Goal: Task Accomplishment & Management: Manage account settings

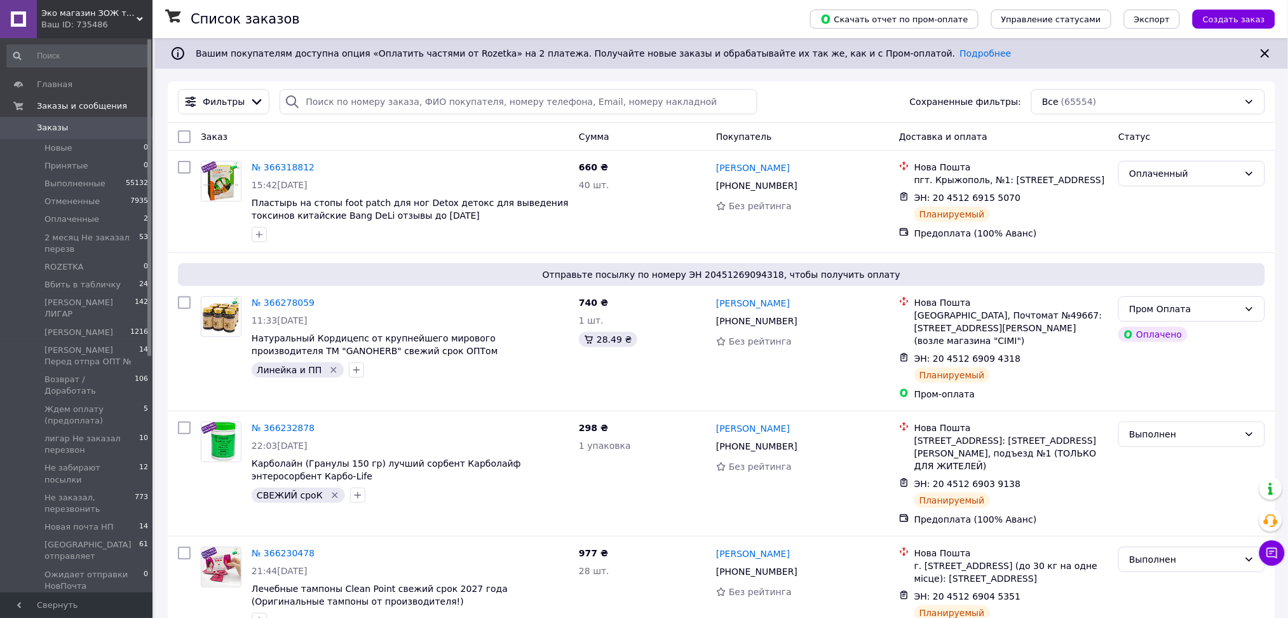
click at [90, 131] on span "Заказы" at bounding box center [77, 127] width 81 height 11
click at [318, 97] on input "search" at bounding box center [519, 101] width 478 height 25
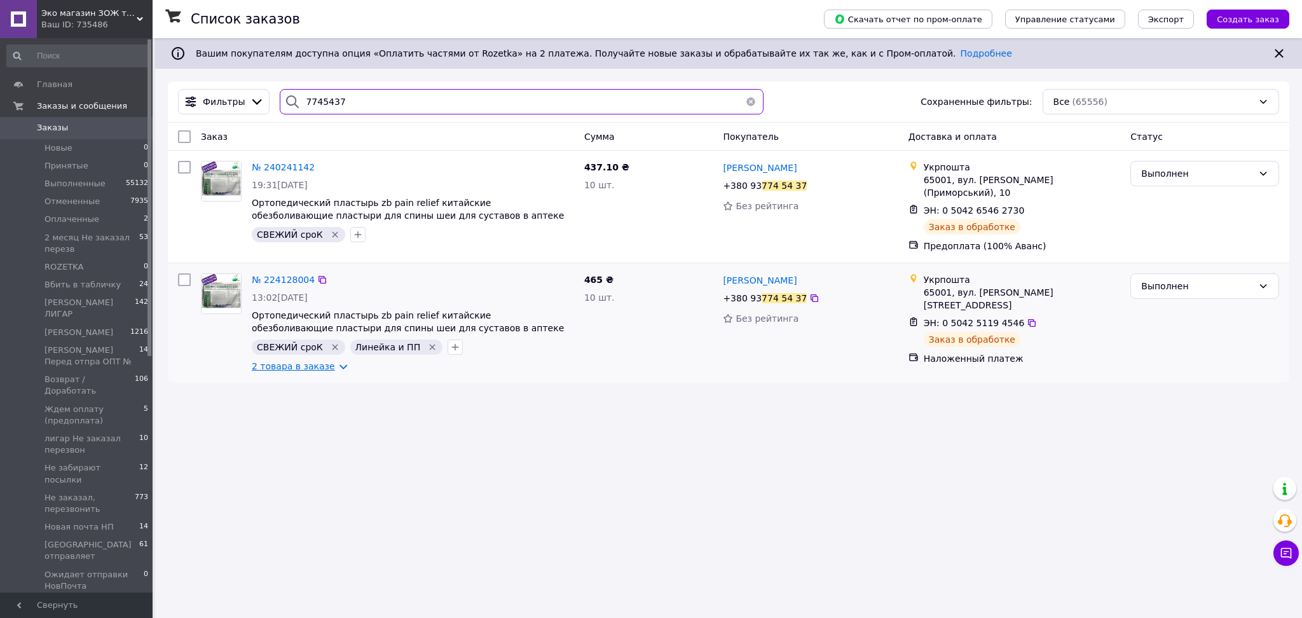
type input "7745437"
click at [326, 361] on link "2 товара в заказе" at bounding box center [293, 366] width 83 height 10
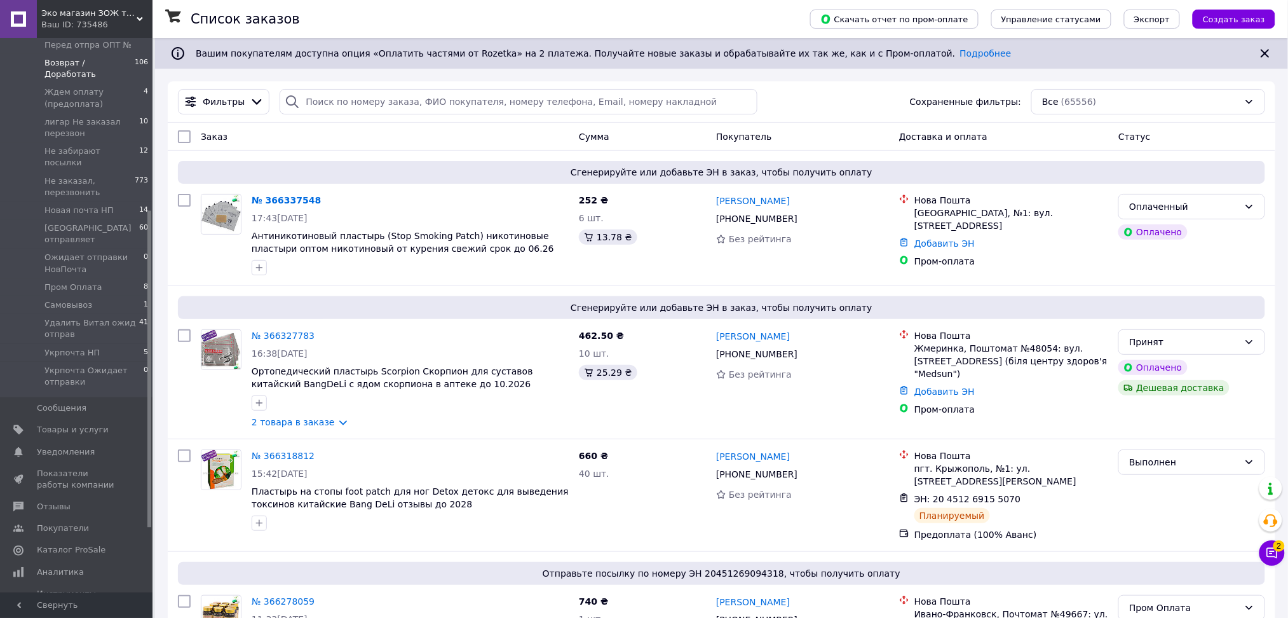
scroll to position [300, 0]
click at [1276, 549] on span "2" at bounding box center [1279, 543] width 11 height 11
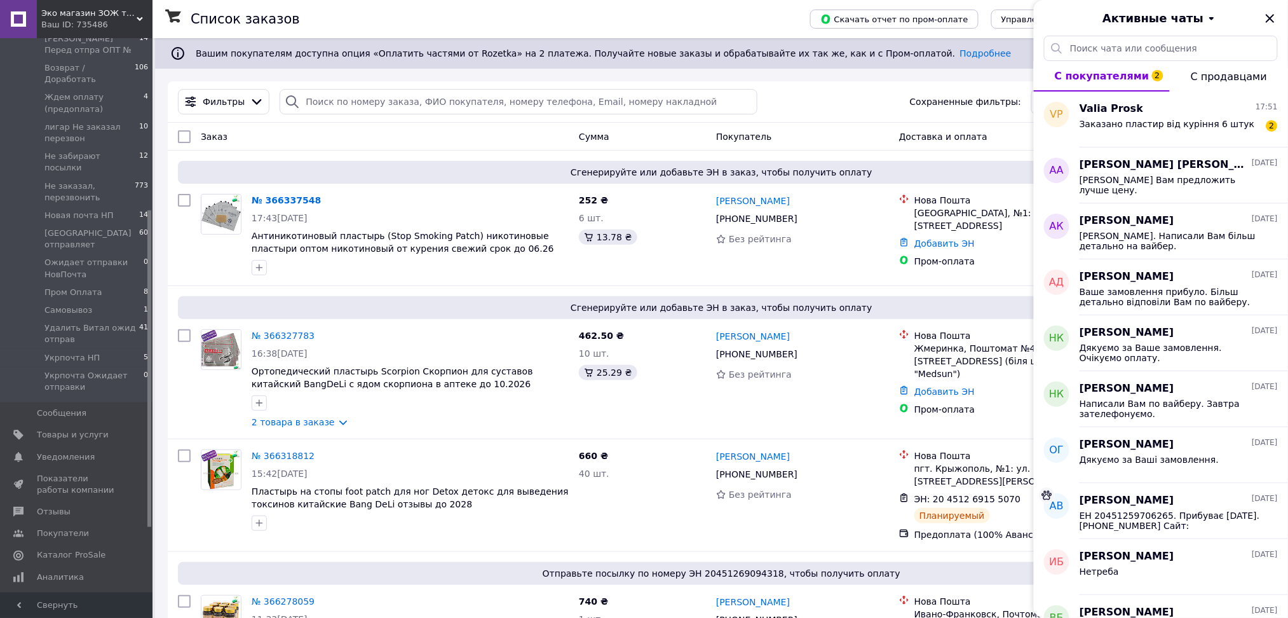
click at [140, 24] on div "Ваш ID: 735486" at bounding box center [96, 24] width 111 height 11
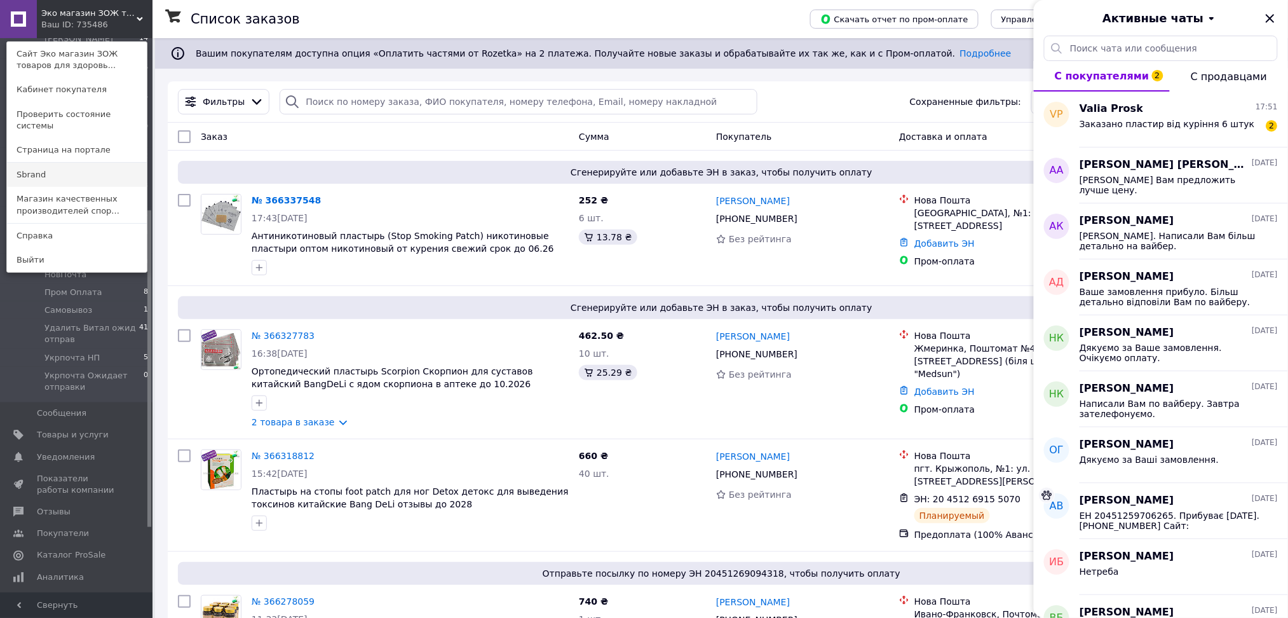
click at [86, 165] on link "Sbrand" at bounding box center [77, 175] width 140 height 24
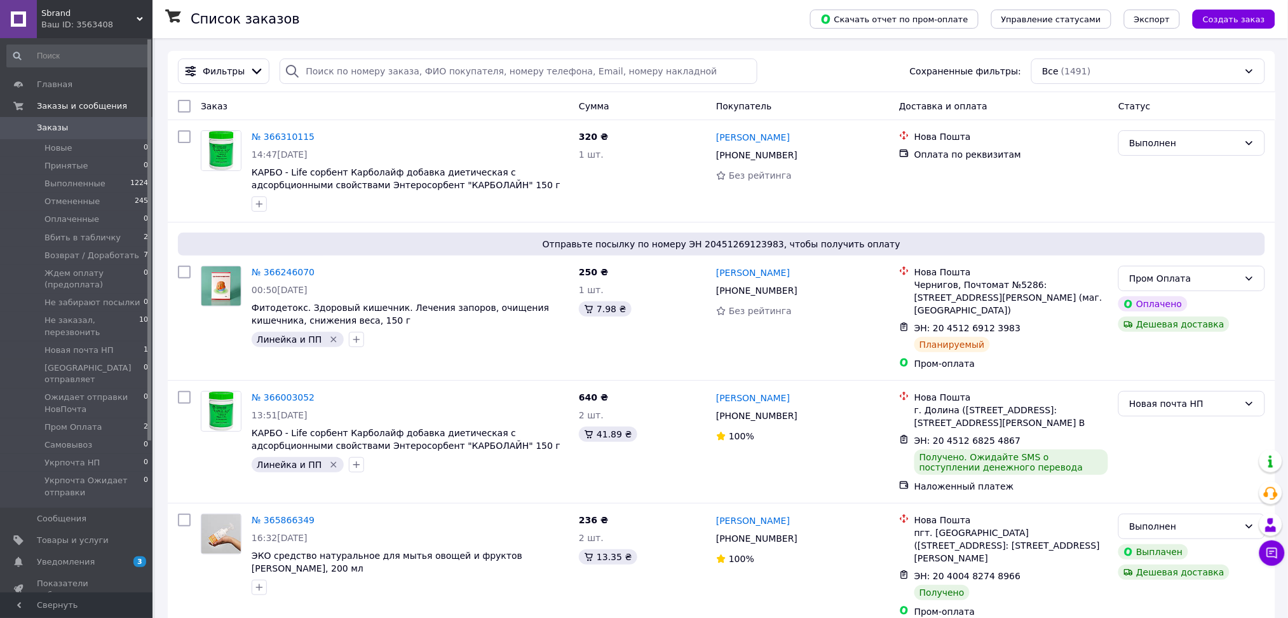
click at [134, 26] on div "Ваш ID: 3563408" at bounding box center [96, 24] width 111 height 11
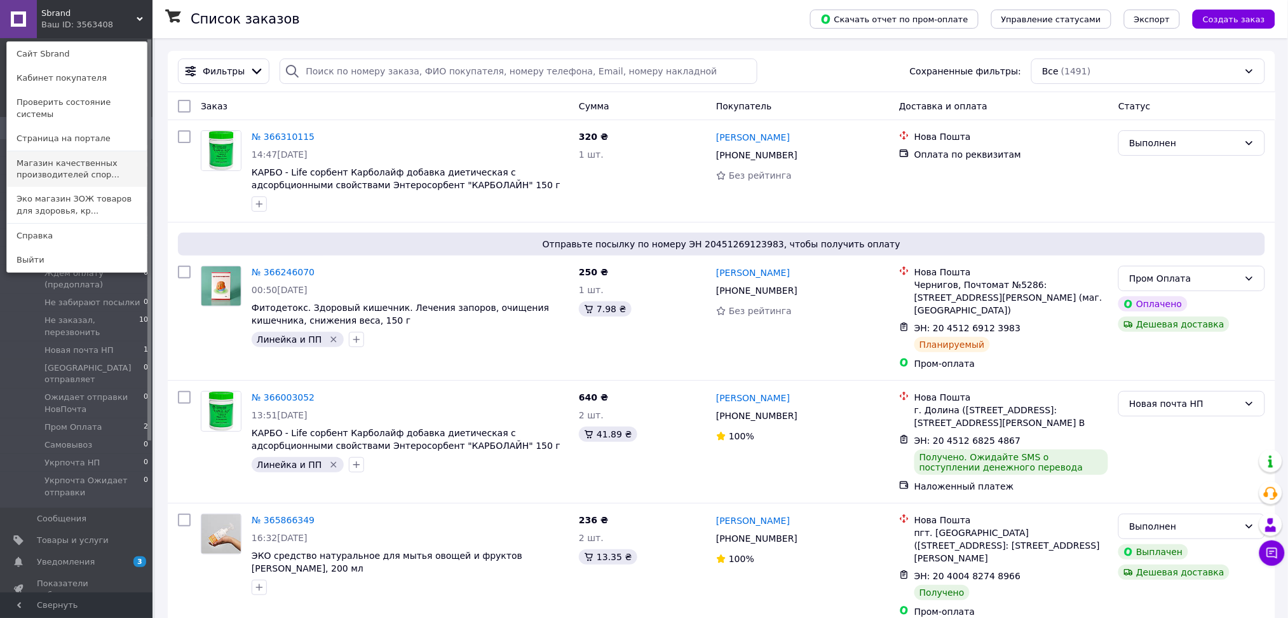
click at [78, 166] on link "Магазин качественных производителей спор..." at bounding box center [77, 169] width 140 height 36
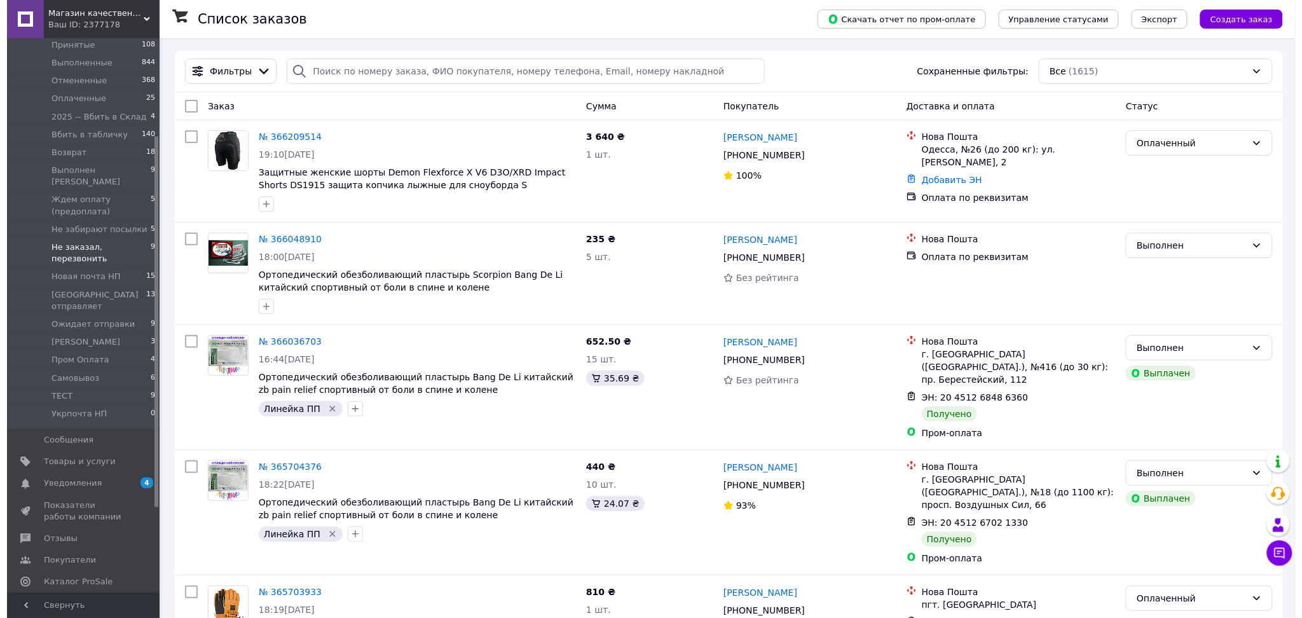
scroll to position [146, 0]
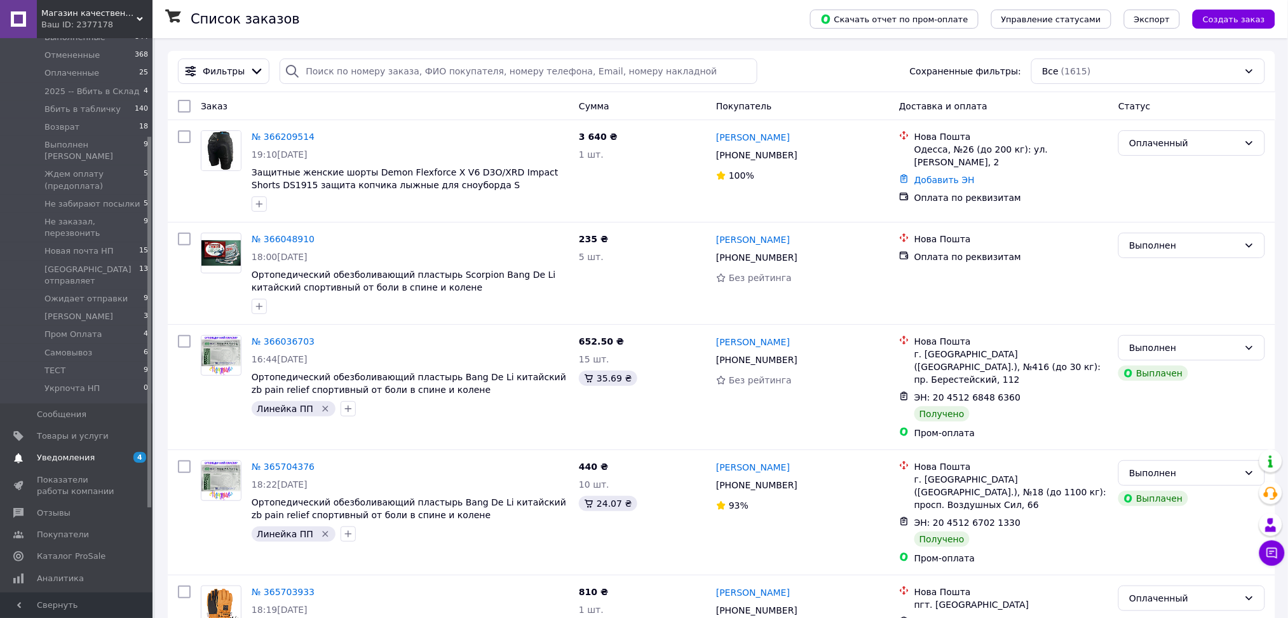
click at [92, 452] on span "Уведомления" at bounding box center [77, 457] width 81 height 11
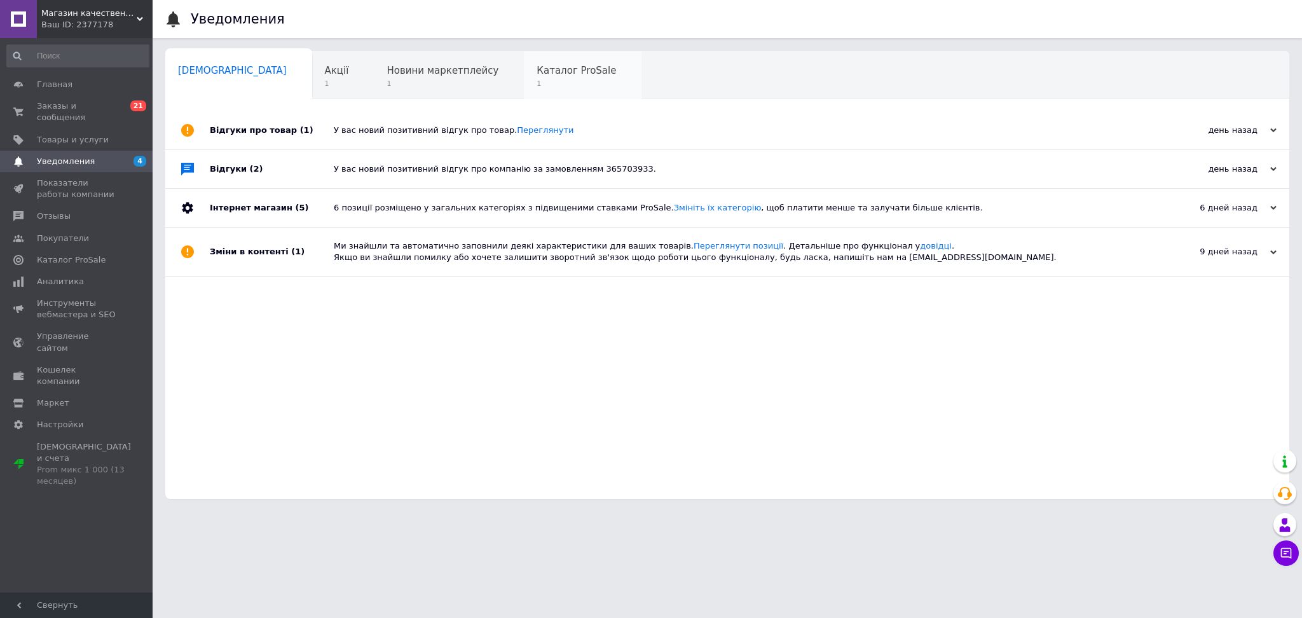
click at [536, 88] on span "1" at bounding box center [575, 84] width 79 height 10
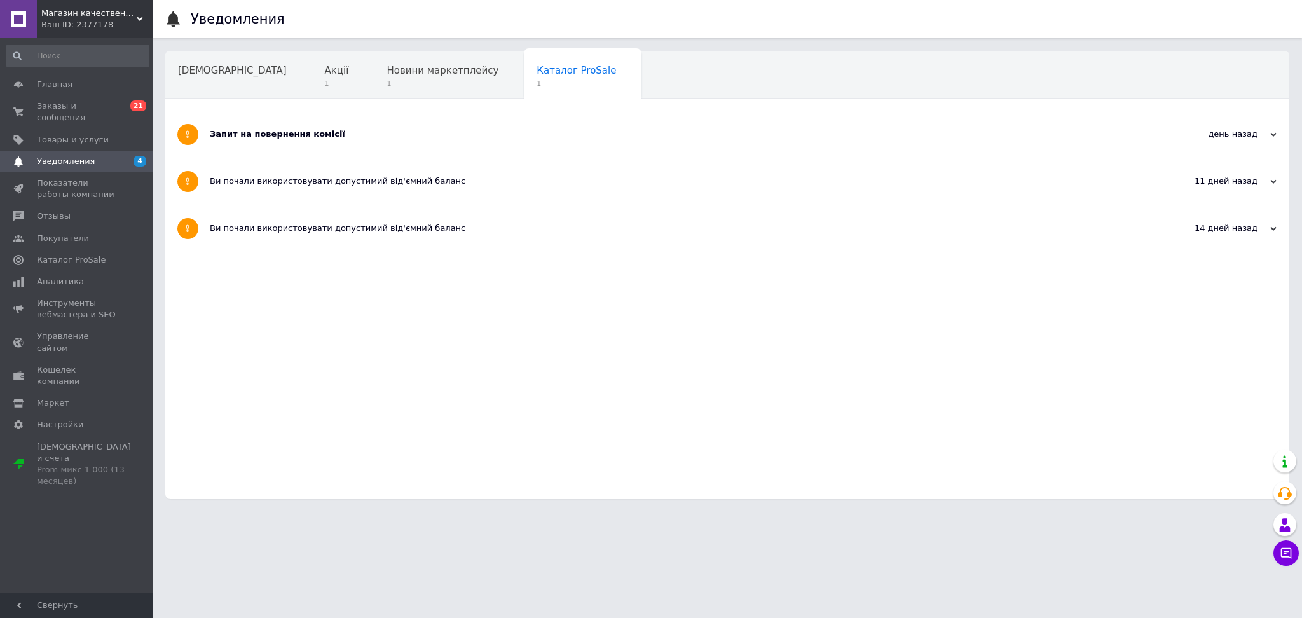
click at [458, 141] on div "Запит на повернення комісії" at bounding box center [679, 134] width 939 height 46
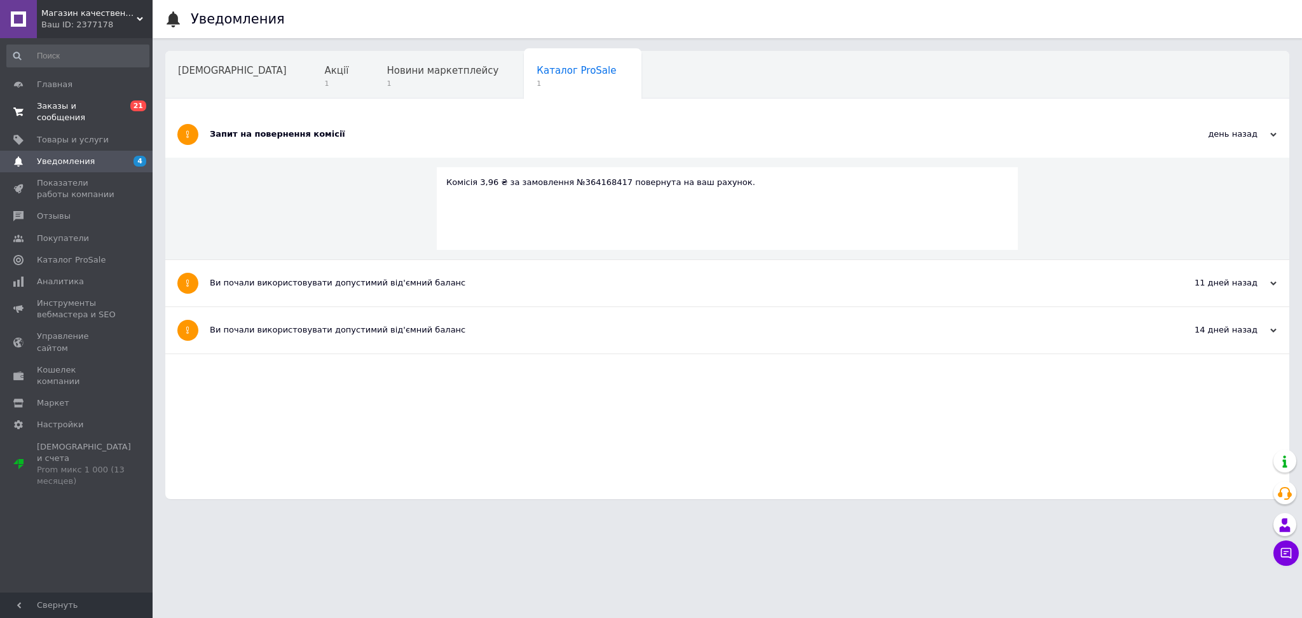
click at [57, 99] on link "Заказы и сообщения 0 21" at bounding box center [78, 111] width 156 height 33
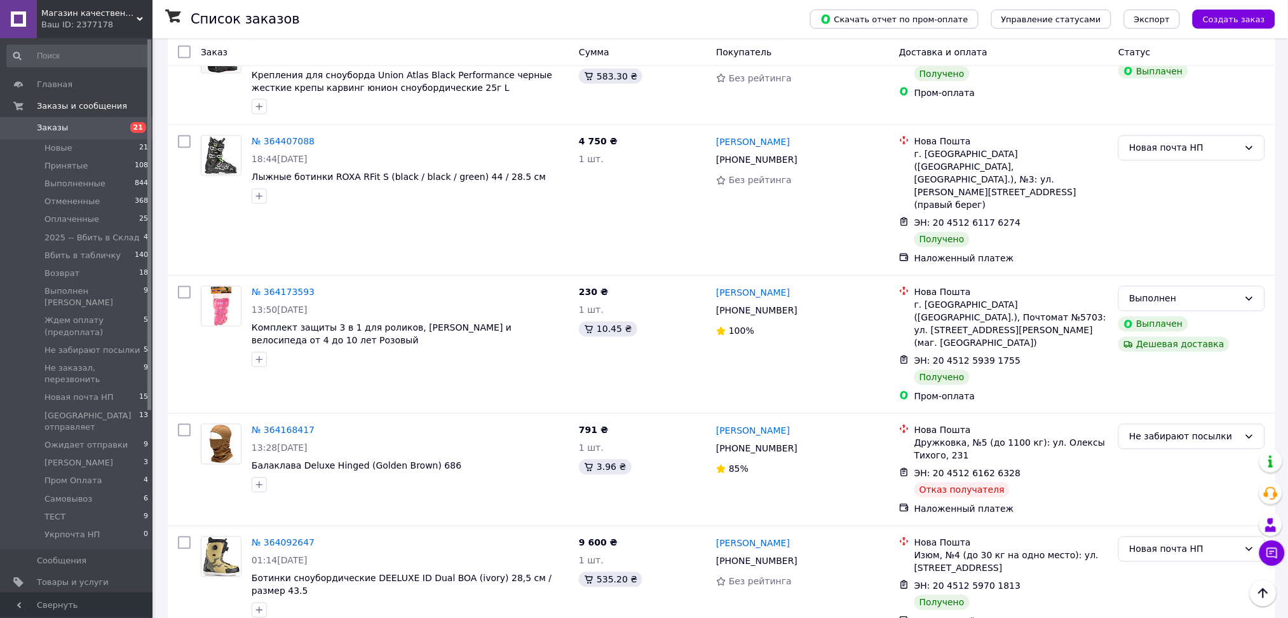
scroll to position [763, 0]
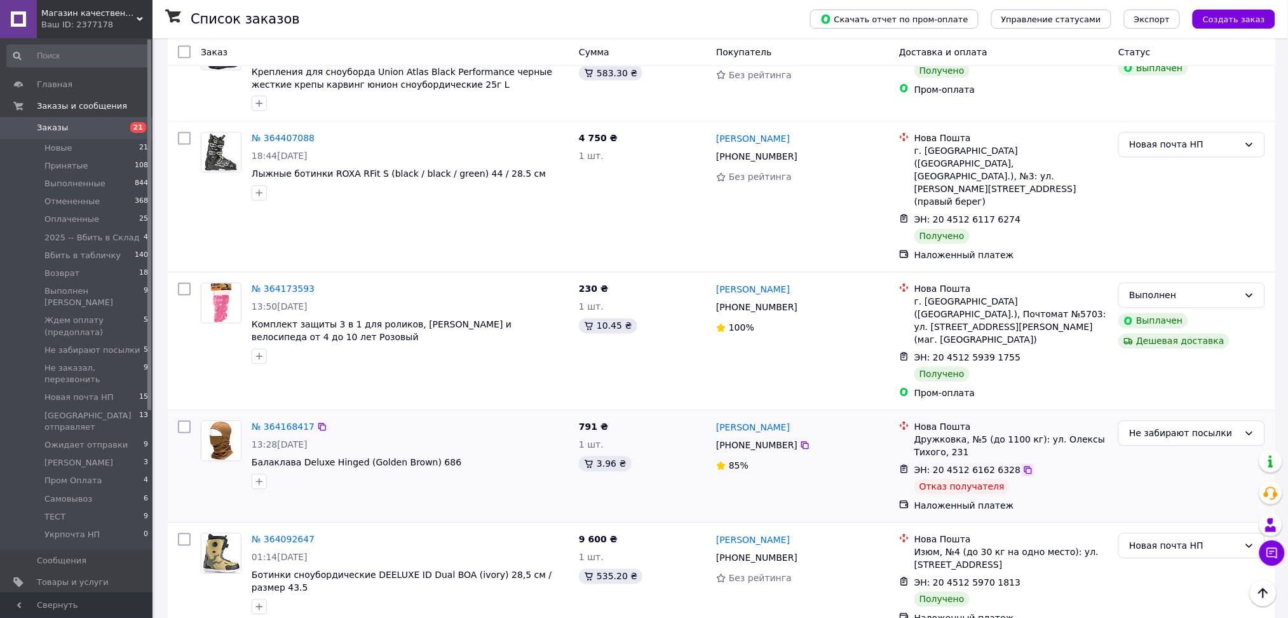
click at [1023, 465] on icon at bounding box center [1028, 470] width 10 height 10
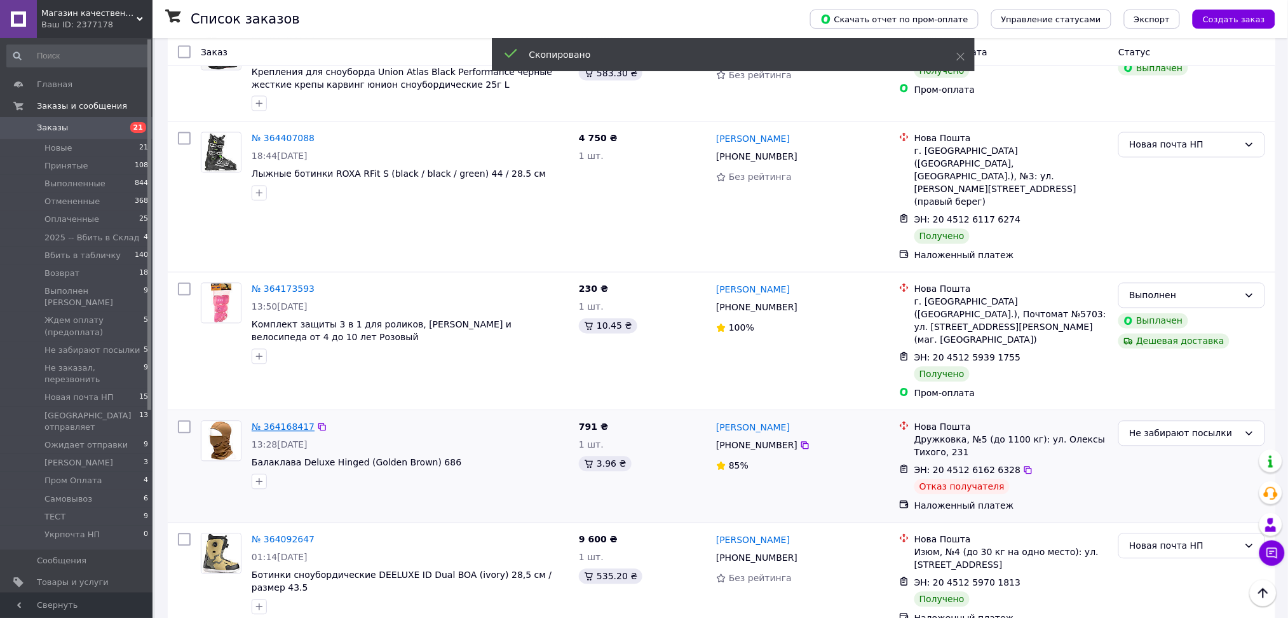
click at [266, 422] on link "№ 364168417" at bounding box center [283, 427] width 63 height 10
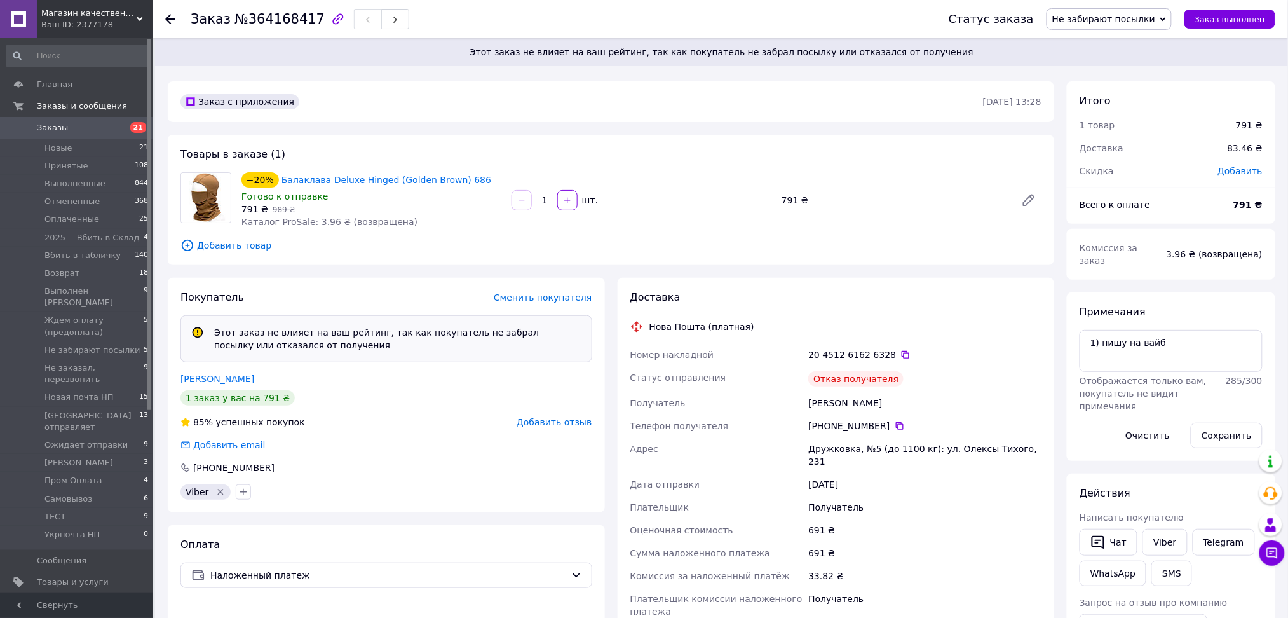
click at [126, 22] on div "Ваш ID: 2377178" at bounding box center [96, 24] width 111 height 11
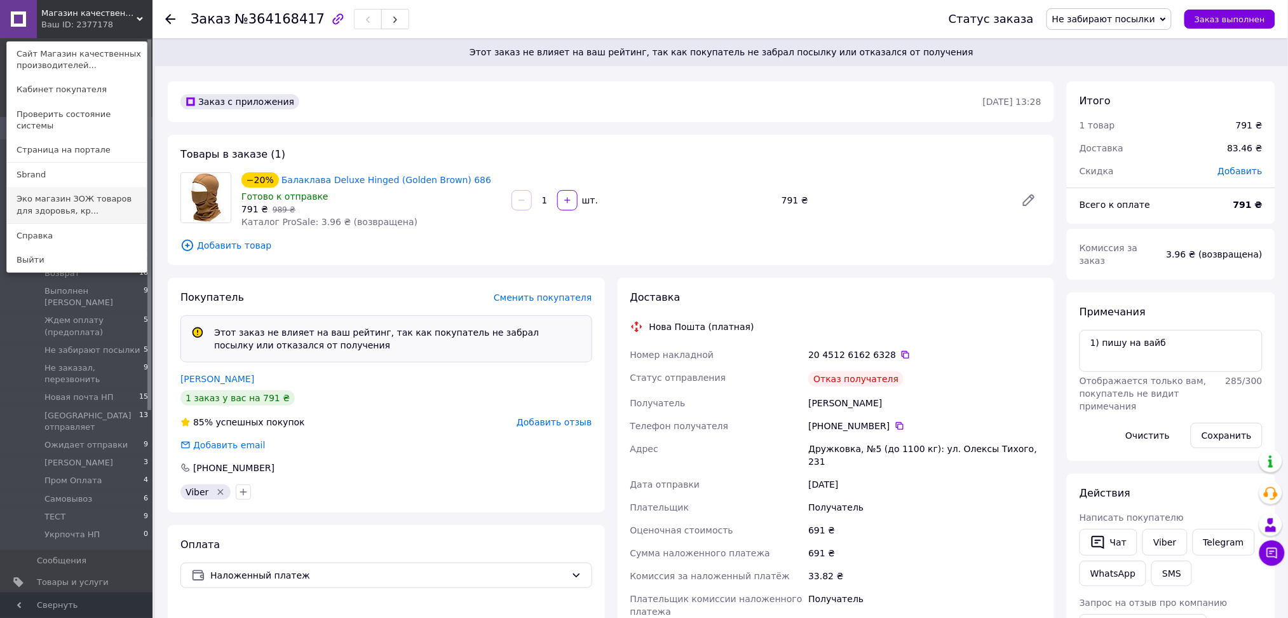
click at [100, 201] on link "Эко магазин ЗОЖ товаров для здоровья, кр..." at bounding box center [77, 205] width 140 height 36
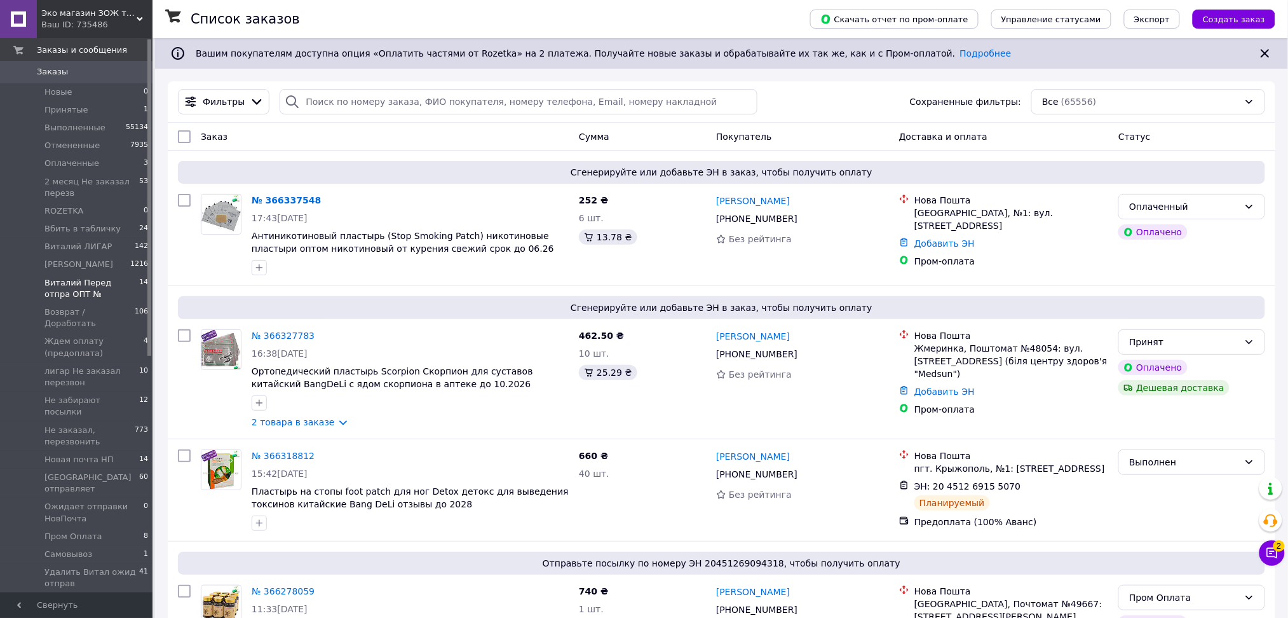
scroll to position [169, 0]
click at [76, 227] on span "Ждем оплату (предоплата)" at bounding box center [93, 233] width 99 height 23
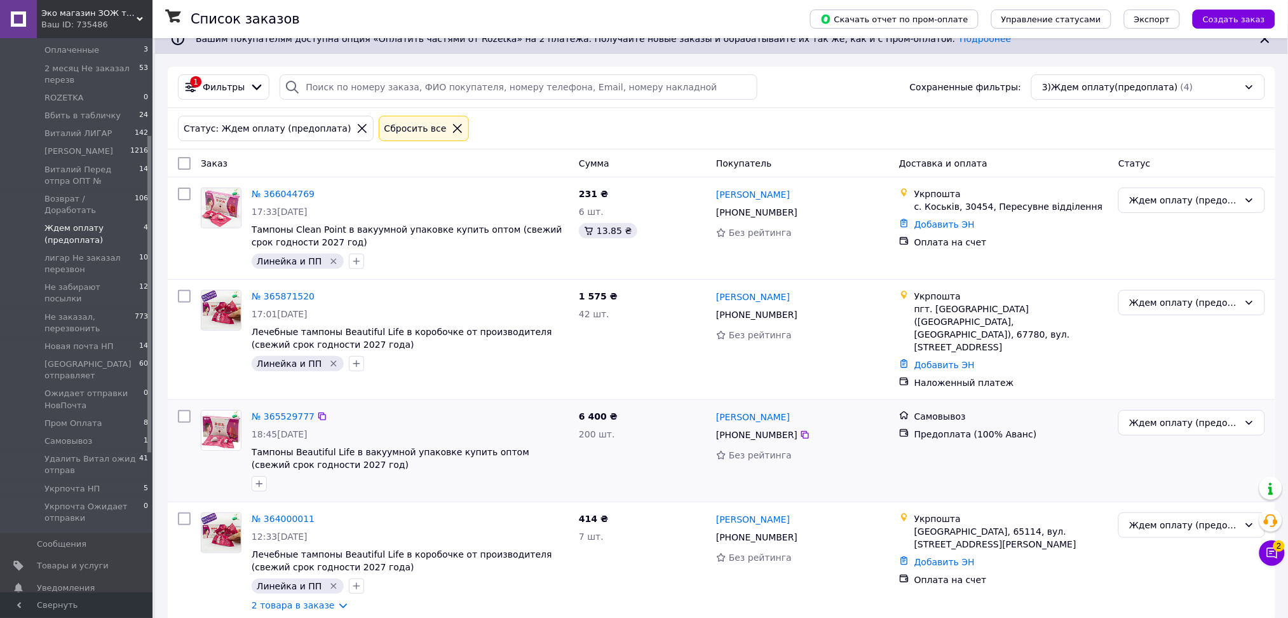
scroll to position [18, 0]
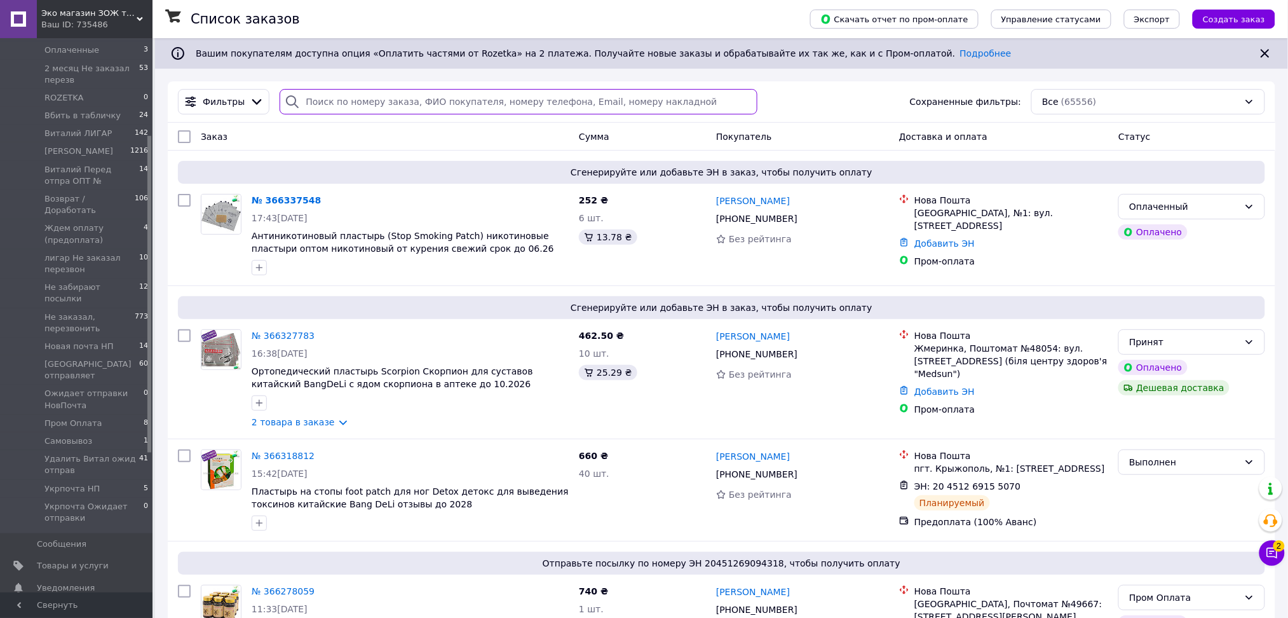
click at [481, 102] on input "search" at bounding box center [519, 101] width 478 height 25
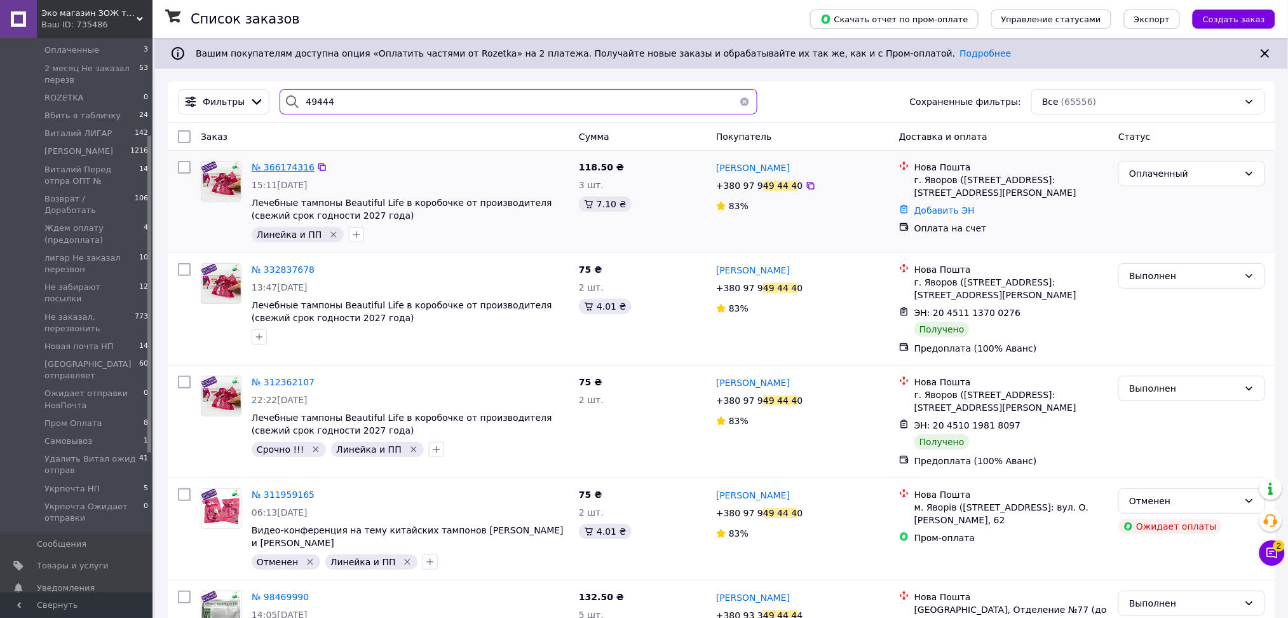
type input "49444"
click at [275, 170] on span "№ 366174316" at bounding box center [283, 167] width 63 height 10
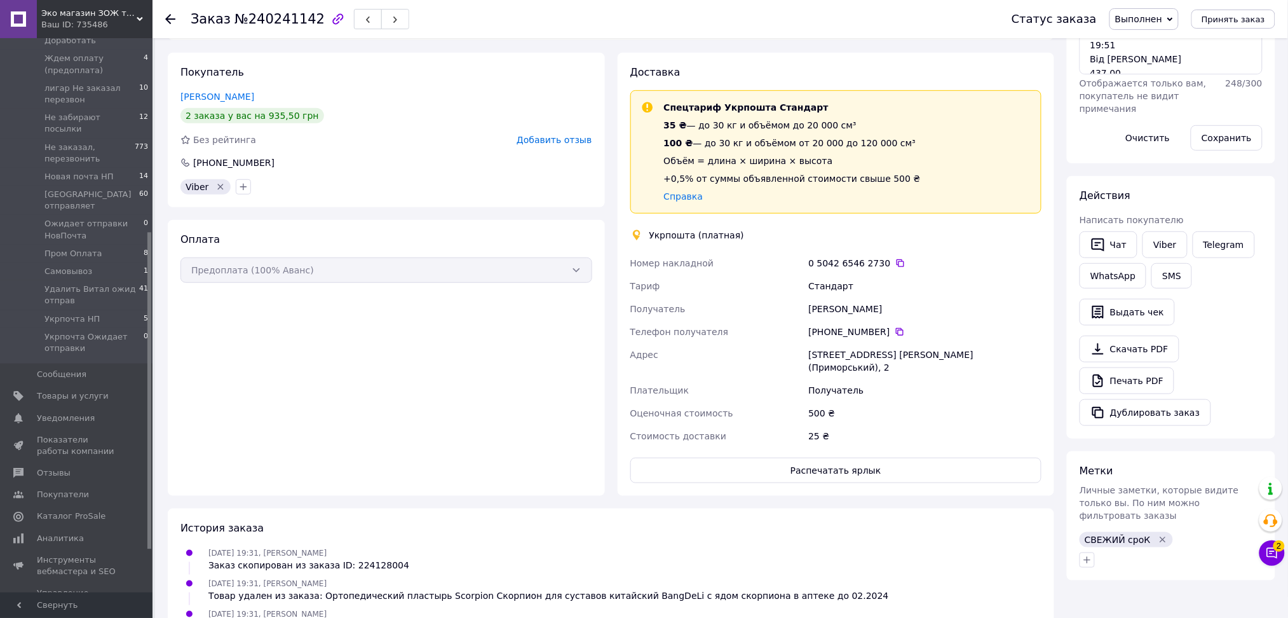
scroll to position [194, 0]
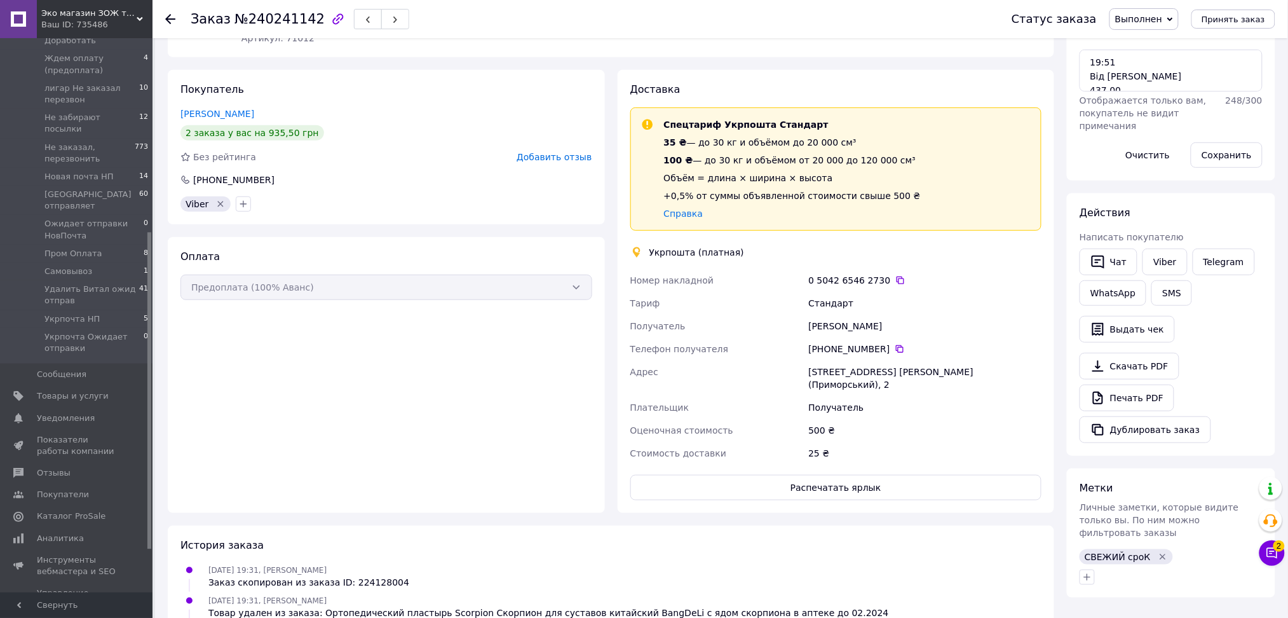
click at [961, 442] on div "25 ₴" at bounding box center [925, 453] width 238 height 23
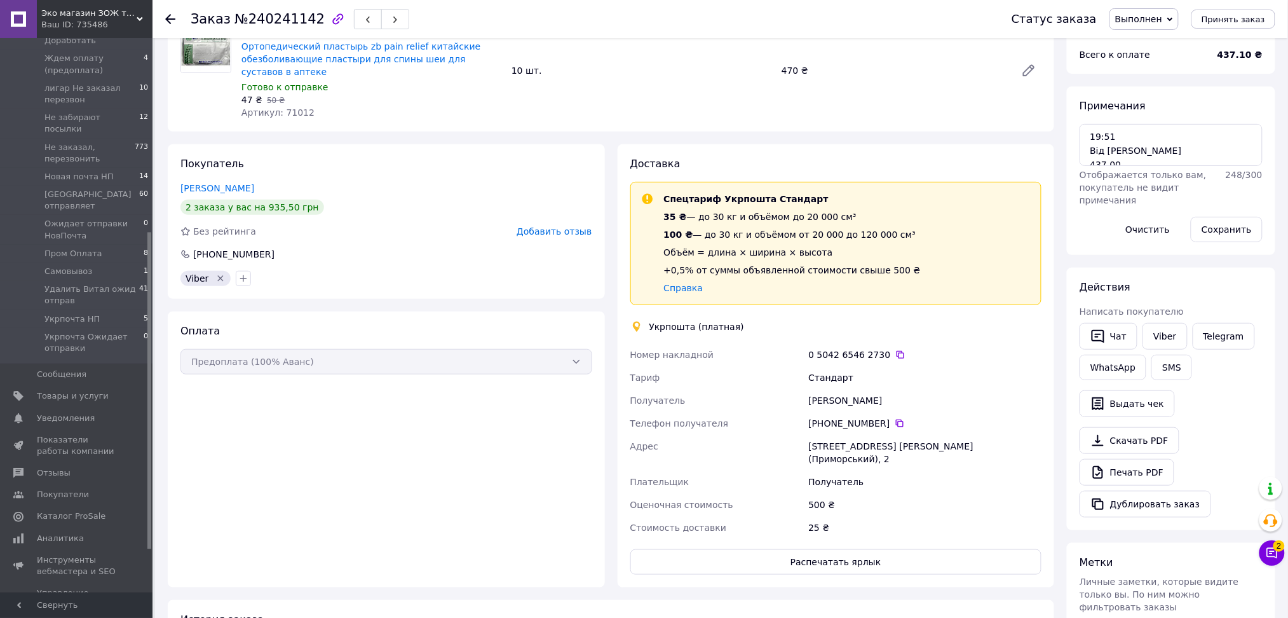
scroll to position [109, 0]
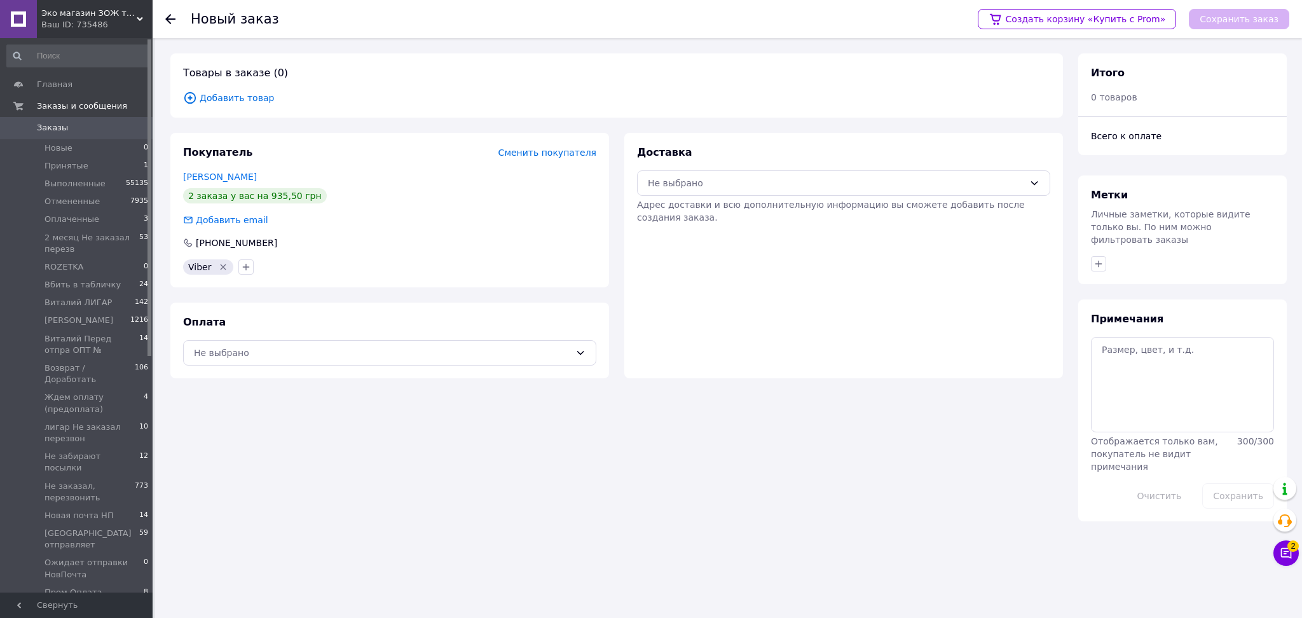
click at [228, 97] on span "Добавить товар" at bounding box center [616, 98] width 867 height 14
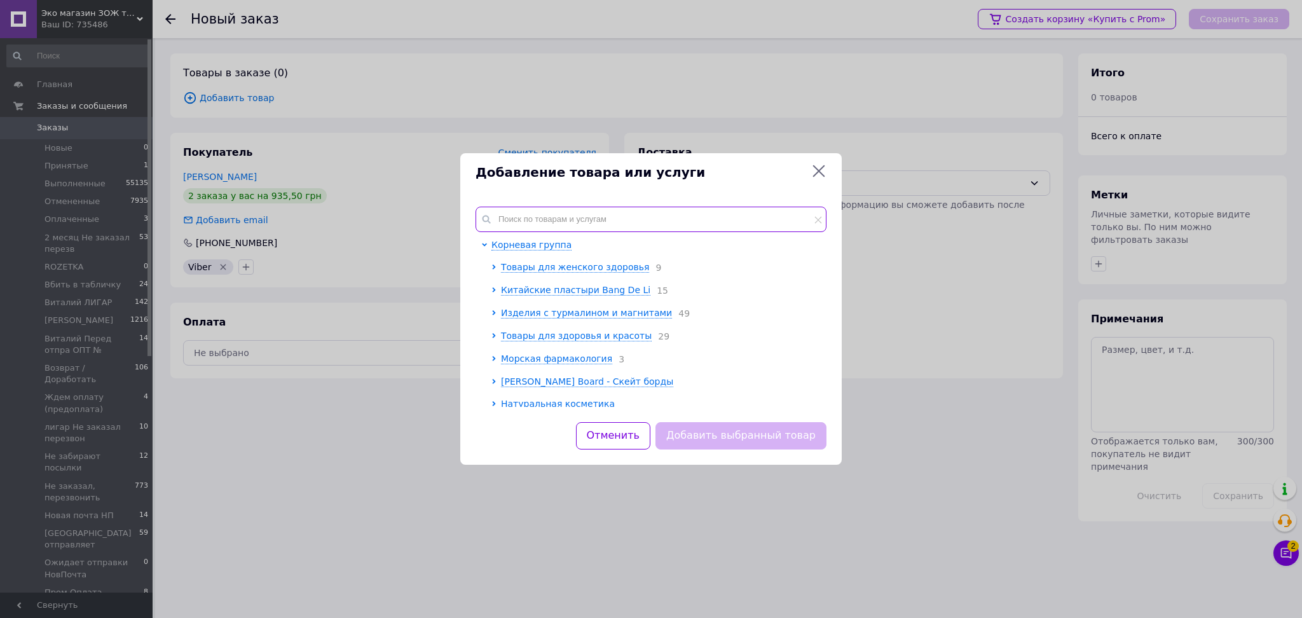
click at [573, 217] on input "text" at bounding box center [650, 219] width 351 height 25
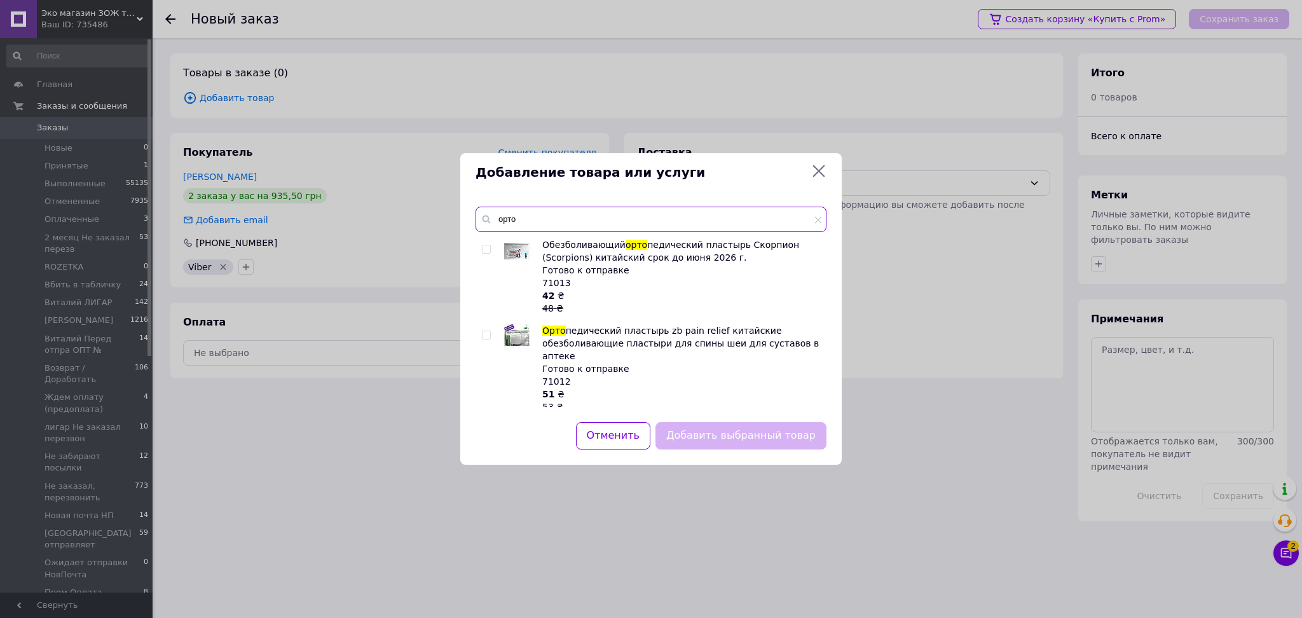
type input "орто"
click at [486, 339] on input "checkbox" at bounding box center [486, 335] width 8 height 8
checkbox input "true"
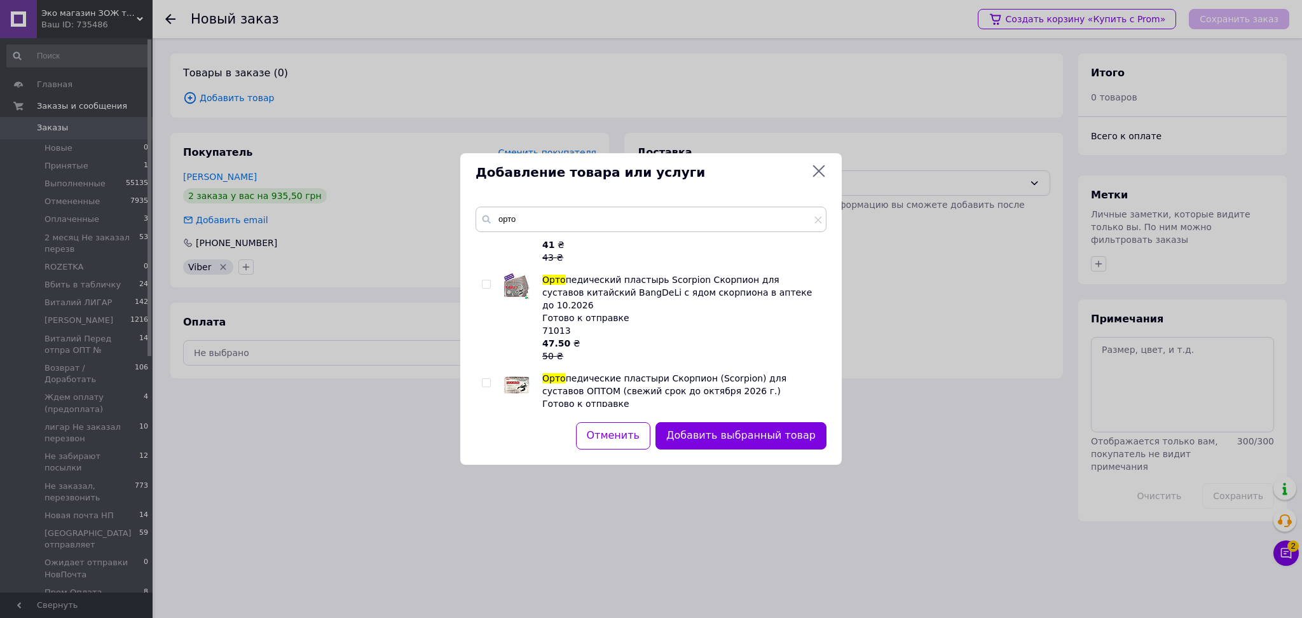
scroll to position [678, 0]
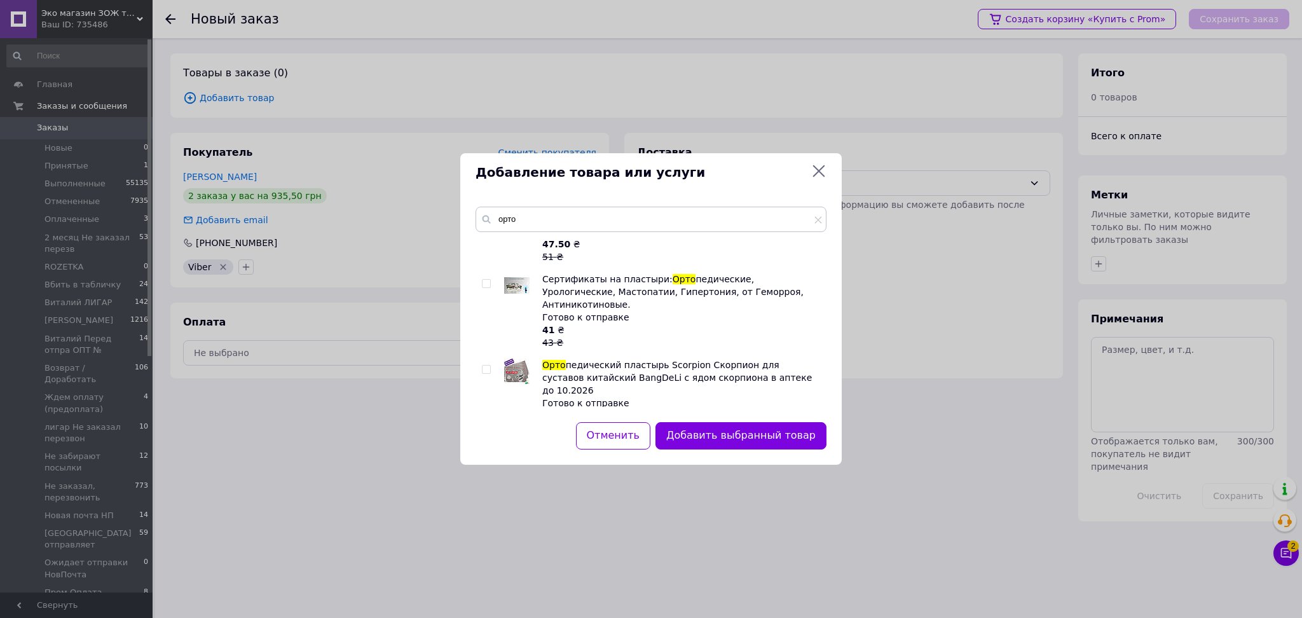
click at [486, 365] on input "checkbox" at bounding box center [486, 369] width 8 height 8
checkbox input "true"
click at [717, 430] on button "Добавить выбранные товары" at bounding box center [737, 435] width 179 height 27
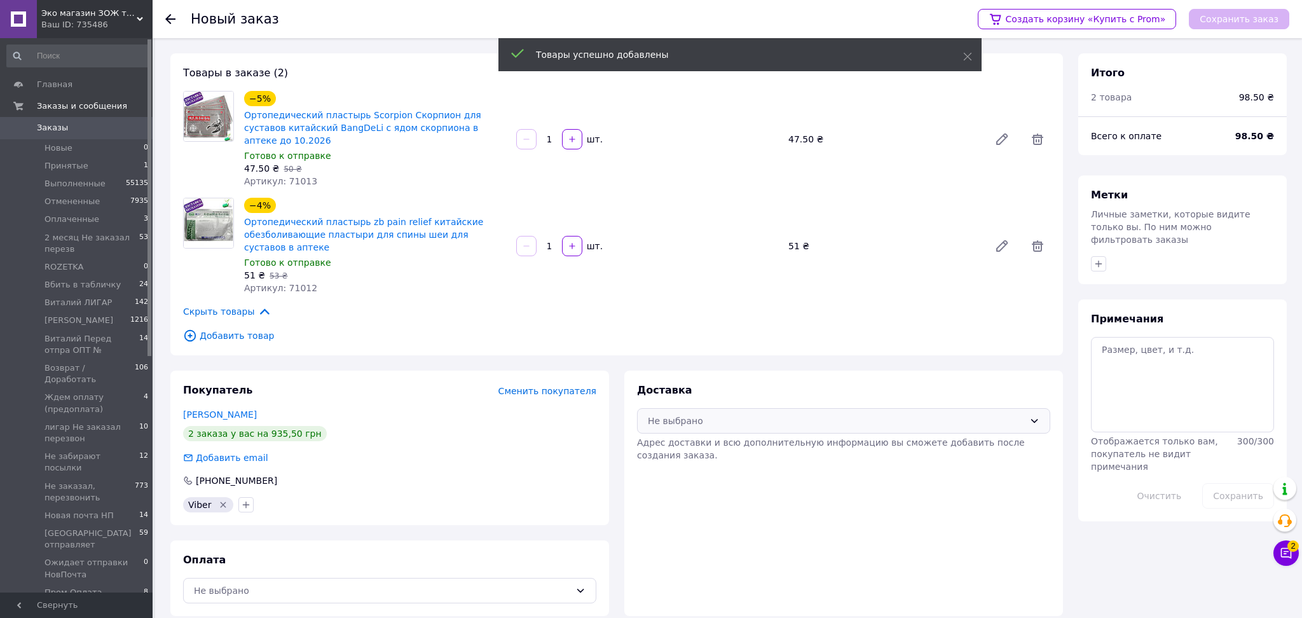
click at [691, 408] on div "Не выбрано" at bounding box center [843, 420] width 413 height 25
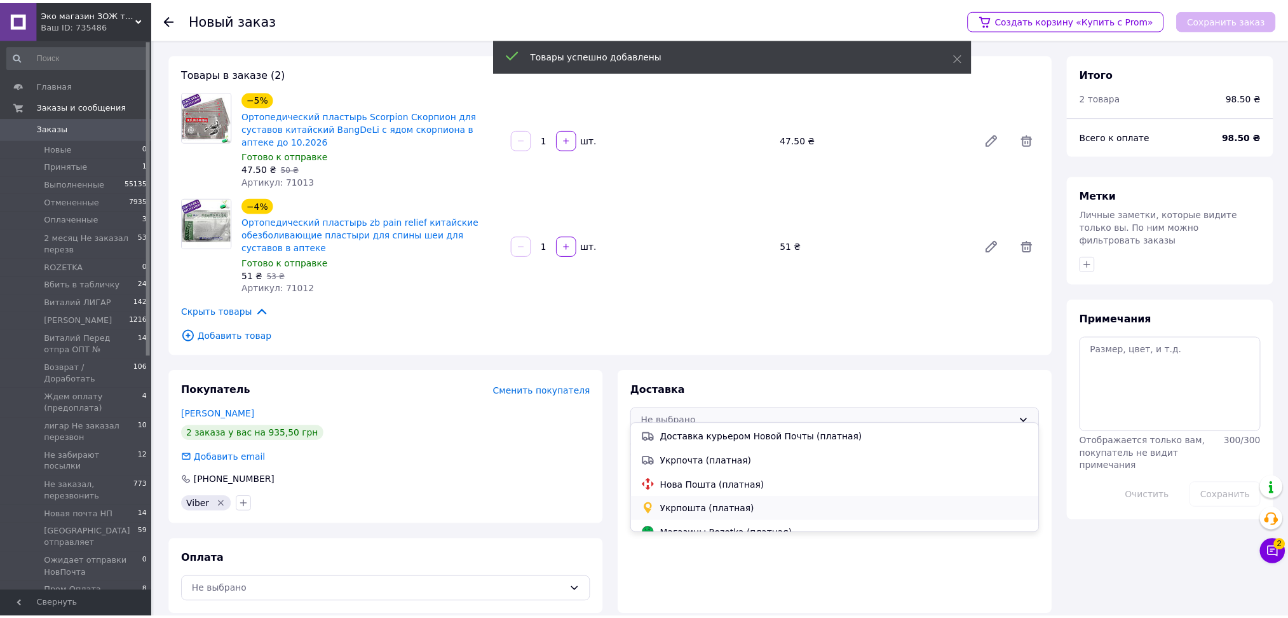
scroll to position [35, 0]
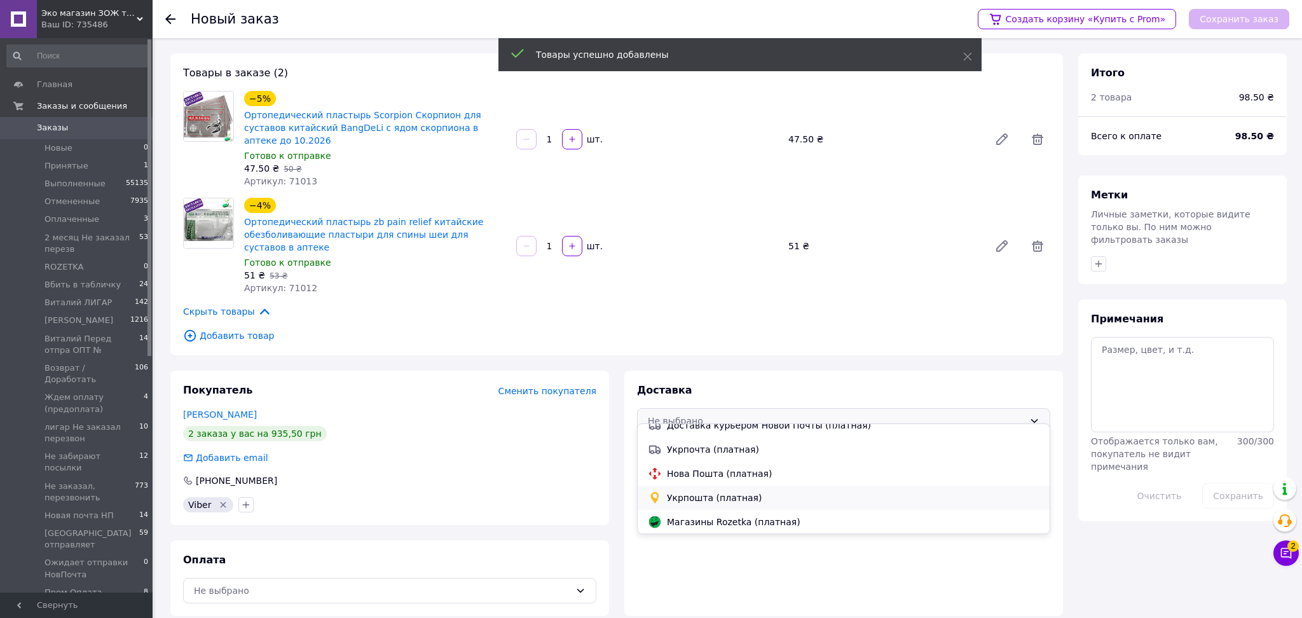
click at [712, 496] on span "Укрпошта (платная)" at bounding box center [853, 497] width 372 height 13
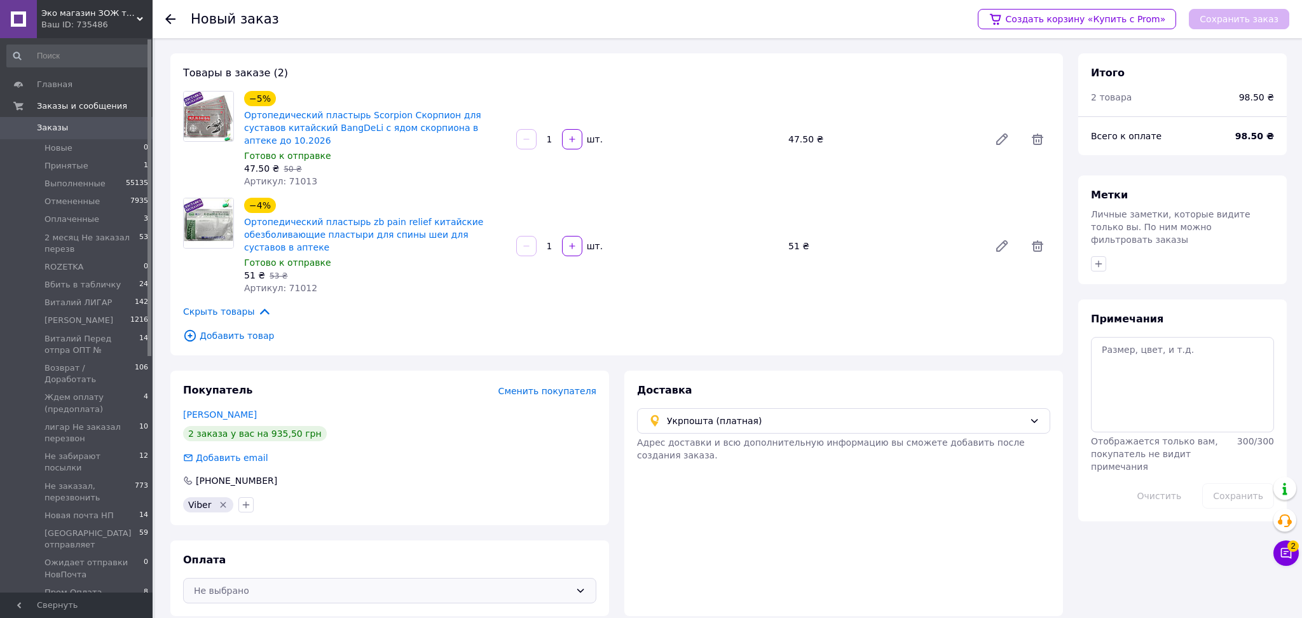
drag, startPoint x: 379, startPoint y: 583, endPoint x: 394, endPoint y: 580, distance: 15.5
click at [381, 583] on div "Не выбрано" at bounding box center [382, 590] width 376 height 14
click at [269, 513] on span "Оплата на счет" at bounding box center [399, 512] width 372 height 13
click at [1213, 24] on button "Сохранить заказ" at bounding box center [1239, 19] width 100 height 20
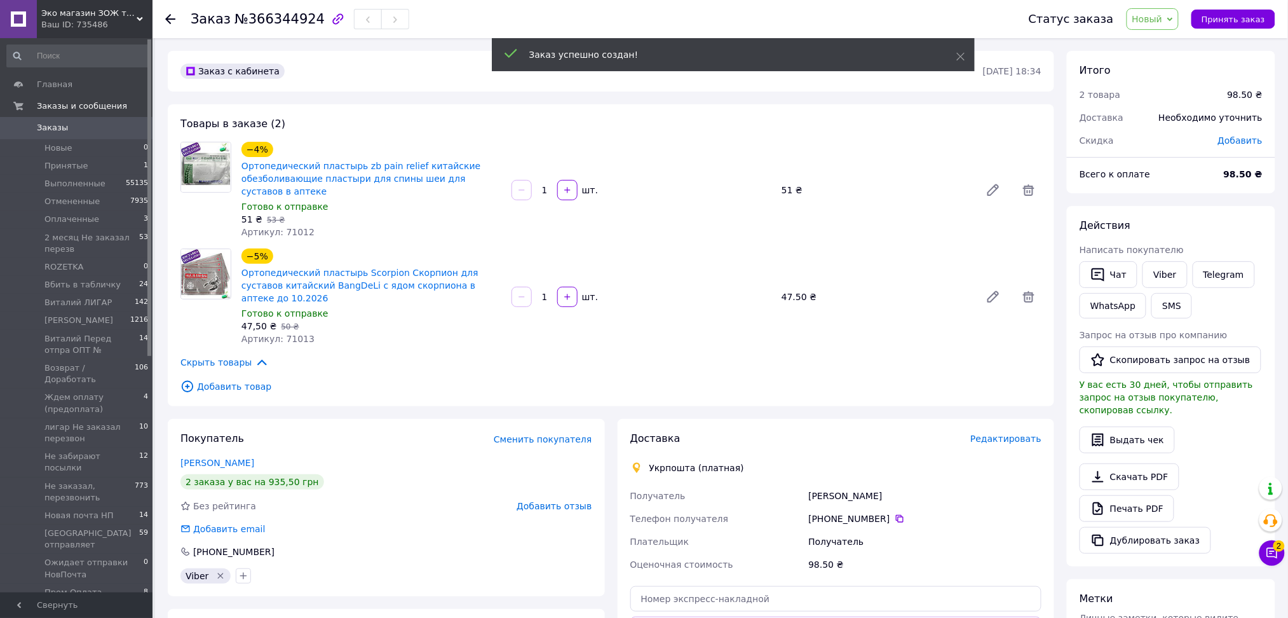
drag, startPoint x: 543, startPoint y: 186, endPoint x: 590, endPoint y: 324, distance: 145.5
click at [550, 191] on input "1" at bounding box center [545, 191] width 20 height 10
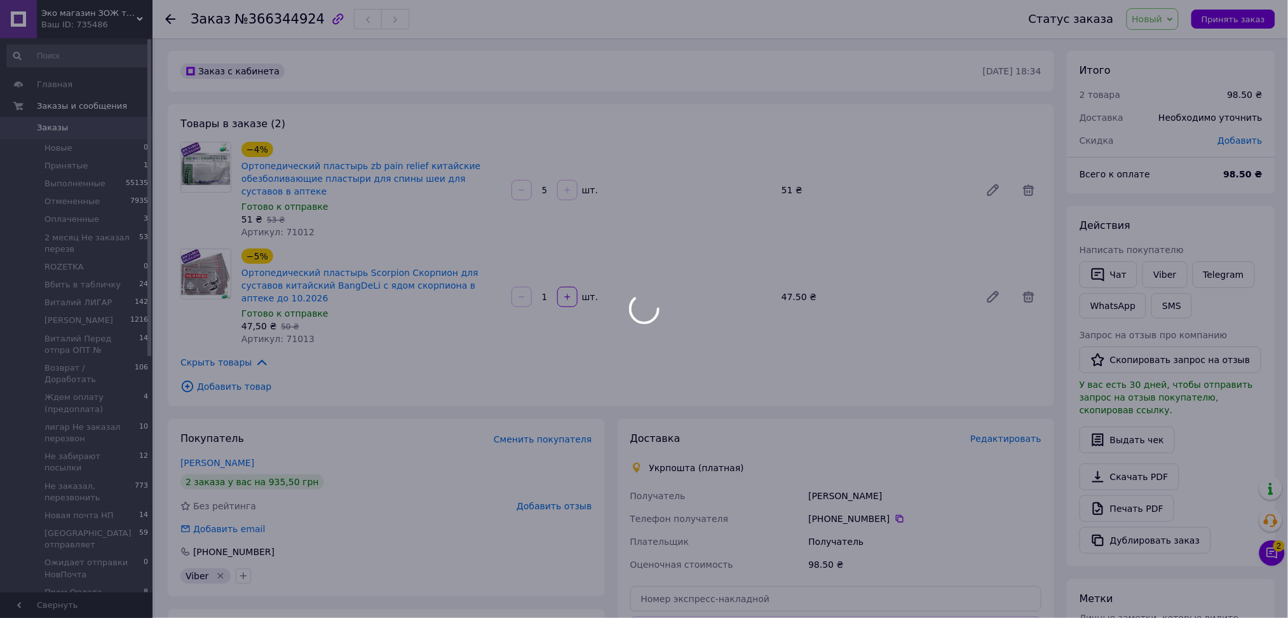
type input "5"
click at [540, 294] on body "Эко магазин ЗОЖ товаров для здоровья, красоты и спорта - Экомедик - ecomedik Ва…" at bounding box center [644, 441] width 1288 height 882
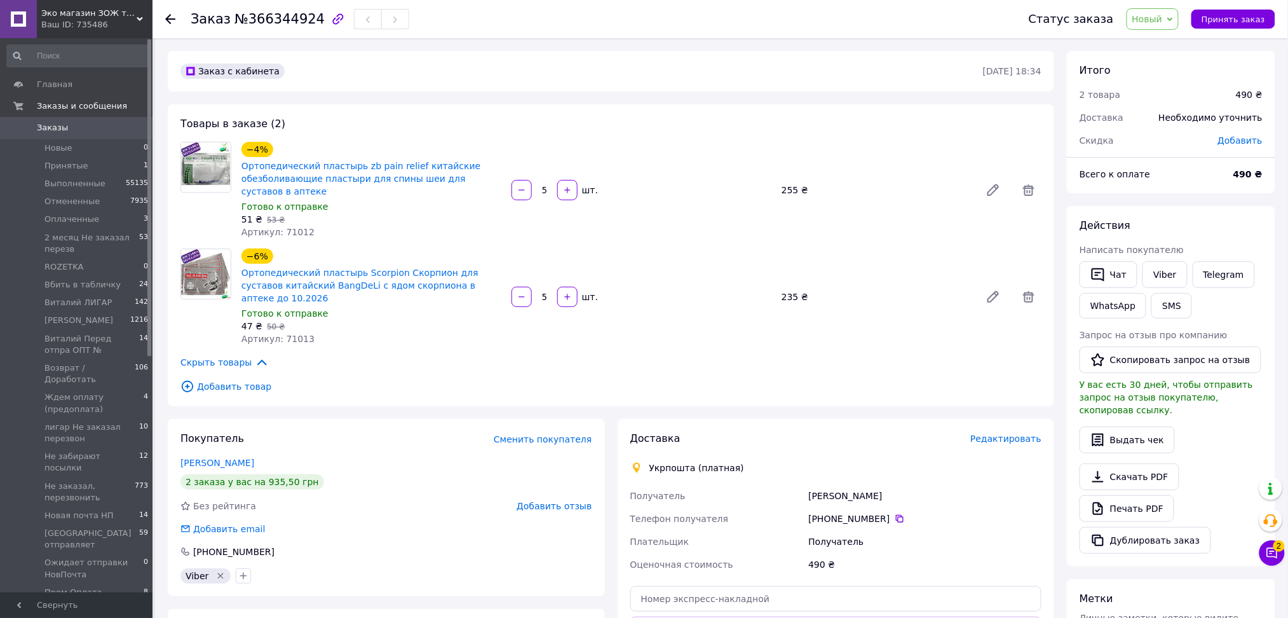
type input "5"
click at [1237, 140] on span "Добавить" at bounding box center [1240, 140] width 44 height 10
click at [1214, 194] on div "₴" at bounding box center [1219, 191] width 15 height 14
click at [1218, 243] on li "%" at bounding box center [1227, 241] width 51 height 23
click at [1148, 191] on input "text" at bounding box center [1158, 191] width 75 height 25
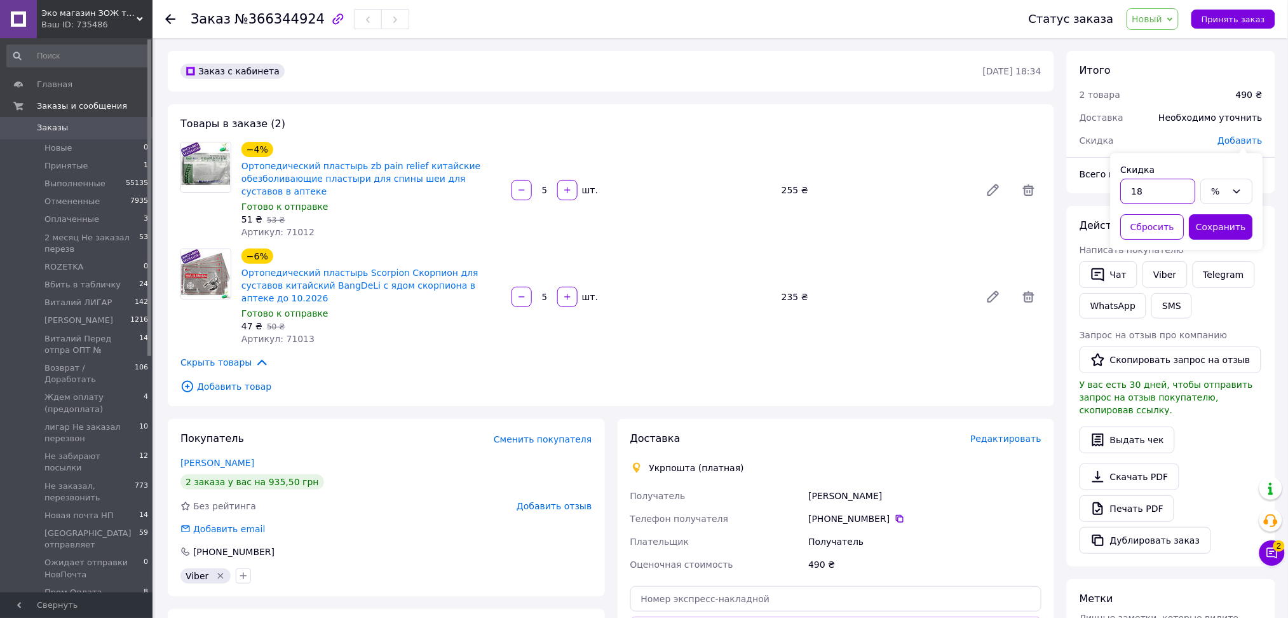
type input "18"
click at [1241, 192] on icon at bounding box center [1237, 191] width 10 height 10
click at [1225, 235] on li "%" at bounding box center [1227, 241] width 51 height 23
click at [1234, 193] on icon at bounding box center [1237, 191] width 10 height 10
click at [1222, 215] on li "₴" at bounding box center [1227, 218] width 51 height 23
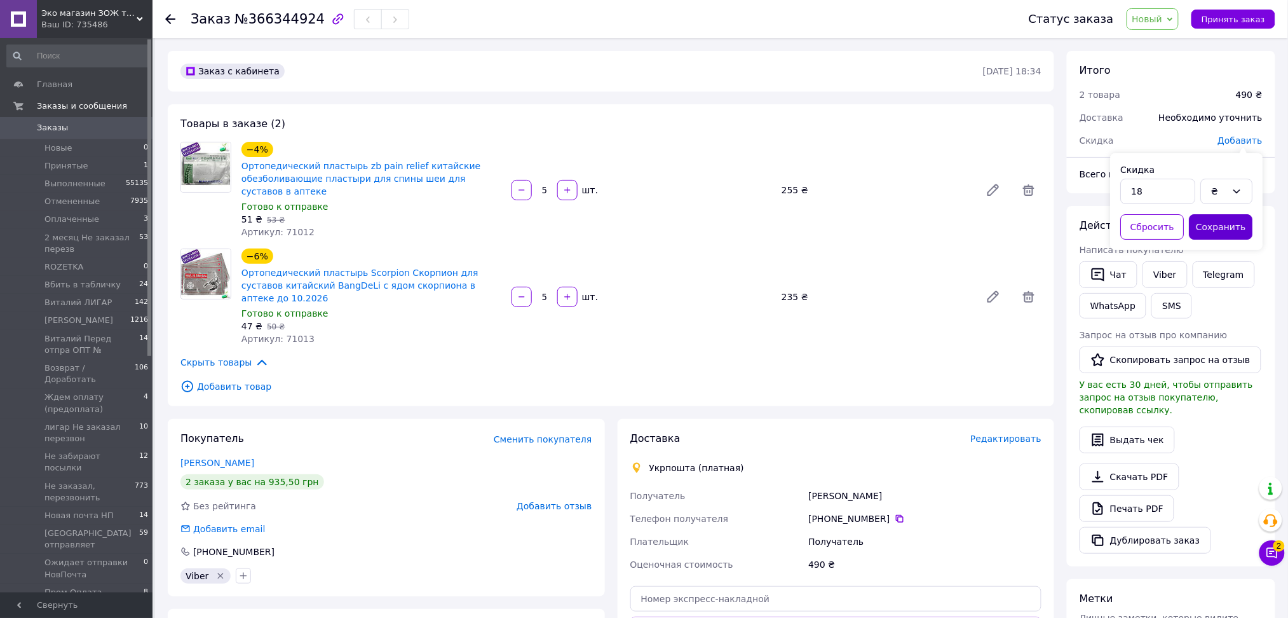
click at [1209, 230] on button "Сохранить" at bounding box center [1222, 226] width 64 height 25
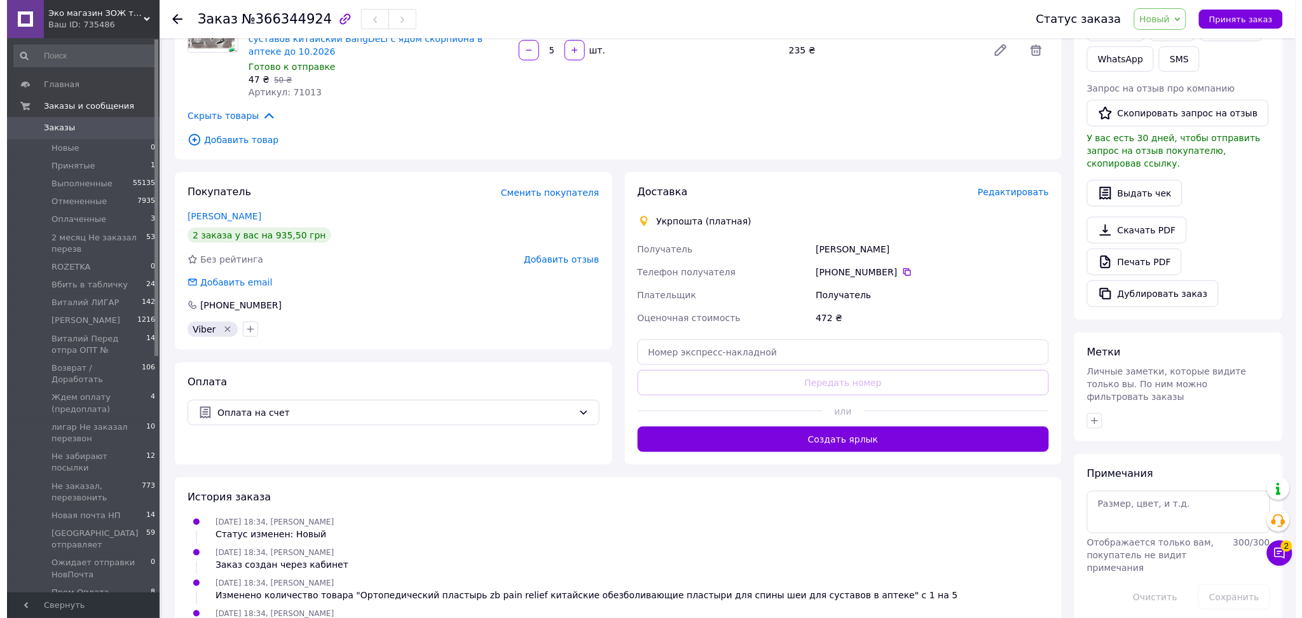
scroll to position [254, 0]
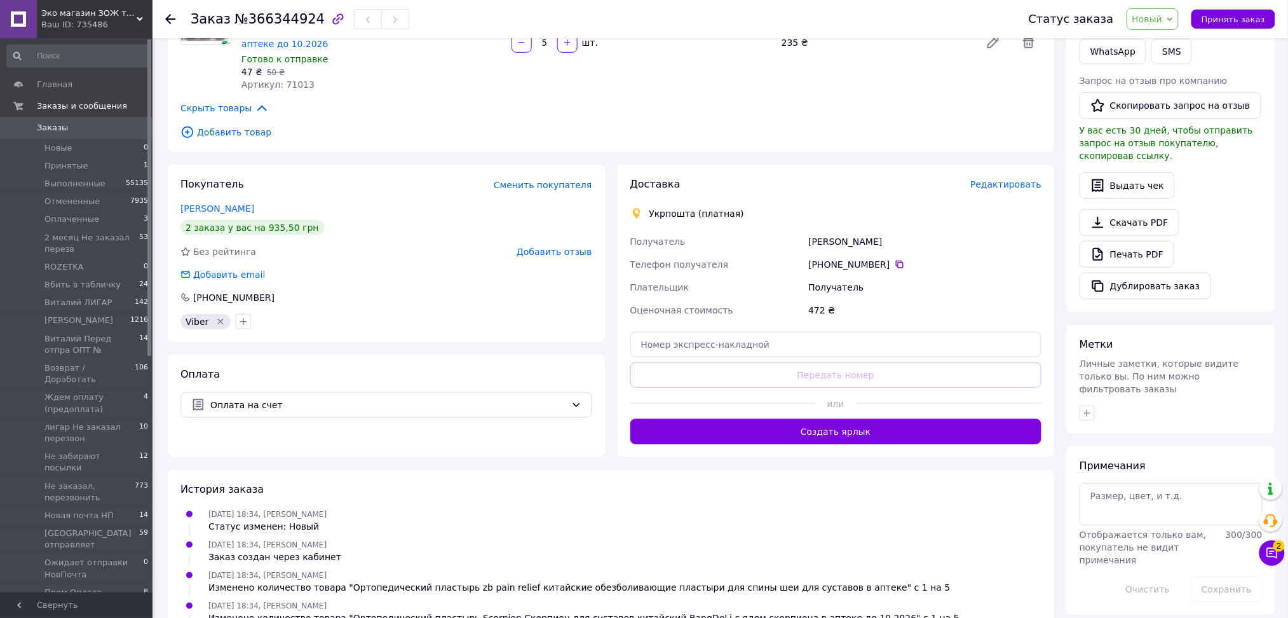
click at [1013, 179] on span "Редактировать" at bounding box center [1006, 184] width 71 height 10
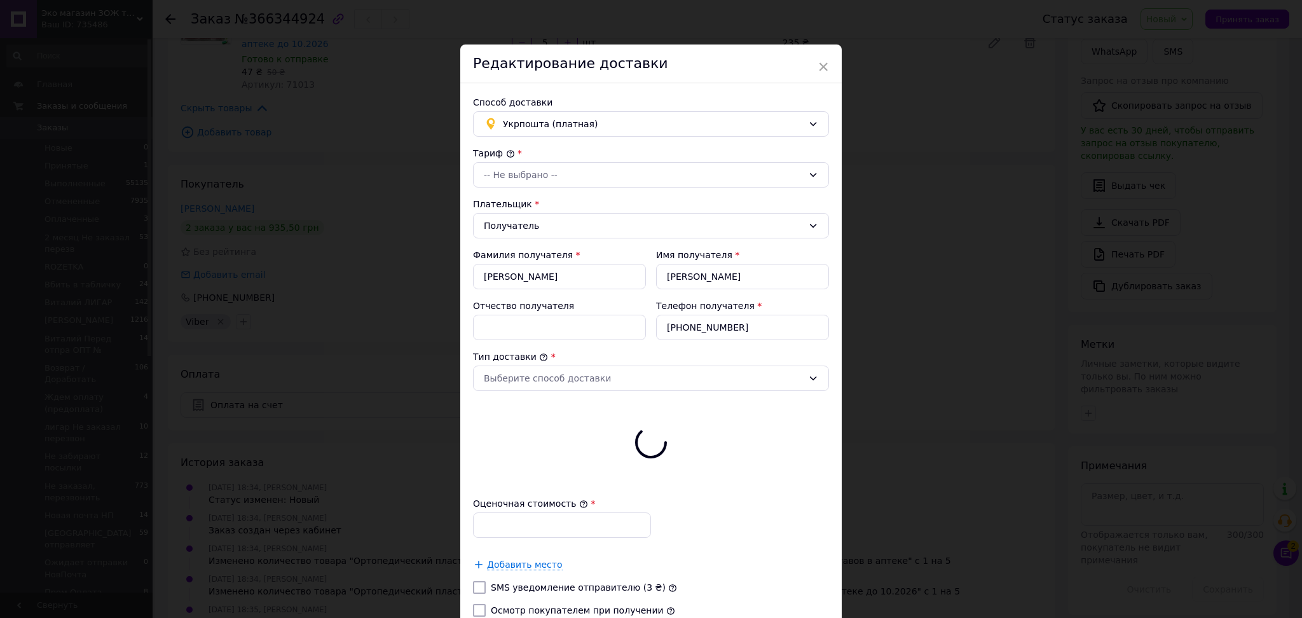
type input "472"
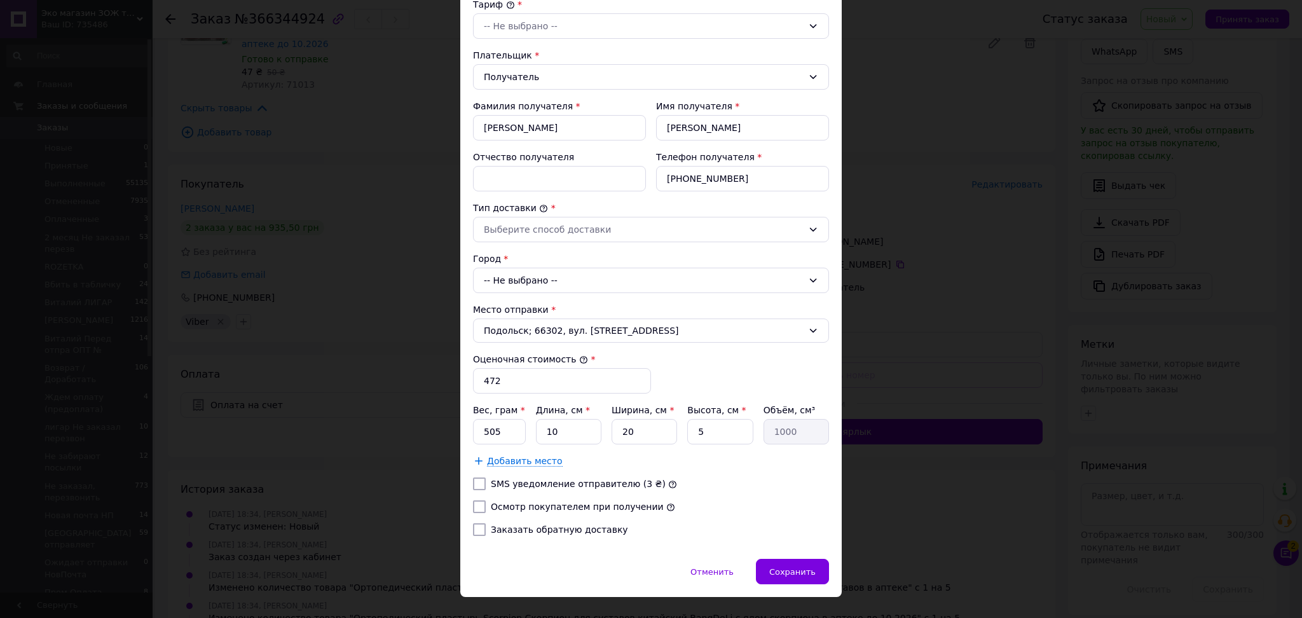
scroll to position [169, 0]
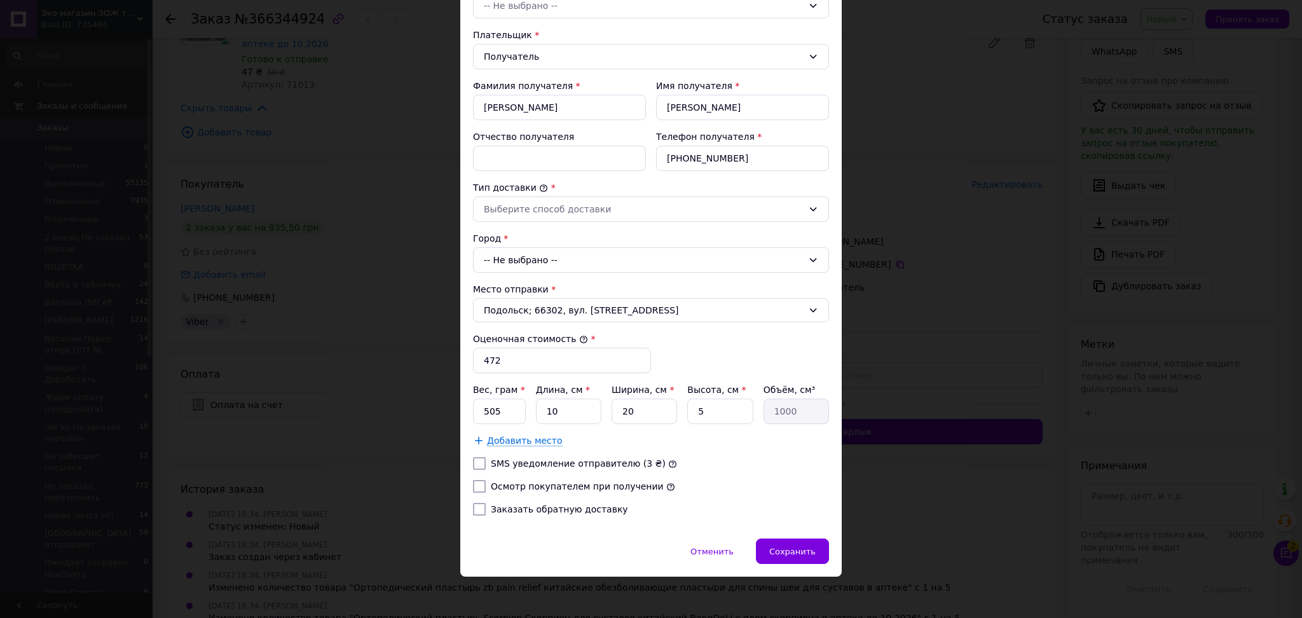
click at [536, 249] on div "-- Не выбрано --" at bounding box center [651, 259] width 356 height 25
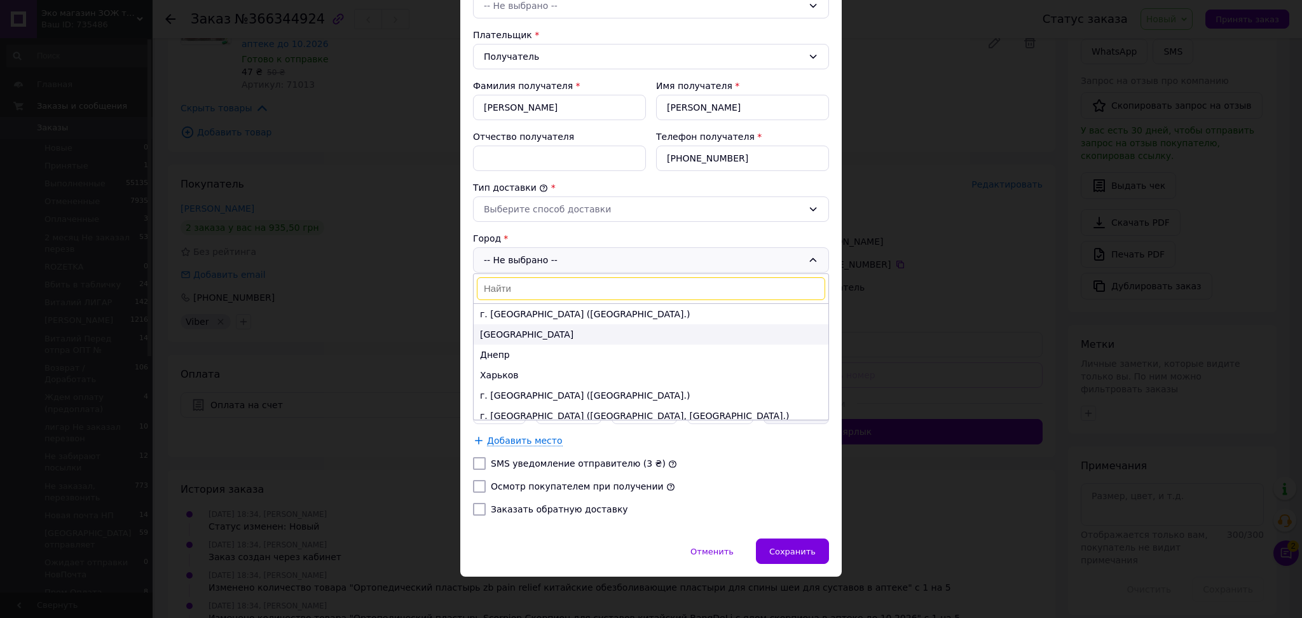
click at [527, 334] on li "[GEOGRAPHIC_DATA]" at bounding box center [650, 334] width 355 height 20
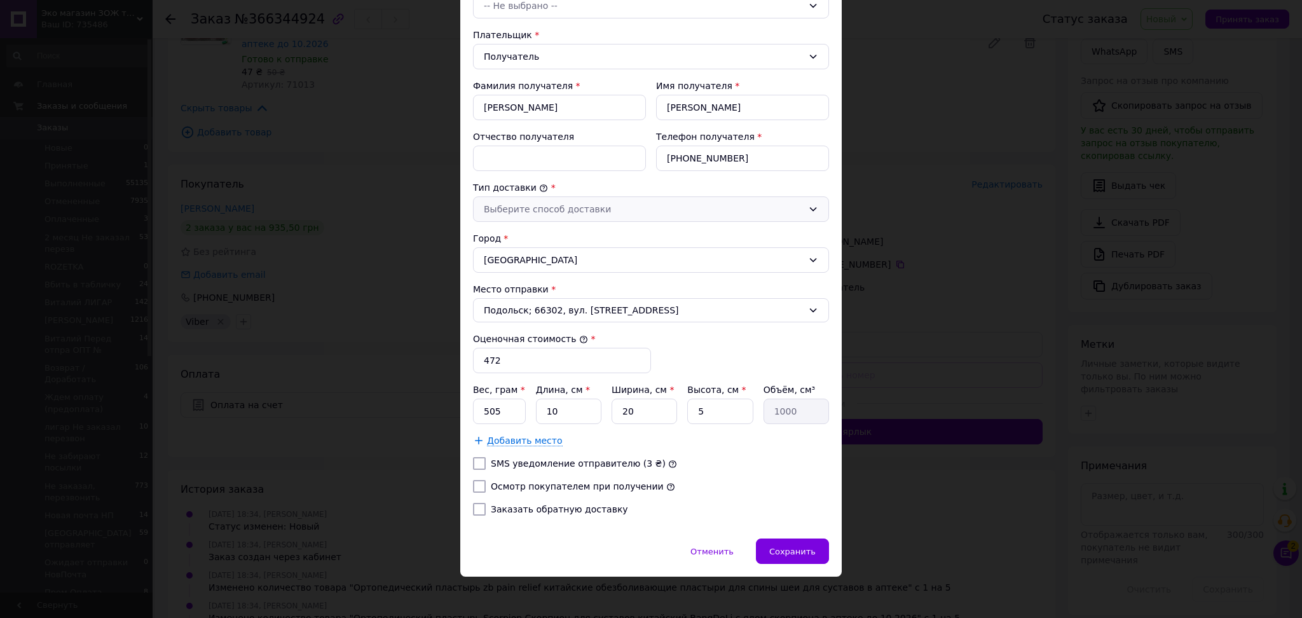
click at [546, 207] on div "Выберите способ доставки" at bounding box center [643, 209] width 319 height 14
click at [522, 234] on li "Склад - склад" at bounding box center [649, 236] width 355 height 23
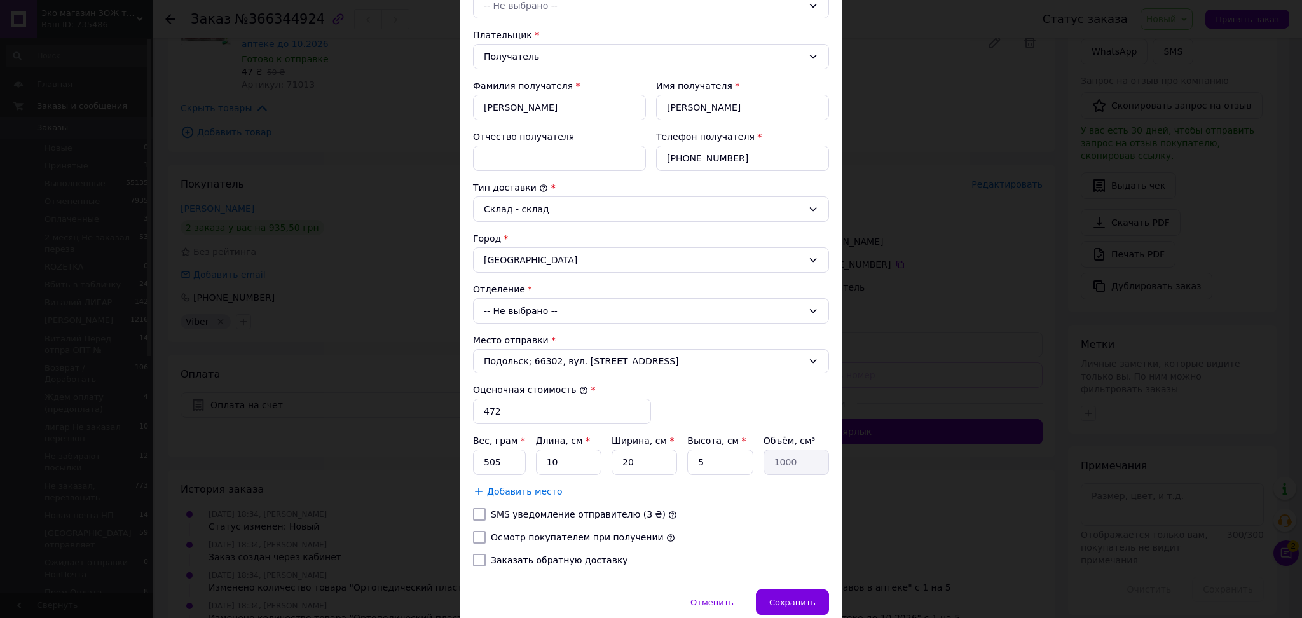
click at [529, 314] on div "-- Не выбрано --" at bounding box center [651, 310] width 356 height 25
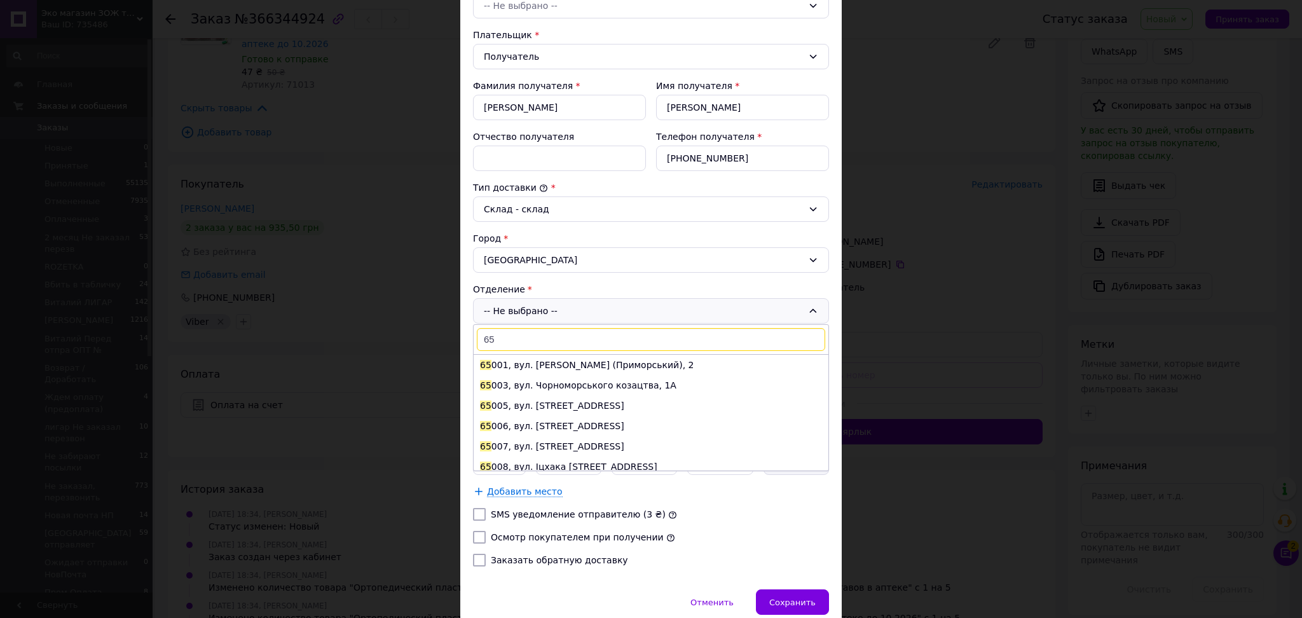
type input "6"
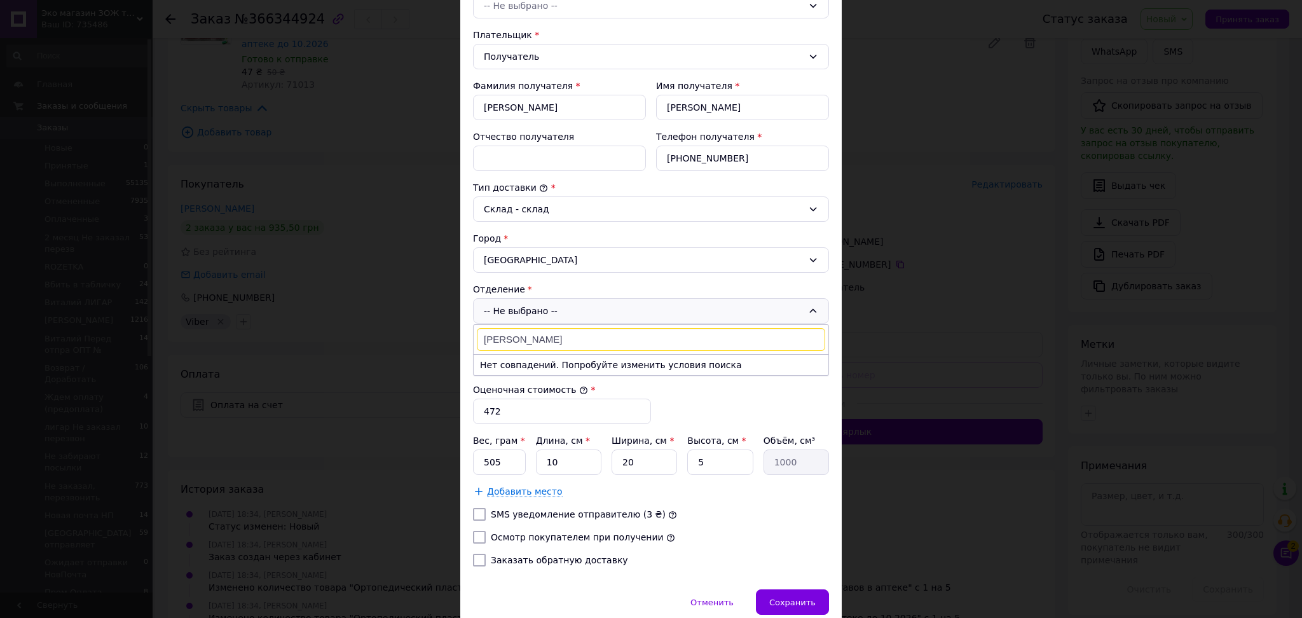
drag, startPoint x: 519, startPoint y: 337, endPoint x: 479, endPoint y: 338, distance: 40.7
click at [479, 338] on input "софи" at bounding box center [651, 339] width 348 height 23
type input "соф"
click at [539, 367] on span "Соф" at bounding box center [542, 365] width 19 height 10
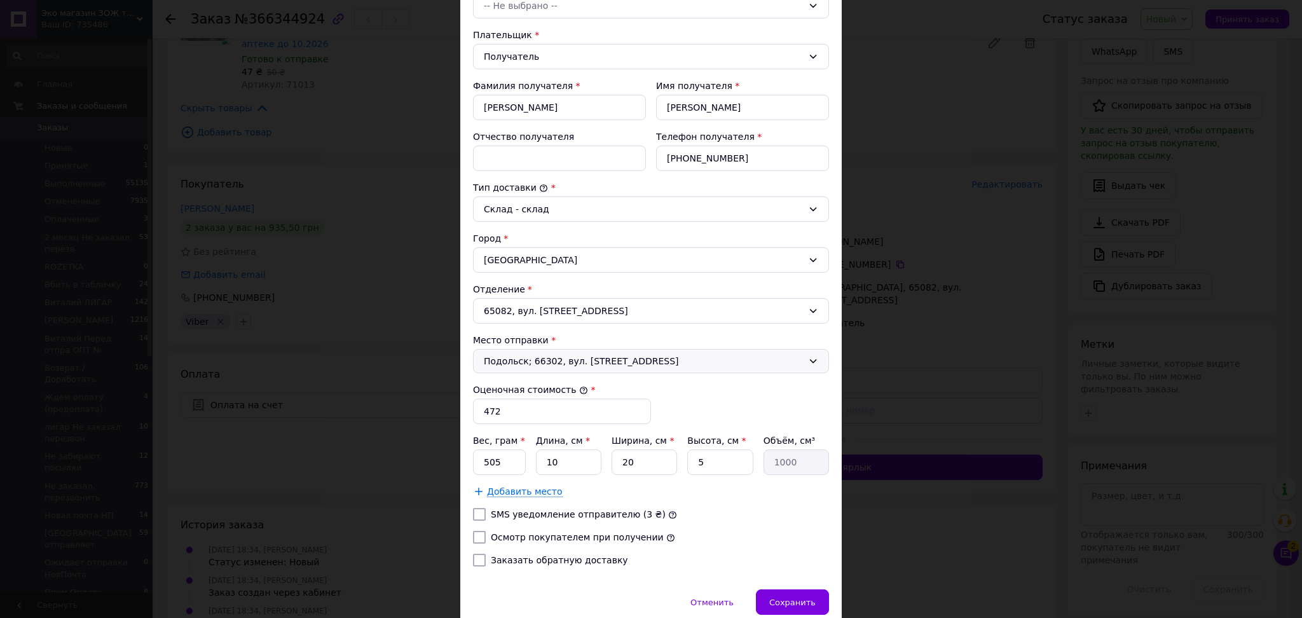
scroll to position [224, 0]
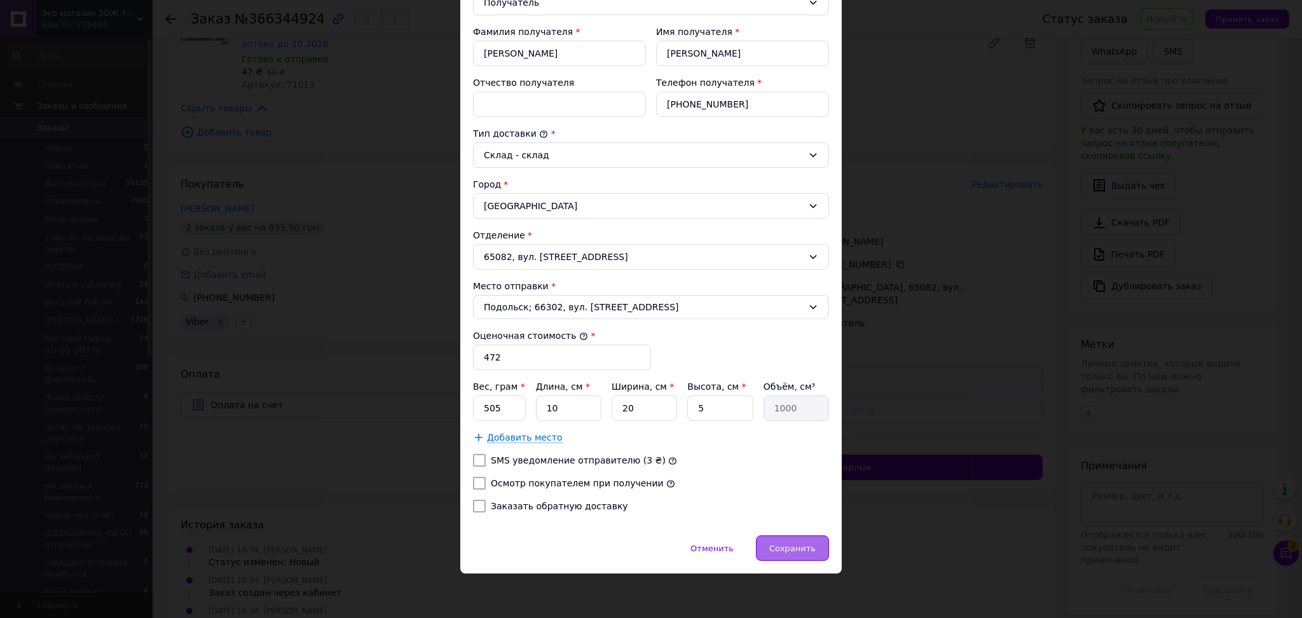
click at [779, 547] on span "Сохранить" at bounding box center [792, 548] width 46 height 10
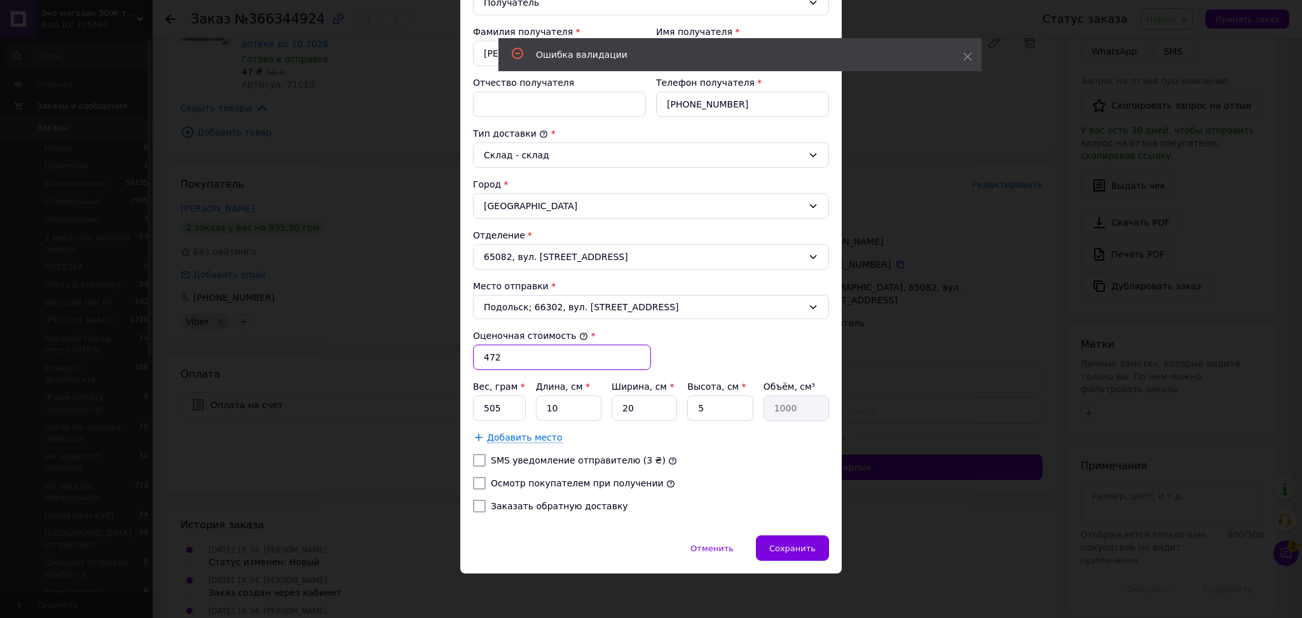
drag, startPoint x: 500, startPoint y: 358, endPoint x: 479, endPoint y: 364, distance: 21.3
click at [479, 364] on input "472" at bounding box center [562, 356] width 178 height 25
type input "300"
click at [797, 554] on div "Сохранить" at bounding box center [792, 547] width 73 height 25
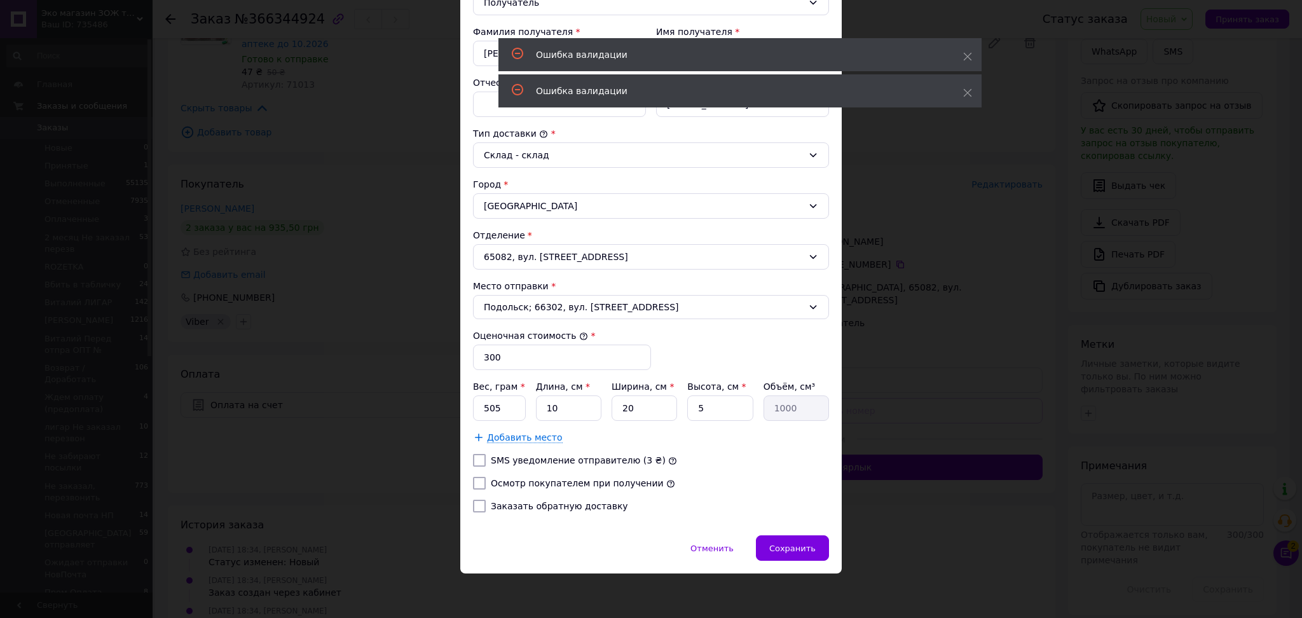
scroll to position [0, 0]
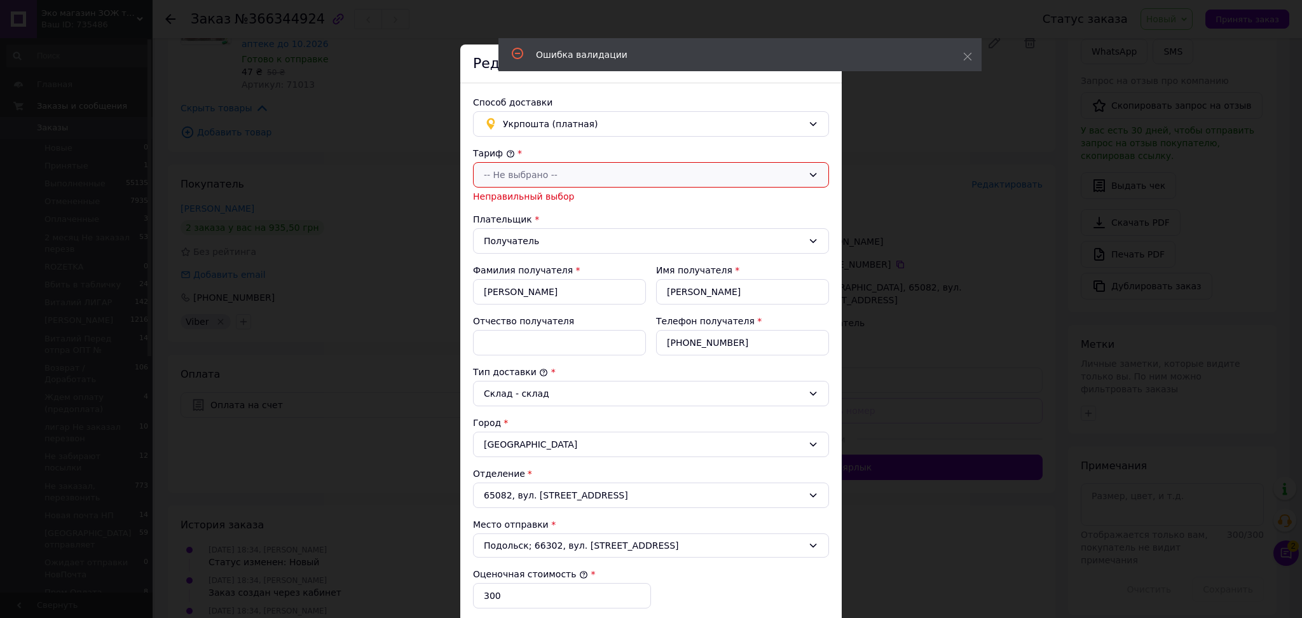
click at [524, 175] on div "-- Не выбрано --" at bounding box center [643, 175] width 319 height 14
click at [517, 203] on li "Стандарт" at bounding box center [649, 202] width 355 height 23
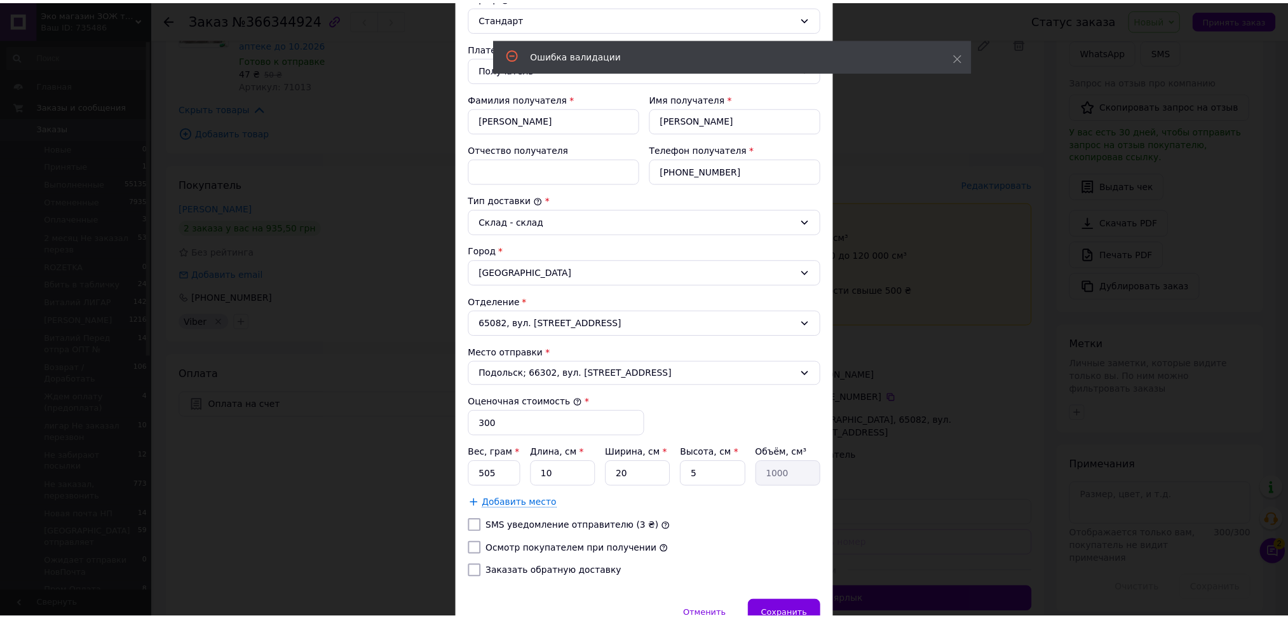
scroll to position [224, 0]
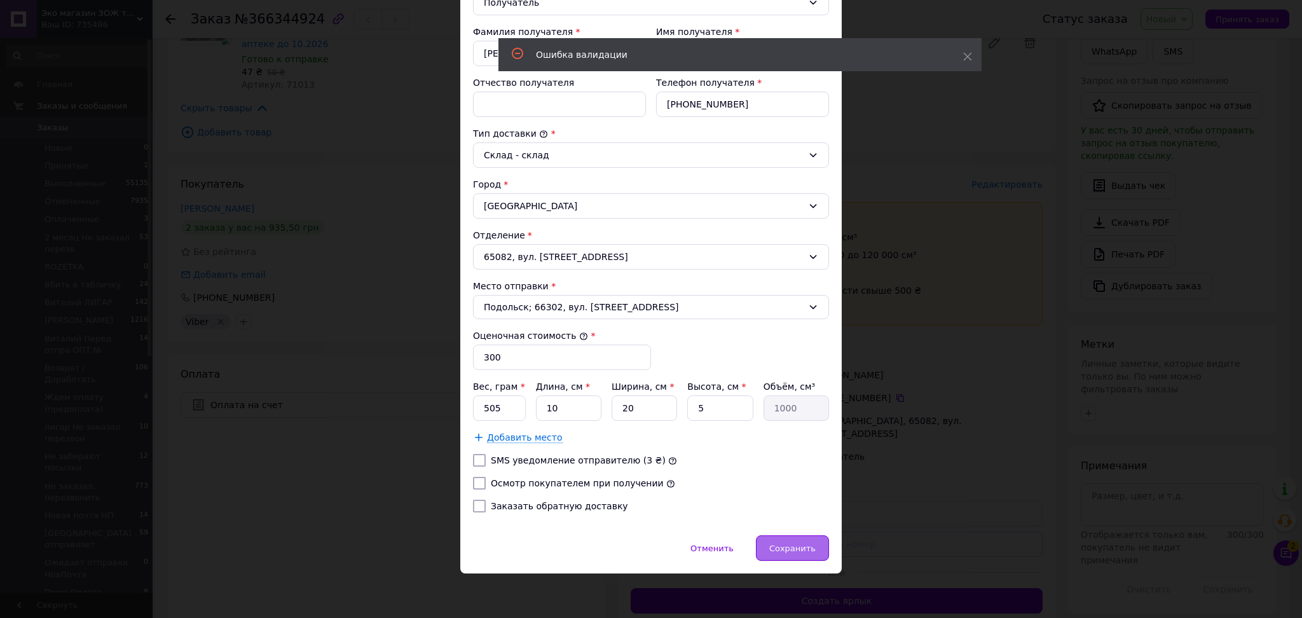
click at [780, 552] on span "Сохранить" at bounding box center [792, 548] width 46 height 10
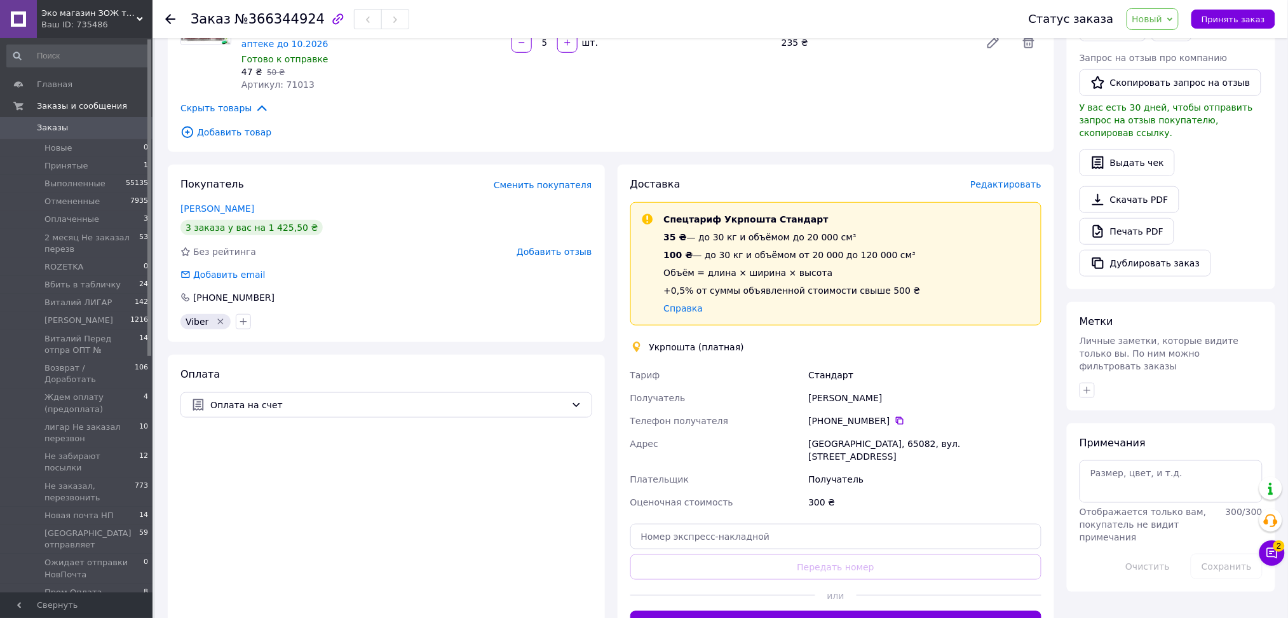
click at [888, 364] on div "Стандарт" at bounding box center [925, 375] width 238 height 23
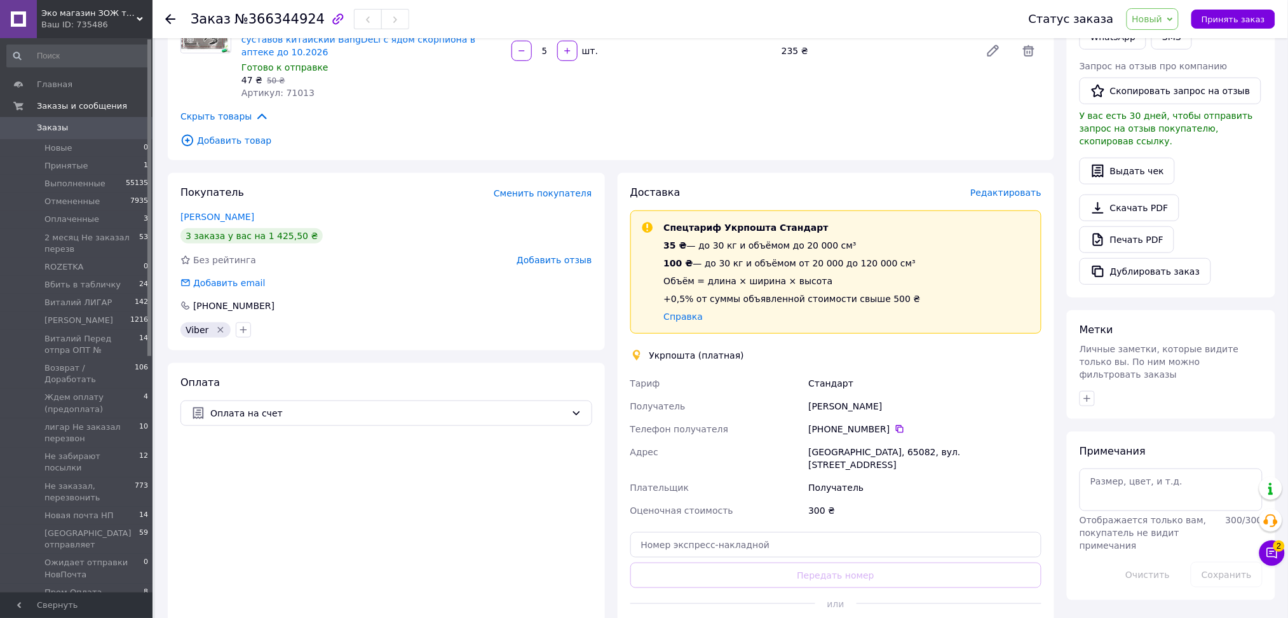
scroll to position [423, 0]
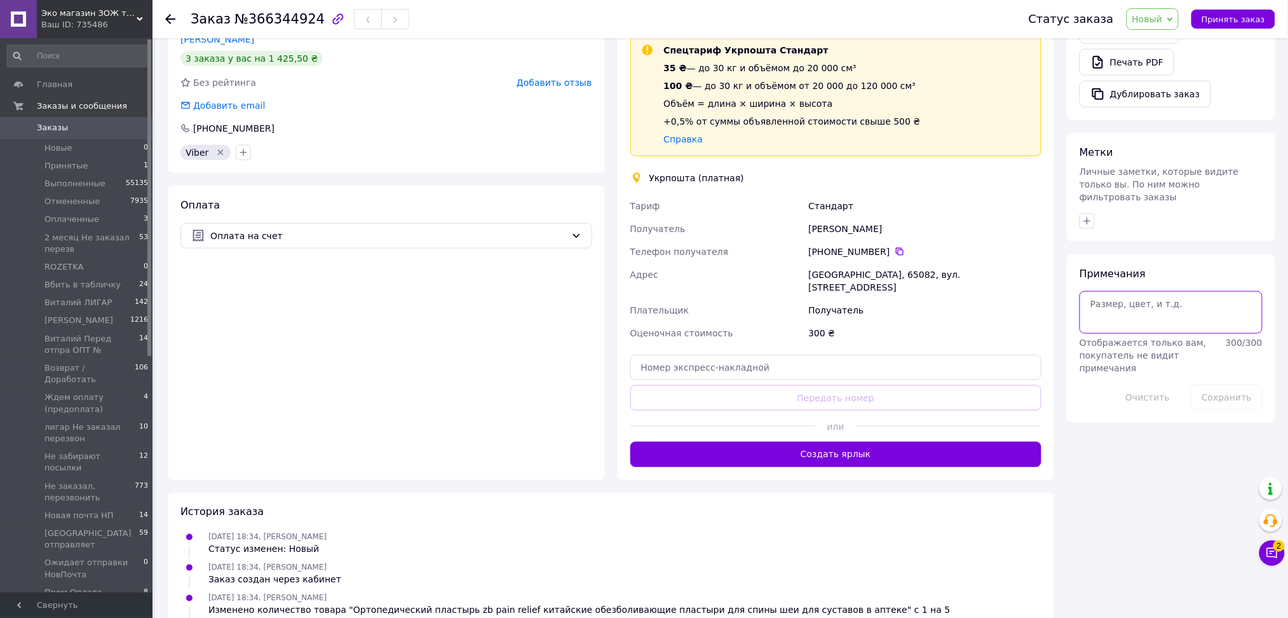
click at [1149, 291] on textarea at bounding box center [1171, 312] width 183 height 42
click at [371, 229] on div "Оплата на счет" at bounding box center [387, 235] width 412 height 25
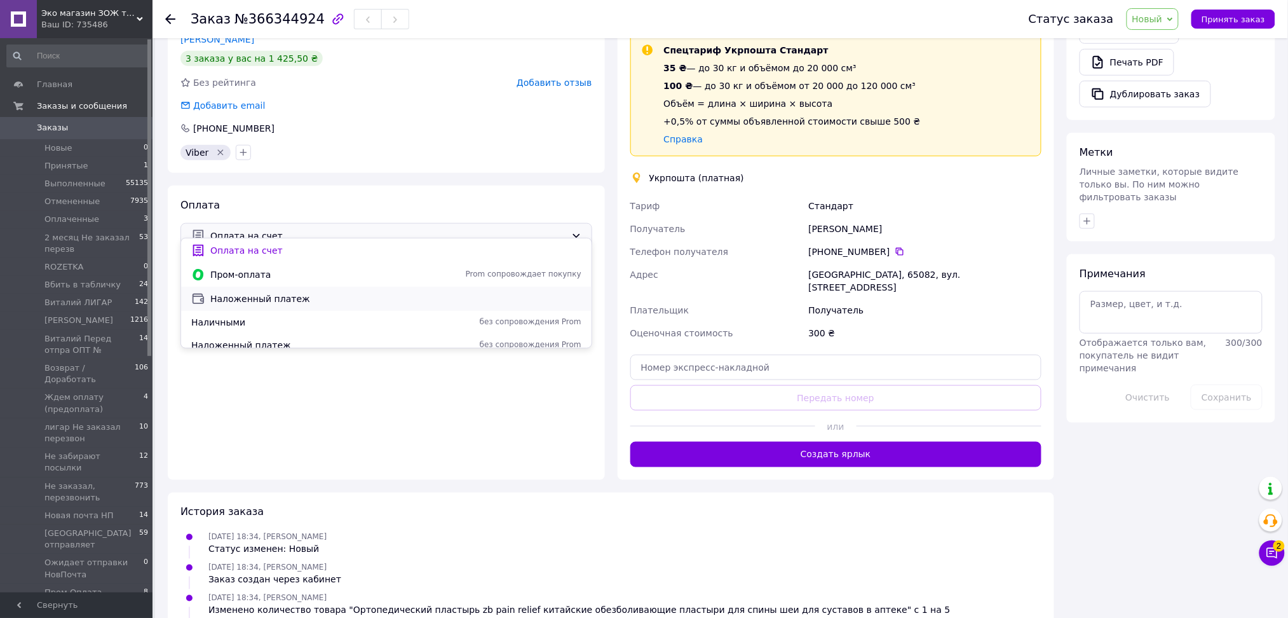
click at [317, 290] on div "Наложенный платеж" at bounding box center [386, 299] width 411 height 24
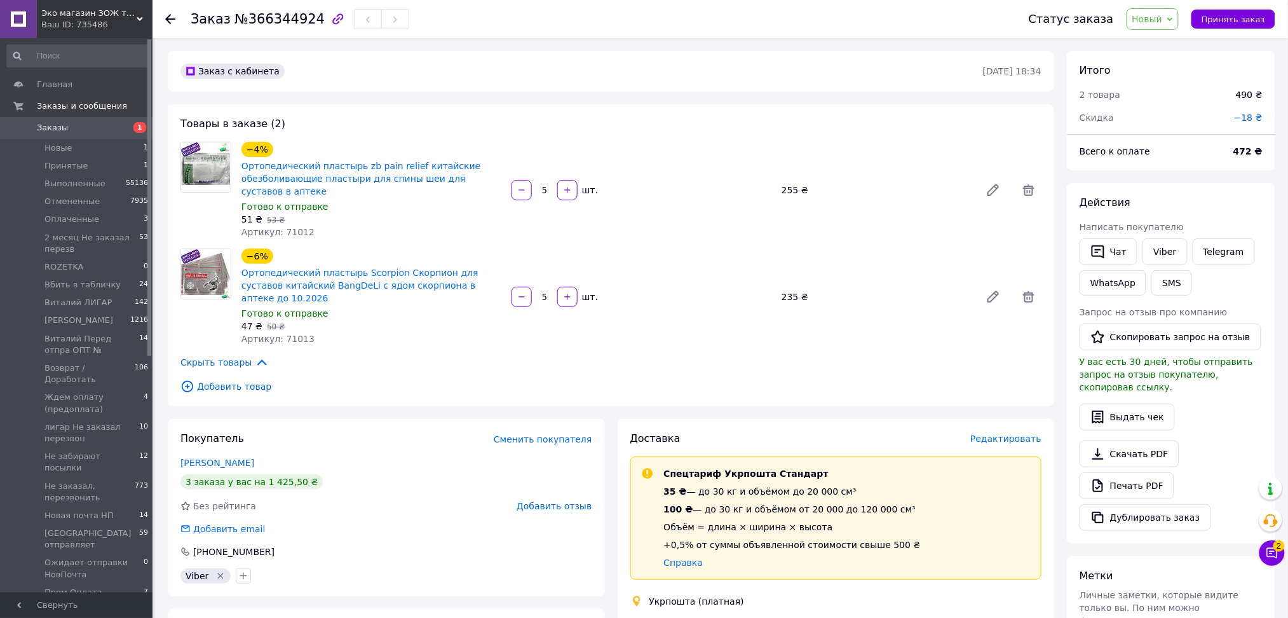
click at [1158, 19] on span "Новый" at bounding box center [1148, 19] width 31 height 10
click at [1168, 124] on li "2 месяц Не заказал перезв" at bounding box center [1203, 120] width 153 height 19
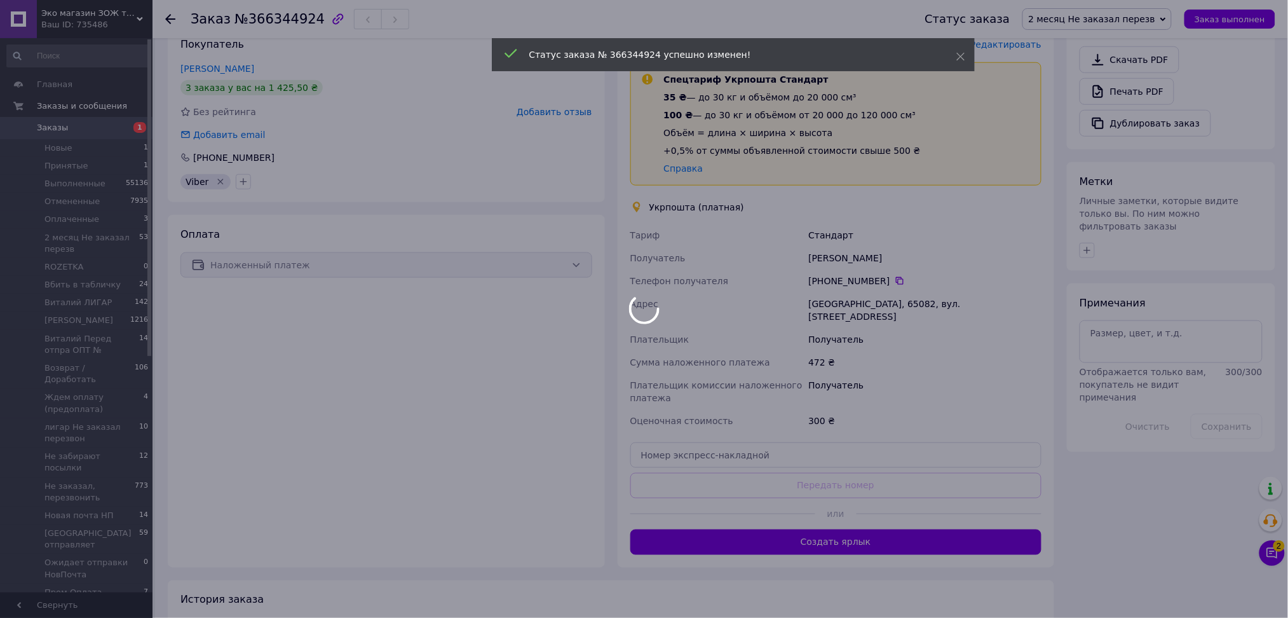
scroll to position [593, 0]
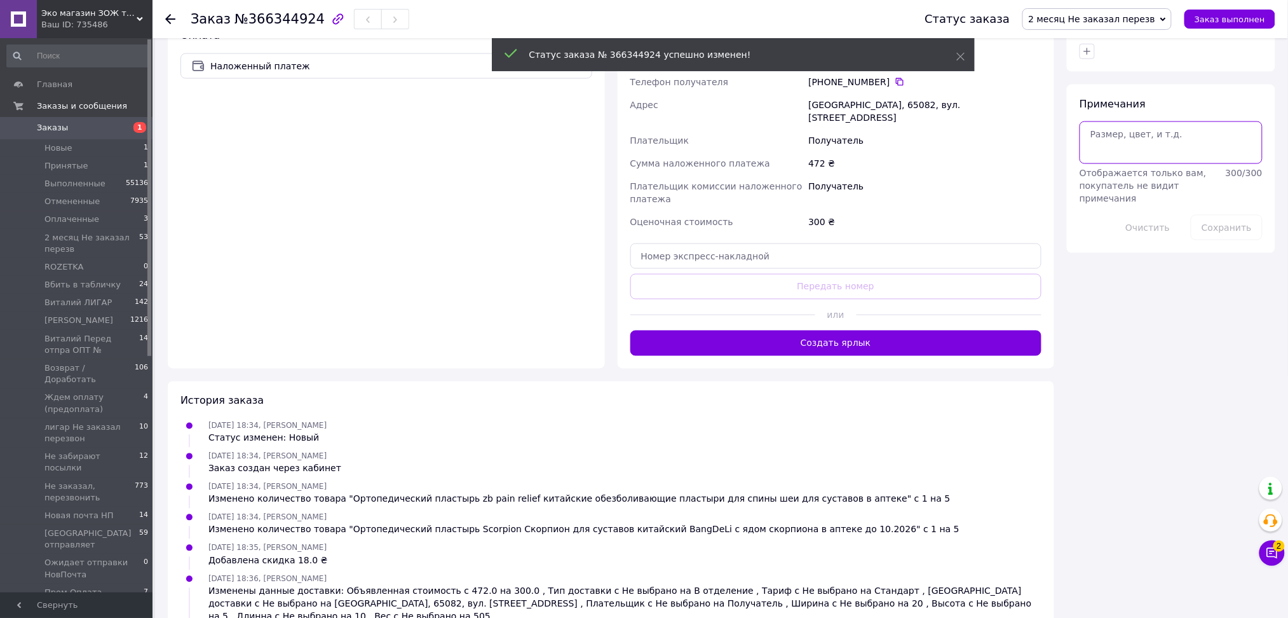
click at [1124, 141] on textarea at bounding box center [1171, 142] width 183 height 42
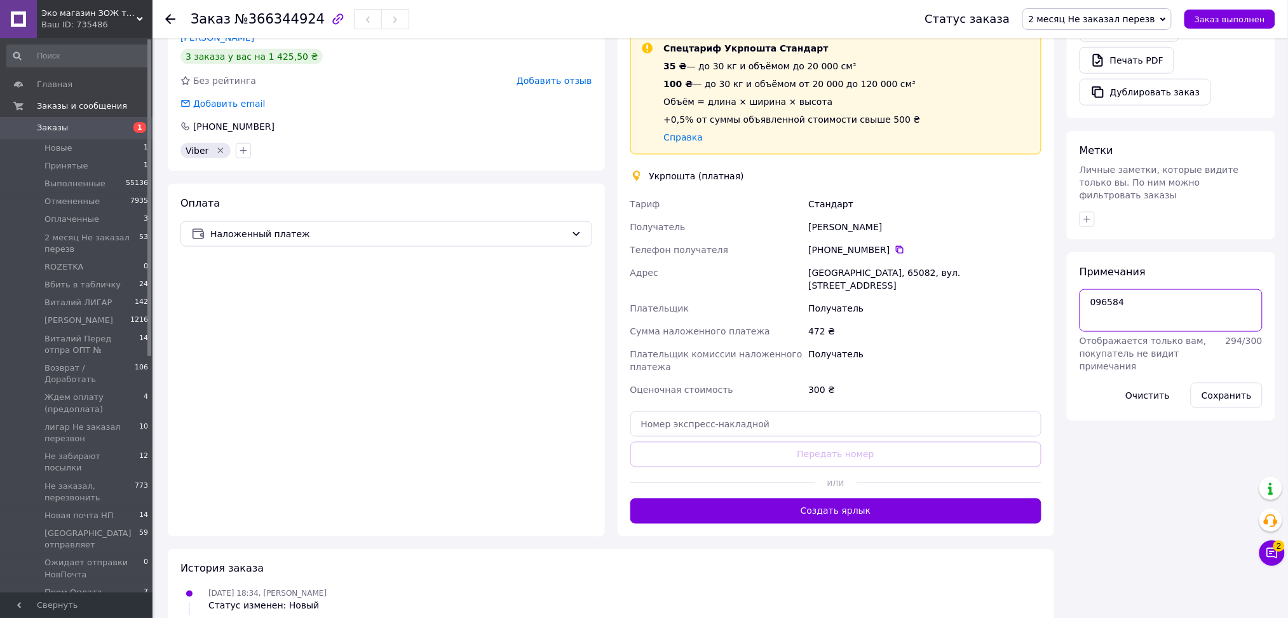
scroll to position [423, 0]
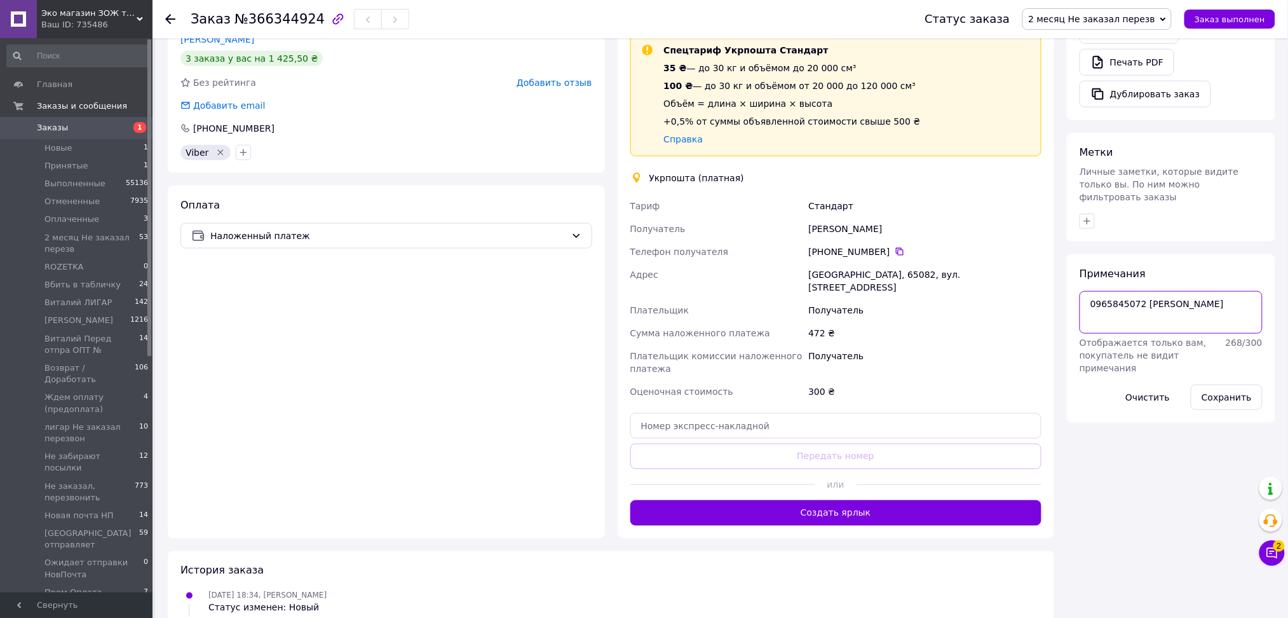
drag, startPoint x: 1092, startPoint y: 281, endPoint x: 1136, endPoint y: 284, distance: 44.6
click at [1136, 291] on textarea "0965845072 Людмила Александровна" at bounding box center [1171, 312] width 183 height 42
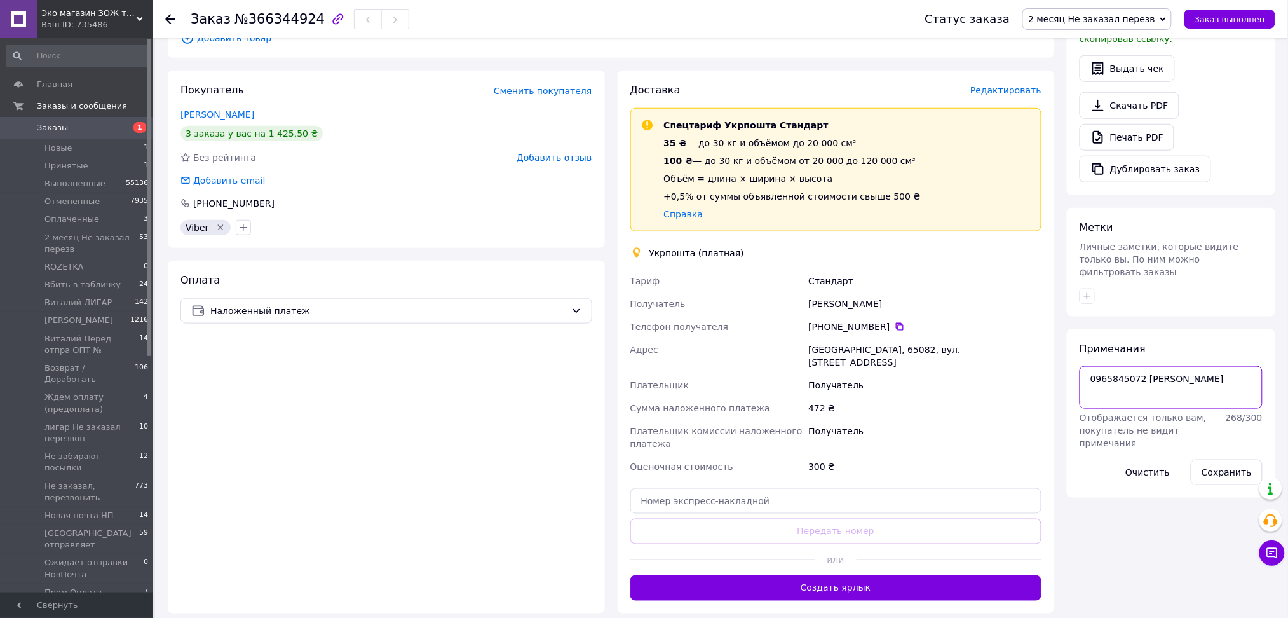
scroll to position [169, 0]
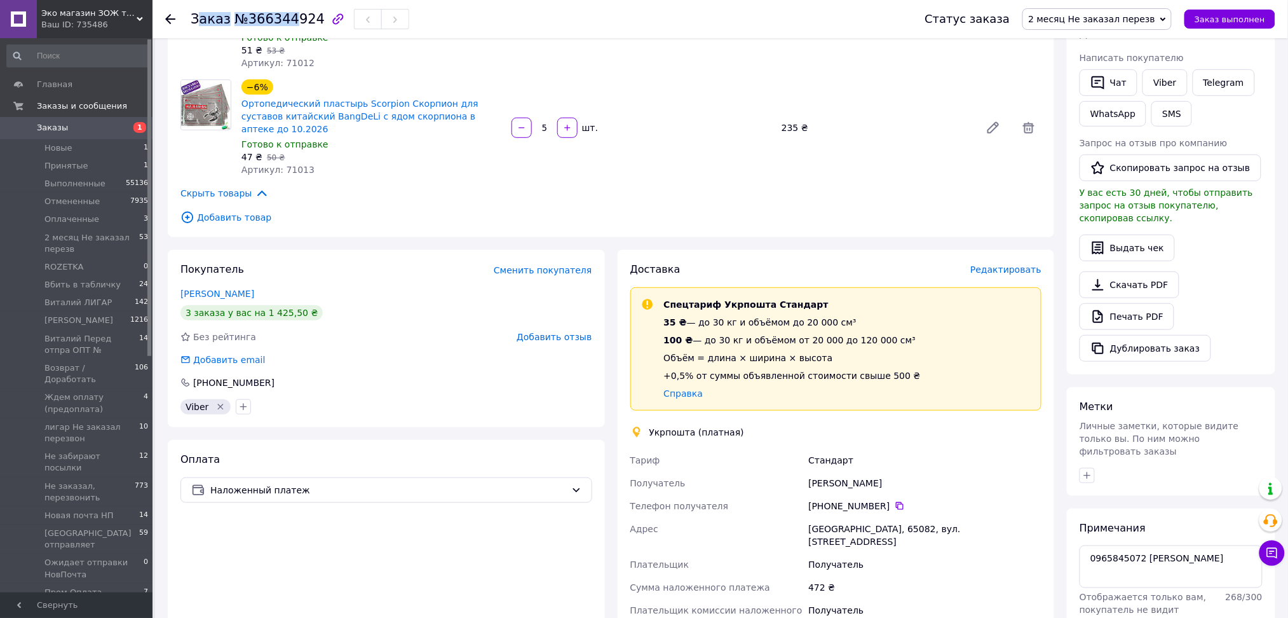
drag, startPoint x: 194, startPoint y: 19, endPoint x: 287, endPoint y: 25, distance: 92.4
click at [287, 25] on h1 "Заказ №366344924" at bounding box center [258, 18] width 134 height 15
click at [194, 20] on span "Заказ" at bounding box center [211, 18] width 40 height 15
drag, startPoint x: 188, startPoint y: 18, endPoint x: 305, endPoint y: 25, distance: 117.2
click at [305, 25] on div "Заказ №366344924 Статус заказа 2 месяц Не заказал перезв Принят Выполнен Отмене…" at bounding box center [720, 19] width 1110 height 38
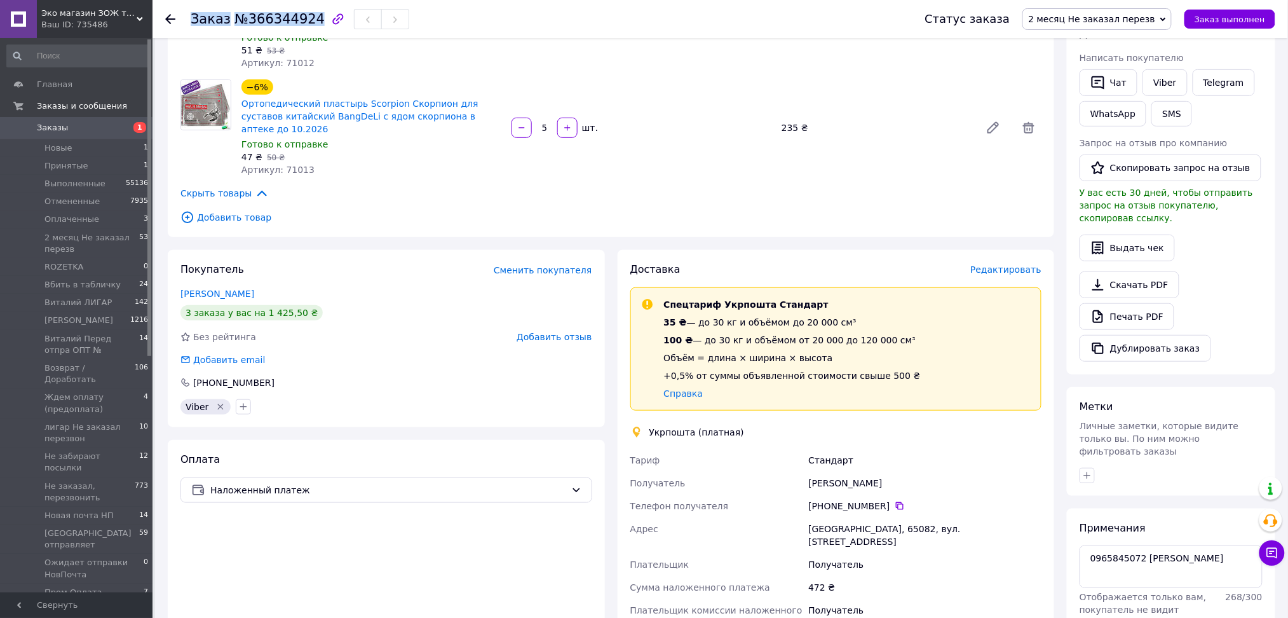
copy h1 "Заказ №366344924"
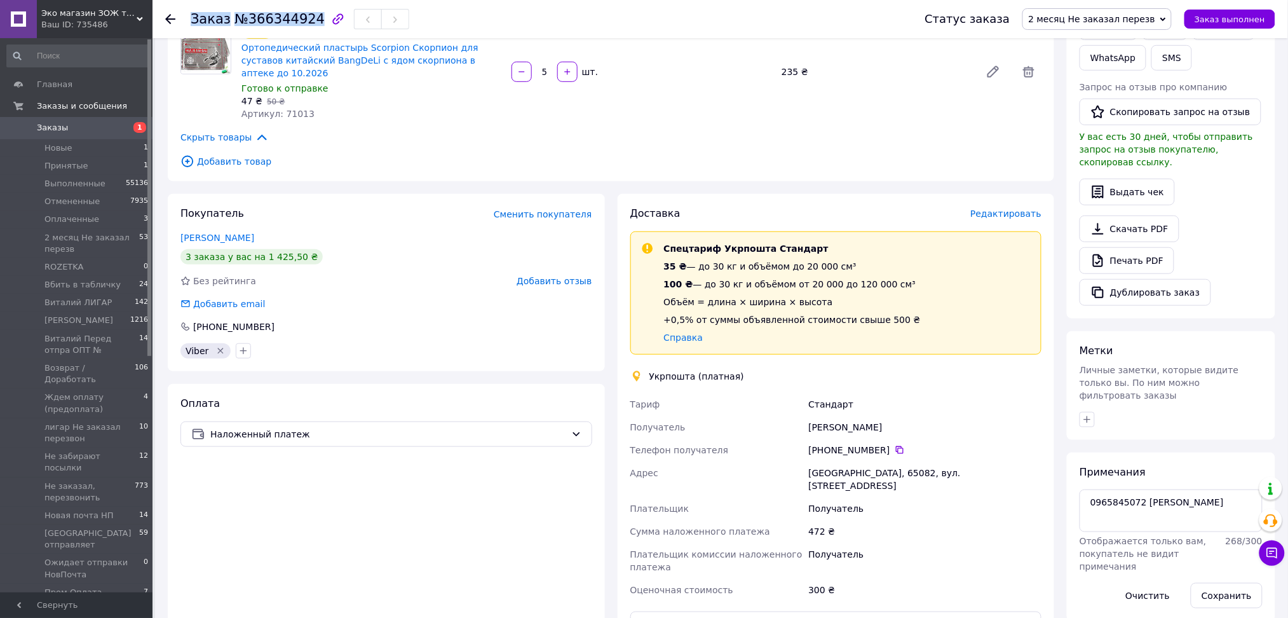
scroll to position [593, 0]
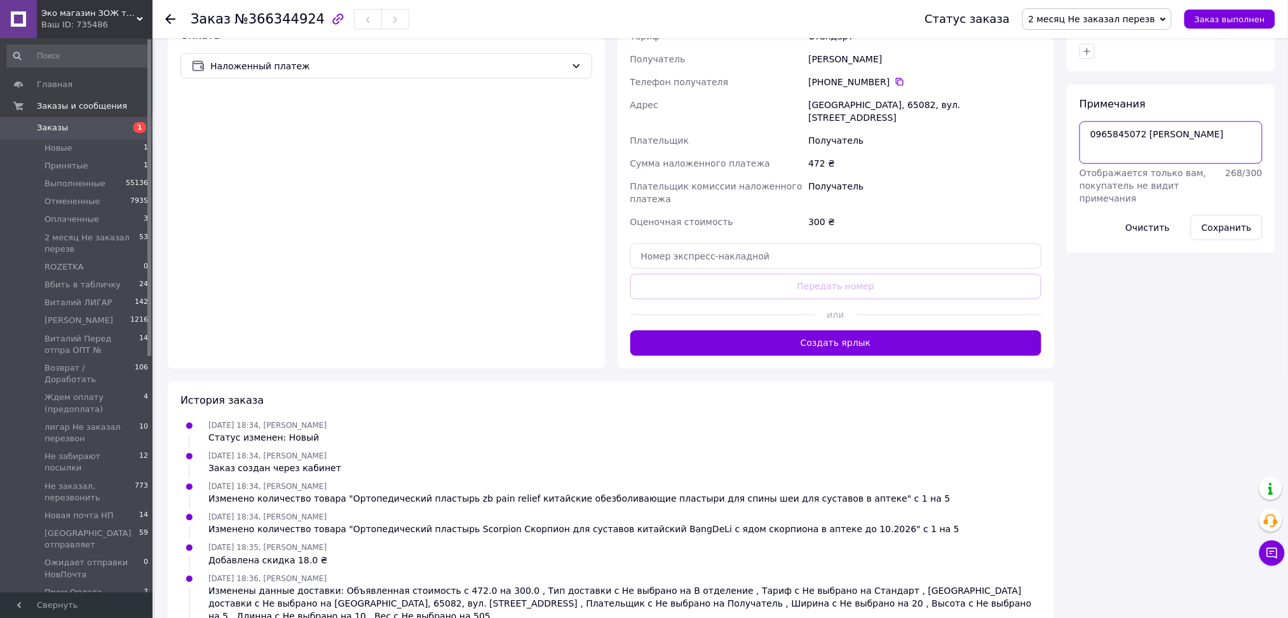
drag, startPoint x: 1249, startPoint y: 111, endPoint x: 1062, endPoint y: 102, distance: 187.1
click at [1062, 102] on div "Итого 2 товара 490 ₴ Скидка −18 ₴ Всего к оплате 472 ₴ Действия Написать покупа…" at bounding box center [1171, 77] width 221 height 1239
paste textarea "Заказ№366344924"
paste textarea "Заказ№366346790"
click at [1217, 215] on button "Сохранить" at bounding box center [1227, 227] width 72 height 25
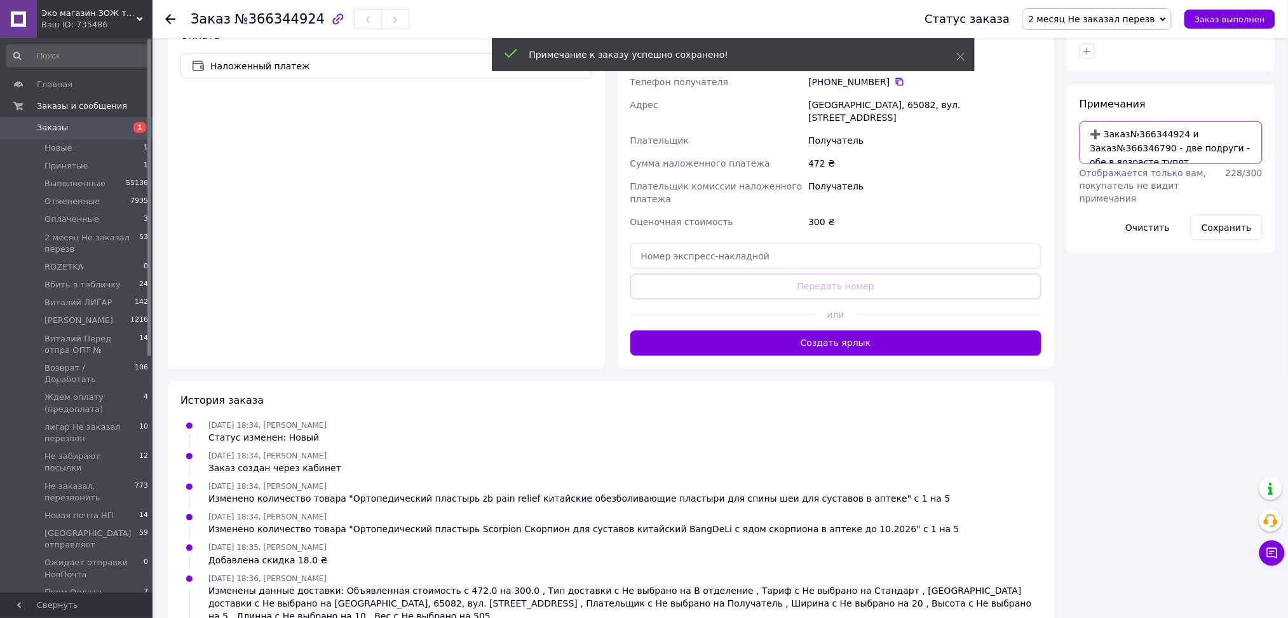
drag, startPoint x: 1208, startPoint y: 141, endPoint x: 1071, endPoint y: 104, distance: 141.7
click at [1071, 104] on div "Примечания ➕ Заказ№366344924 и Заказ№366346790 - две подруги - обе в возрасте т…" at bounding box center [1171, 169] width 208 height 168
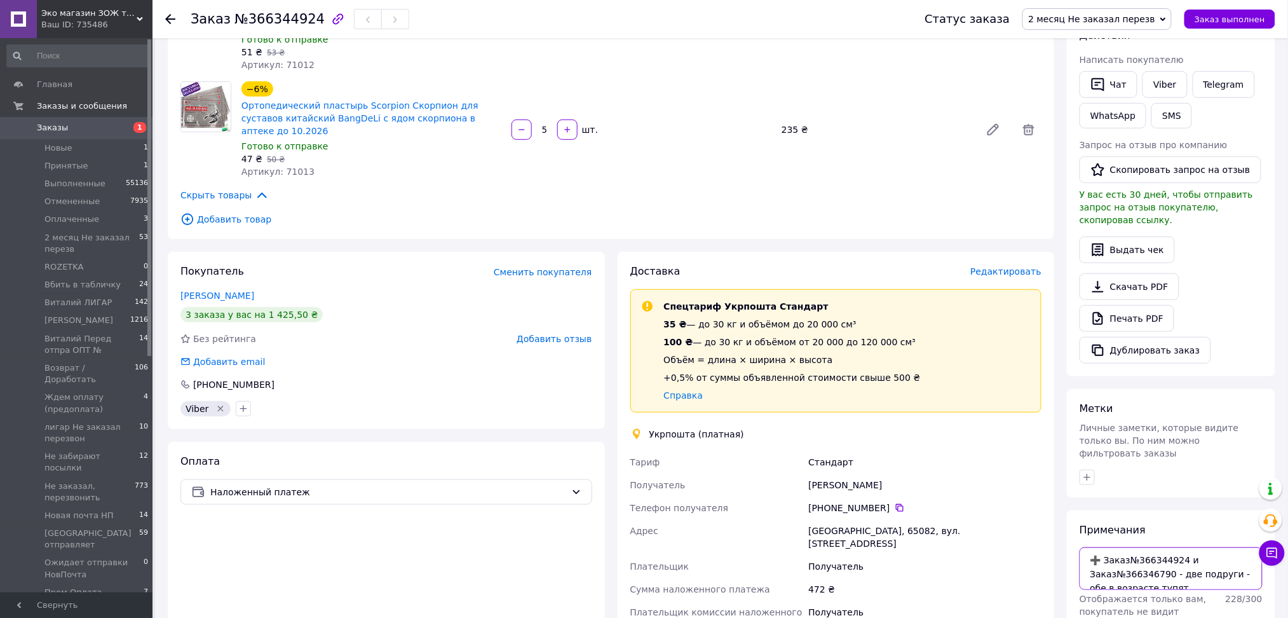
scroll to position [506, 0]
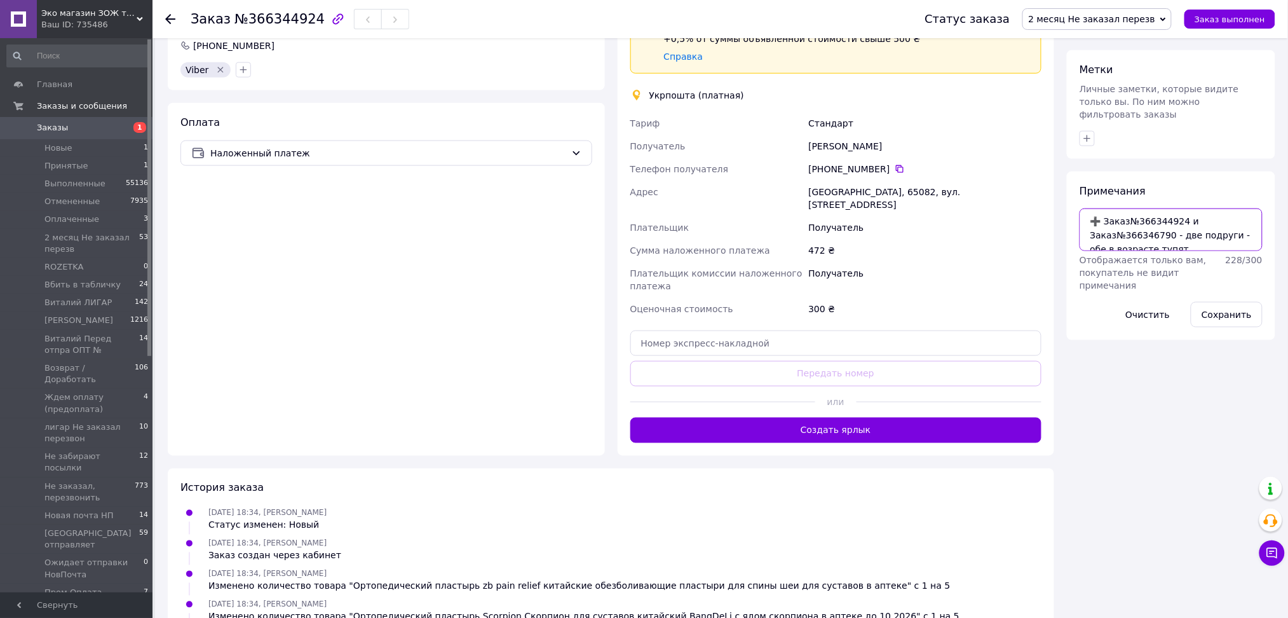
drag, startPoint x: 1187, startPoint y: 224, endPoint x: 1061, endPoint y: 186, distance: 130.9
click at [1061, 186] on div "Итого 2 товара 490 ₴ Скидка −18 ₴ Всего к оплате 472 ₴ Действия Написать покупа…" at bounding box center [1171, 179] width 221 height 1269
paste textarea "Заказ№240241142"
click at [1232, 302] on button "Сохранить" at bounding box center [1227, 314] width 72 height 25
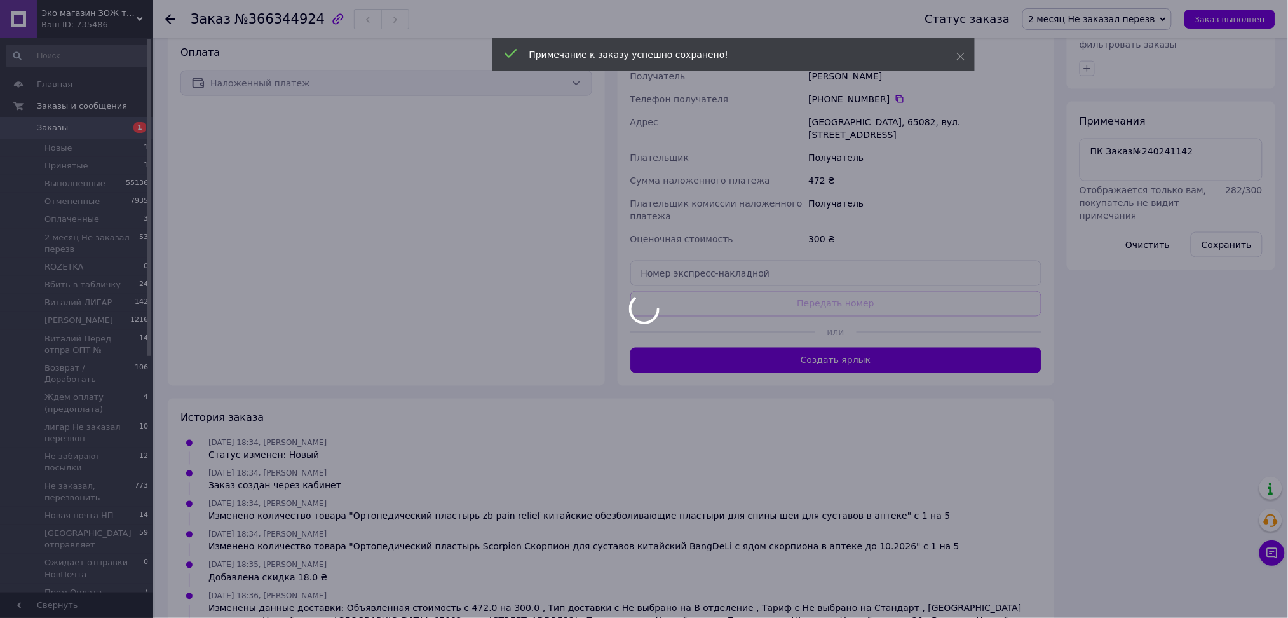
scroll to position [337, 0]
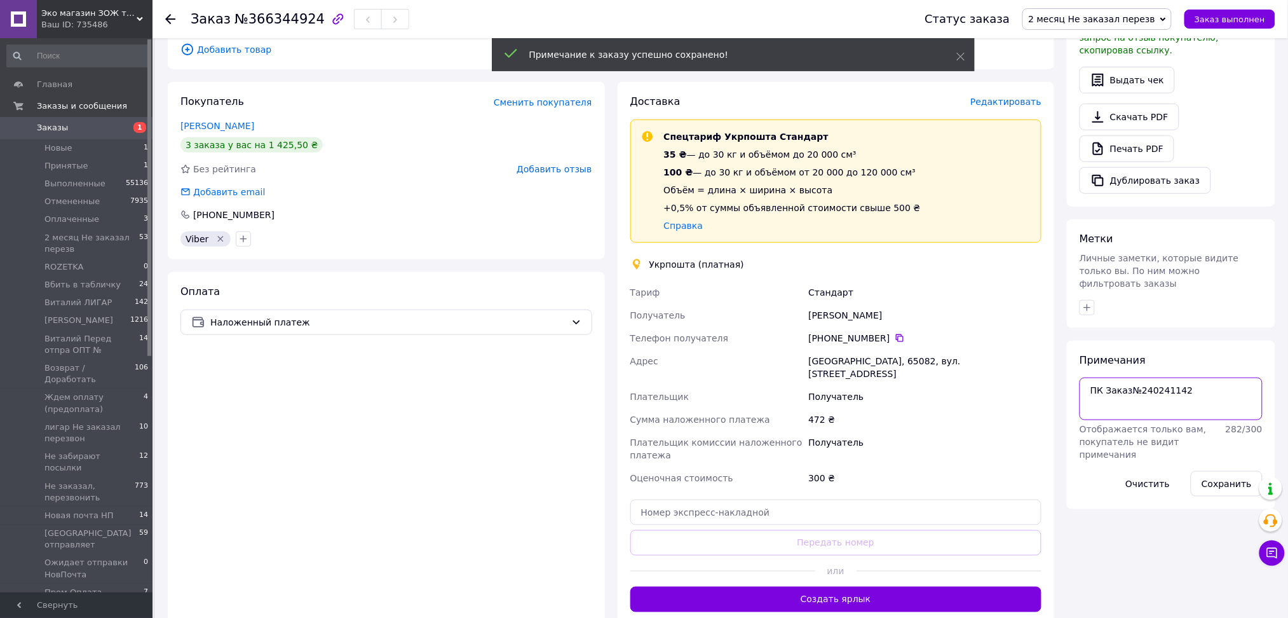
drag, startPoint x: 1222, startPoint y: 371, endPoint x: 1076, endPoint y: 362, distance: 145.8
click at [1076, 362] on div "Примечания ПК Заказ№240241142 Отображается только вам, покупатель не видит прим…" at bounding box center [1171, 425] width 208 height 168
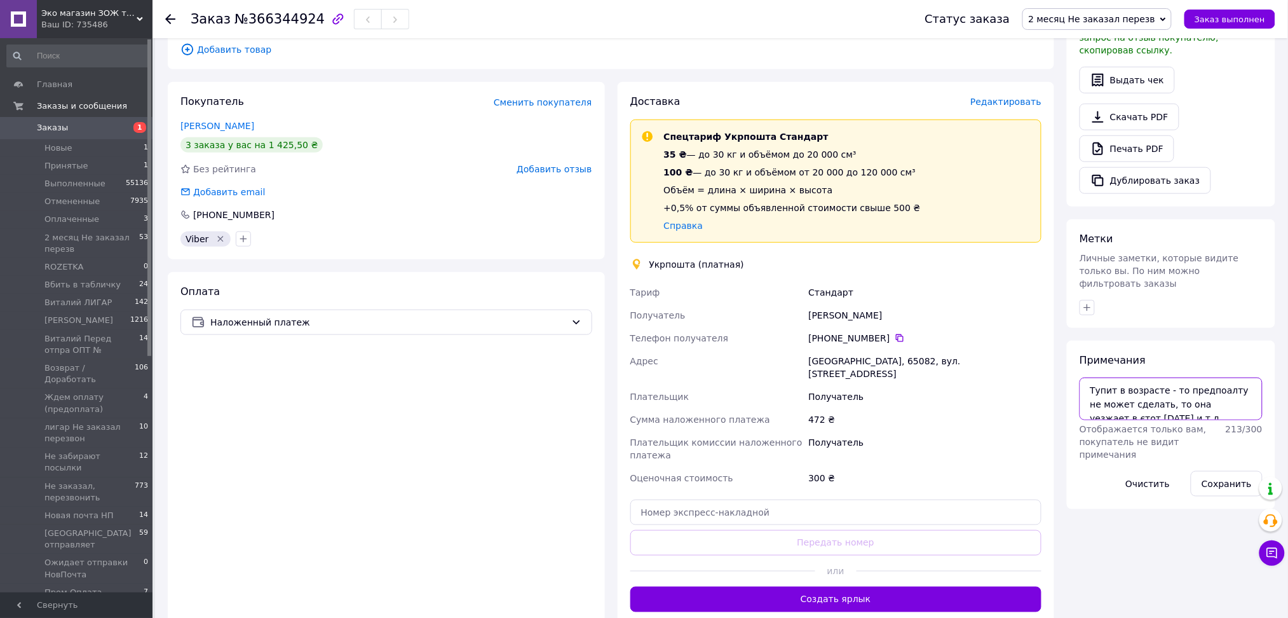
click at [1091, 378] on textarea "Тупит в возрасте - то предпоалту не может сделать, то она уезжает в єтот четвер…" at bounding box center [1171, 399] width 183 height 42
click at [1187, 395] on textarea "➕ Тупит в возрасте - то предпоалту не может сделать, то она уезжает в єтот четв…" at bounding box center [1171, 399] width 183 height 42
click at [1219, 471] on button "Сохранить" at bounding box center [1227, 483] width 72 height 25
click at [971, 437] on div "Получатель" at bounding box center [925, 449] width 238 height 36
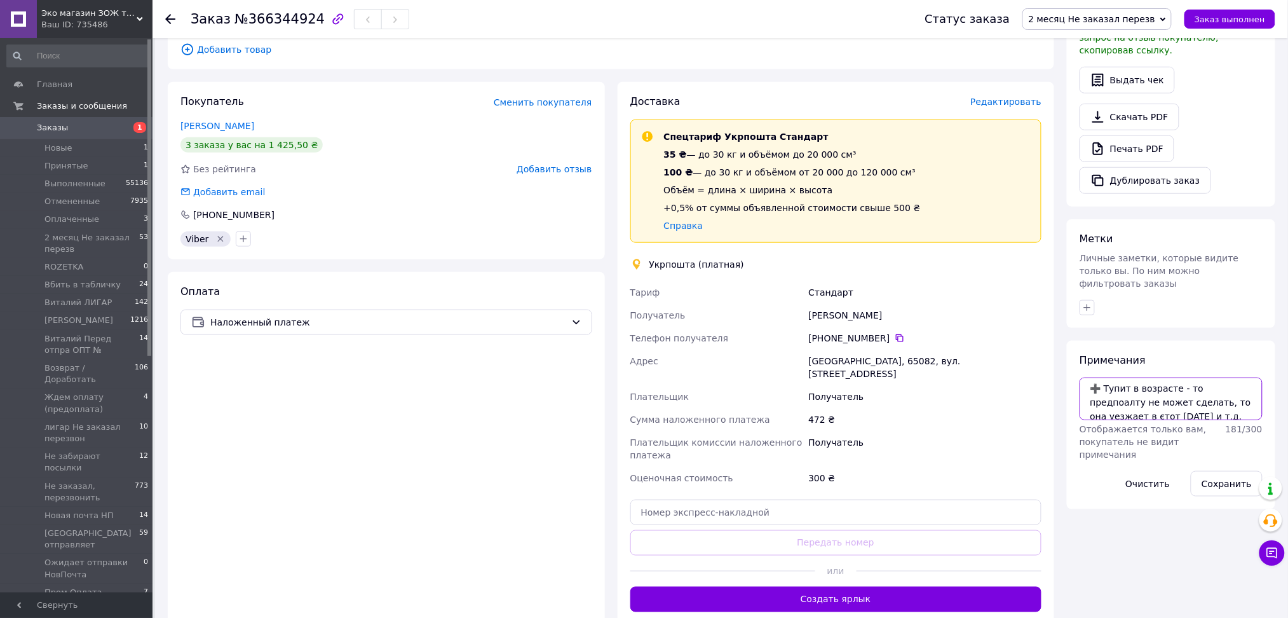
scroll to position [0, 0]
drag, startPoint x: 1243, startPoint y: 406, endPoint x: 1041, endPoint y: 335, distance: 214.3
click at [1041, 335] on div "Заказ с кабинета 12.10.2025 • 18:34 Товары в заказе (2) −4% Ортопедический плас…" at bounding box center [721, 379] width 1121 height 1330
type textarea "отправить по наложке 20 октября - предварительно ей позвонить"
click at [1215, 471] on button "Сохранить" at bounding box center [1227, 483] width 72 height 25
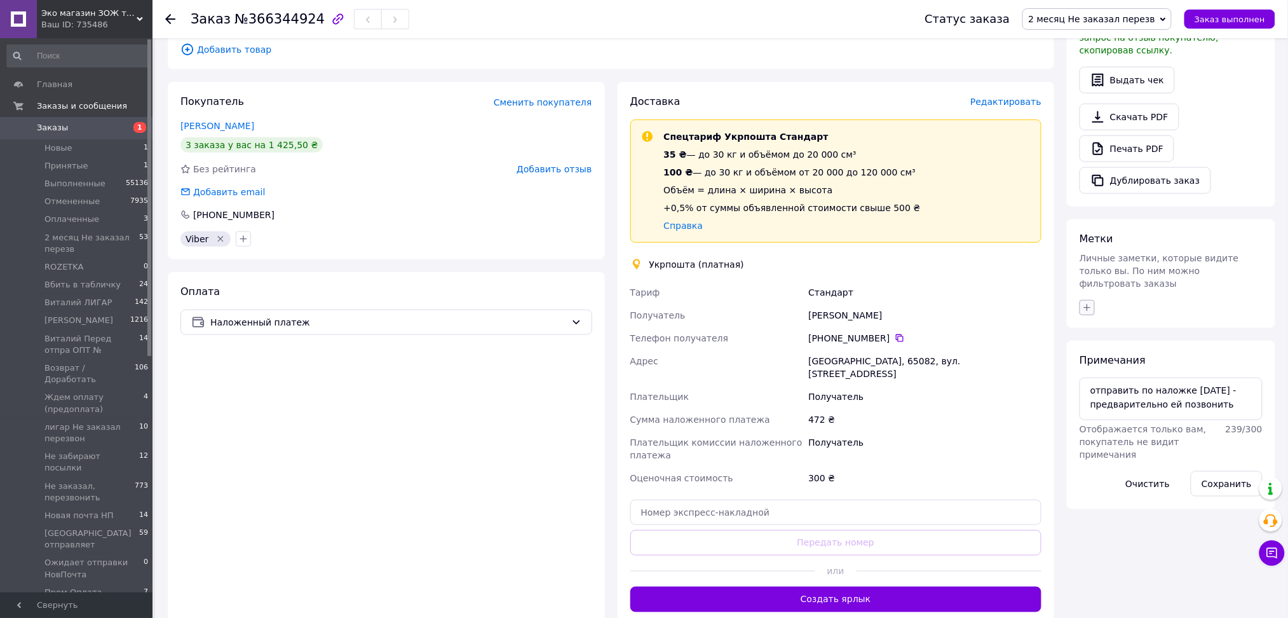
click at [1091, 303] on icon "button" at bounding box center [1087, 308] width 10 height 10
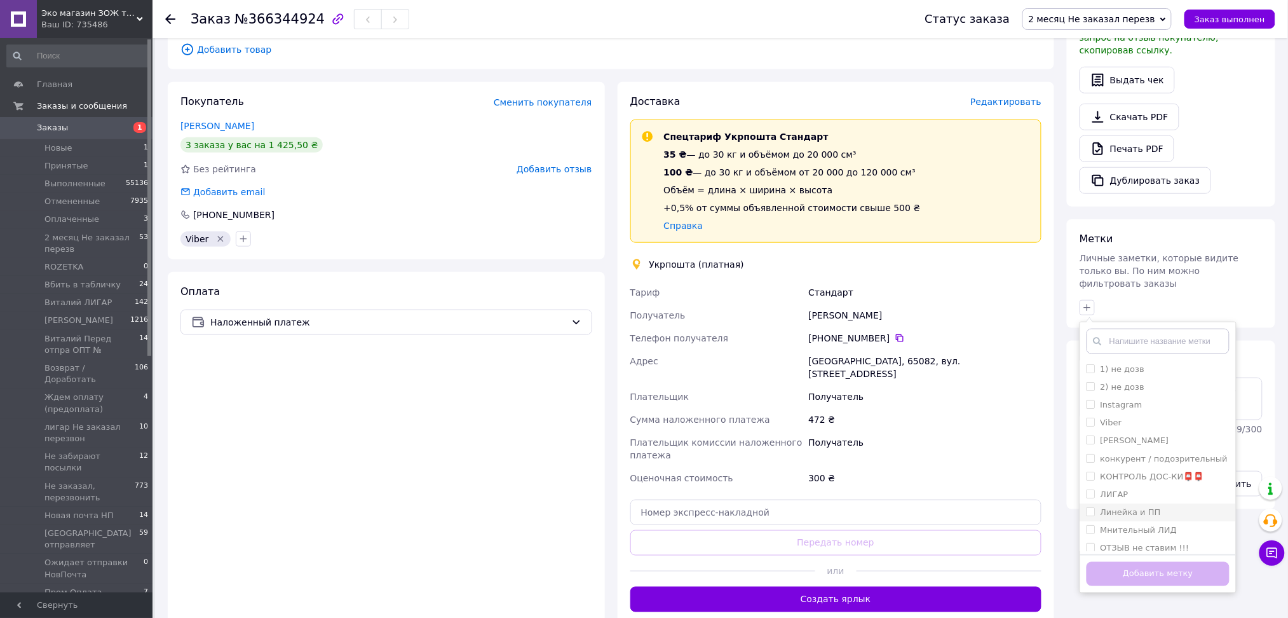
click at [1124, 507] on label "Линейка и ПП" at bounding box center [1131, 512] width 60 height 10
checkbox input "true"
click at [1136, 562] on button "Добавить метку" at bounding box center [1158, 574] width 143 height 25
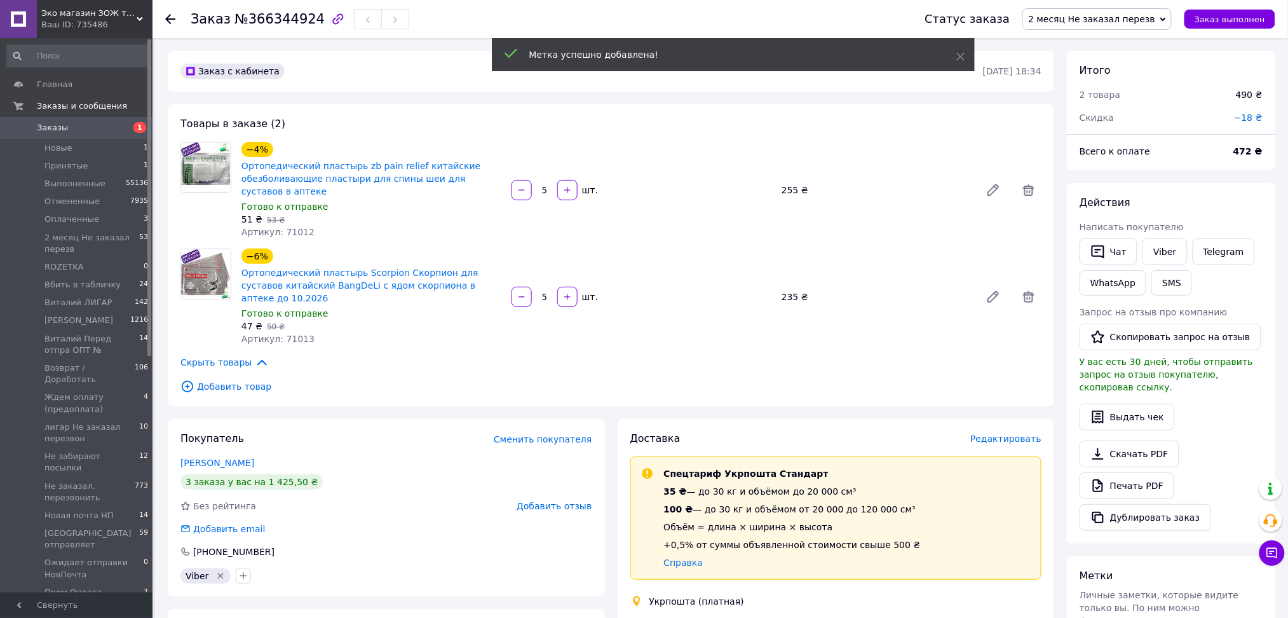
scroll to position [22, 0]
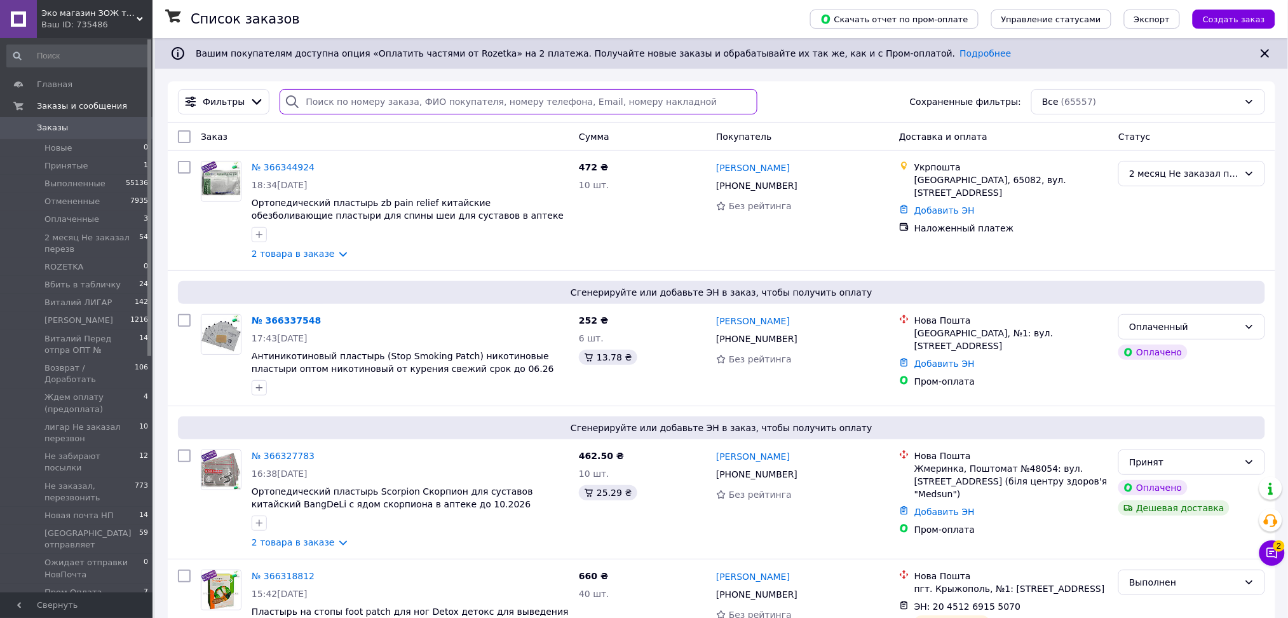
click at [385, 99] on input "search" at bounding box center [519, 101] width 478 height 25
paste input "0965845072"
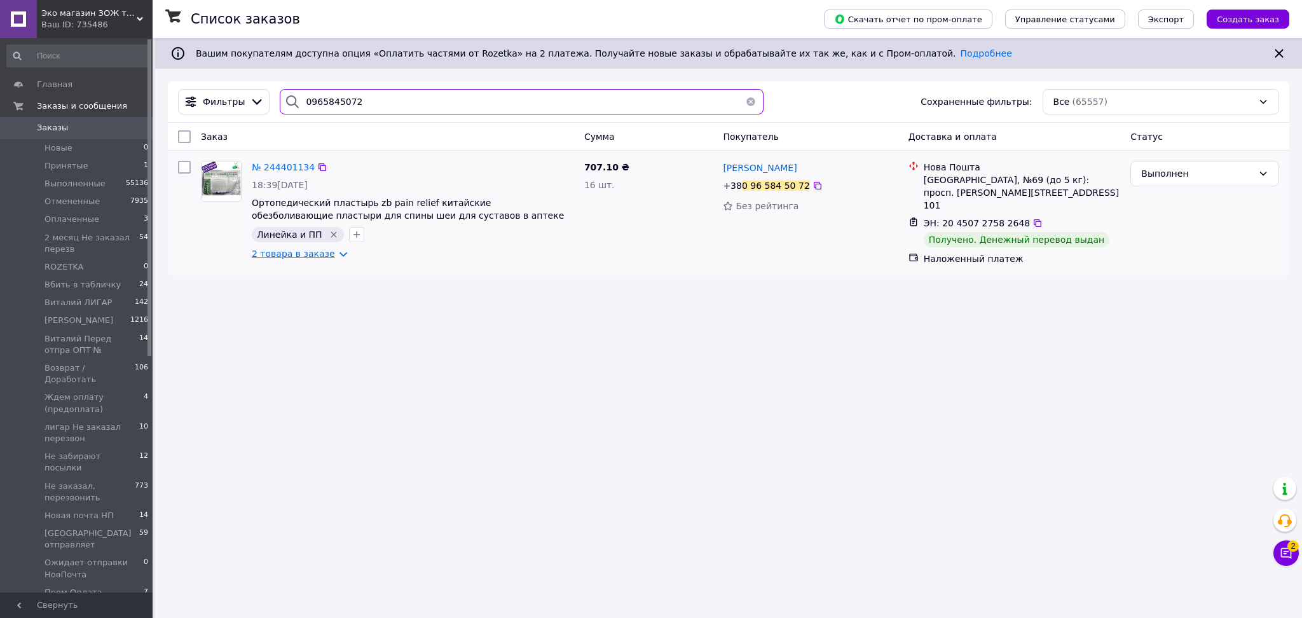
type input "0965845072"
click at [310, 257] on link "2 товара в заказе" at bounding box center [293, 254] width 83 height 10
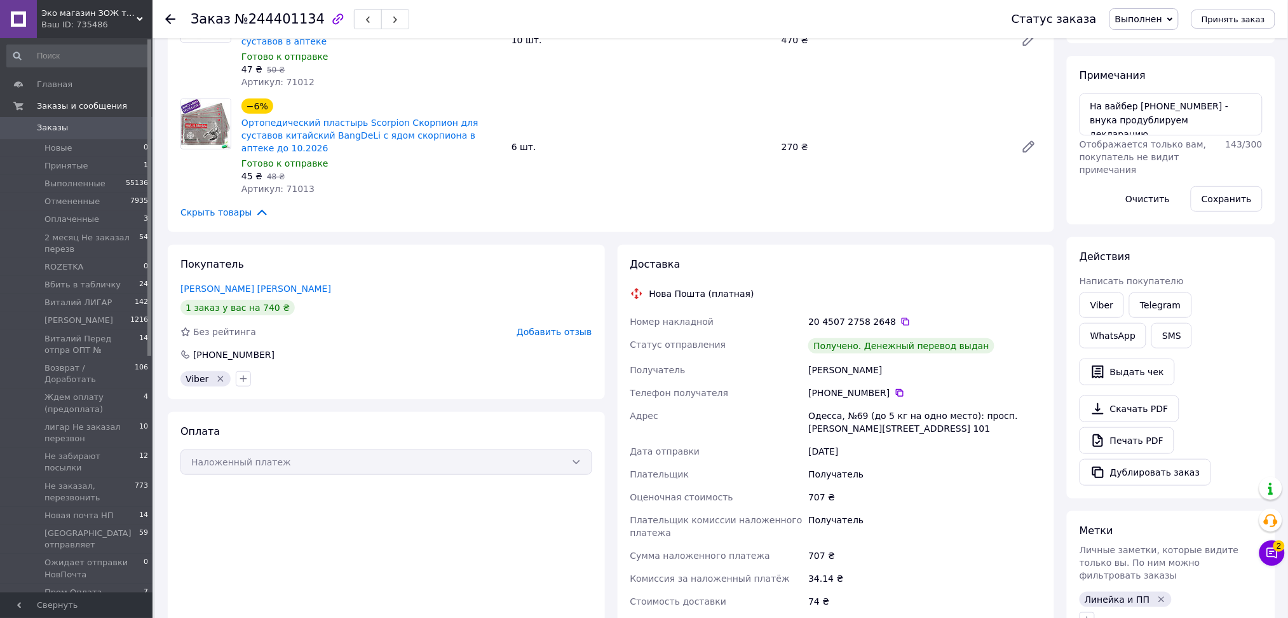
scroll to position [423, 0]
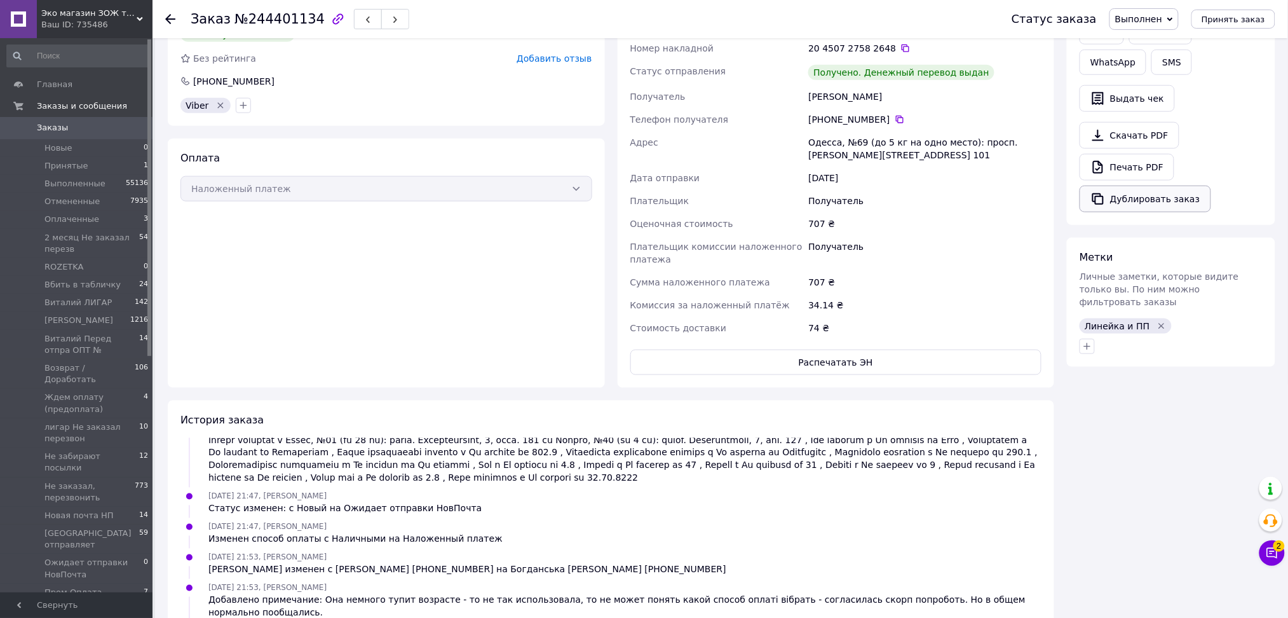
click at [1133, 204] on button "Дублировать заказ" at bounding box center [1146, 199] width 132 height 27
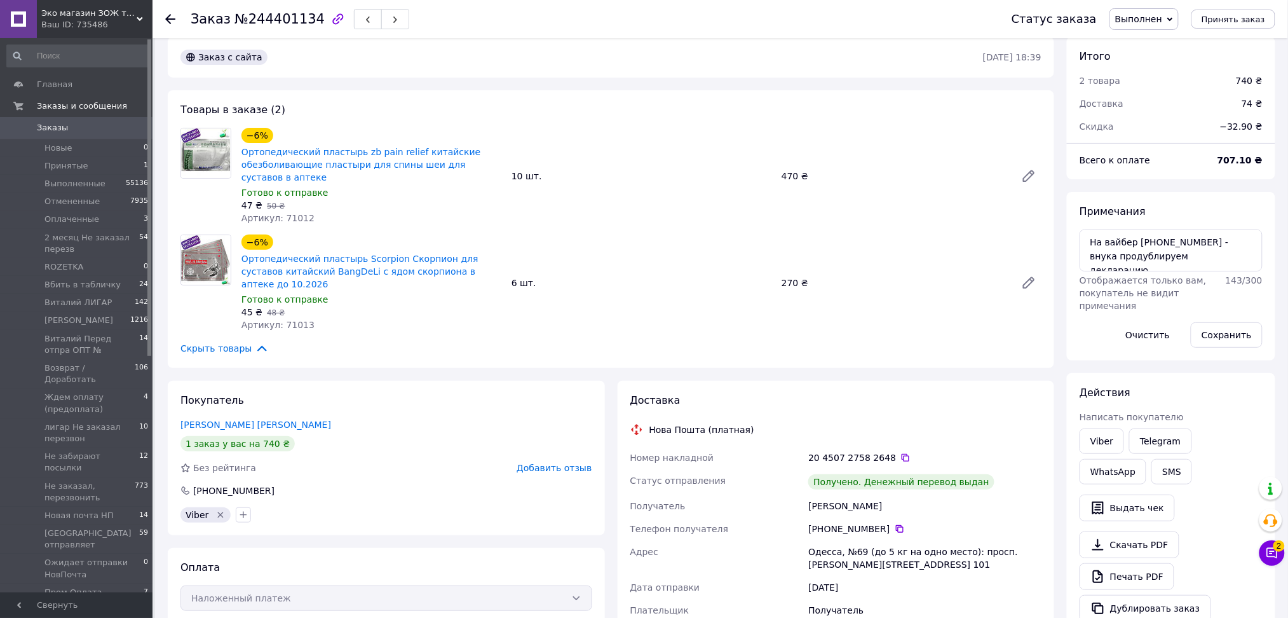
scroll to position [0, 0]
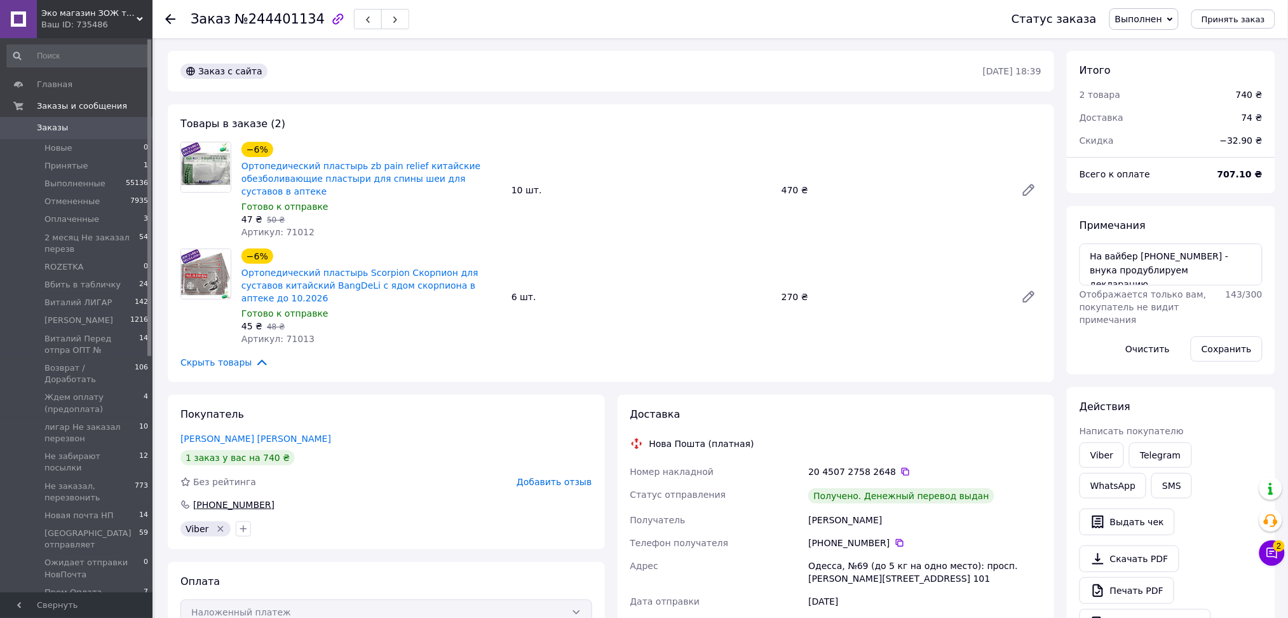
drag, startPoint x: 281, startPoint y: 491, endPoint x: 208, endPoint y: 494, distance: 73.2
click at [208, 498] on div "[PHONE_NUMBER]" at bounding box center [387, 504] width 412 height 13
copy div "0 96 584 50 72"
click at [299, 367] on div "Товары в заказе (2) −6% Ортопедический пластырь zb pain relief китайские обезбо…" at bounding box center [611, 243] width 887 height 278
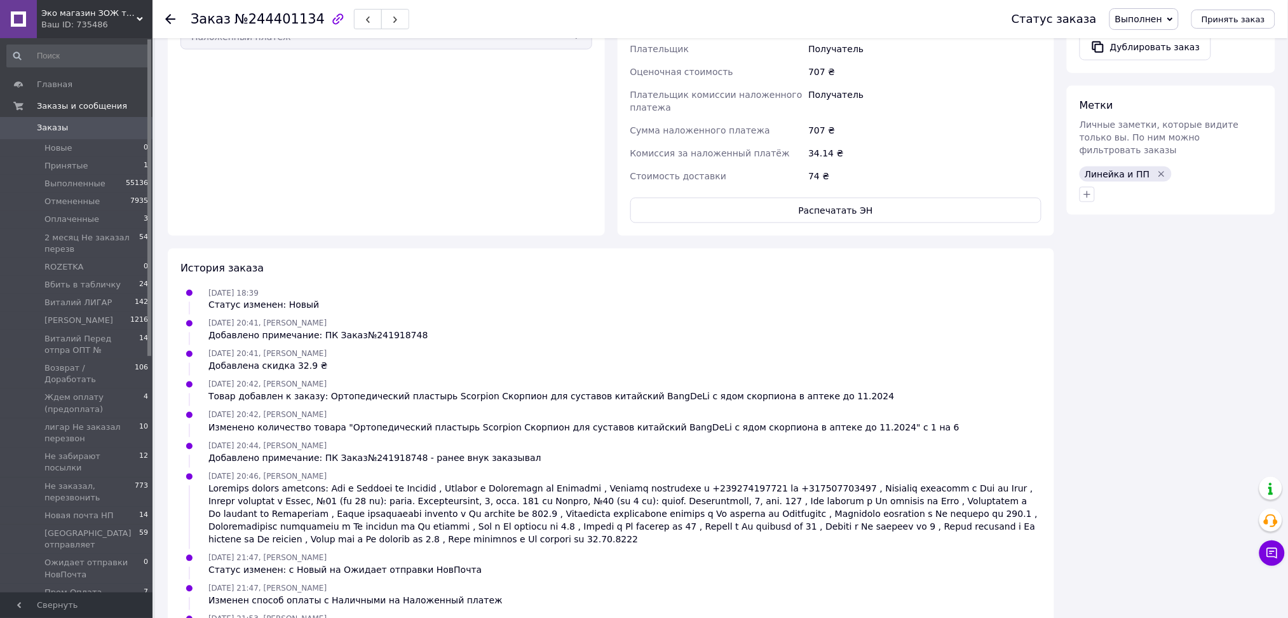
scroll to position [636, 0]
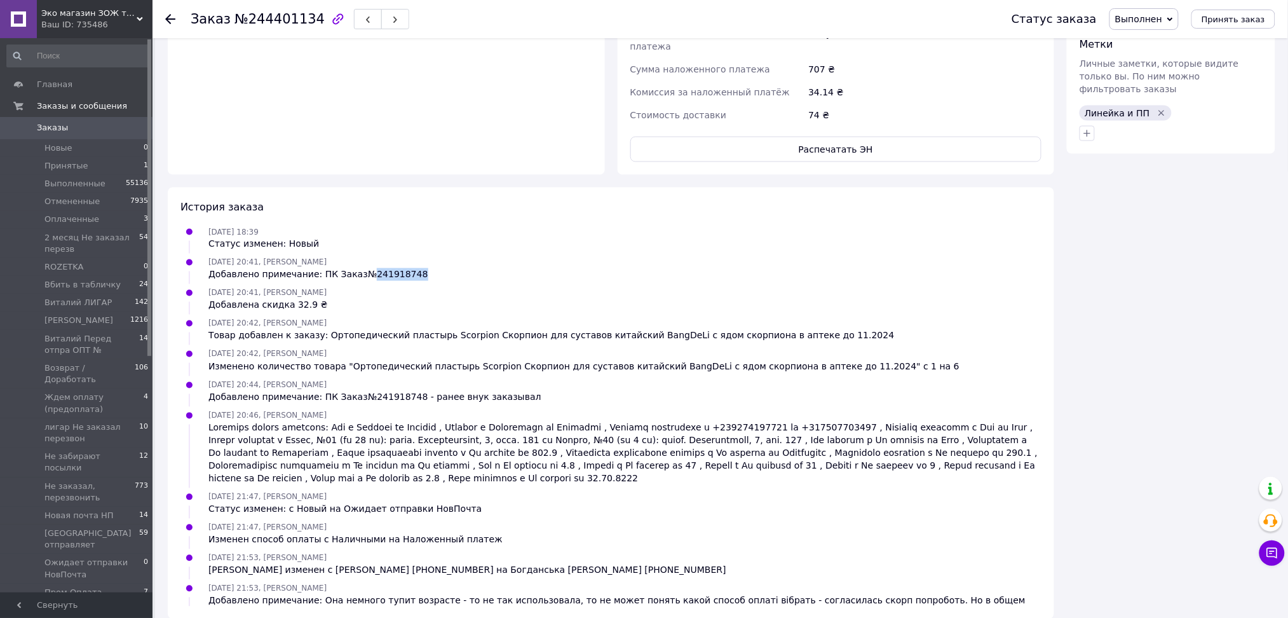
drag, startPoint x: 358, startPoint y: 259, endPoint x: 400, endPoint y: 259, distance: 42.6
click at [400, 268] on div "Добавлено примечание: ПК Заказ№241918748" at bounding box center [318, 274] width 220 height 13
copy div "241918748"
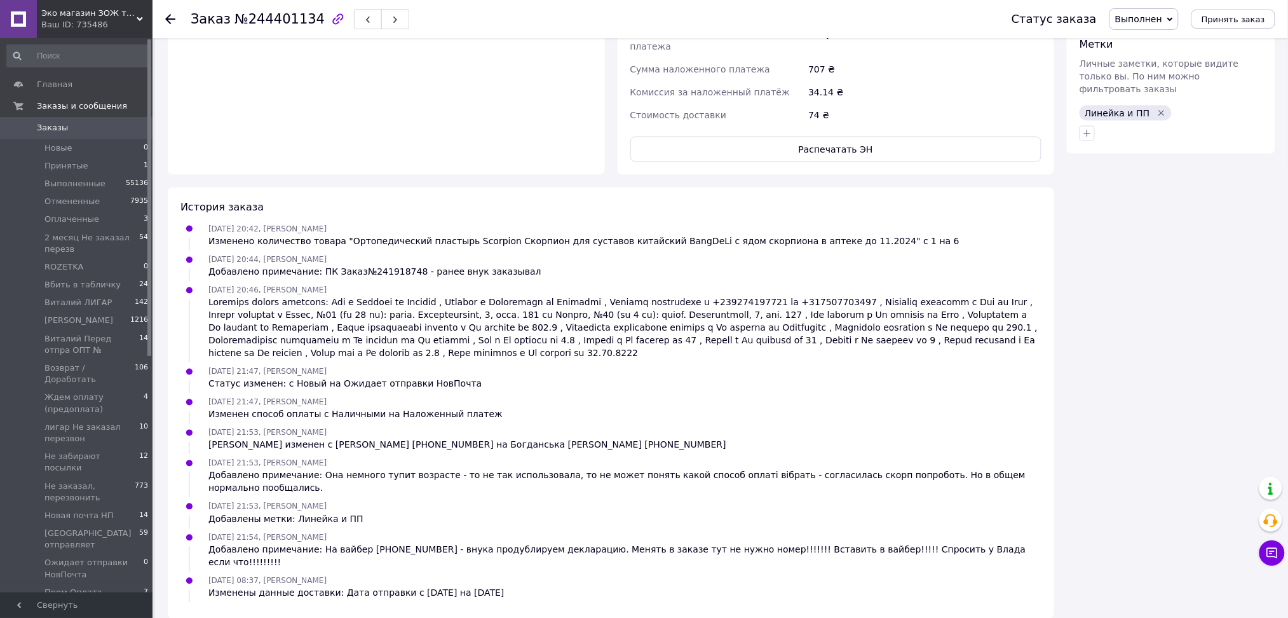
scroll to position [169, 0]
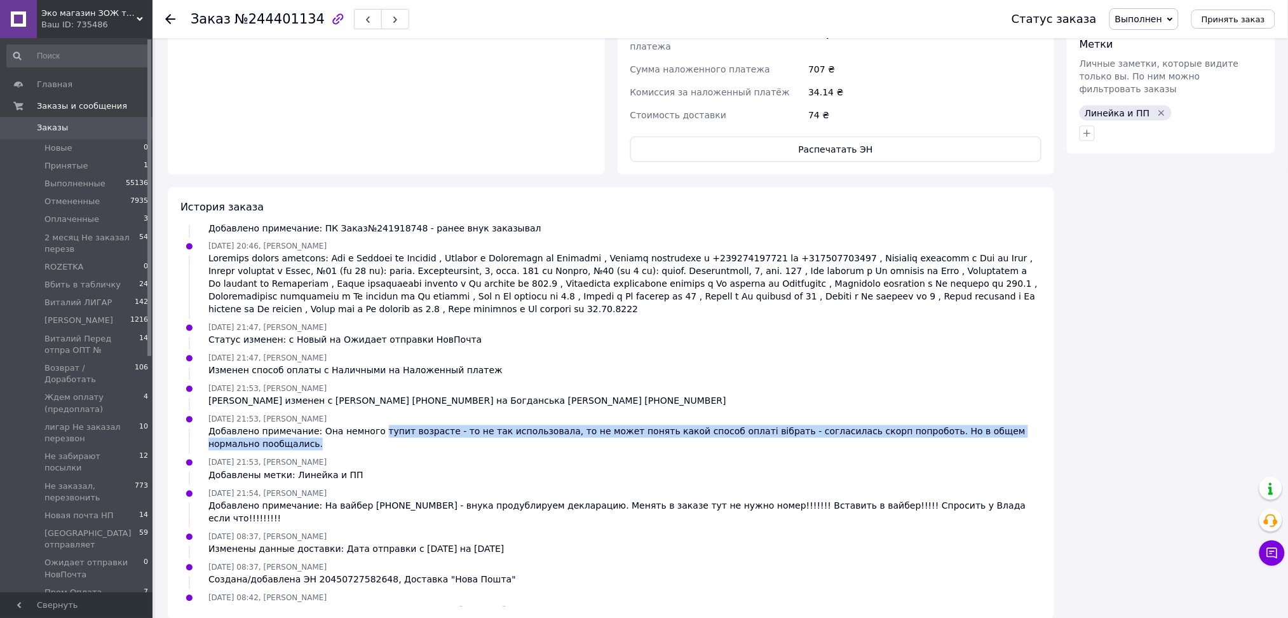
drag, startPoint x: 367, startPoint y: 416, endPoint x: 1031, endPoint y: 418, distance: 664.2
click at [1031, 418] on div "[DATE] 21:53, [PERSON_NAME] Добавлено примечание: Она немного тупит возрасте - …" at bounding box center [610, 431] width 871 height 38
copy div "тупит возрасте - то не так использовала, то не может понять какой способ оплаті…"
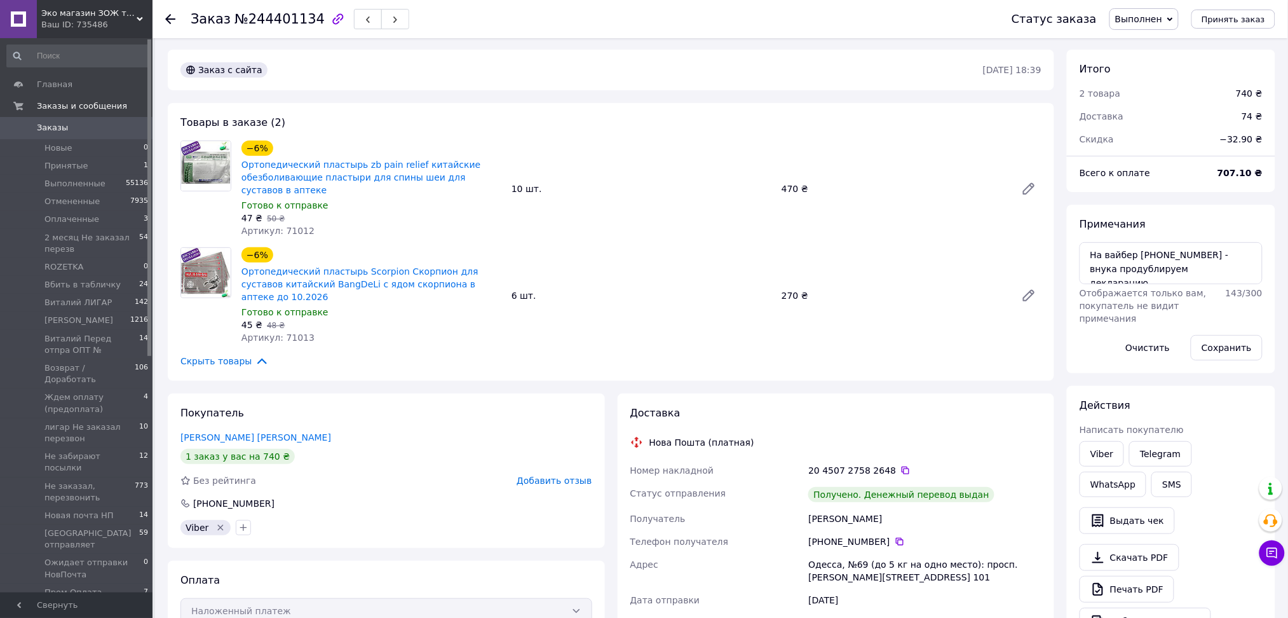
scroll to position [0, 0]
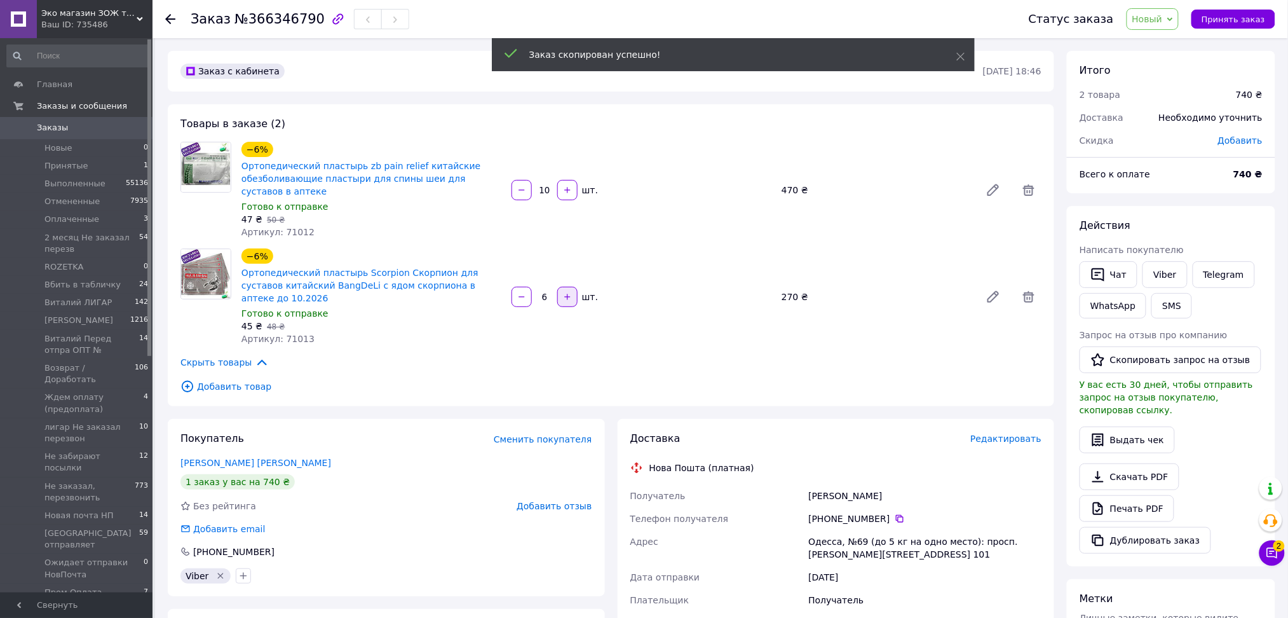
click at [571, 295] on button "button" at bounding box center [567, 297] width 20 height 20
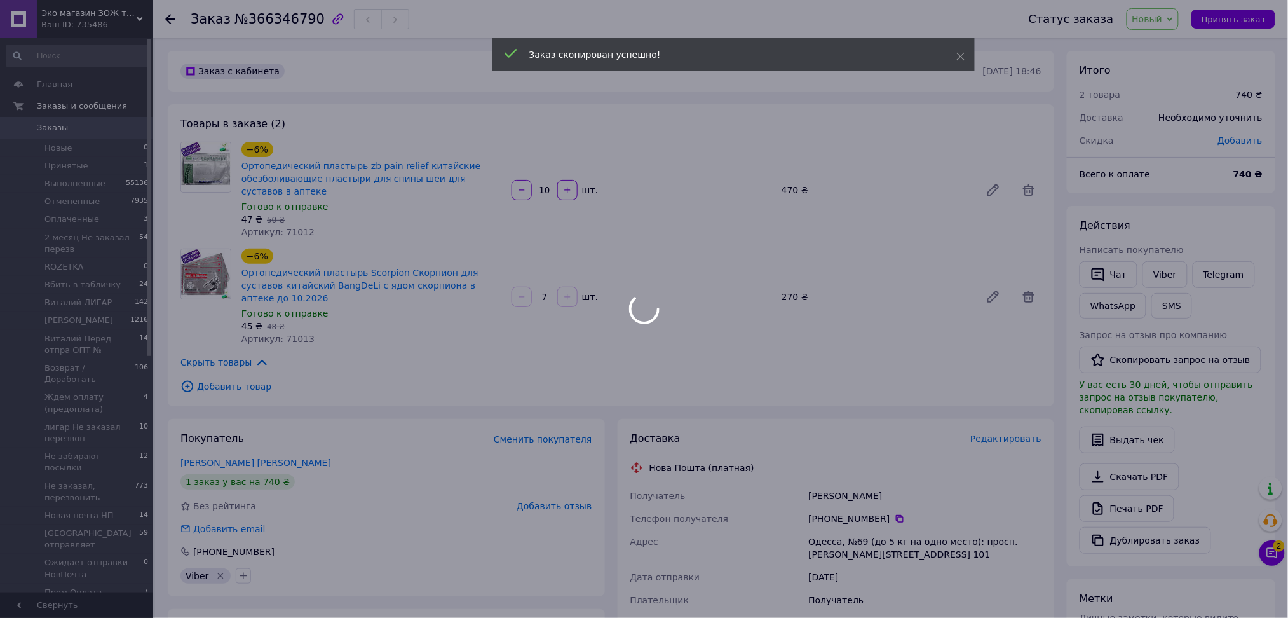
click at [520, 294] on div at bounding box center [521, 297] width 23 height 20
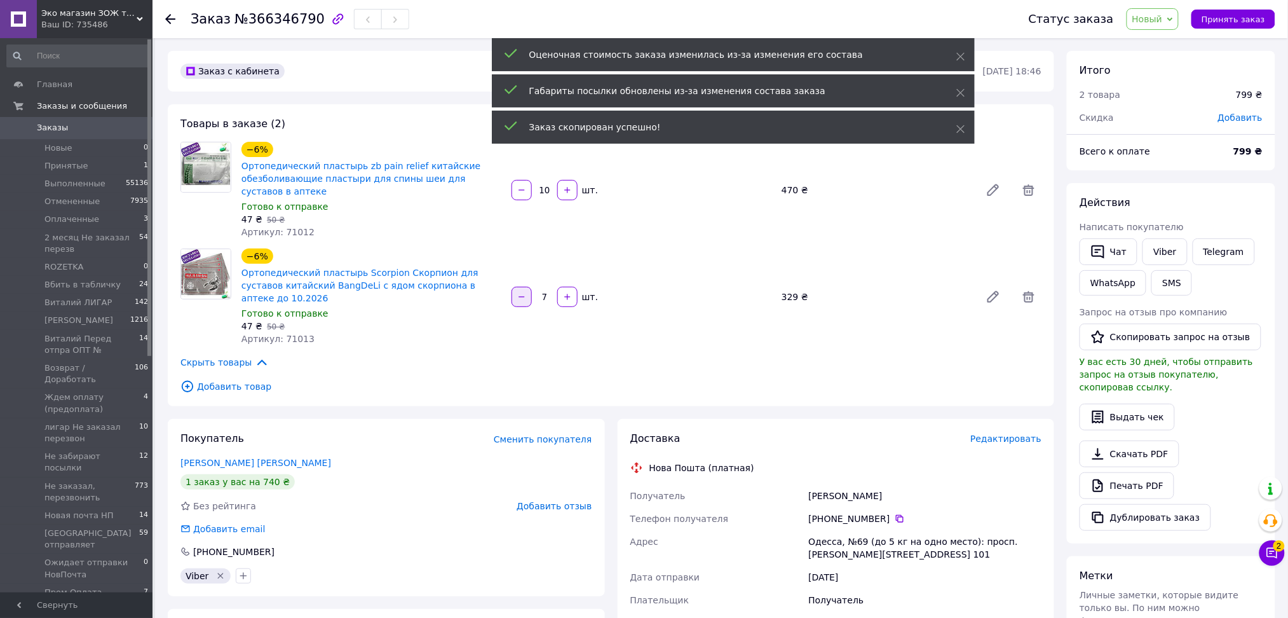
click at [521, 294] on icon "button" at bounding box center [521, 296] width 9 height 9
type input "6"
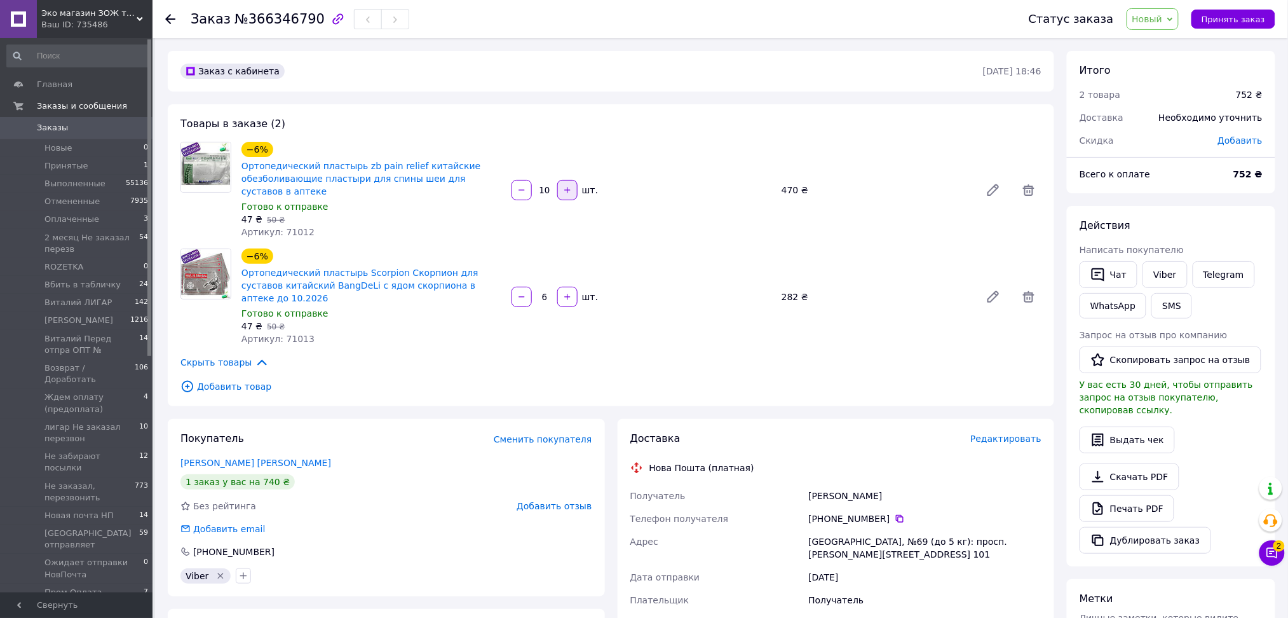
click at [568, 191] on icon "button" at bounding box center [567, 190] width 6 height 6
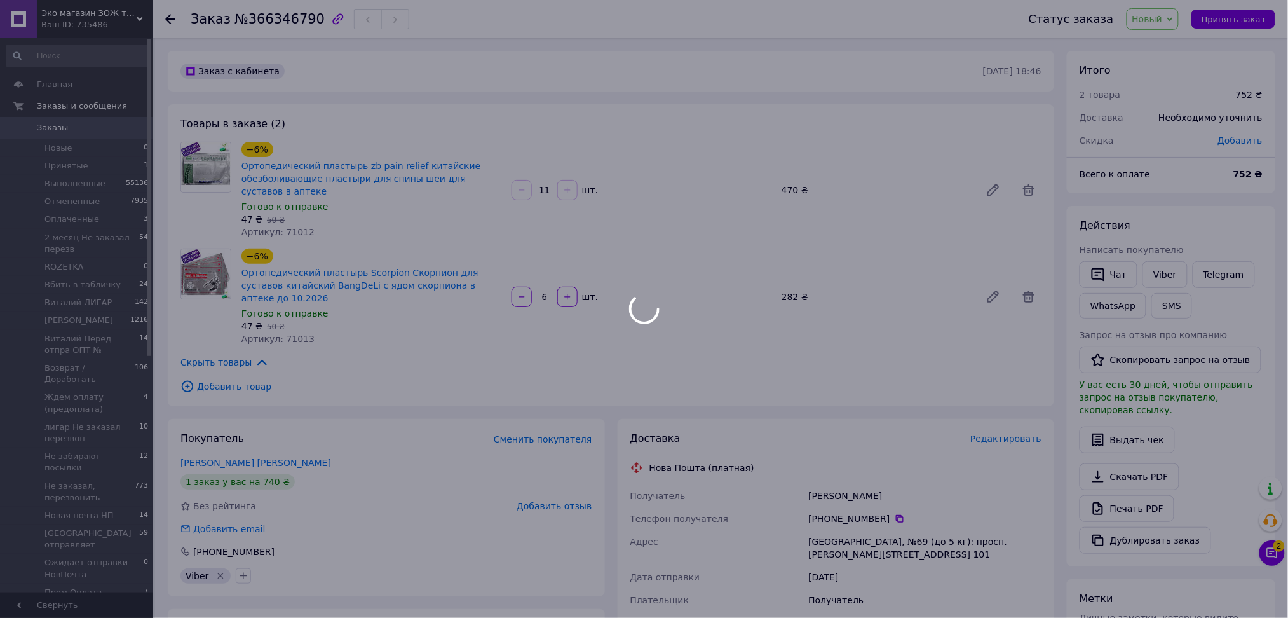
click at [517, 197] on div at bounding box center [521, 190] width 23 height 20
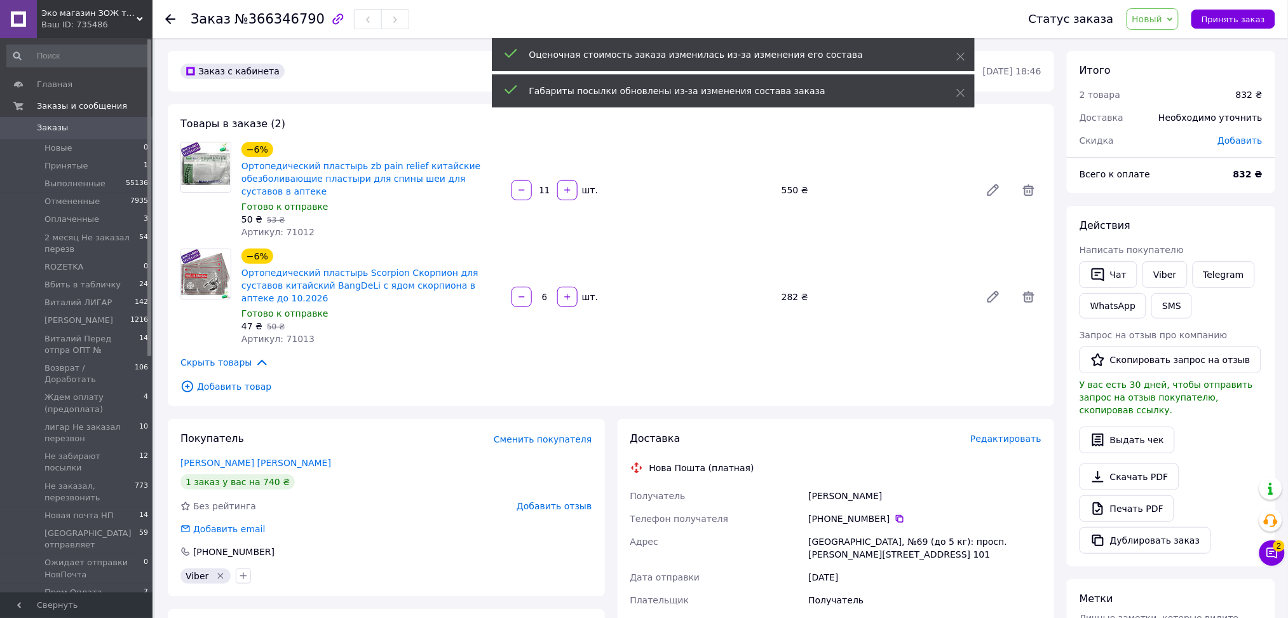
click at [521, 193] on icon "button" at bounding box center [521, 190] width 9 height 9
type input "10"
click at [1236, 143] on span "Добавить" at bounding box center [1240, 140] width 44 height 10
click at [1133, 193] on input "text" at bounding box center [1158, 191] width 75 height 25
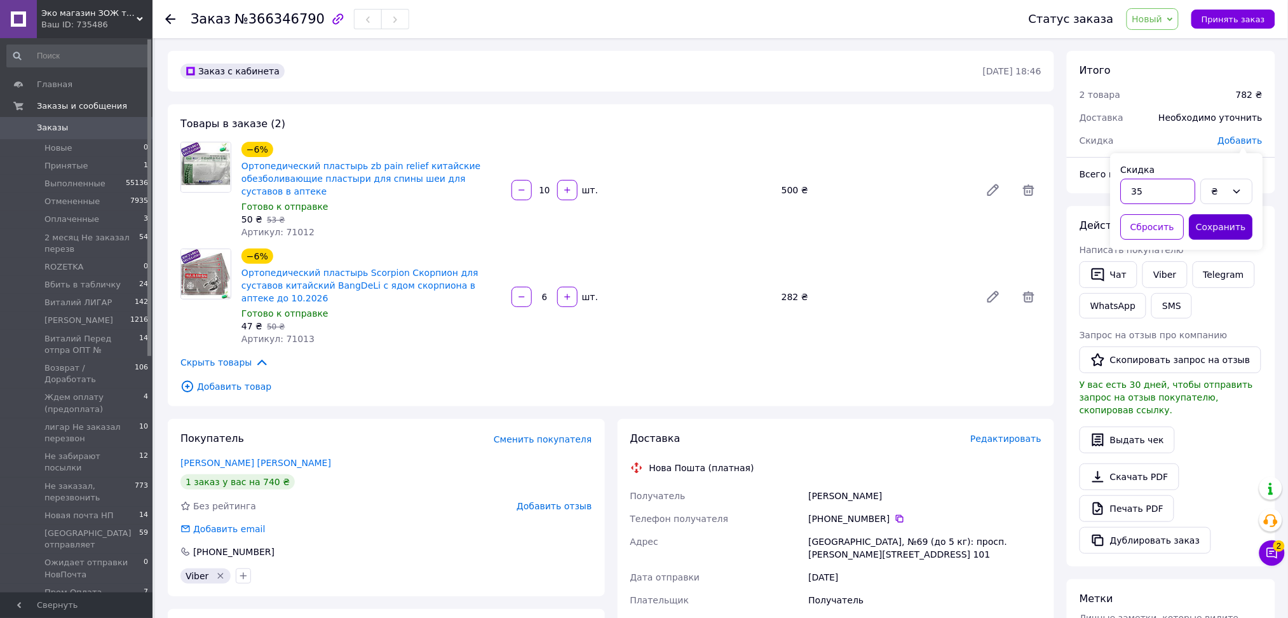
type input "35"
click at [1218, 220] on button "Сохранить" at bounding box center [1222, 226] width 64 height 25
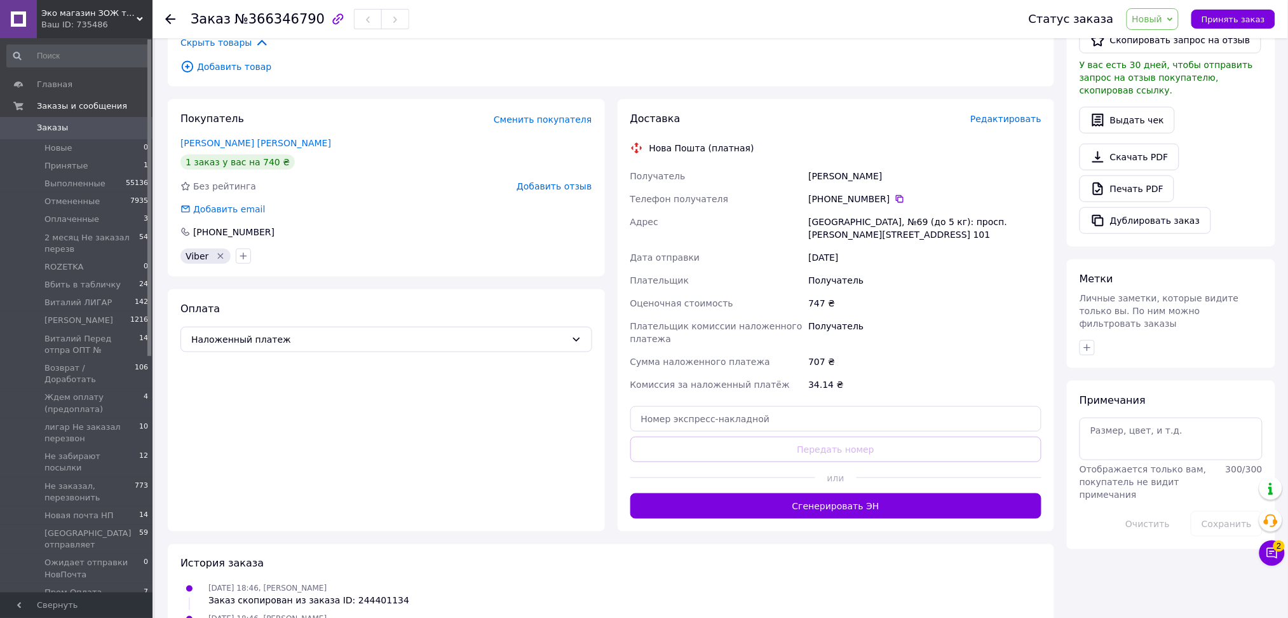
scroll to position [339, 0]
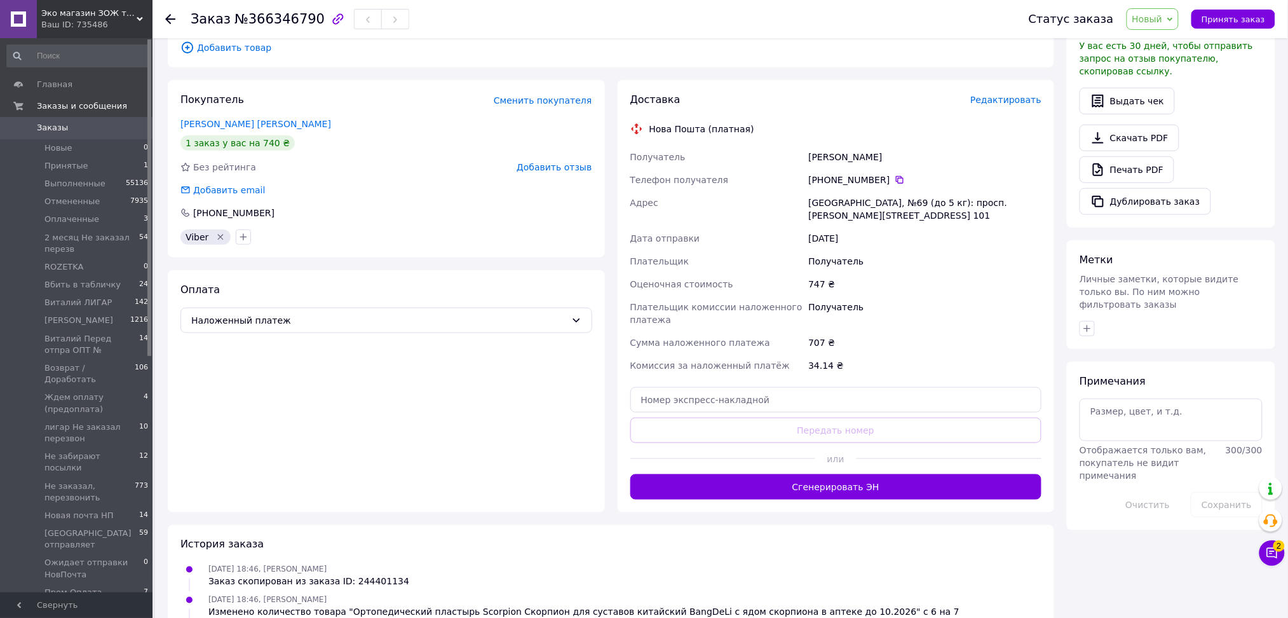
click at [918, 296] on div "Получатель" at bounding box center [925, 314] width 238 height 36
drag, startPoint x: 862, startPoint y: 191, endPoint x: 990, endPoint y: 191, distance: 128.4
click at [990, 191] on div "Одесса, №69 (до 5 кг): просп. Адмиральский, 1, пом. 101" at bounding box center [925, 209] width 238 height 36
drag, startPoint x: 1020, startPoint y: 191, endPoint x: 845, endPoint y: 198, distance: 174.9
click at [845, 198] on div "Одесса, №69 (до 5 кг): просп. Адмиральский, 1, пом. 101" at bounding box center [925, 209] width 238 height 36
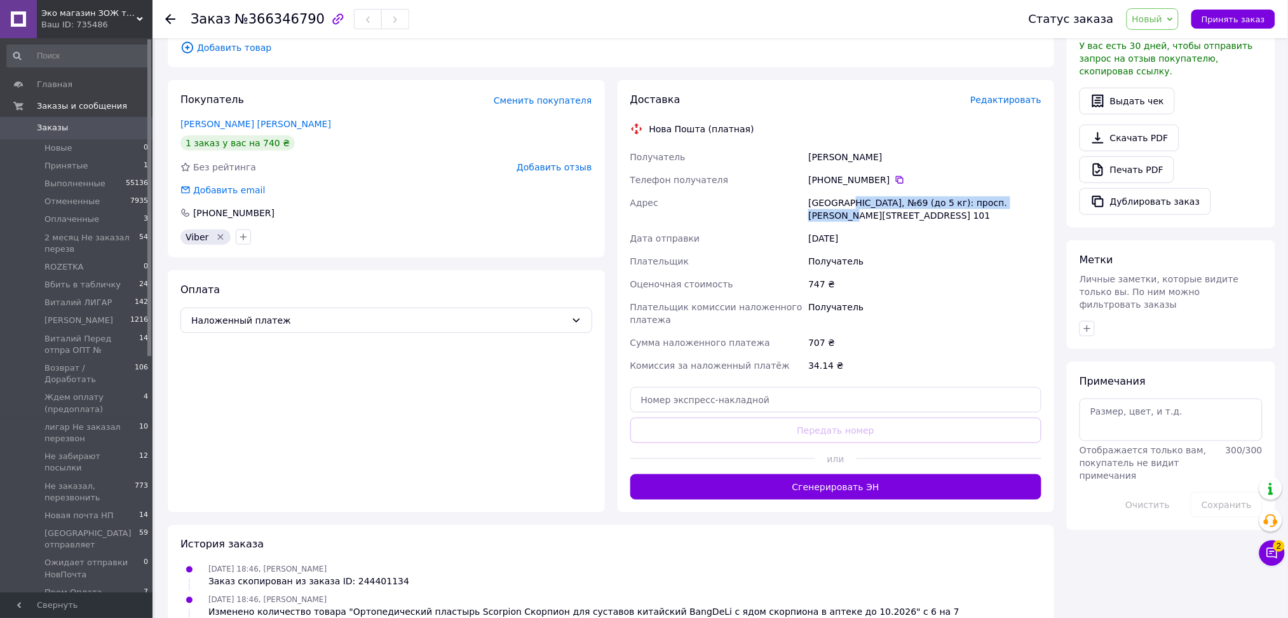
click at [843, 191] on div "Одесса, №69 (до 5 кг): просп. Адмиральский, 1, пом. 101" at bounding box center [925, 209] width 238 height 36
drag, startPoint x: 843, startPoint y: 187, endPoint x: 1001, endPoint y: 194, distance: 158.4
click at [1001, 194] on div "Одесса, №69 (до 5 кг): просп. Адмиральский, 1, пом. 101" at bounding box center [925, 209] width 238 height 36
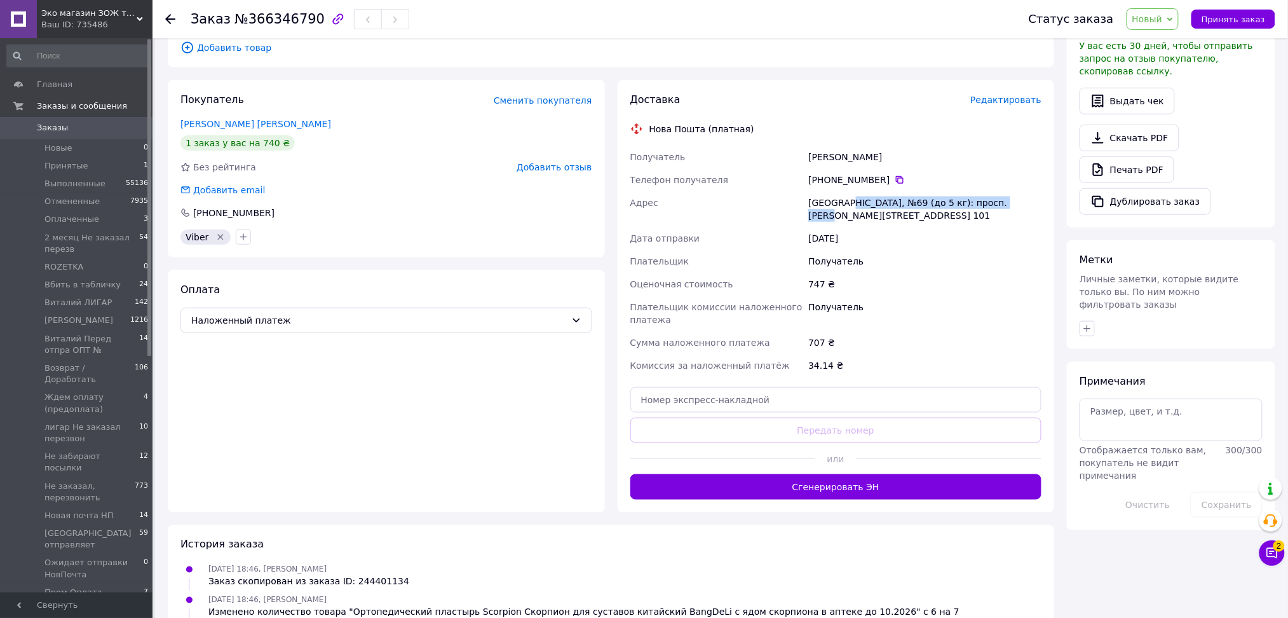
click at [1001, 193] on div "Одесса, №69 (до 5 кг): просп. Адмиральский, 1, пом. 101" at bounding box center [925, 209] width 238 height 36
drag, startPoint x: 1001, startPoint y: 193, endPoint x: 842, endPoint y: 194, distance: 158.9
click at [842, 194] on div "Одесса, №69 (до 5 кг): просп. Адмиральский, 1, пом. 101" at bounding box center [925, 209] width 238 height 36
drag, startPoint x: 177, startPoint y: 111, endPoint x: 222, endPoint y: 111, distance: 45.8
click at [226, 112] on div "Покупатель Сменить покупателя Богданська Людмила Александровна 1 заказ у вас на…" at bounding box center [386, 168] width 437 height 177
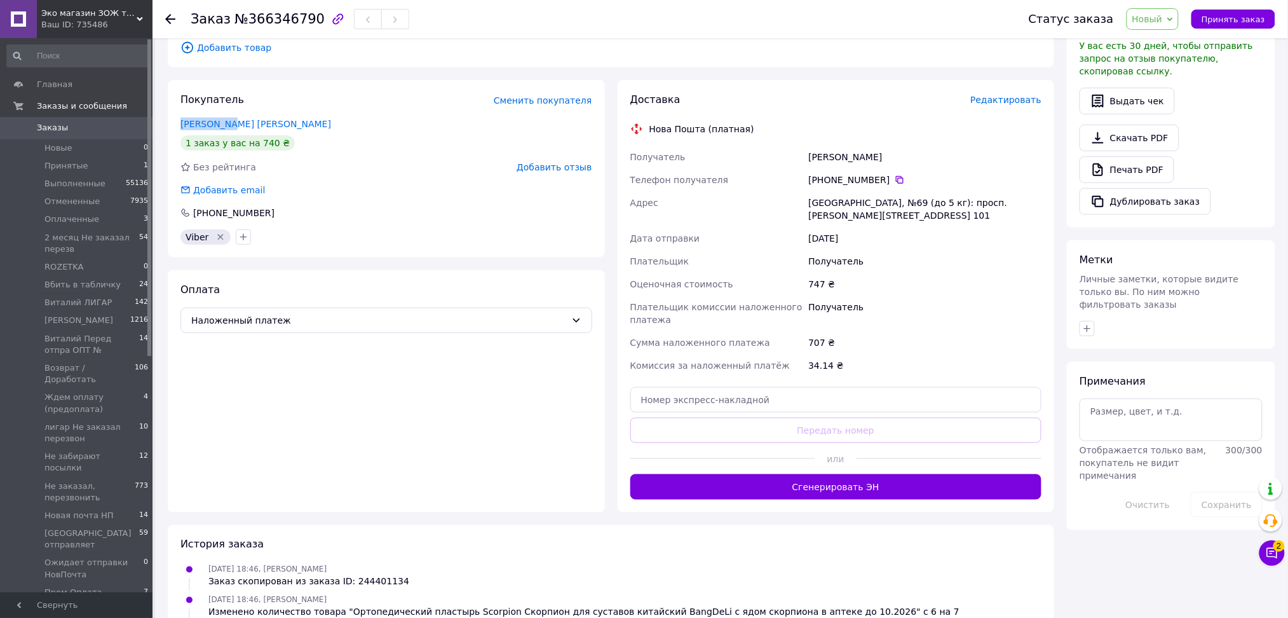
copy link "Богданська"
click at [1011, 95] on span "Редактировать" at bounding box center [1006, 100] width 71 height 10
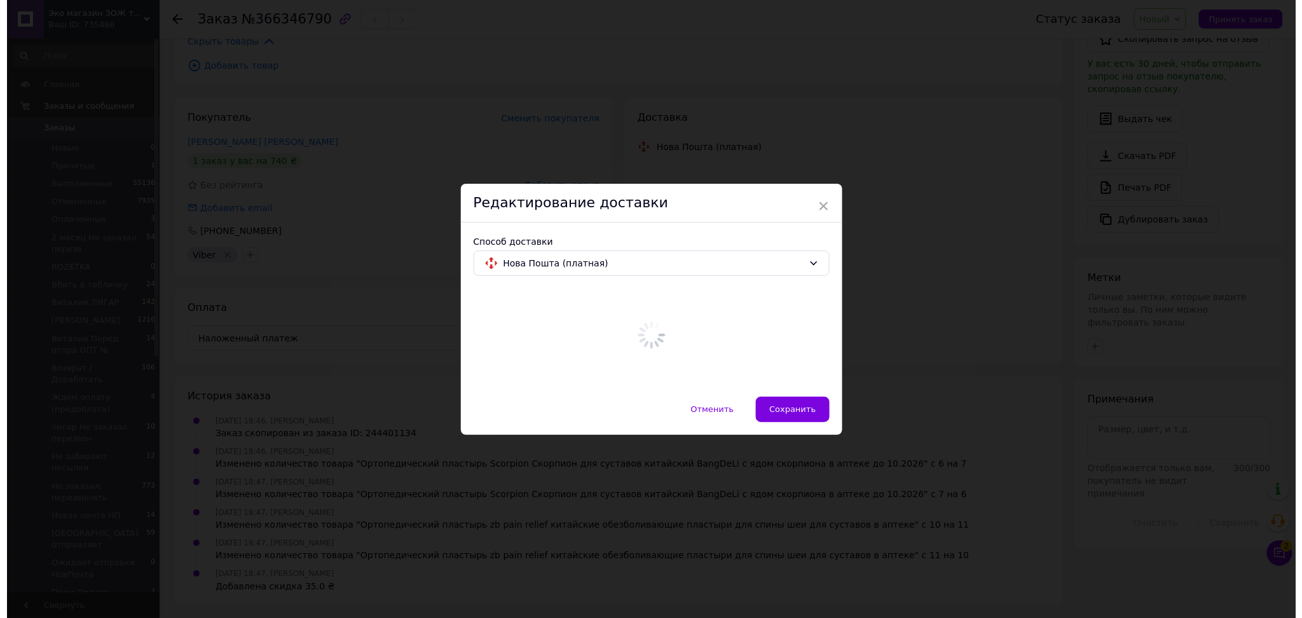
scroll to position [307, 0]
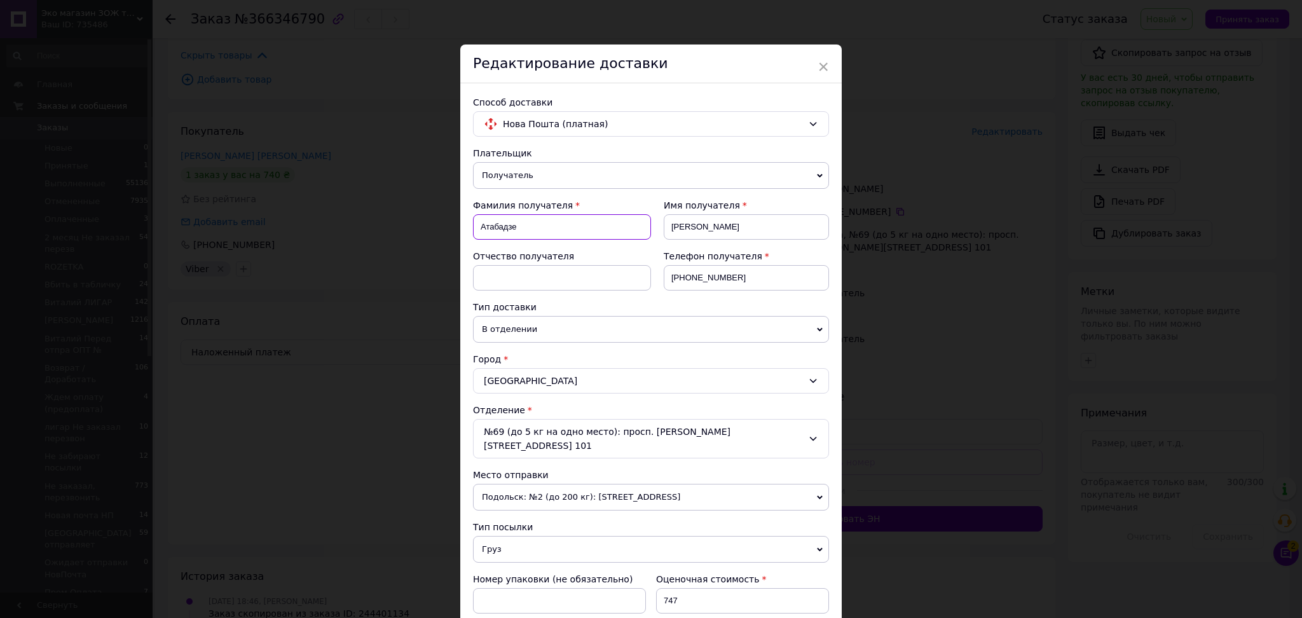
drag, startPoint x: 529, startPoint y: 227, endPoint x: 474, endPoint y: 231, distance: 54.8
click at [474, 231] on input "Атабадзе" at bounding box center [562, 226] width 178 height 25
paste input "огданська"
type input "Богданська"
drag, startPoint x: 723, startPoint y: 227, endPoint x: 664, endPoint y: 232, distance: 59.3
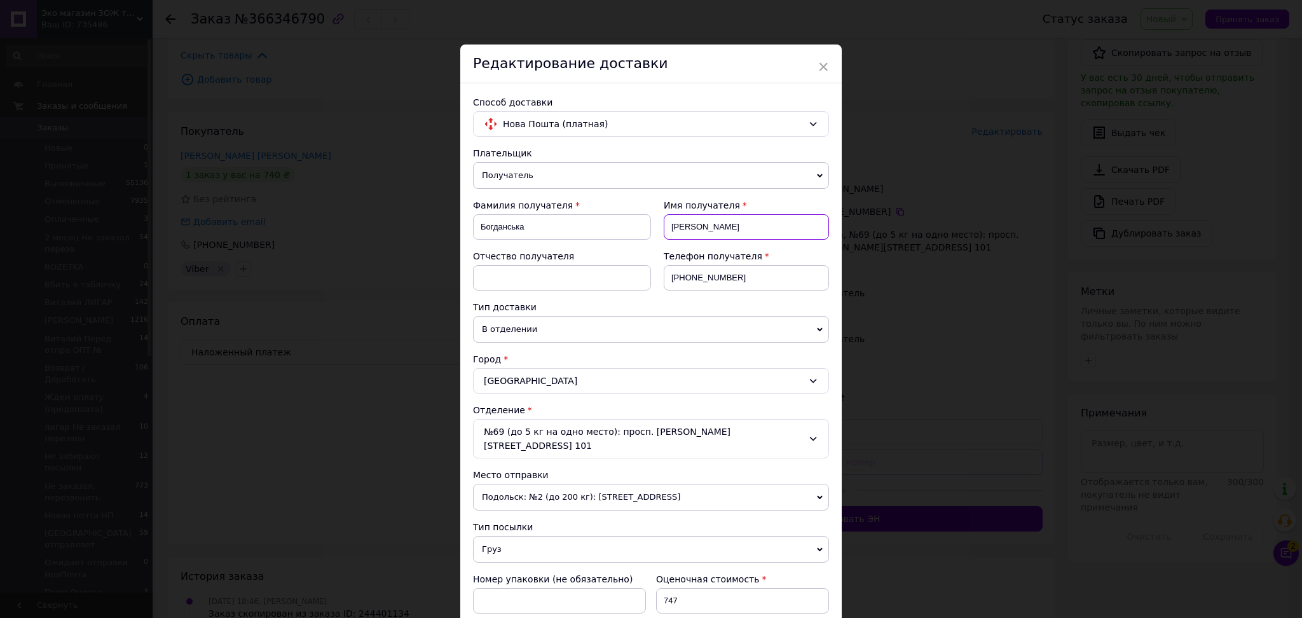
click at [664, 232] on input "Валерій" at bounding box center [746, 226] width 165 height 25
type input "Людмила"
click at [528, 283] on input at bounding box center [562, 277] width 178 height 25
paste input "0 96 584 50 72"
click at [526, 275] on input "0 96 584 50 72" at bounding box center [562, 277] width 178 height 25
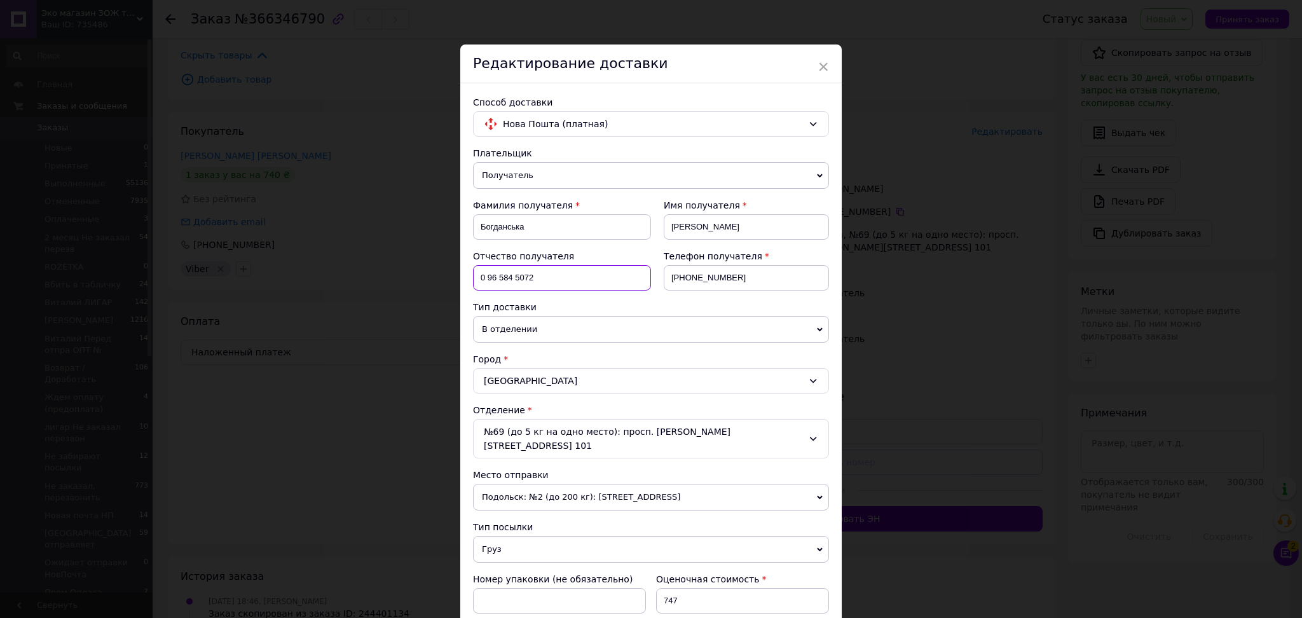
click at [512, 276] on input "0 96 584 5072" at bounding box center [562, 277] width 178 height 25
click at [515, 277] on input "0 96 584 5072" at bounding box center [562, 277] width 178 height 25
click at [498, 277] on input "0 96 5845072" at bounding box center [562, 277] width 178 height 25
click at [486, 276] on input "0 965845072" at bounding box center [562, 277] width 178 height 25
type input "0965845072"
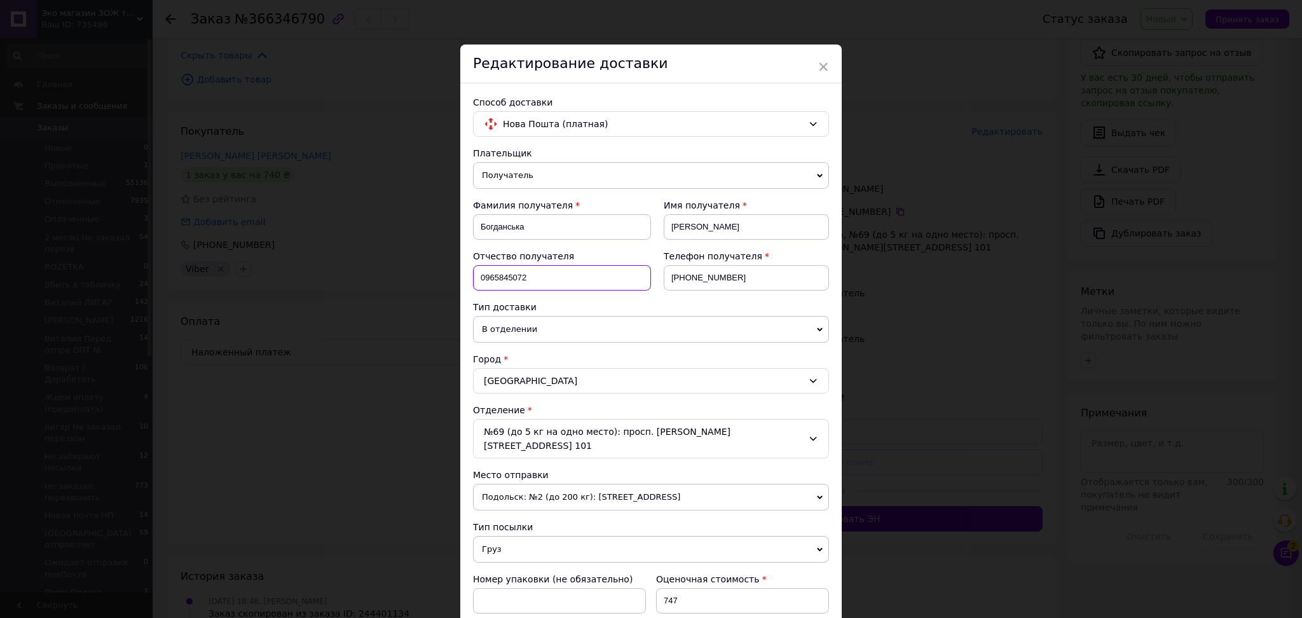
drag, startPoint x: 542, startPoint y: 275, endPoint x: 475, endPoint y: 280, distance: 66.9
click at [475, 280] on input "0965845072" at bounding box center [562, 277] width 178 height 25
drag, startPoint x: 749, startPoint y: 276, endPoint x: 683, endPoint y: 282, distance: 66.4
click at [683, 282] on input "+380685673693" at bounding box center [746, 277] width 165 height 25
paste input "965845072"
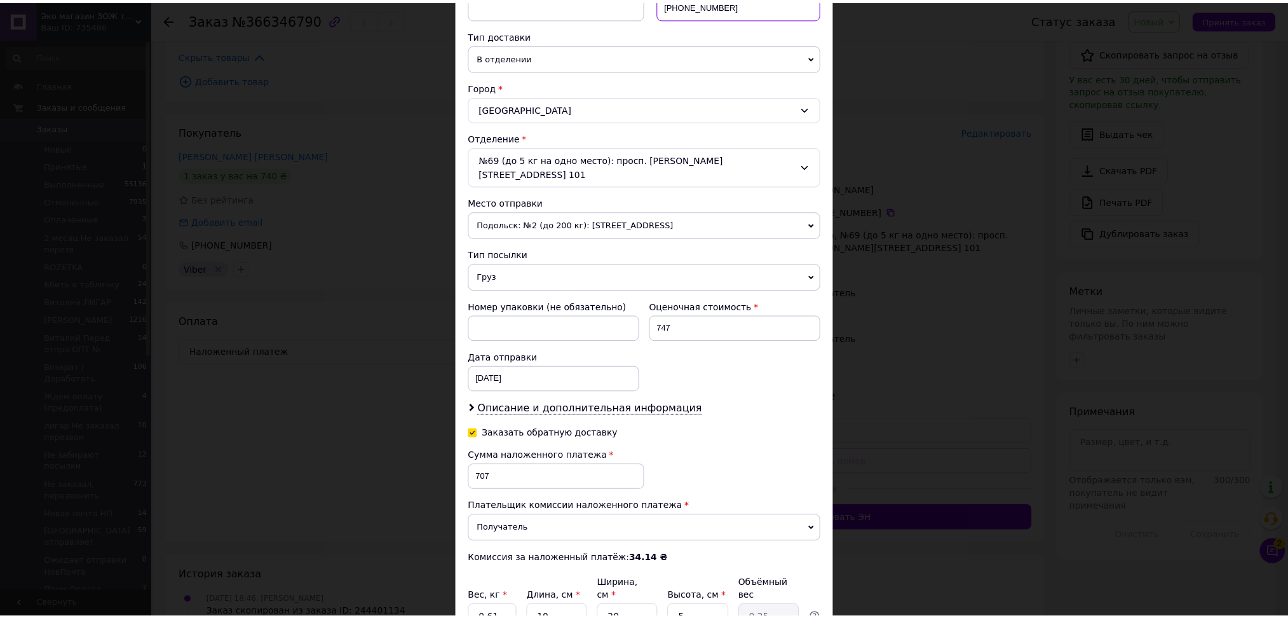
scroll to position [378, 0]
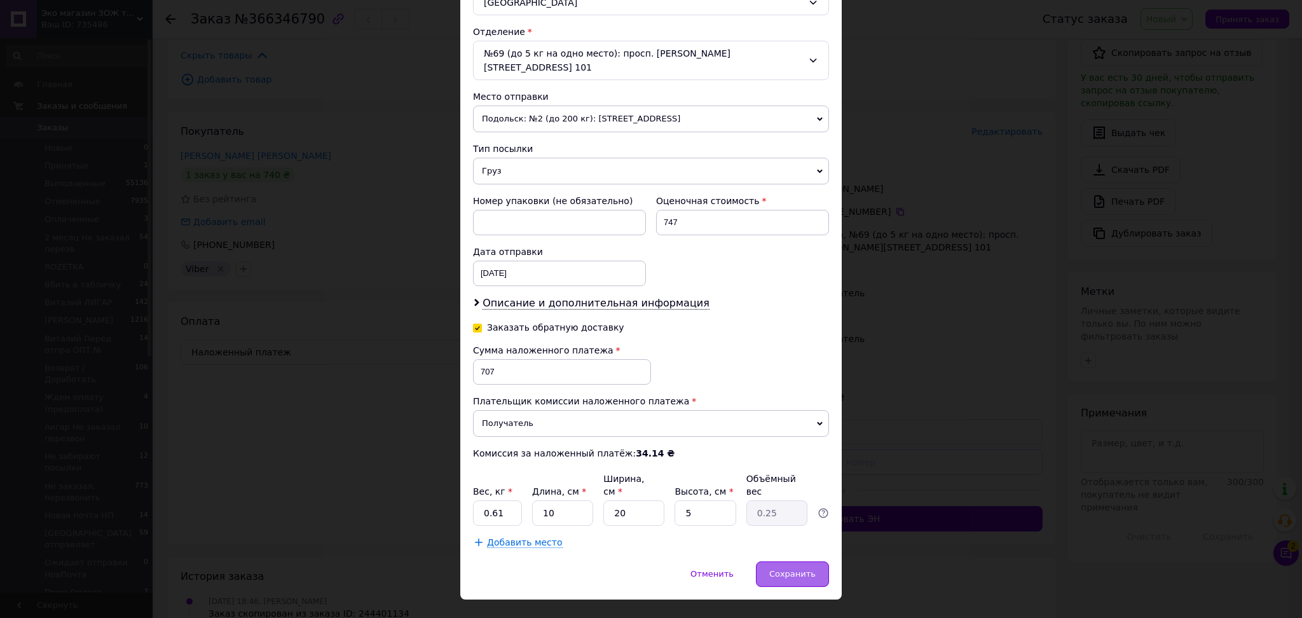
type input "+380965845072"
click at [789, 569] on span "Сохранить" at bounding box center [792, 574] width 46 height 10
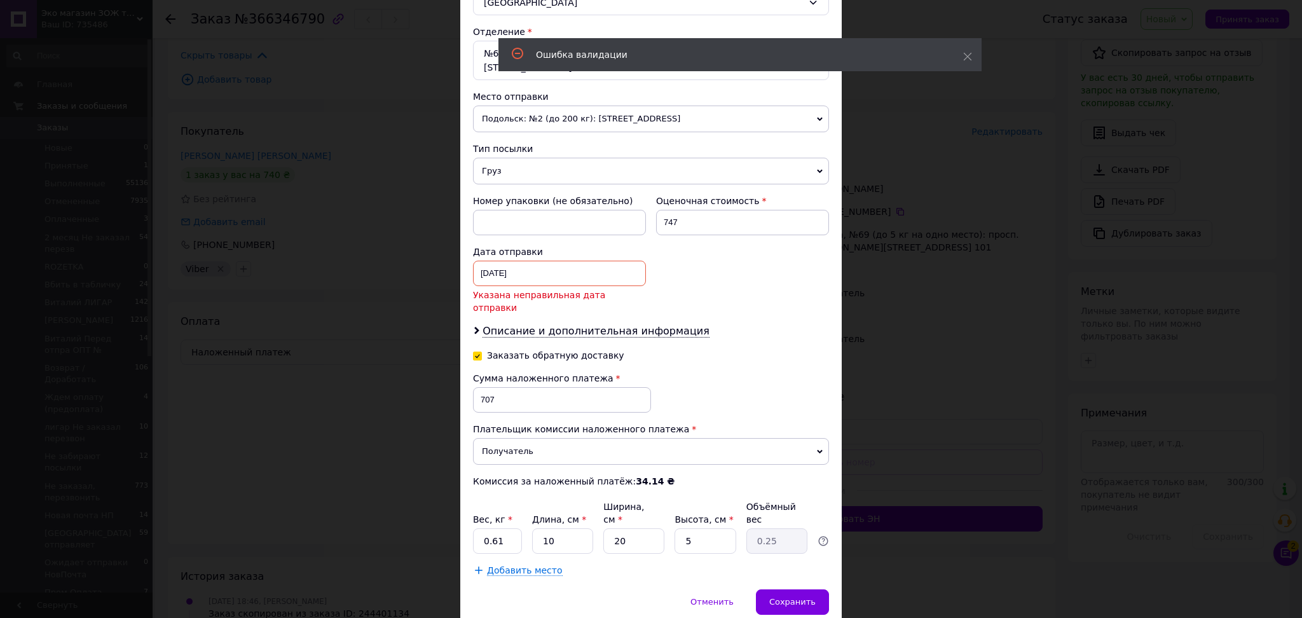
click at [530, 269] on div "16.06.2023 < 2023 > < Июнь > Пн Вт Ср Чт Пт Сб Вс 29 30 31 1 2 3 4 5 6 7 8 9 10…" at bounding box center [559, 273] width 173 height 25
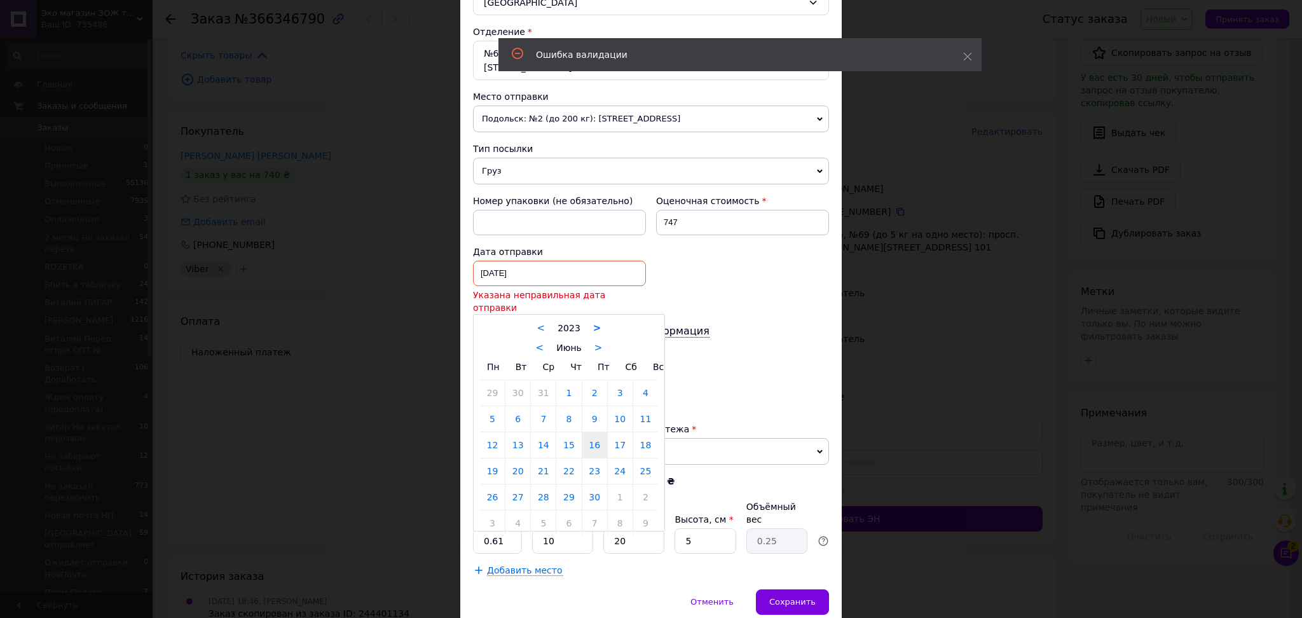
click at [594, 322] on link ">" at bounding box center [597, 327] width 8 height 11
click at [597, 342] on link ">" at bounding box center [598, 347] width 8 height 11
click at [597, 342] on link ">" at bounding box center [601, 347] width 8 height 11
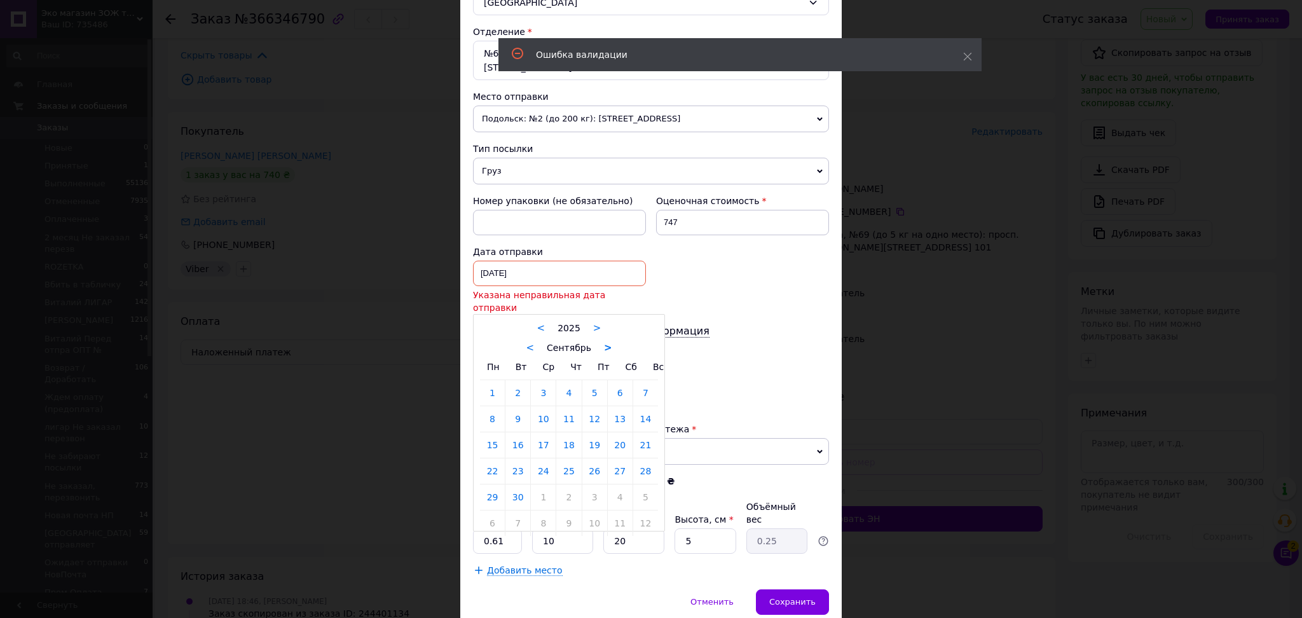
click at [604, 342] on link ">" at bounding box center [608, 347] width 8 height 11
click at [492, 432] on link "13" at bounding box center [492, 444] width 25 height 25
type input "13.10.2025"
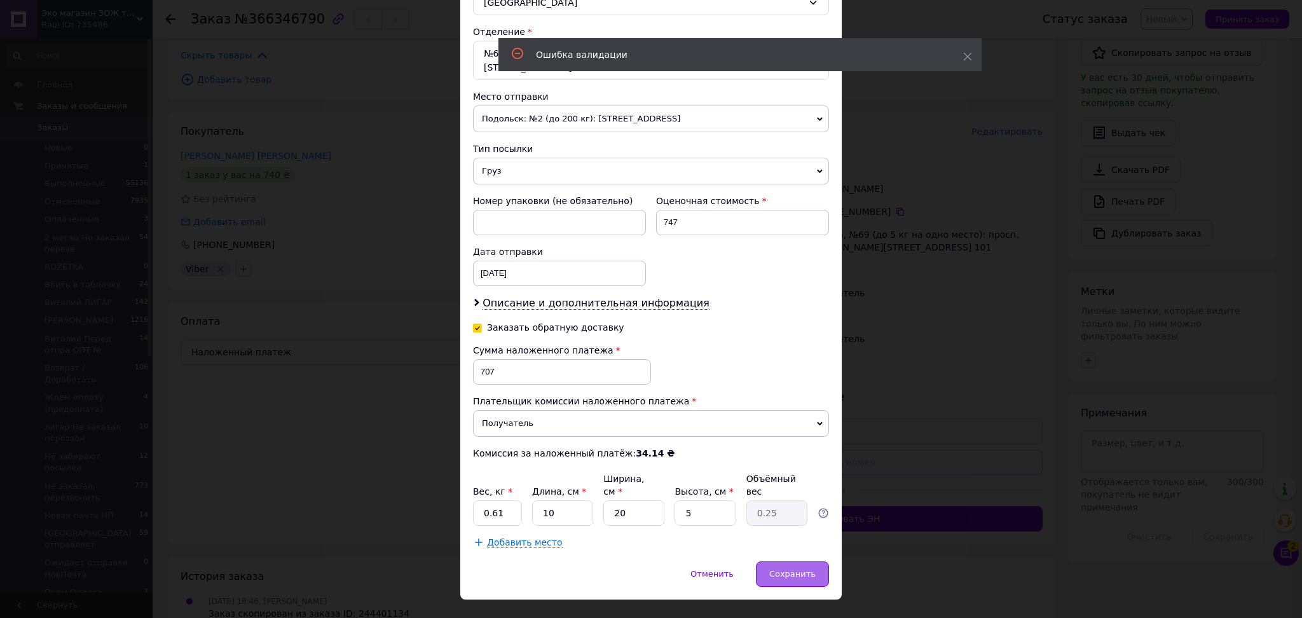
click at [779, 569] on span "Сохранить" at bounding box center [792, 574] width 46 height 10
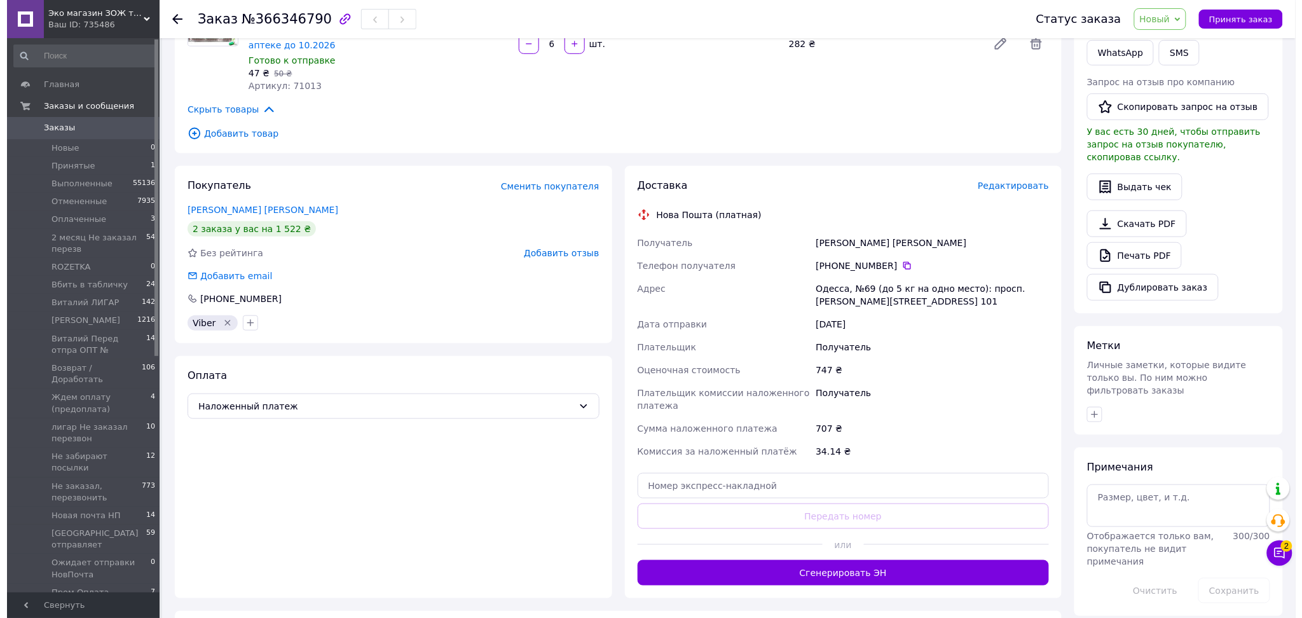
scroll to position [254, 0]
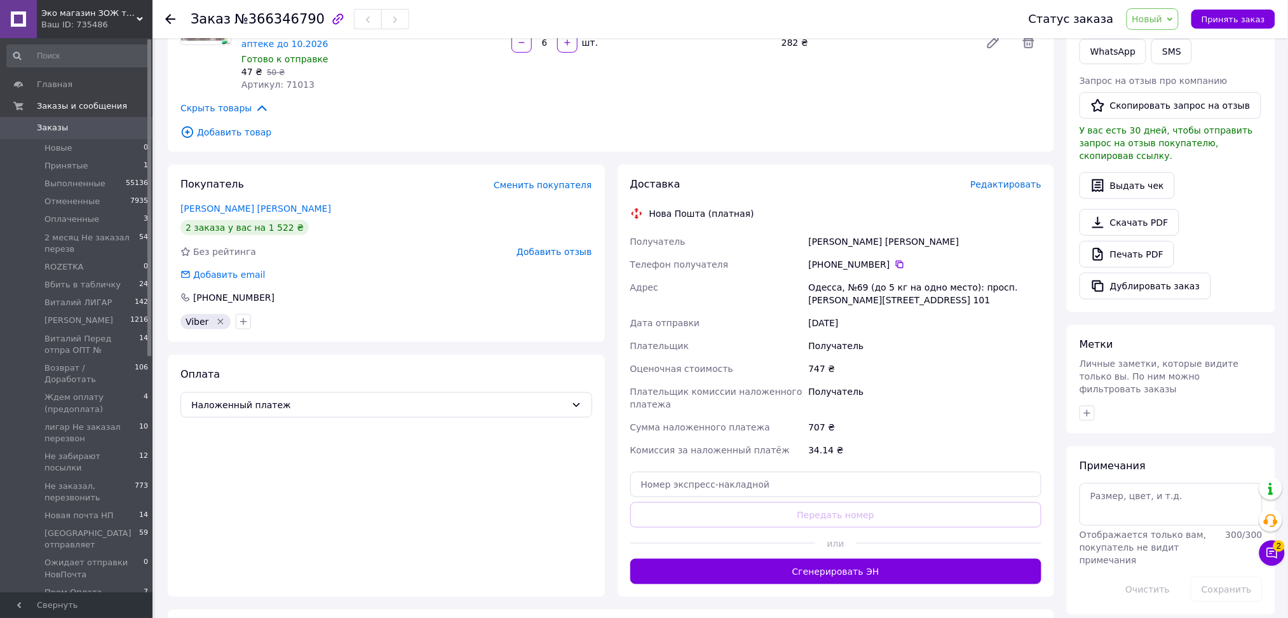
click at [1001, 179] on span "Редактировать" at bounding box center [1006, 184] width 71 height 10
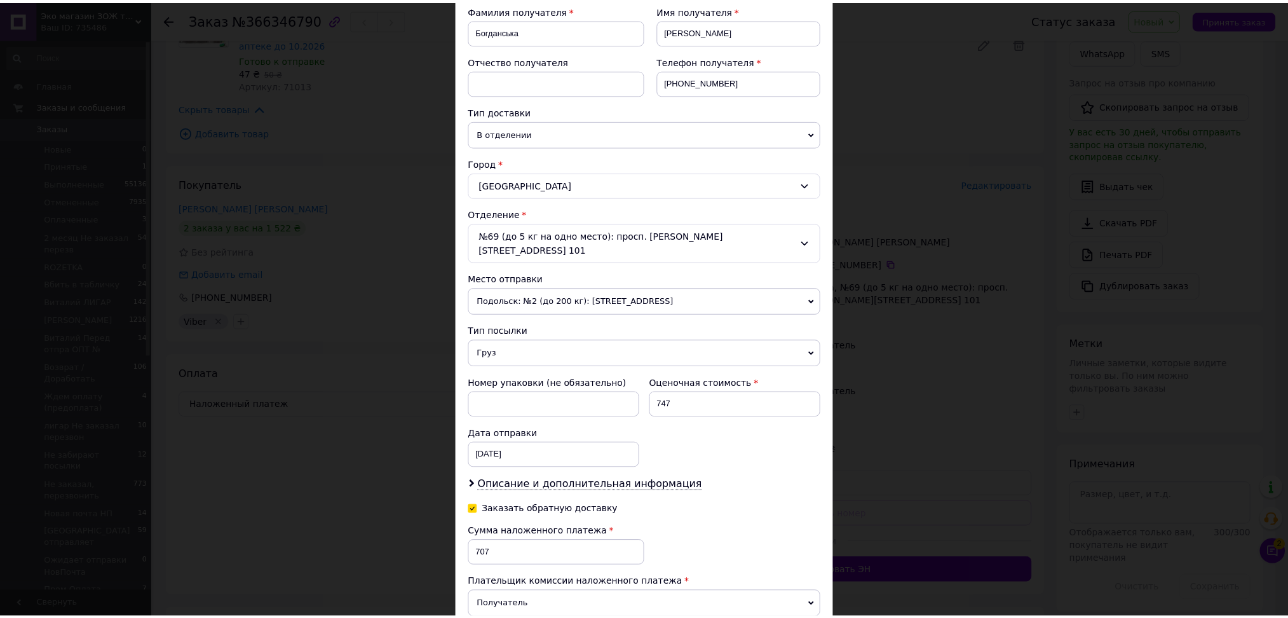
scroll to position [378, 0]
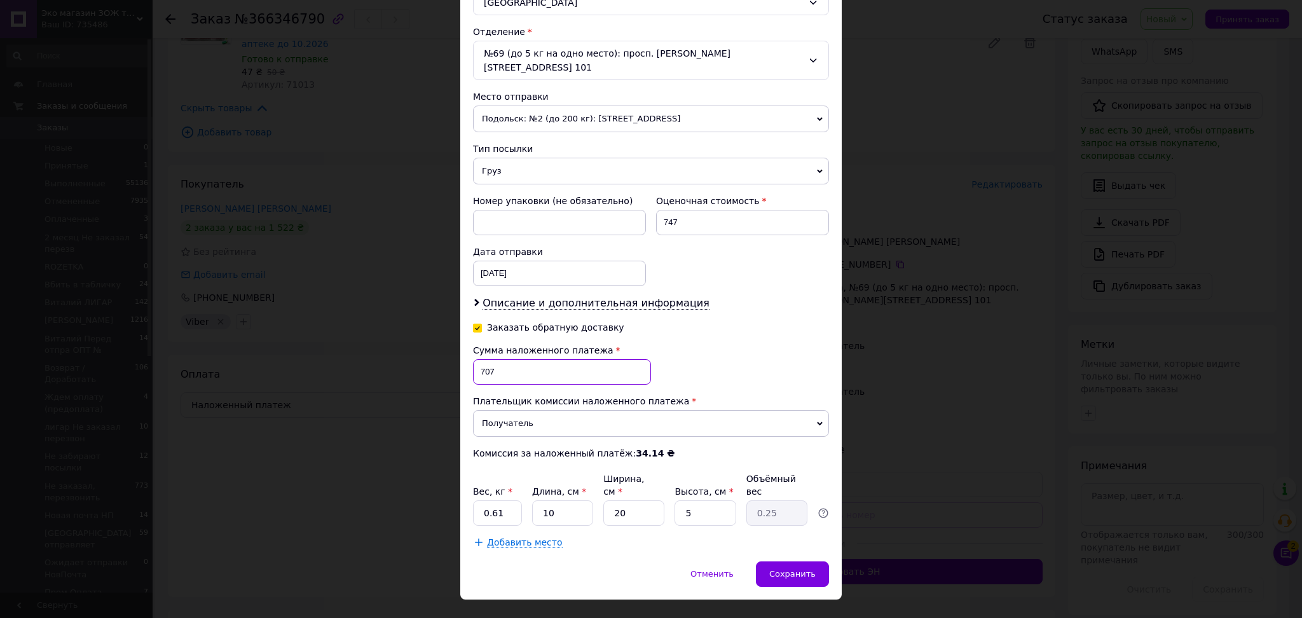
click at [484, 360] on input "707" at bounding box center [562, 371] width 178 height 25
type input "747"
click at [623, 297] on span "Описание и дополнительная информация" at bounding box center [595, 303] width 227 height 13
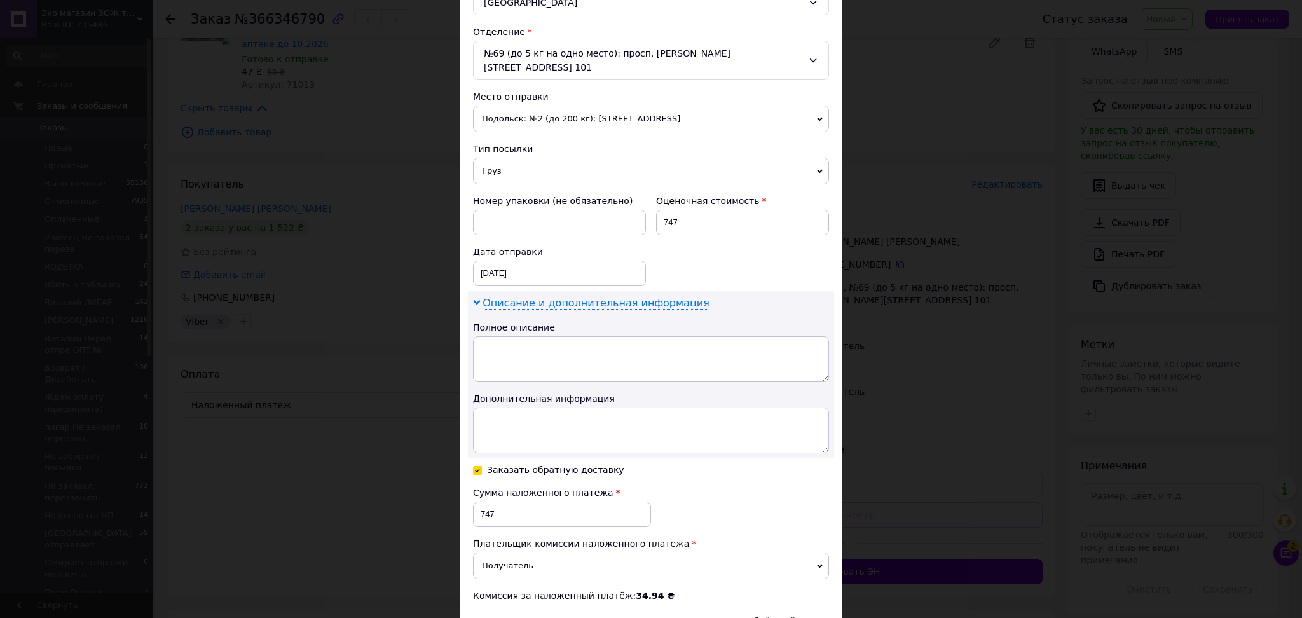
click at [625, 297] on span "Описание и дополнительная информация" at bounding box center [595, 303] width 227 height 13
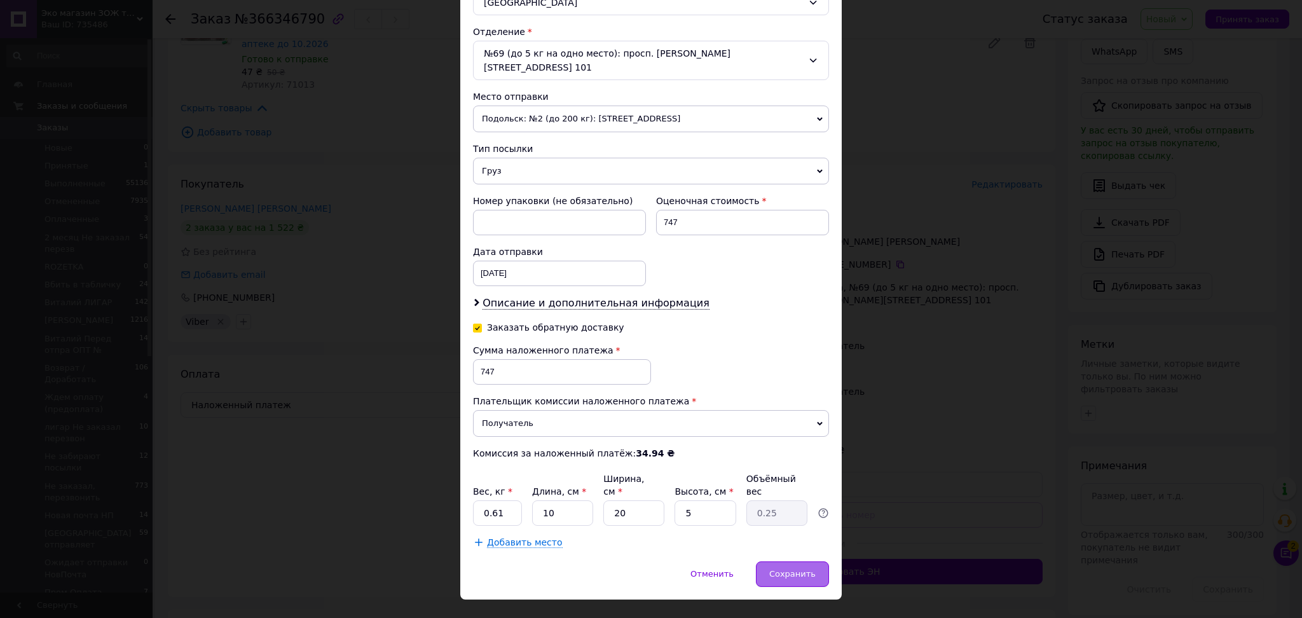
click at [798, 569] on span "Сохранить" at bounding box center [792, 574] width 46 height 10
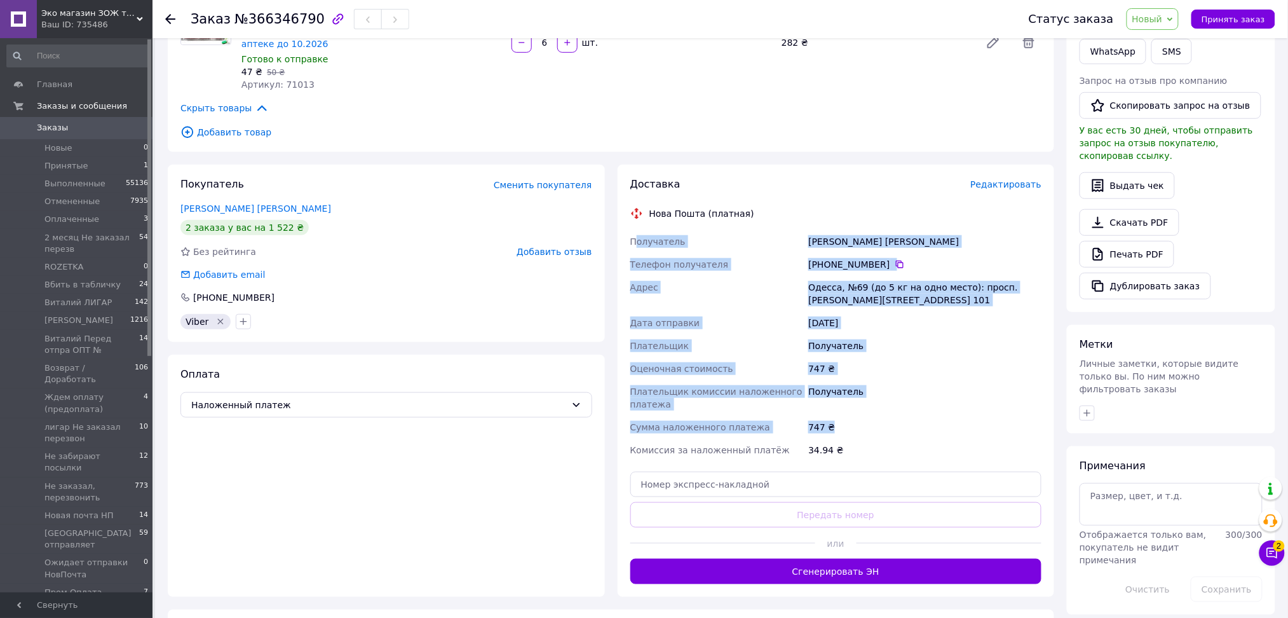
drag, startPoint x: 841, startPoint y: 416, endPoint x: 635, endPoint y: 226, distance: 279.8
click at [635, 230] on div "Получатель Богданська Людмила Телефон получателя +380 96 584 50 72   Адрес Одес…" at bounding box center [836, 345] width 417 height 231
click at [923, 358] on div "747 ₴" at bounding box center [925, 368] width 238 height 23
click at [937, 334] on div "Получатель" at bounding box center [925, 345] width 238 height 23
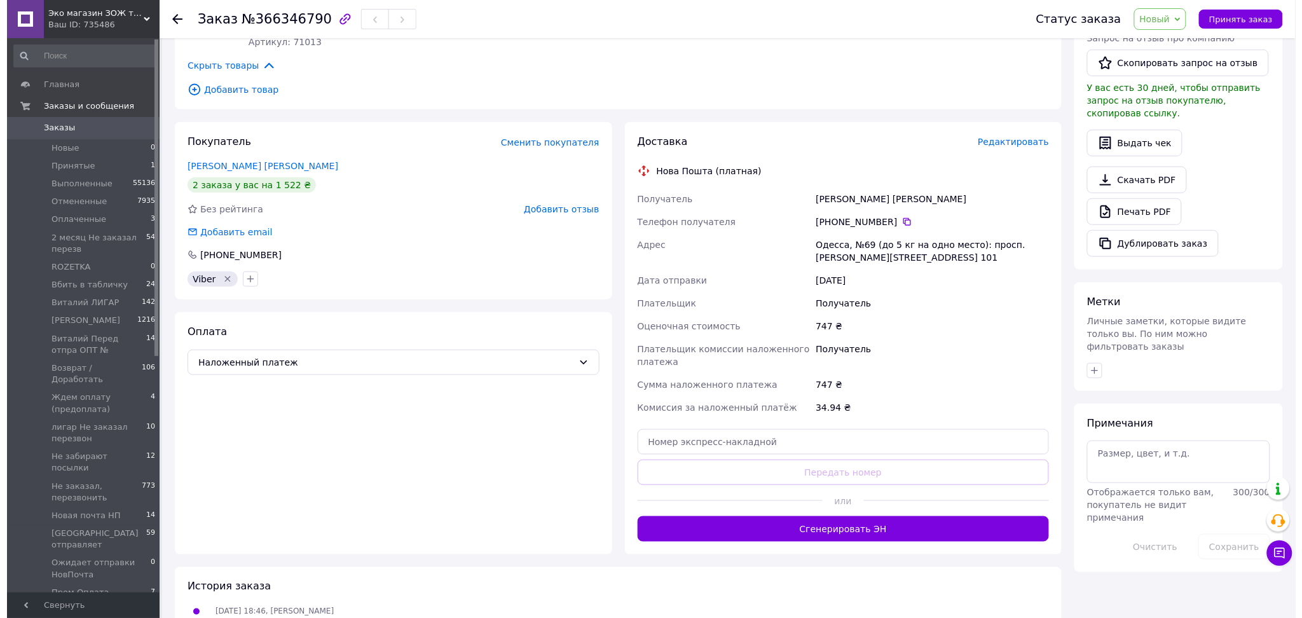
scroll to position [306, 0]
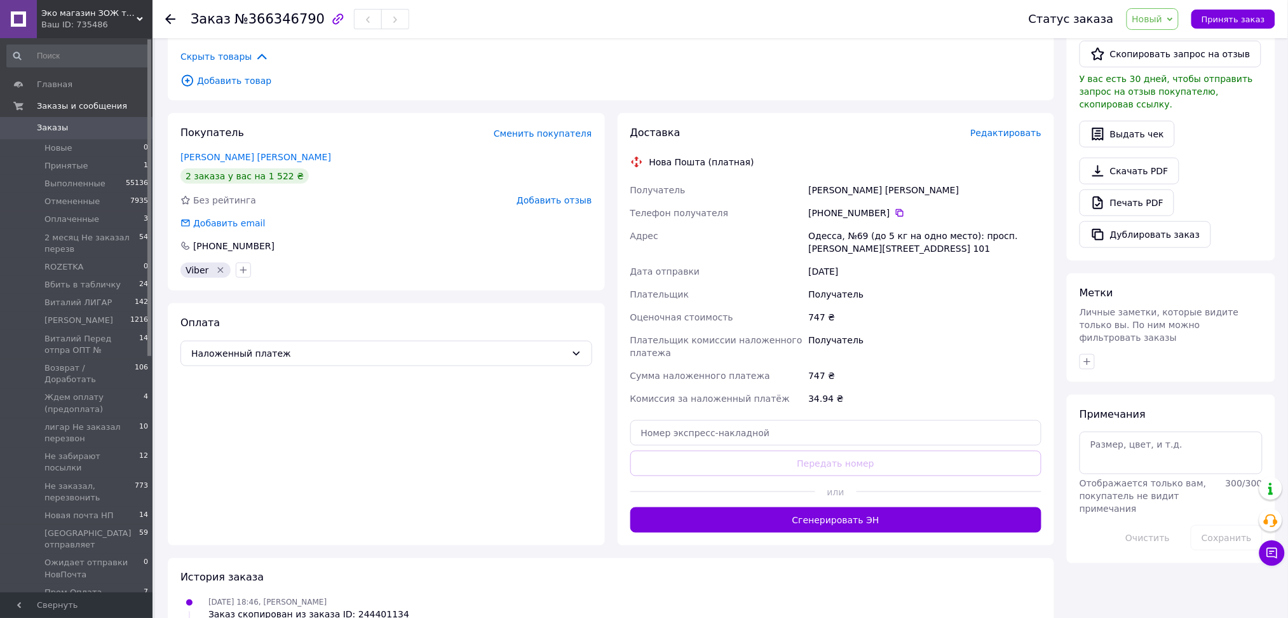
click at [1005, 128] on span "Редактировать" at bounding box center [1006, 133] width 71 height 10
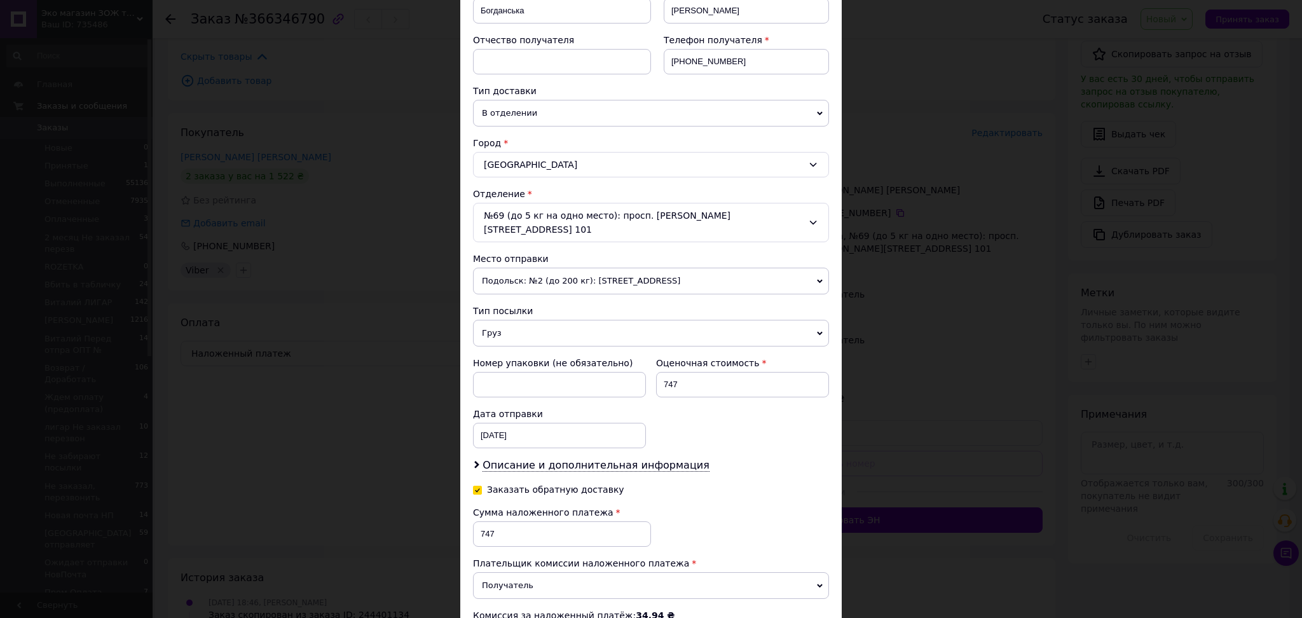
scroll to position [254, 0]
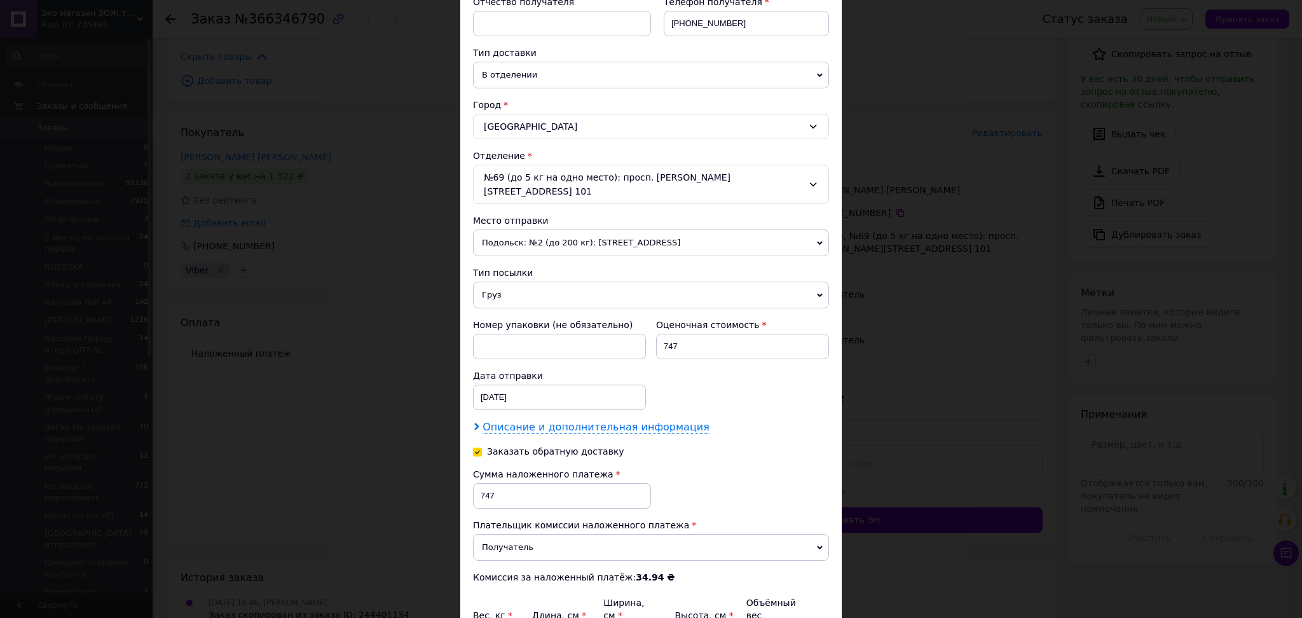
click at [536, 421] on span "Описание и дополнительная информация" at bounding box center [595, 427] width 227 height 13
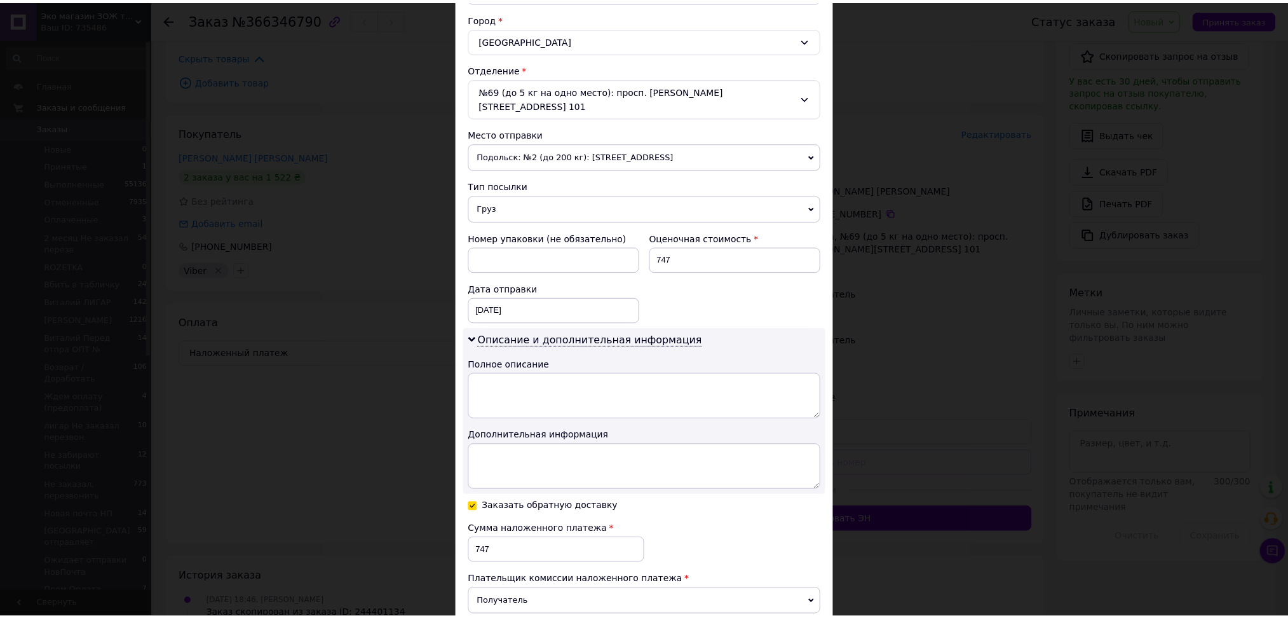
scroll to position [521, 0]
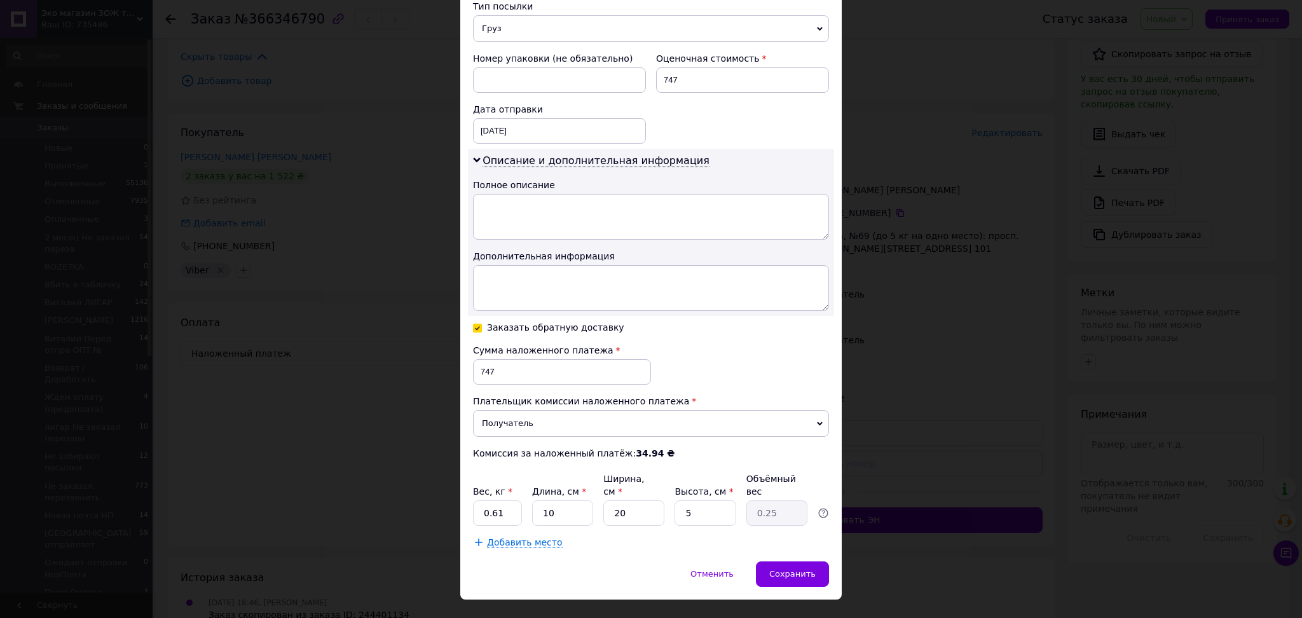
click at [1002, 362] on div "× Редактирование доставки Способ доставки Нова Пошта (платная) Плательщик Получ…" at bounding box center [651, 309] width 1302 height 618
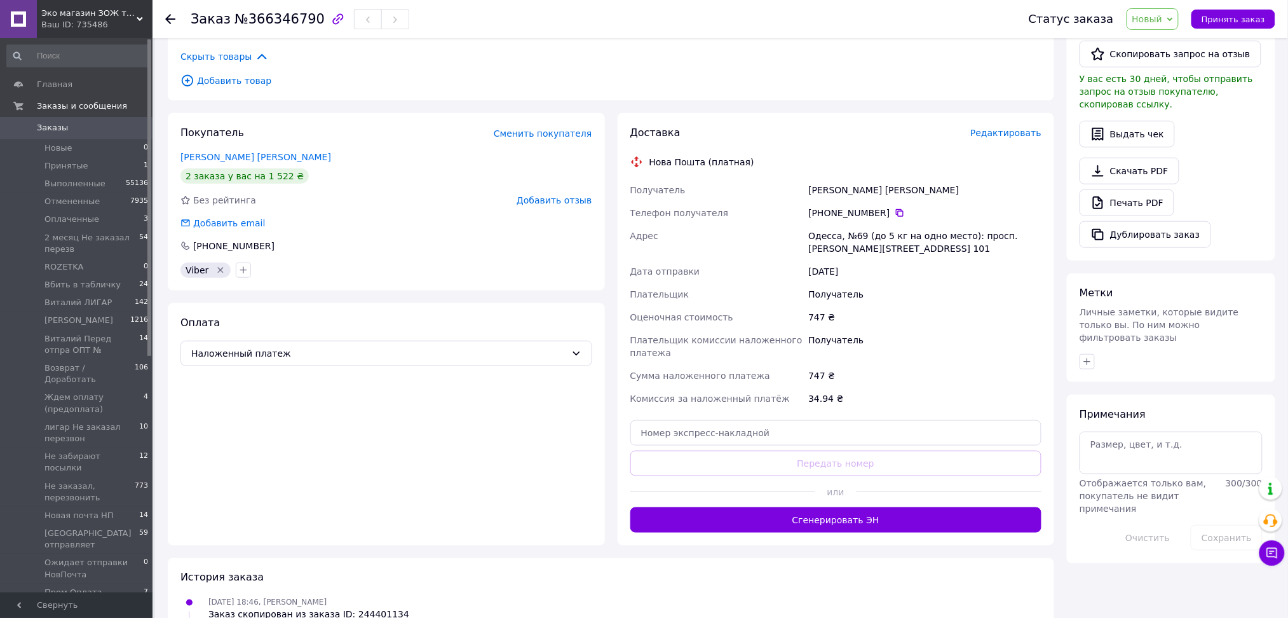
click at [1180, 27] on span "Новый" at bounding box center [1153, 19] width 53 height 22
click at [1194, 50] on li "Ожидает отправки НовПочта" at bounding box center [1203, 50] width 153 height 19
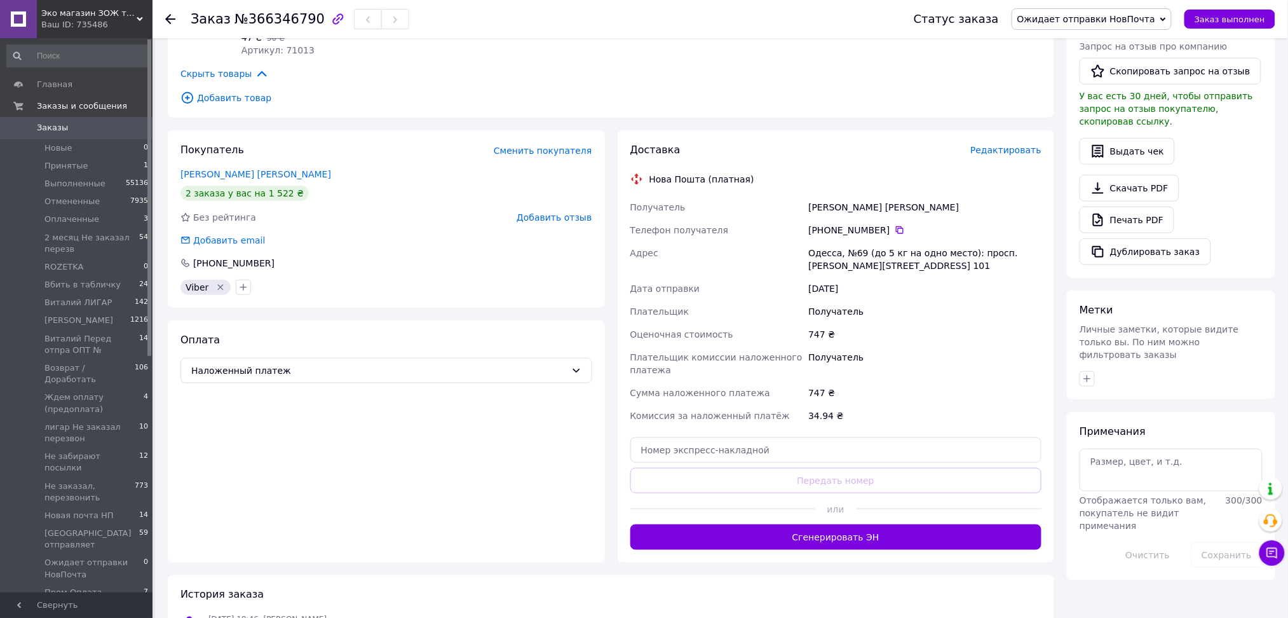
scroll to position [590, 0]
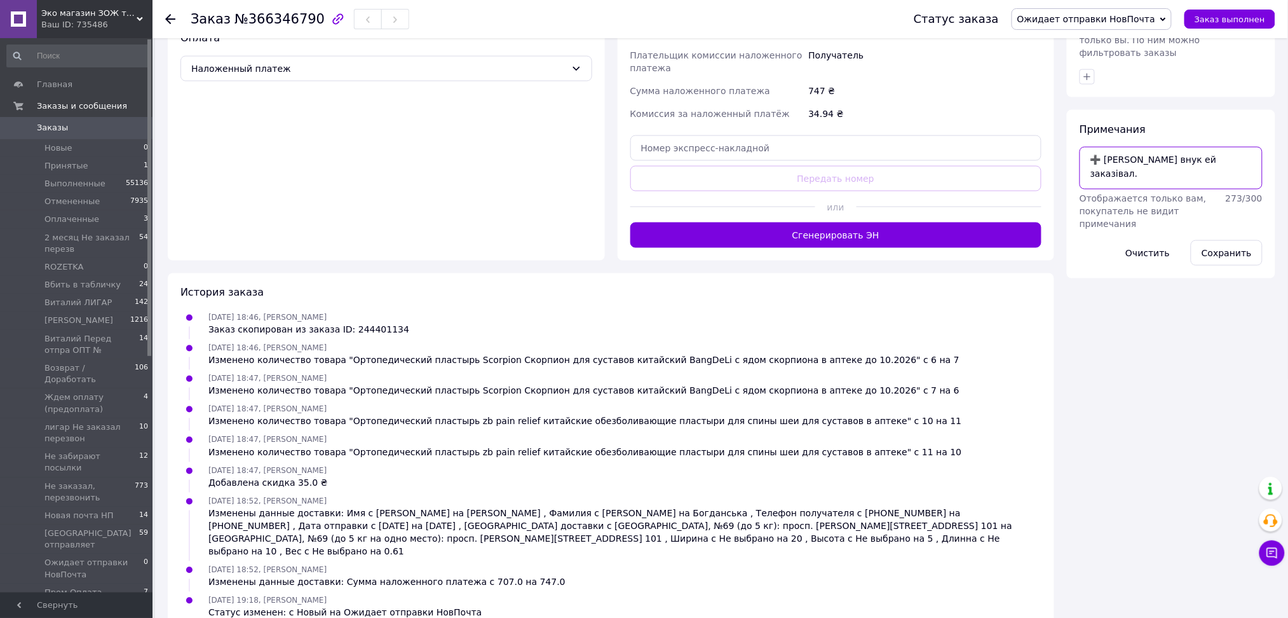
paste textarea "тупит возрасте - то не так использовала, то не может понять какой способ оплаті…"
click at [1208, 147] on textarea "➕ Ранее внук ей заказівал. тупит возрасте - то не так использовала, то не может…" at bounding box center [1171, 168] width 183 height 42
drag, startPoint x: 1175, startPoint y: 151, endPoint x: 1234, endPoint y: 146, distance: 59.3
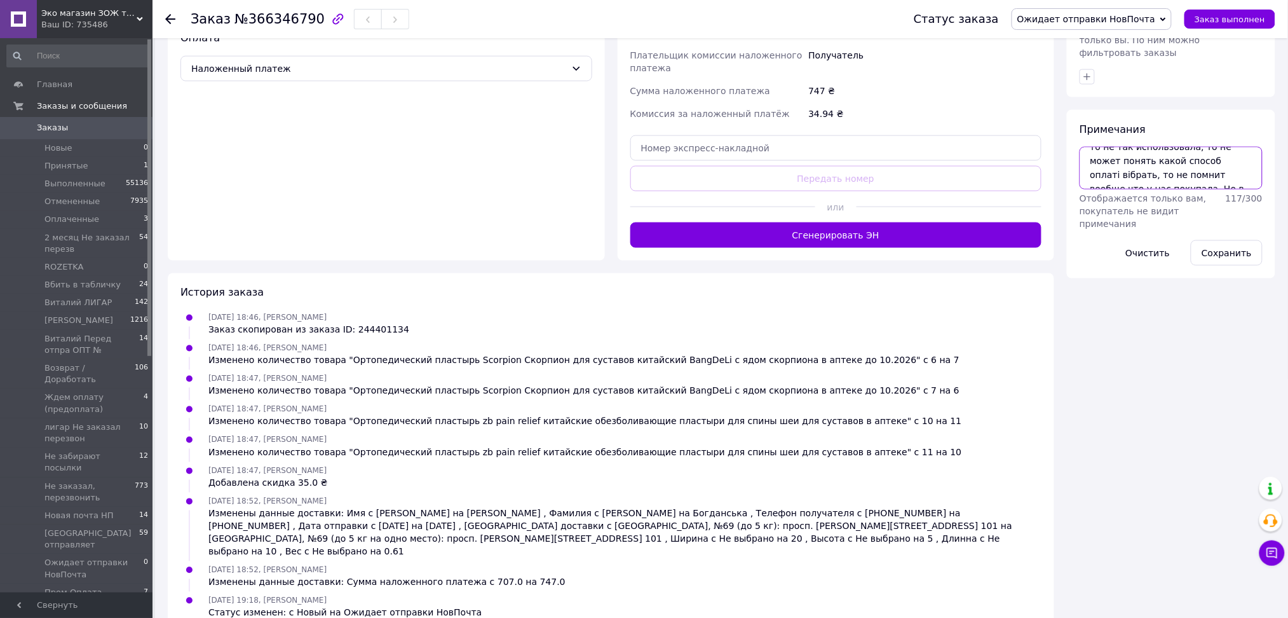
click at [1234, 147] on textarea "➕ Ранее внук ей заказівал. Очень тупит возрасте - то не так использовала, то не…" at bounding box center [1171, 168] width 183 height 42
type textarea "➕ Ранее внук ей заказівал. Очень тупит возрасте - то не так использовала, то не…"
click at [1227, 240] on button "Сохранить" at bounding box center [1227, 252] width 72 height 25
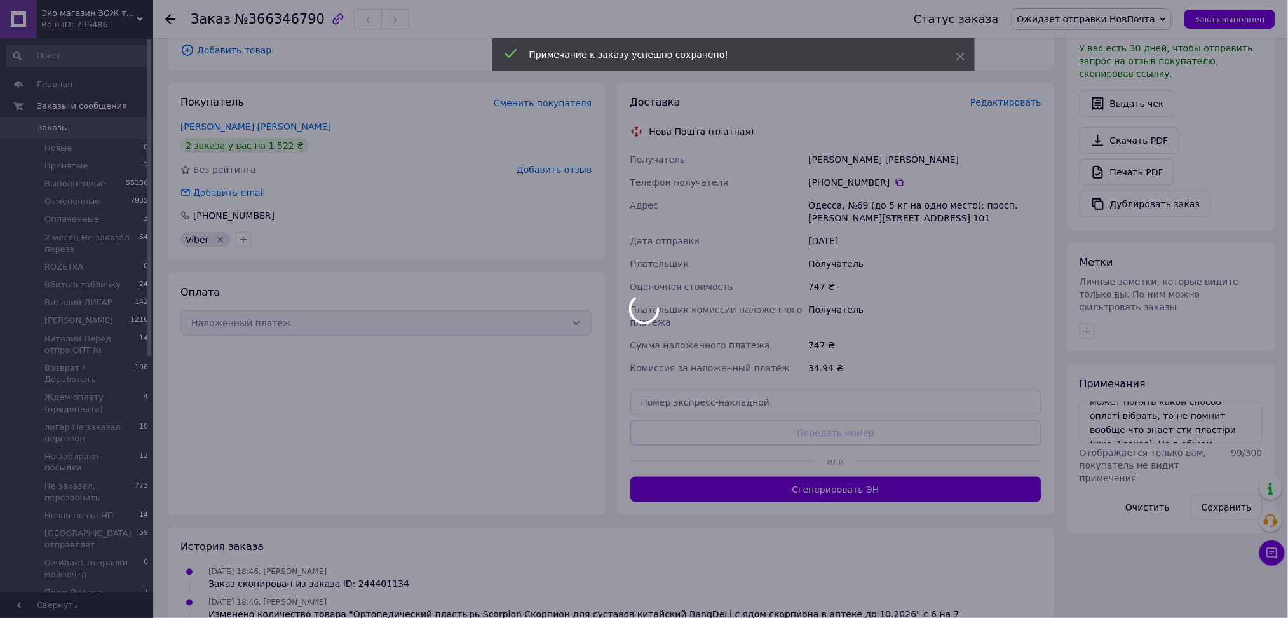
scroll to position [505, 0]
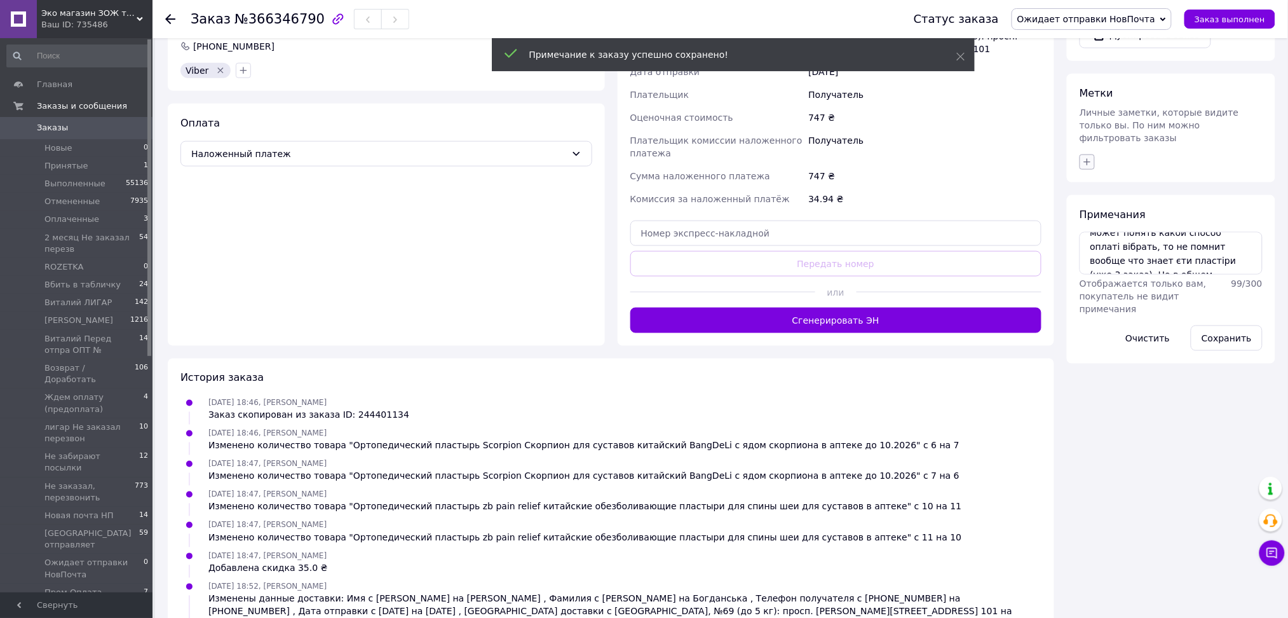
click at [1085, 157] on icon "button" at bounding box center [1087, 162] width 10 height 10
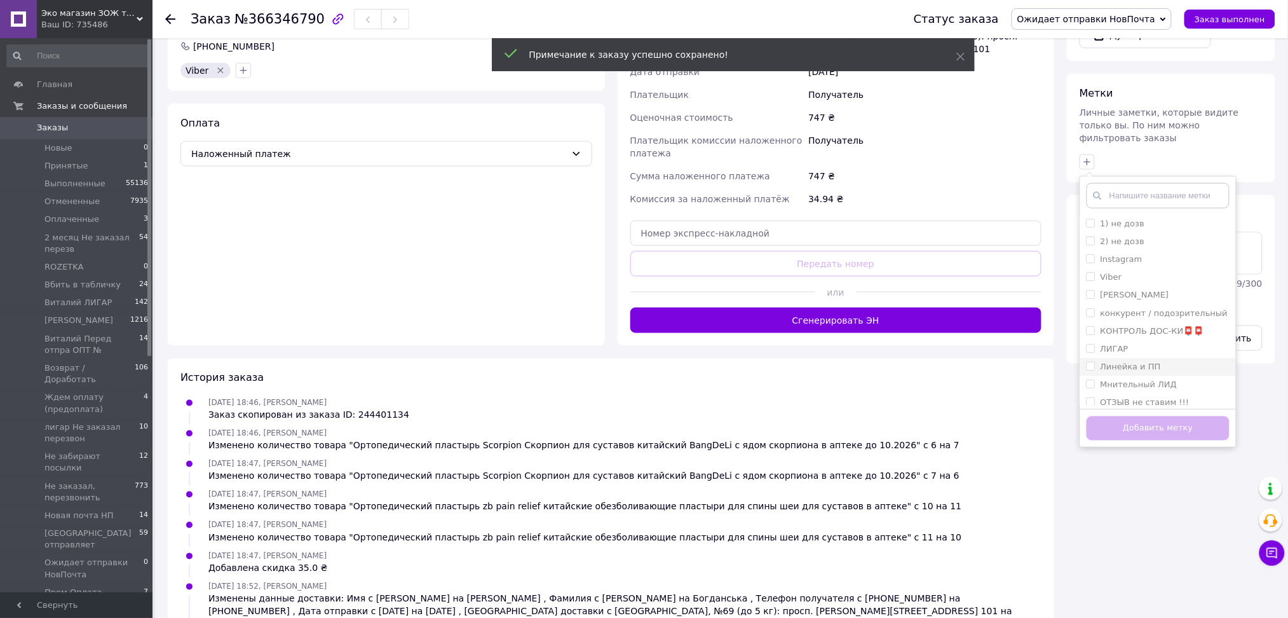
click at [1108, 362] on label "Линейка и ПП" at bounding box center [1131, 367] width 60 height 10
checkbox input "true"
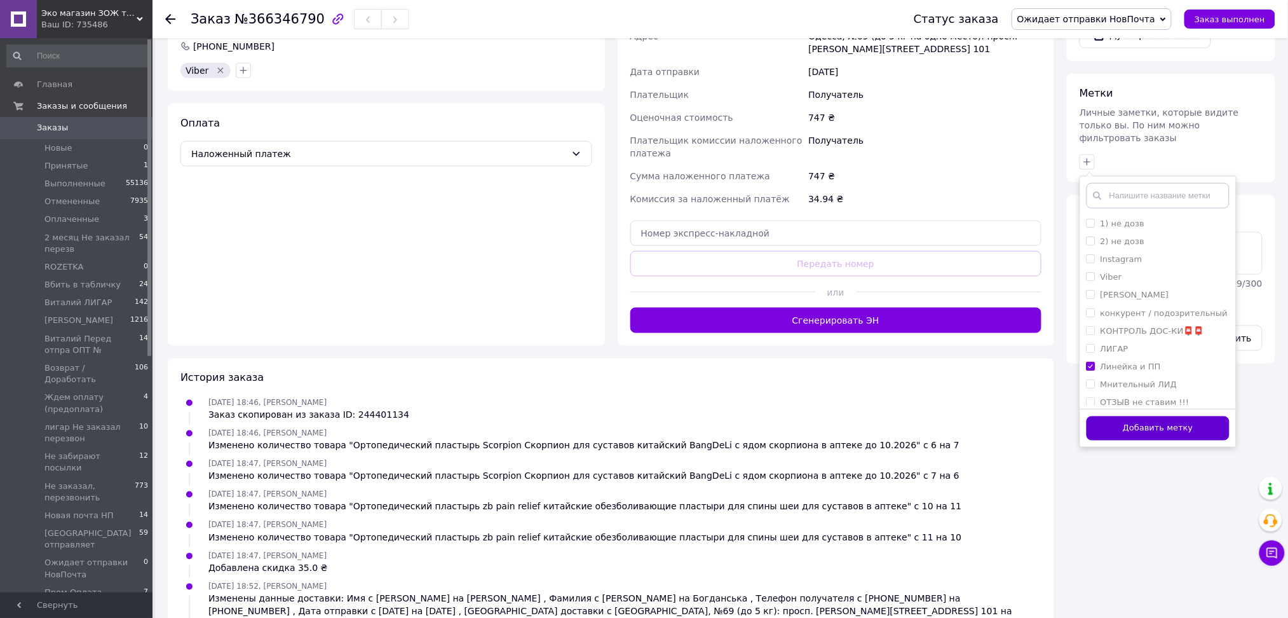
click at [1129, 416] on button "Добавить метку" at bounding box center [1158, 428] width 143 height 25
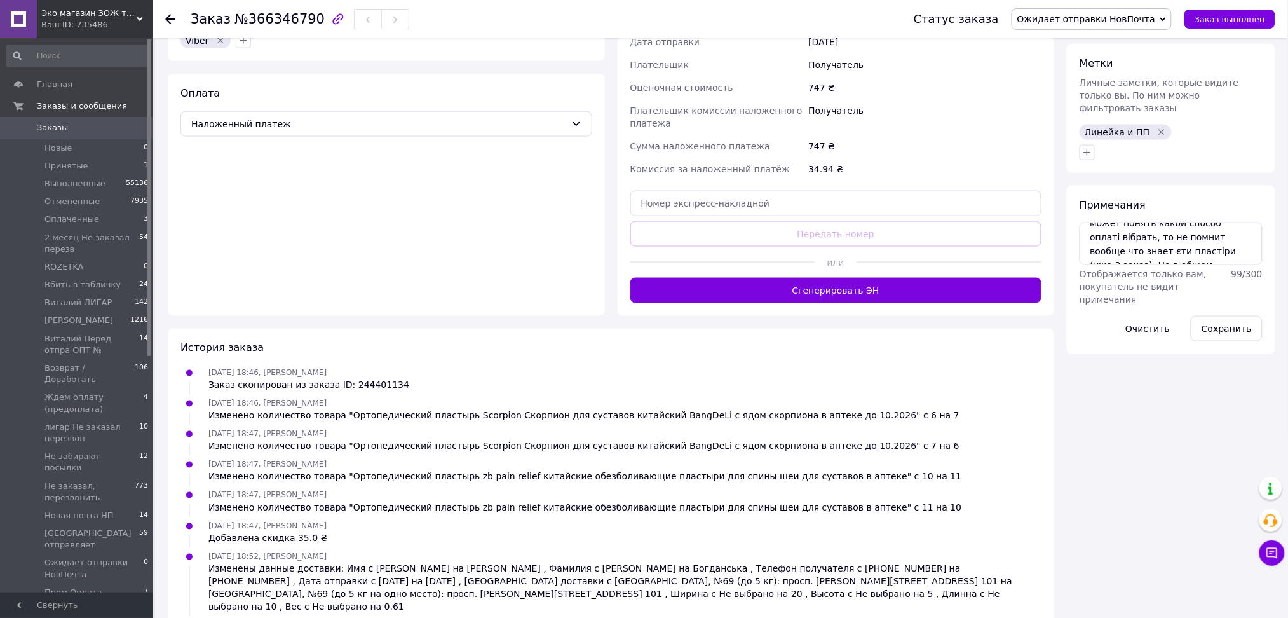
scroll to position [593, 0]
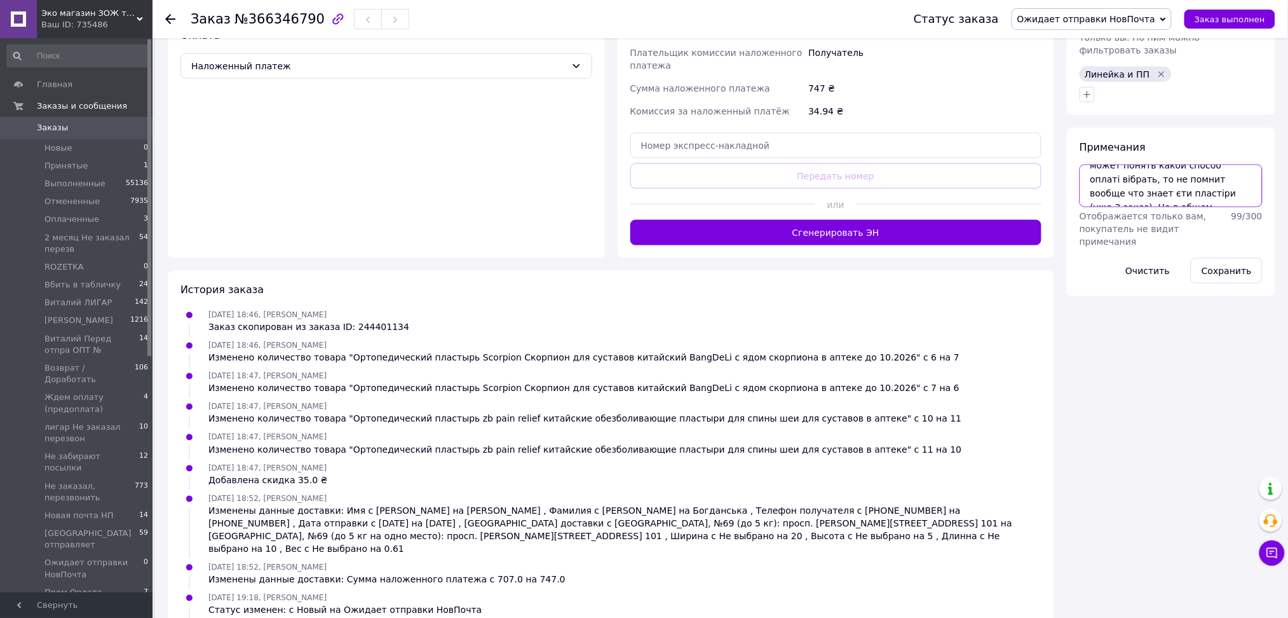
click at [1166, 182] on textarea "➕ Ранее внук ей заказівал. Очень тупит возрасте - то не так использовала, то не…" at bounding box center [1171, 186] width 183 height 42
type textarea "7% на хребет"
click at [1223, 258] on button "Сохранить" at bounding box center [1227, 270] width 72 height 25
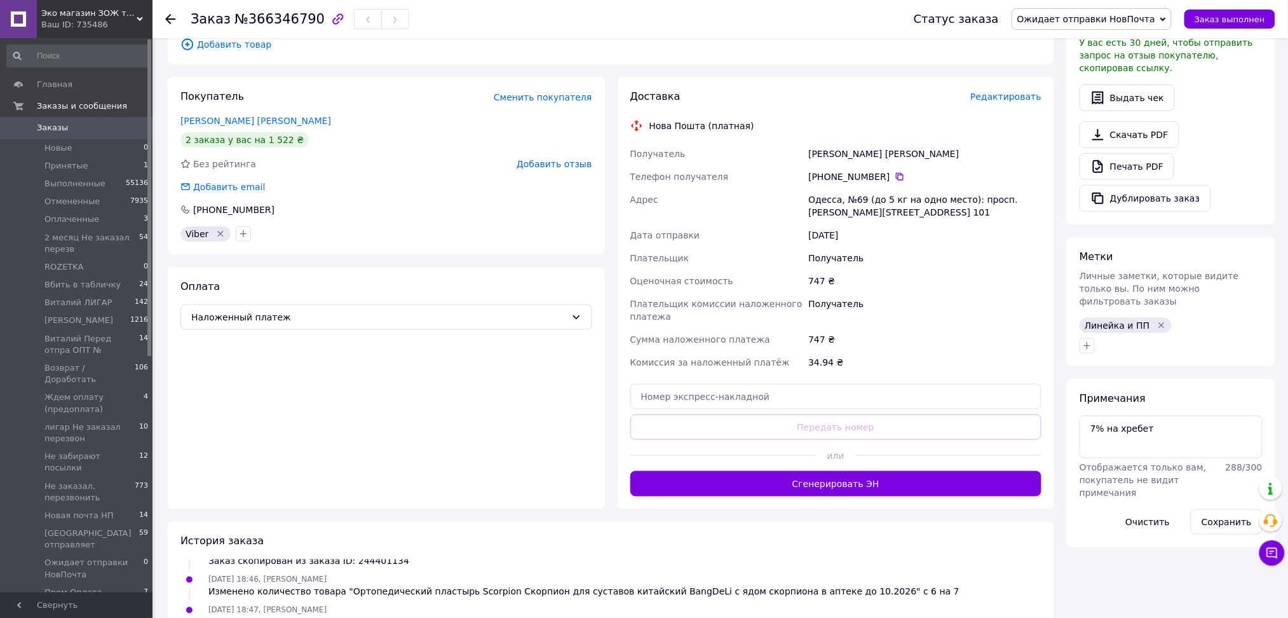
scroll to position [338, 0]
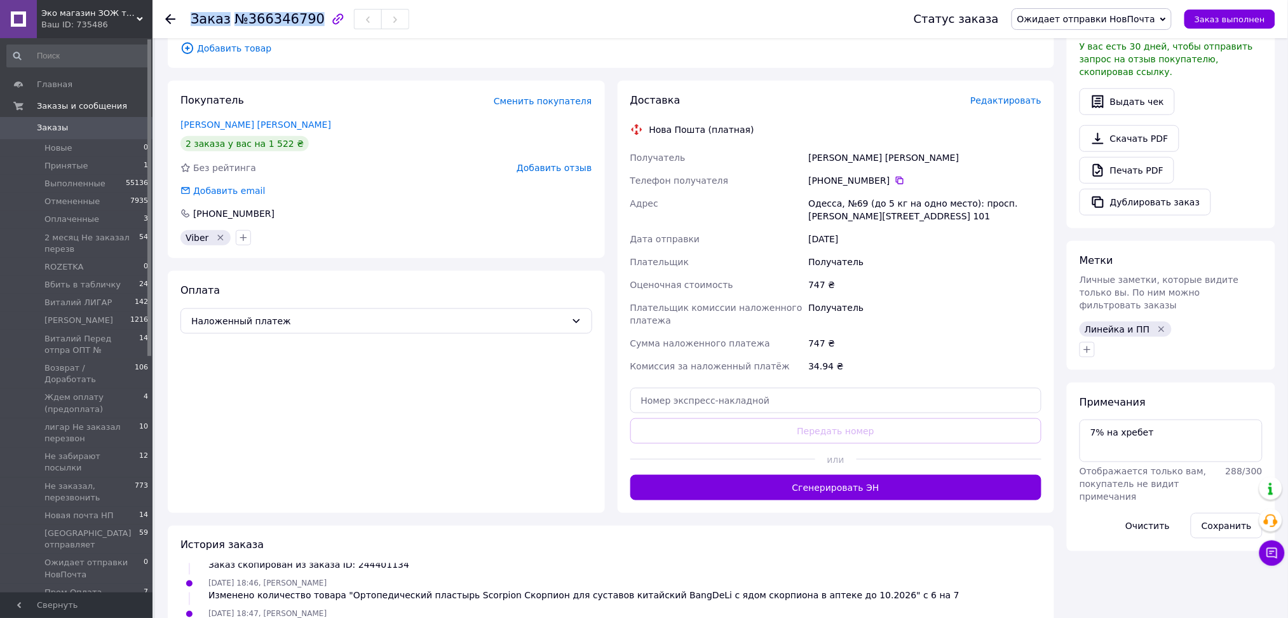
drag, startPoint x: 214, startPoint y: 17, endPoint x: 307, endPoint y: 18, distance: 92.8
click at [307, 18] on div "Заказ №366346790 Статус заказа Ожидает отправки НовПочта Принят Выполнен Отмене…" at bounding box center [720, 19] width 1110 height 38
copy h1 "Заказ №366346790"
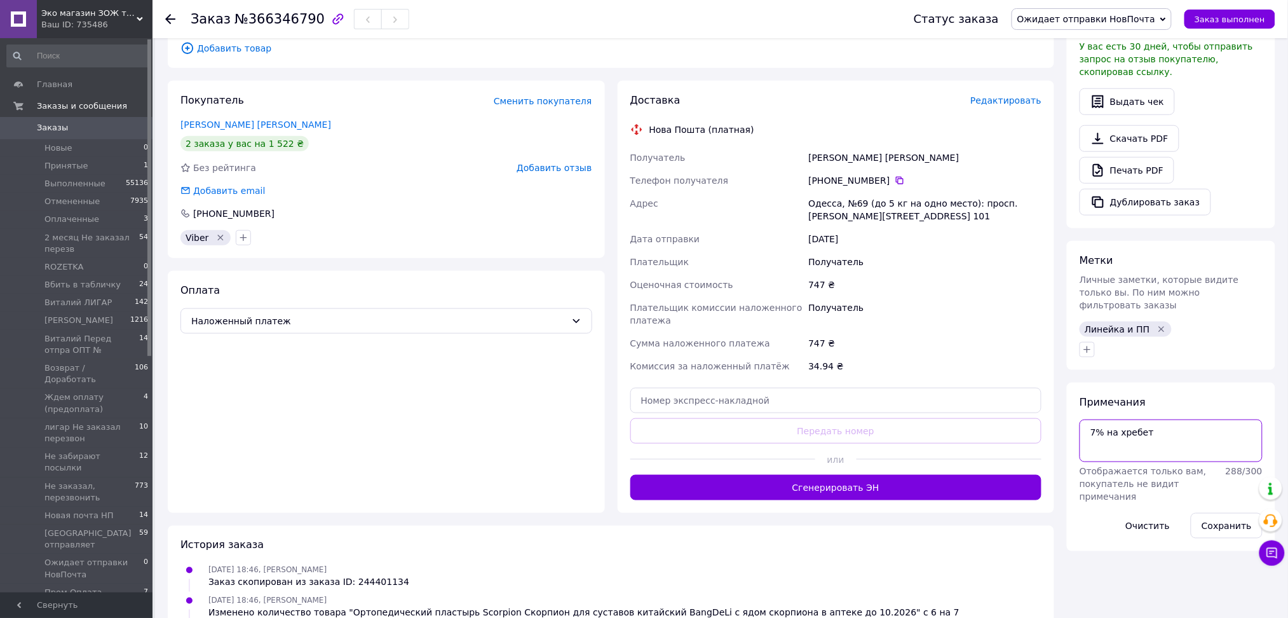
drag, startPoint x: 1164, startPoint y: 409, endPoint x: 1086, endPoint y: 409, distance: 78.2
click at [1086, 419] on textarea "7% на хребет" at bounding box center [1171, 440] width 183 height 42
paste textarea "➕ Заказ№366344924 и Заказ№366346790 - две подруги - обе в возрасте тупя"
type textarea "➕ Заказ№366344924 и Заказ№366346790 - две подруги - обе в возрасте тупят"
click at [1223, 513] on button "Сохранить" at bounding box center [1227, 525] width 72 height 25
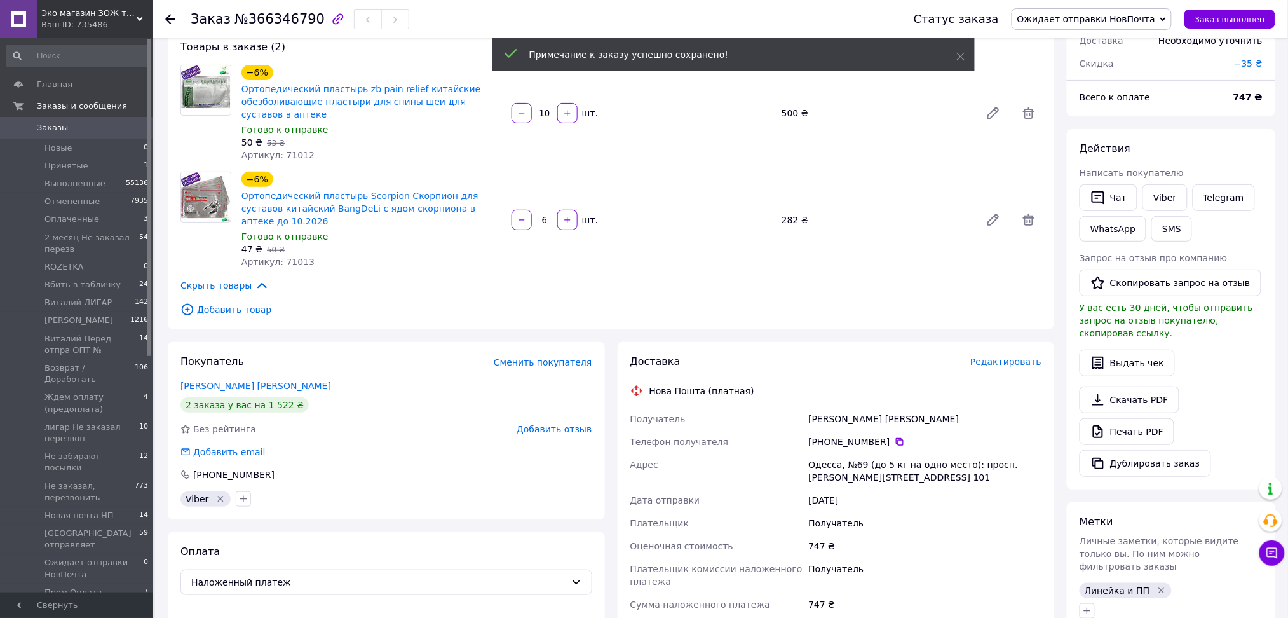
scroll to position [0, 0]
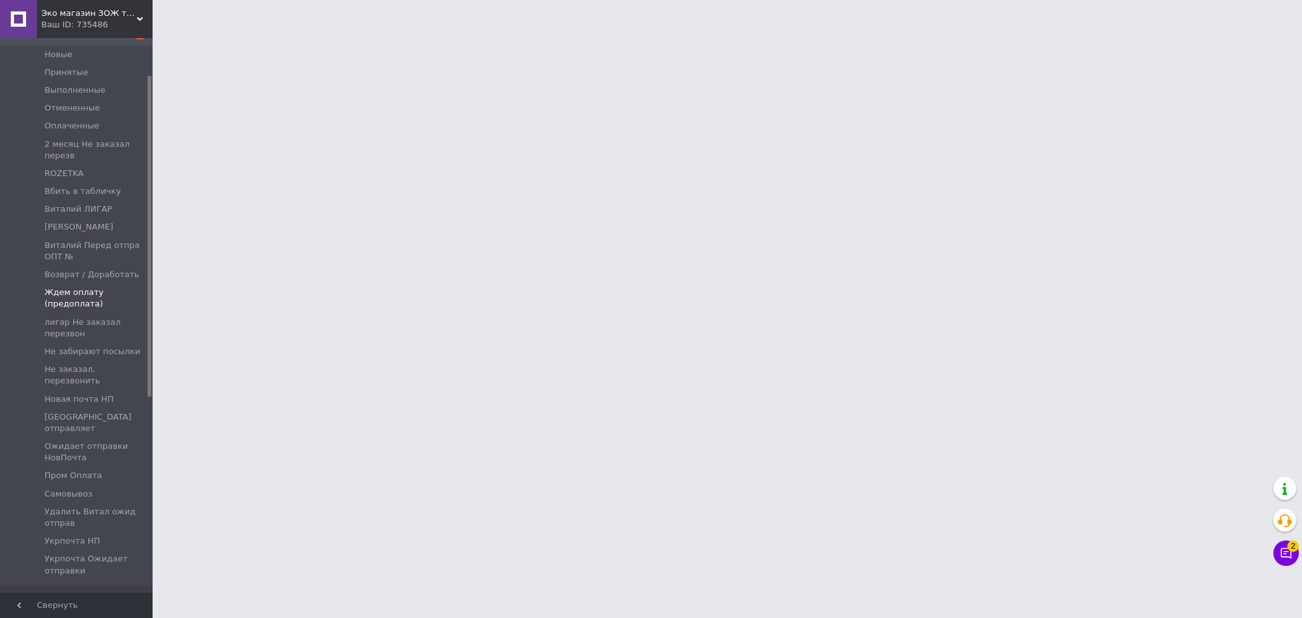
scroll to position [64, 0]
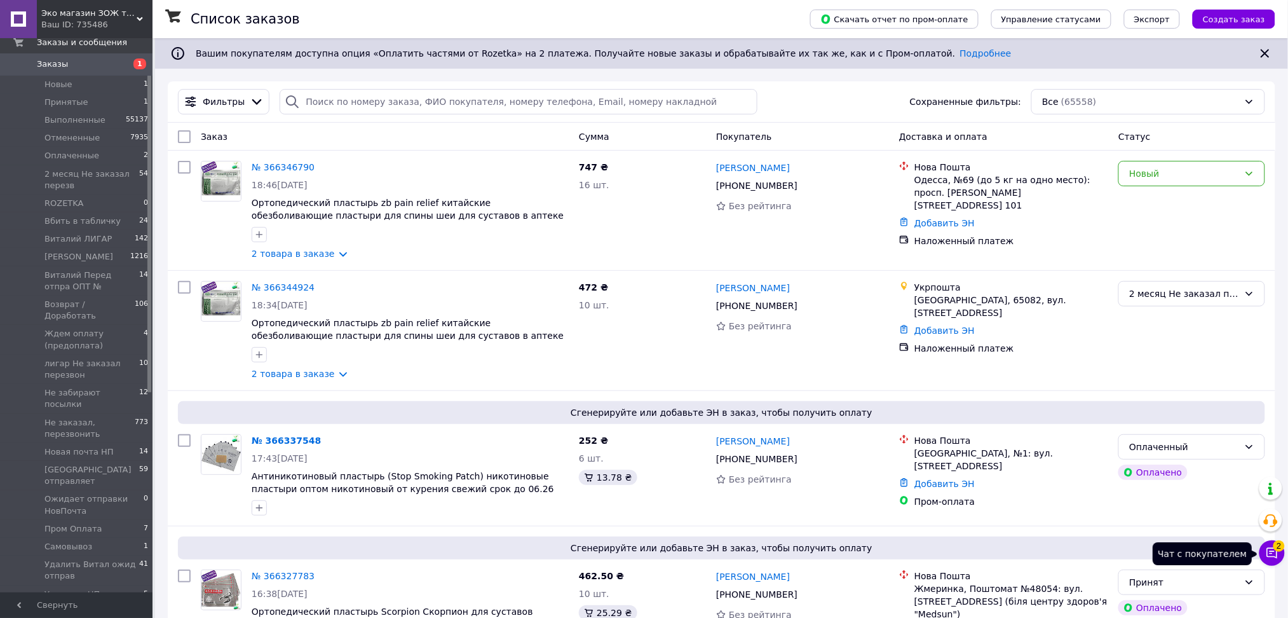
click at [1277, 552] on icon at bounding box center [1272, 553] width 11 height 11
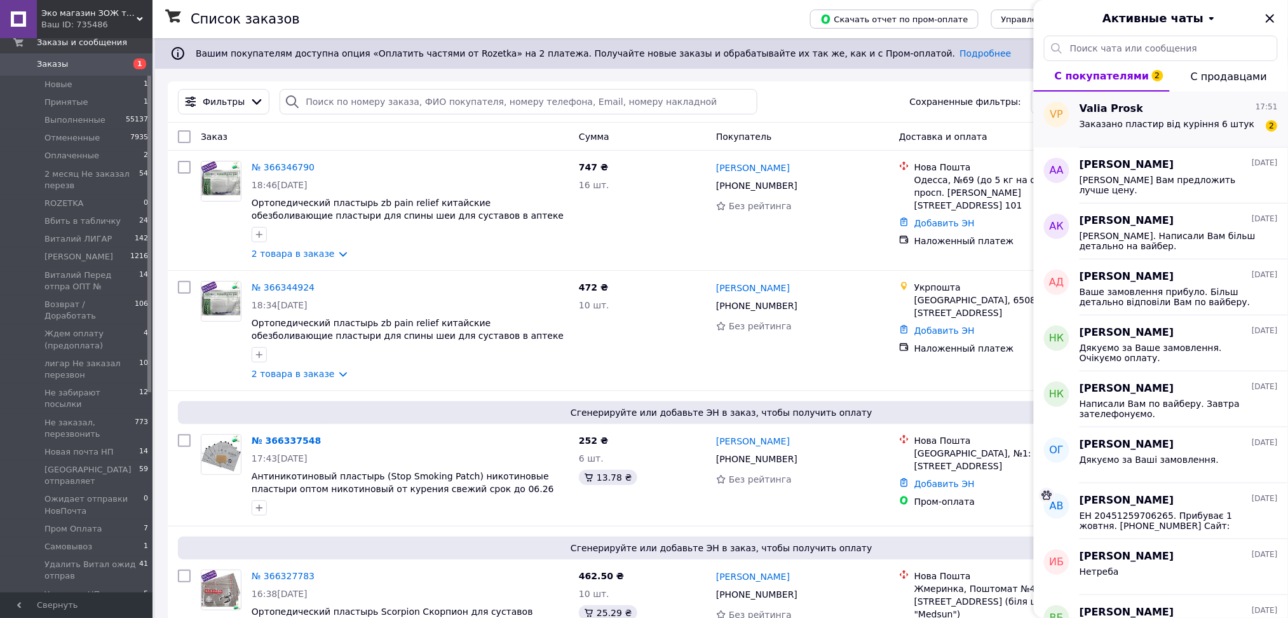
click at [1156, 126] on span "Заказано пластир від куріння 6 штук" at bounding box center [1167, 124] width 175 height 10
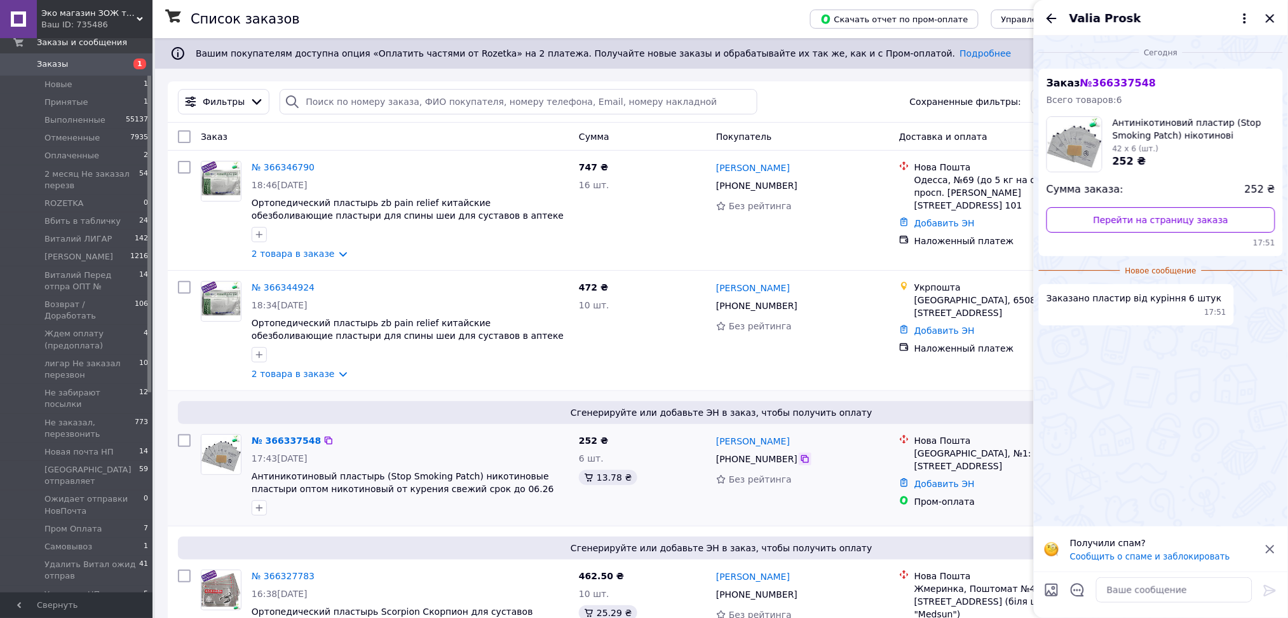
click at [800, 459] on icon at bounding box center [805, 459] width 10 height 10
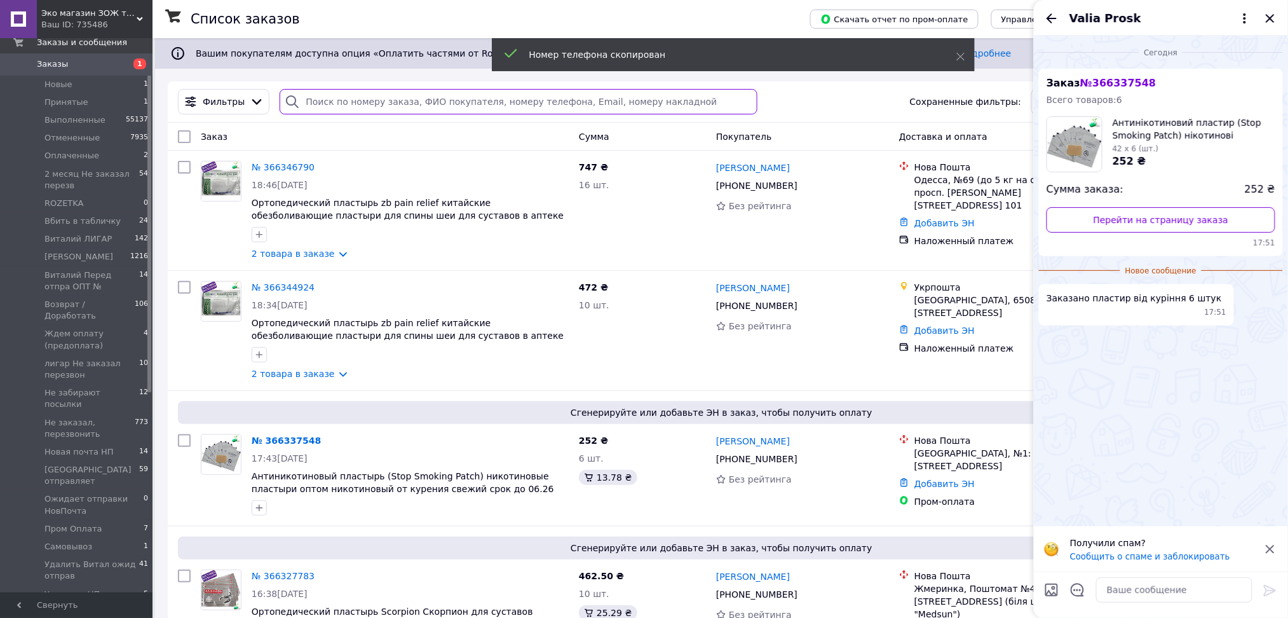
click at [365, 102] on input "search" at bounding box center [519, 101] width 478 height 25
paste input "[PHONE_NUMBER]"
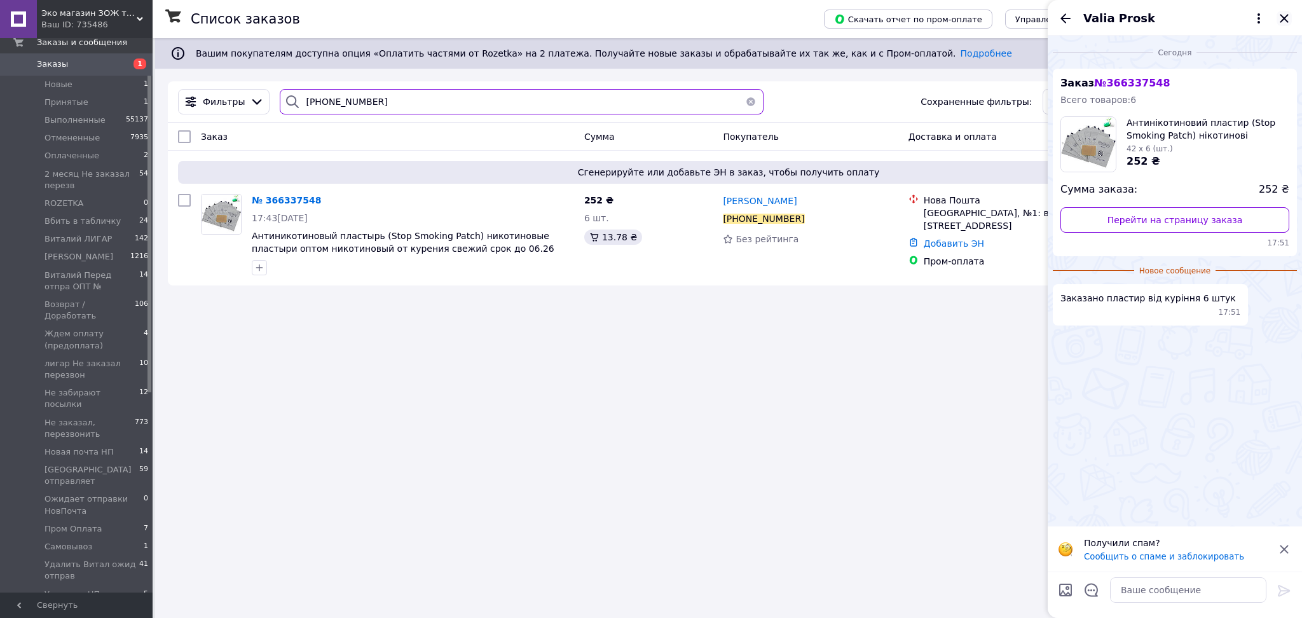
type input "[PHONE_NUMBER]"
click at [1288, 18] on icon "Закрыть" at bounding box center [1283, 18] width 15 height 15
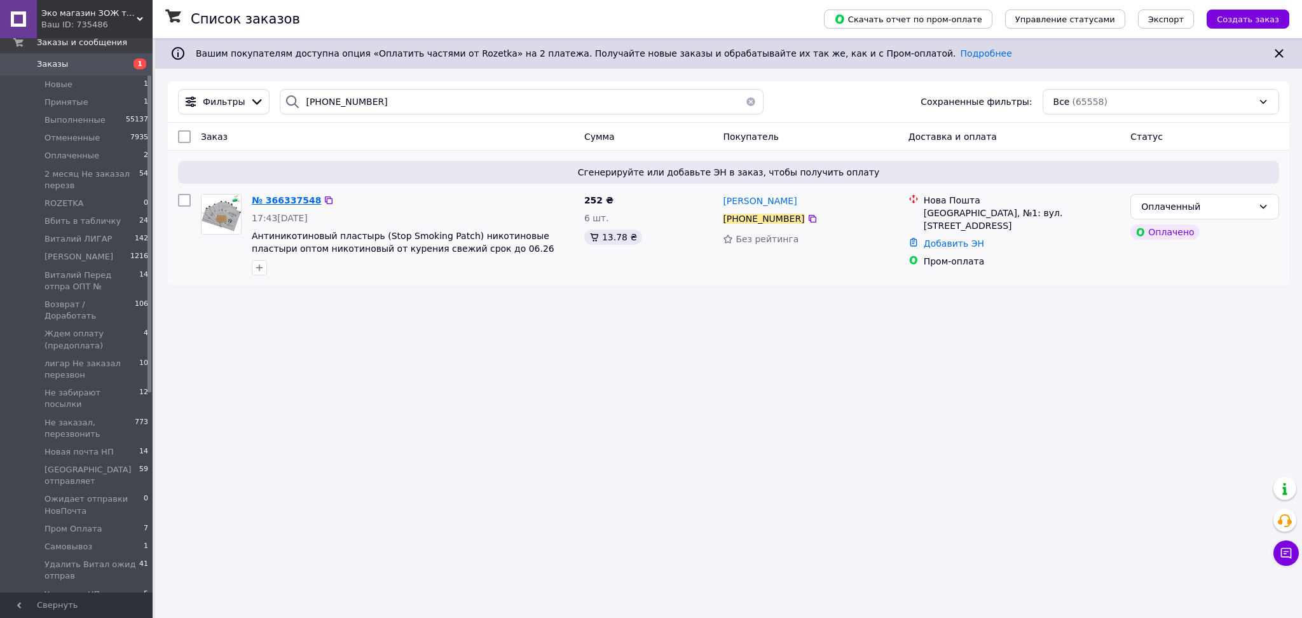
click at [288, 203] on span "№ 366337548" at bounding box center [286, 200] width 69 height 10
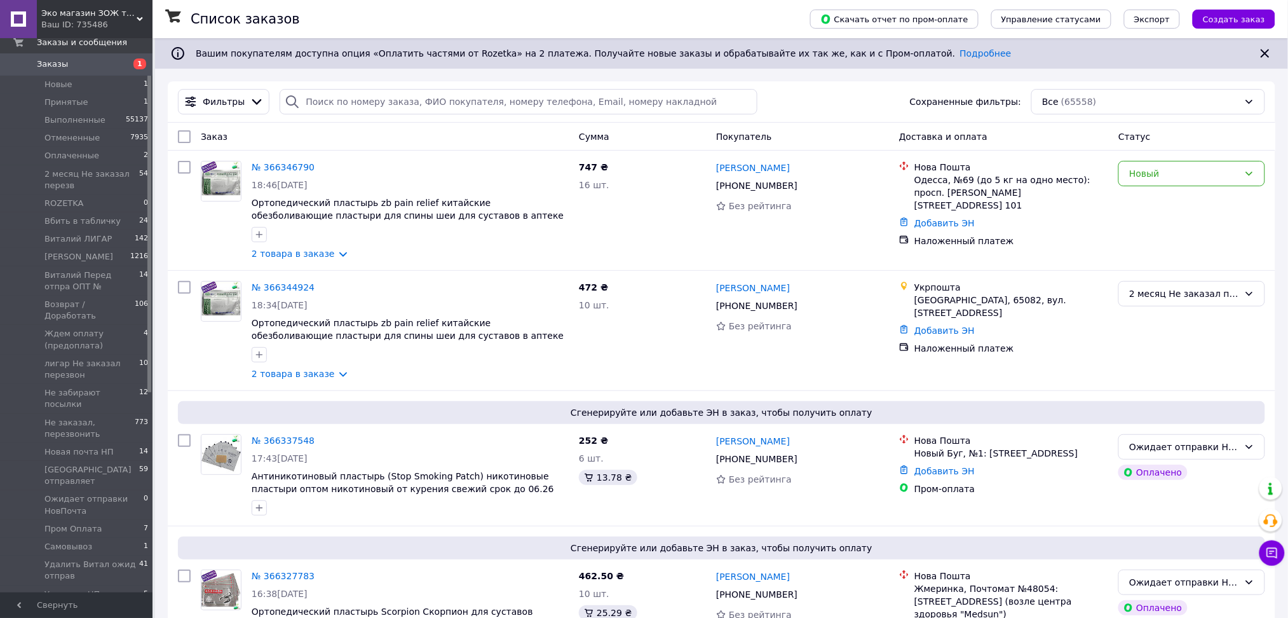
type input "[PHONE_NUMBER]"
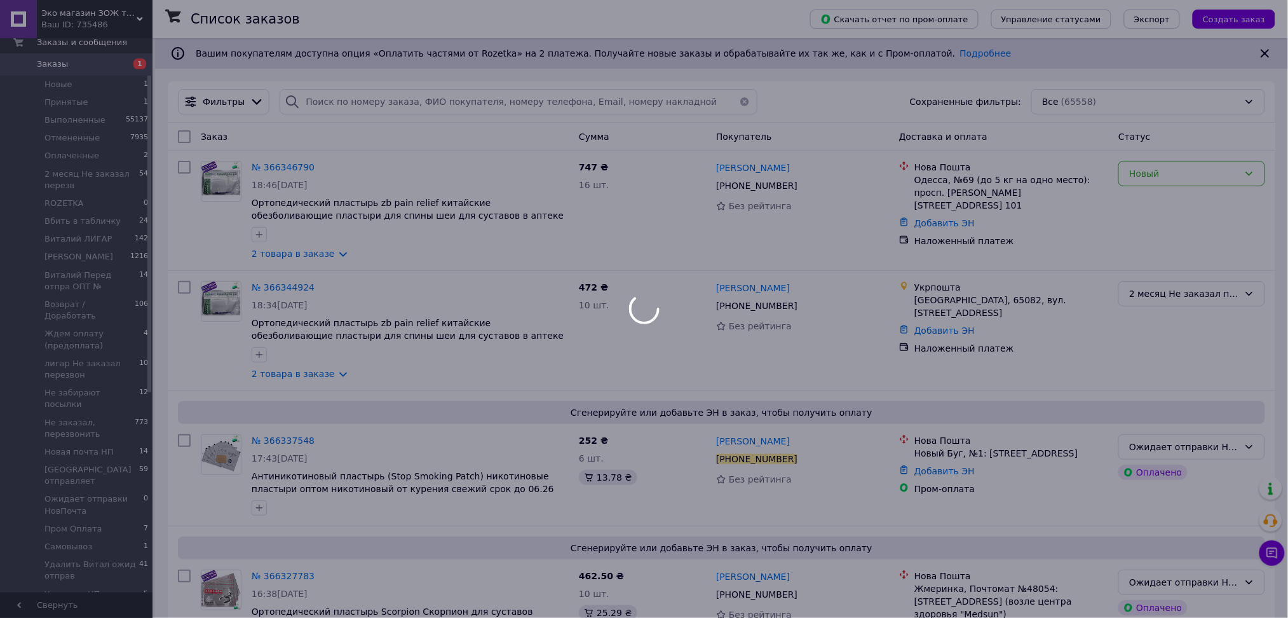
type input "[PHONE_NUMBER]"
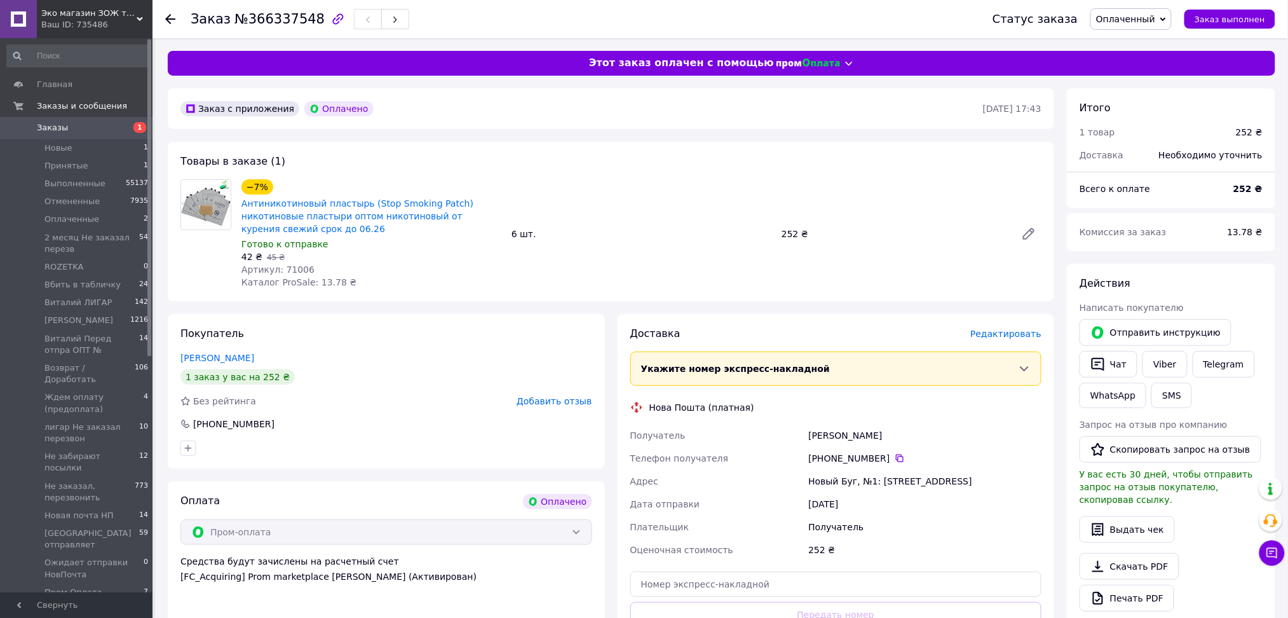
scroll to position [169, 0]
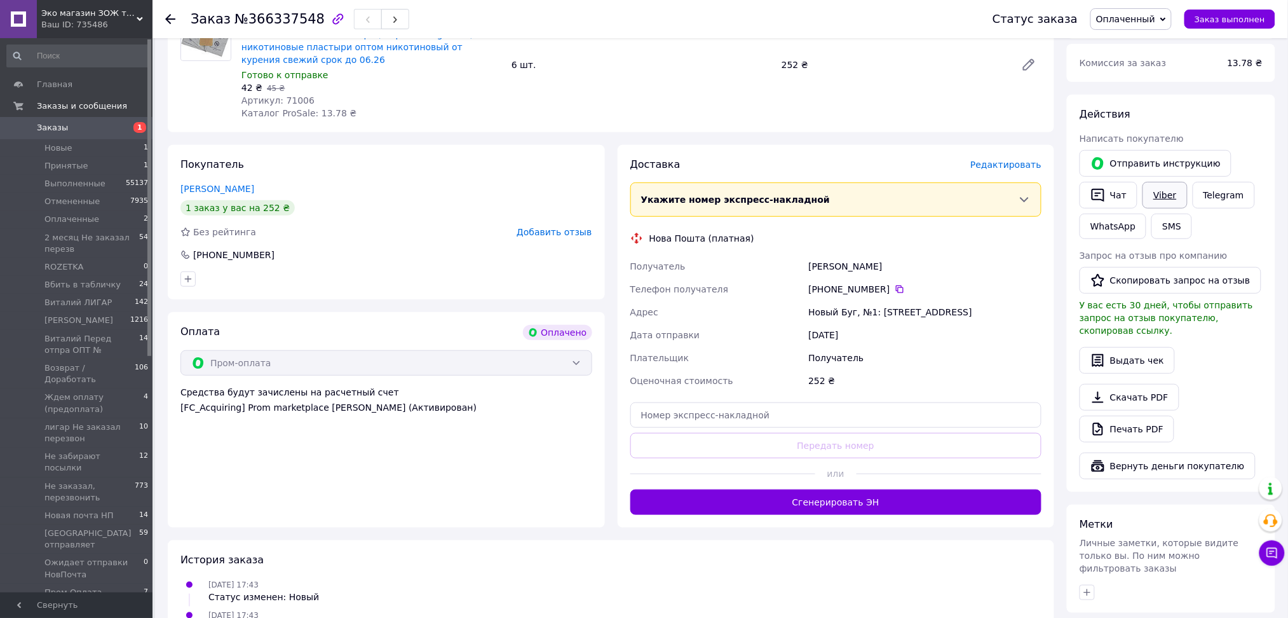
click at [1159, 198] on link "Viber" at bounding box center [1165, 195] width 44 height 27
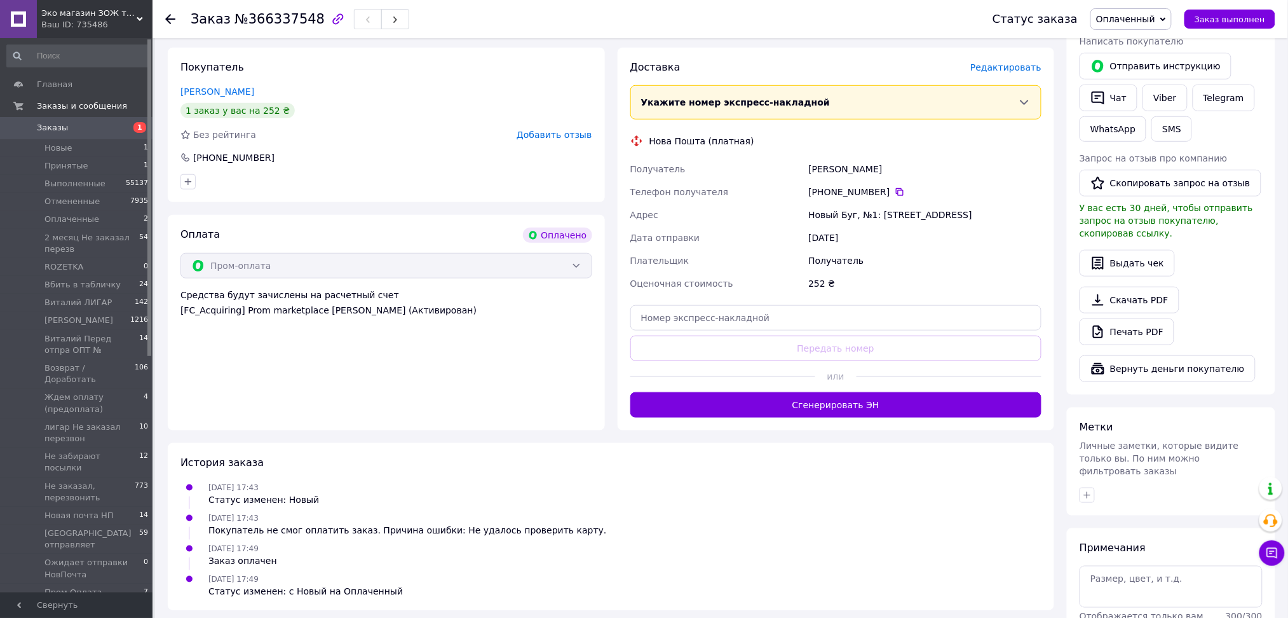
scroll to position [332, 0]
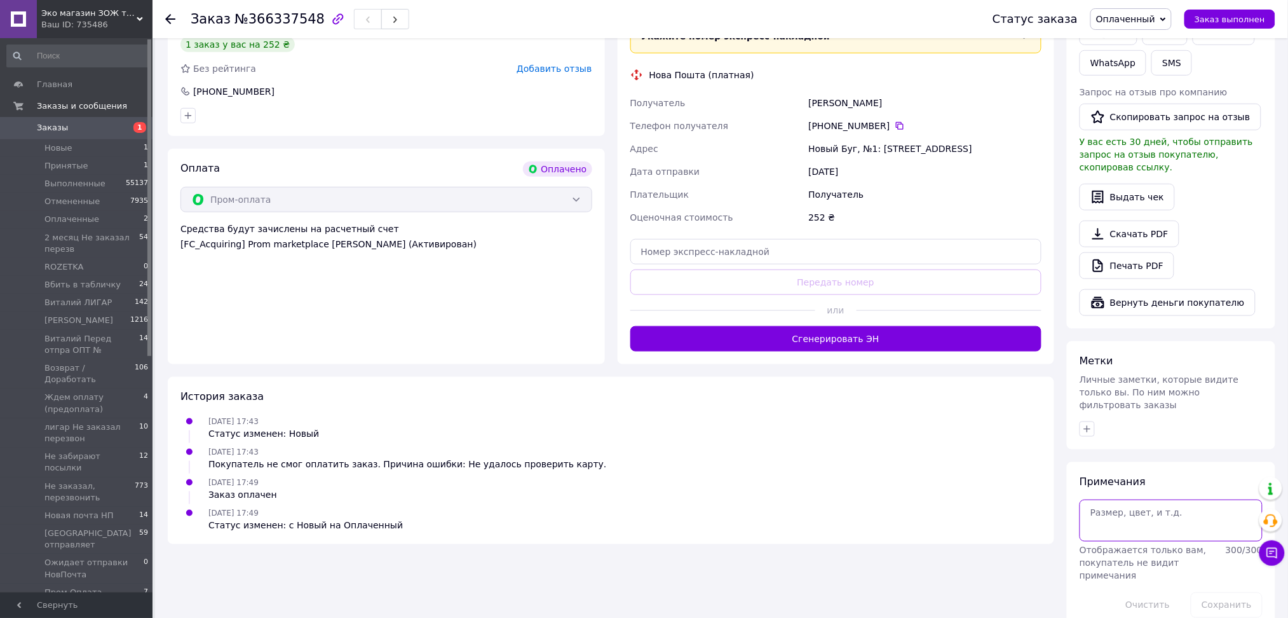
click at [1143, 500] on textarea at bounding box center [1171, 521] width 183 height 42
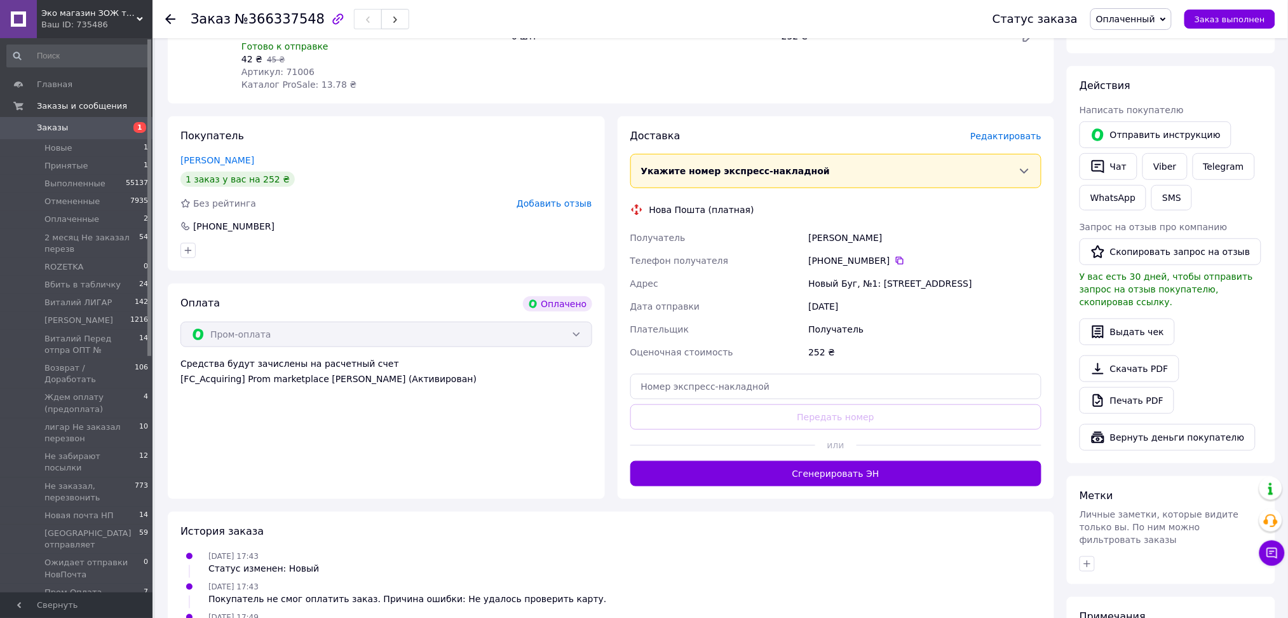
scroll to position [163, 0]
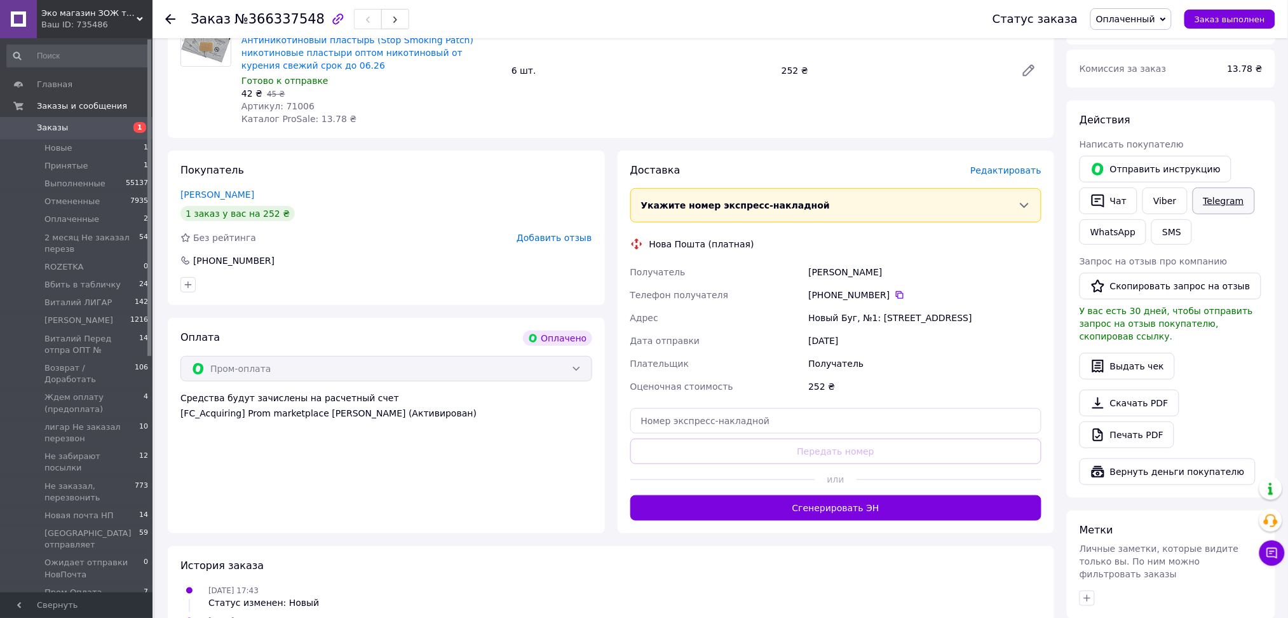
click at [1216, 200] on link "Telegram" at bounding box center [1224, 200] width 62 height 27
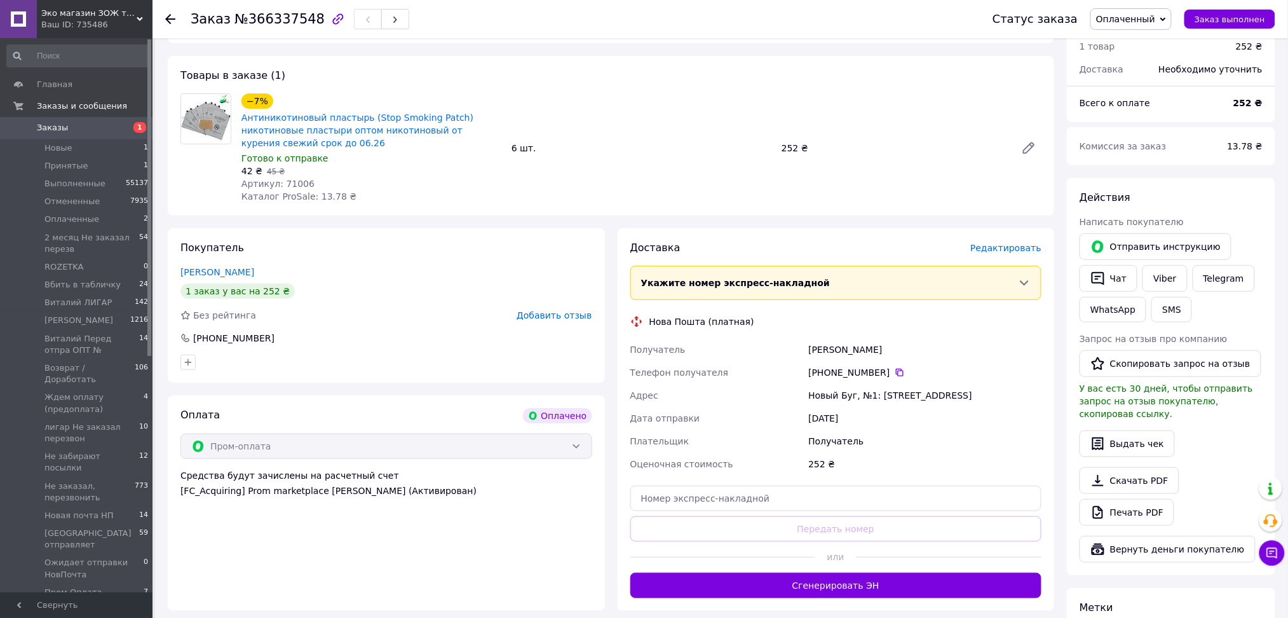
scroll to position [78, 0]
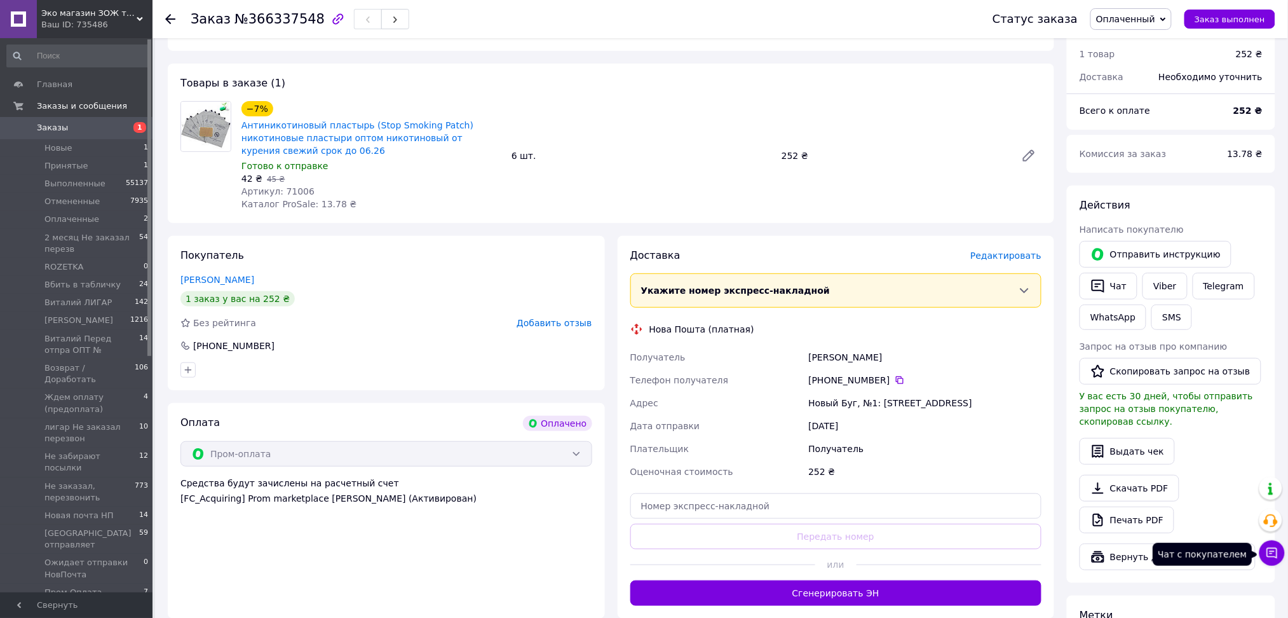
click at [1266, 554] on icon at bounding box center [1272, 553] width 13 height 13
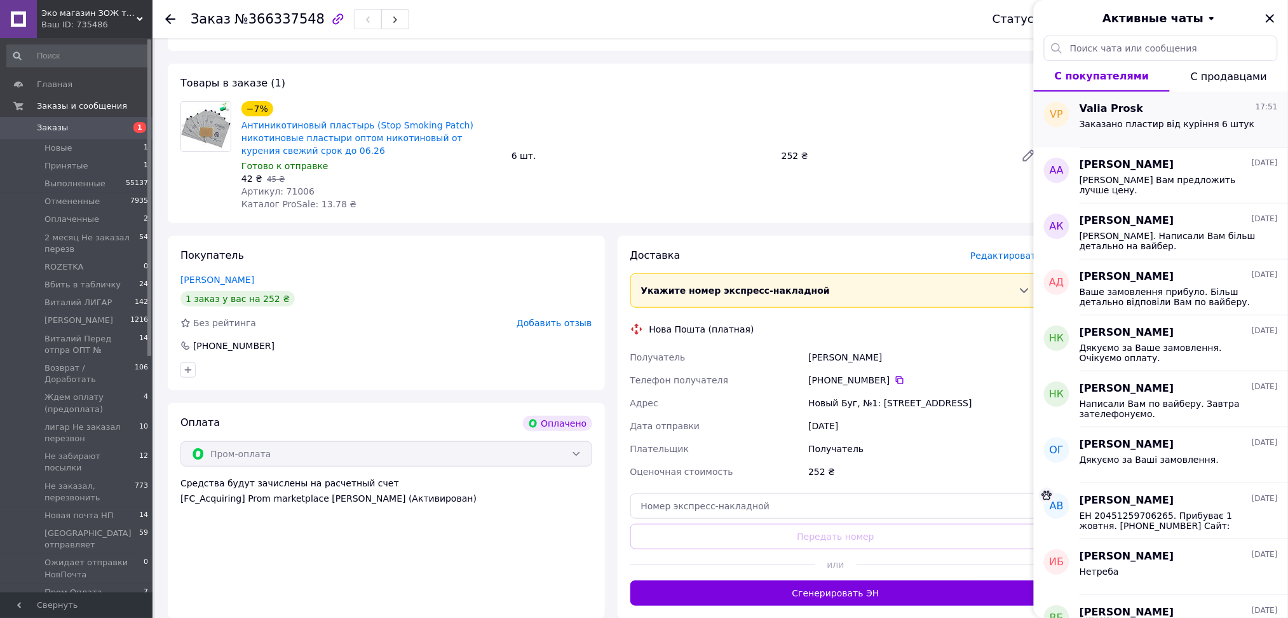
click at [1126, 126] on span "Заказано пластир від куріння 6 штук" at bounding box center [1167, 124] width 175 height 10
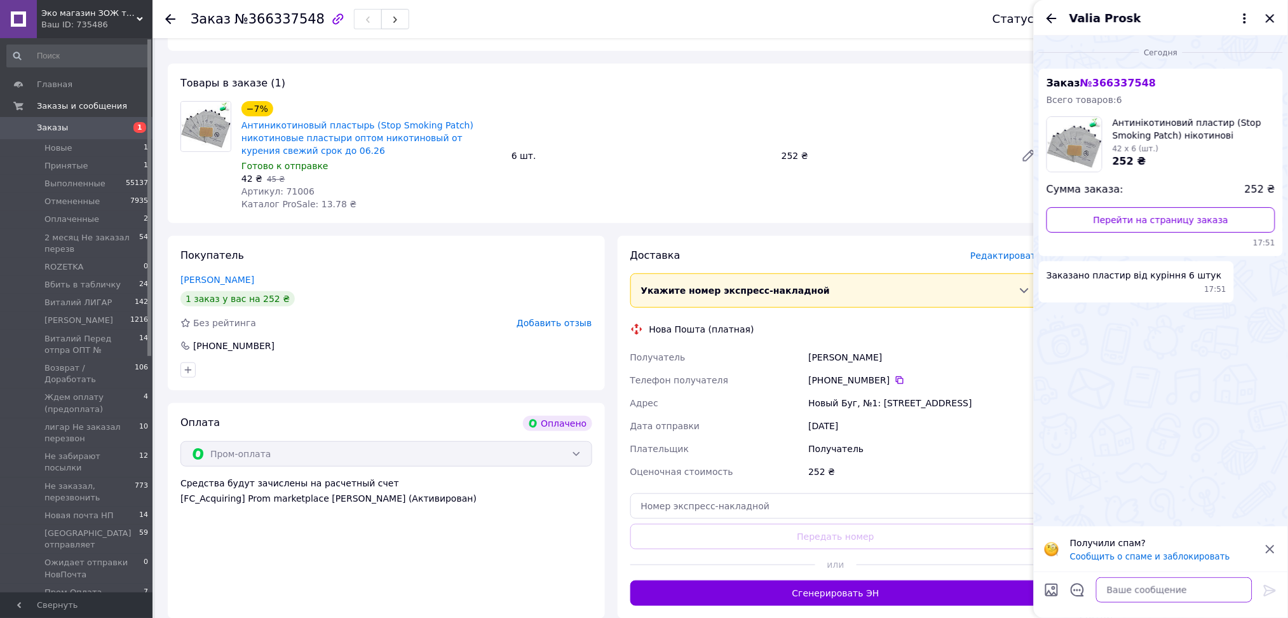
click at [1142, 591] on textarea at bounding box center [1174, 589] width 156 height 25
type textarea "Дякуємо за Ваше замовлення."
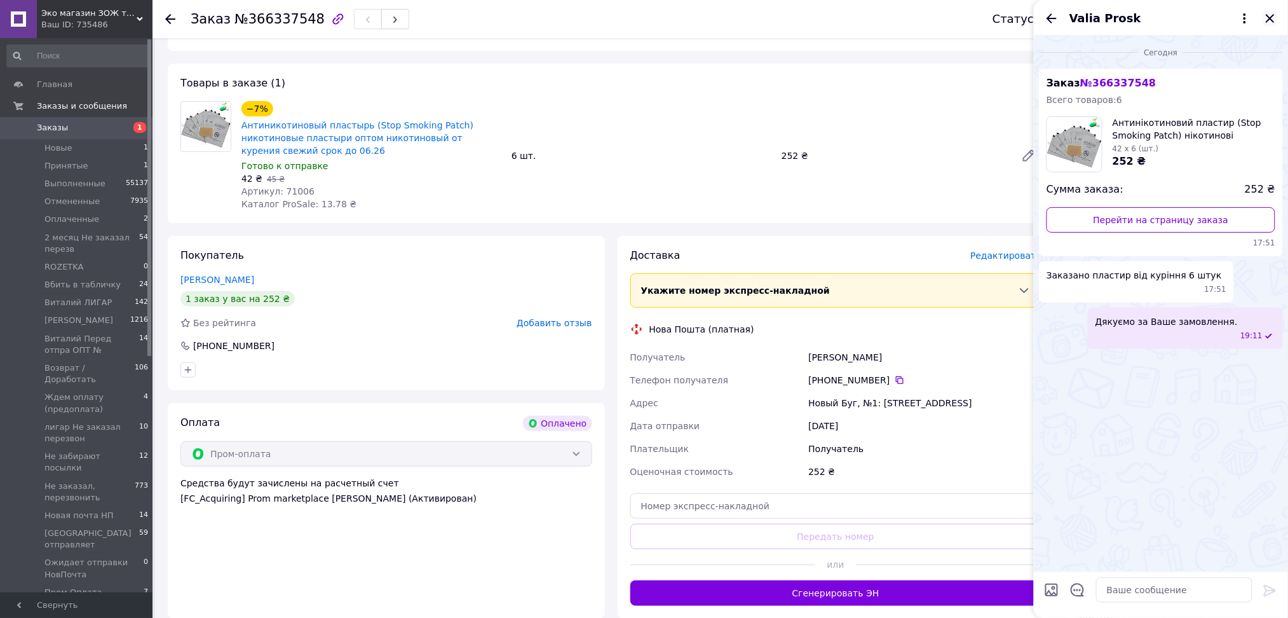
click at [1267, 14] on icon "Закрыть" at bounding box center [1270, 18] width 8 height 8
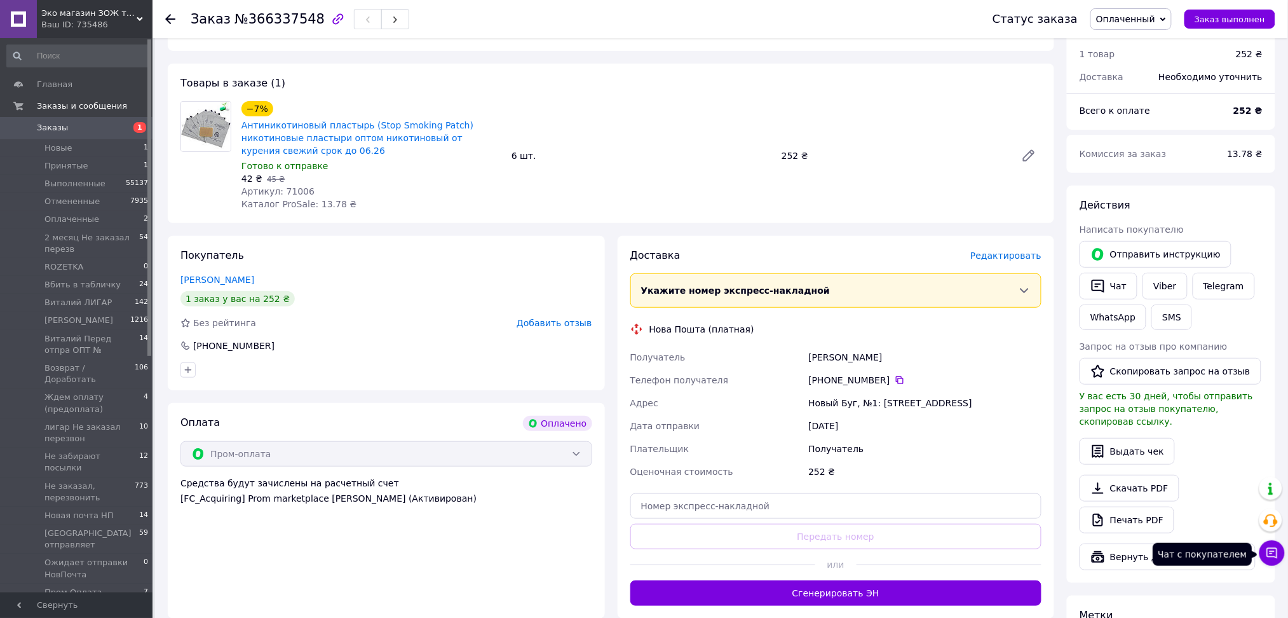
click at [1277, 557] on icon at bounding box center [1272, 553] width 11 height 11
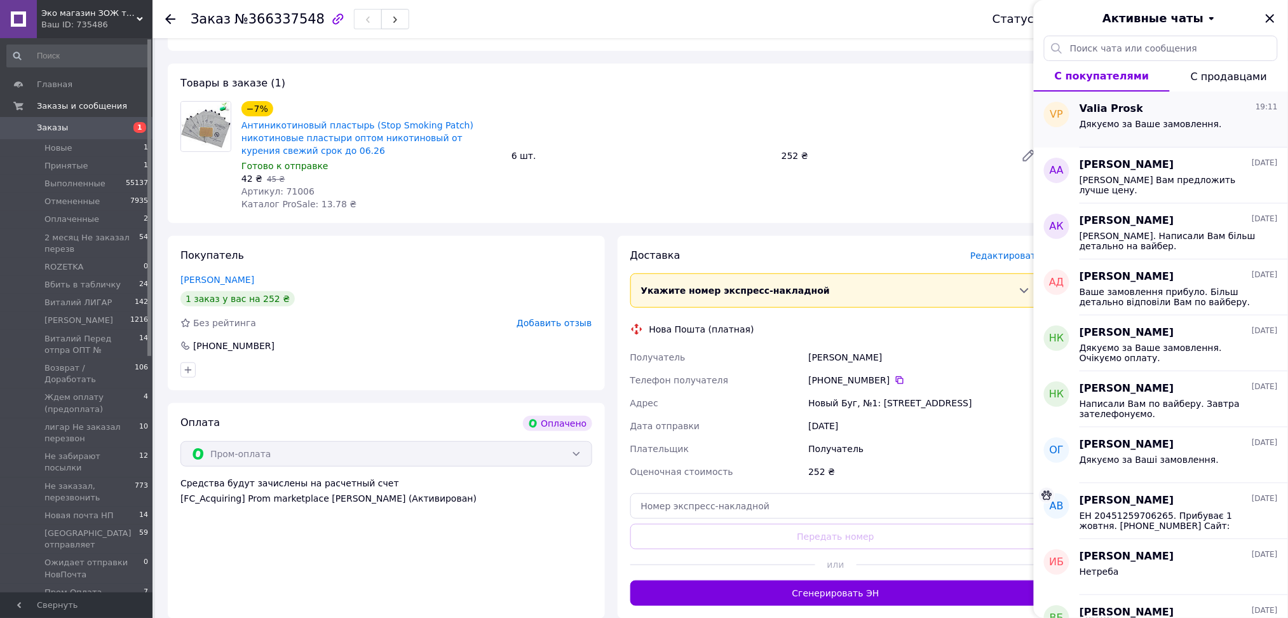
click at [1141, 112] on div "Valia Prosk 19:11" at bounding box center [1179, 109] width 198 height 15
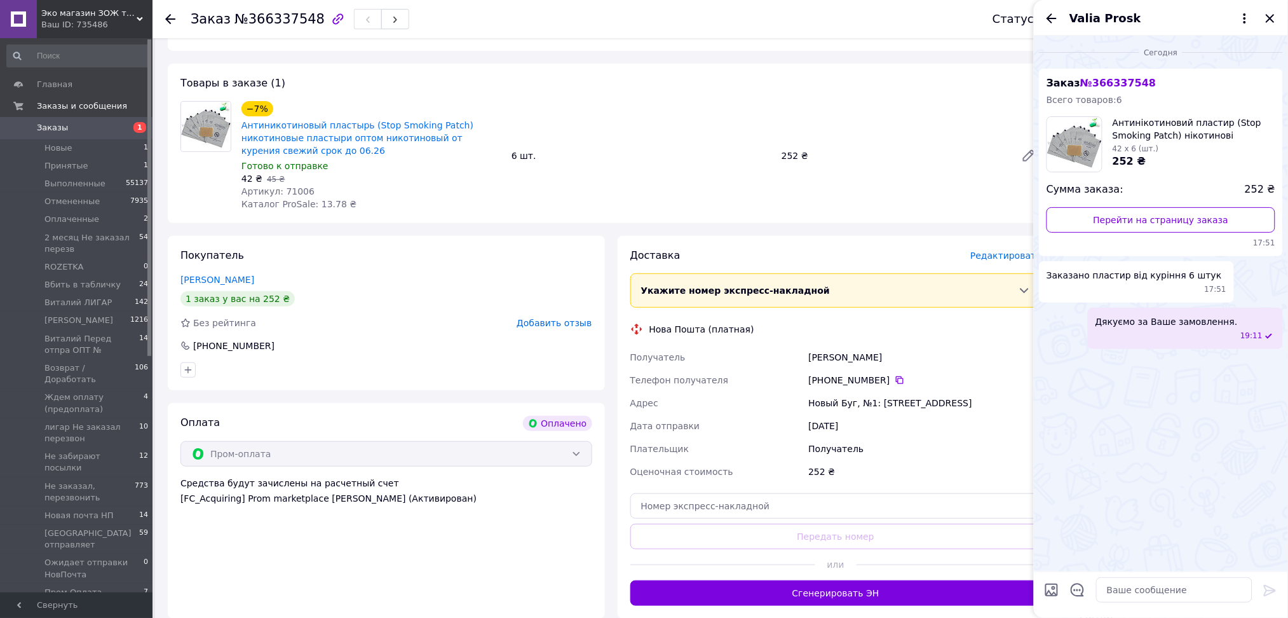
click at [1099, 13] on span "Valia Prosk" at bounding box center [1106, 18] width 72 height 17
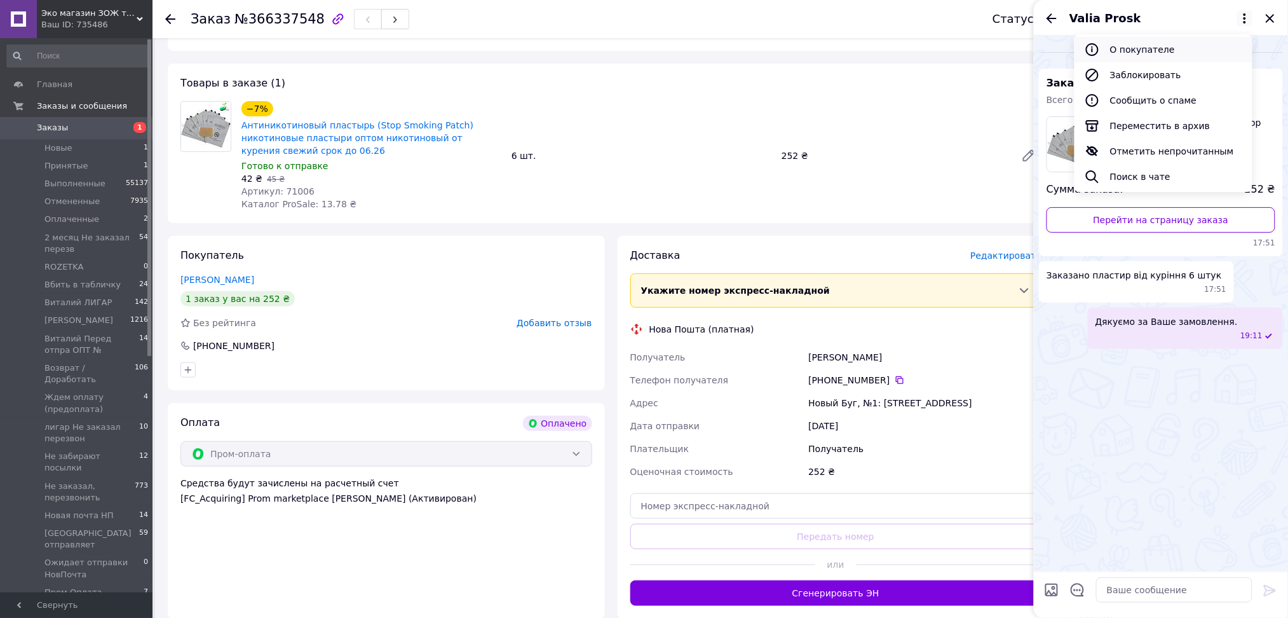
click at [1129, 53] on button "О покупателе" at bounding box center [1164, 49] width 178 height 25
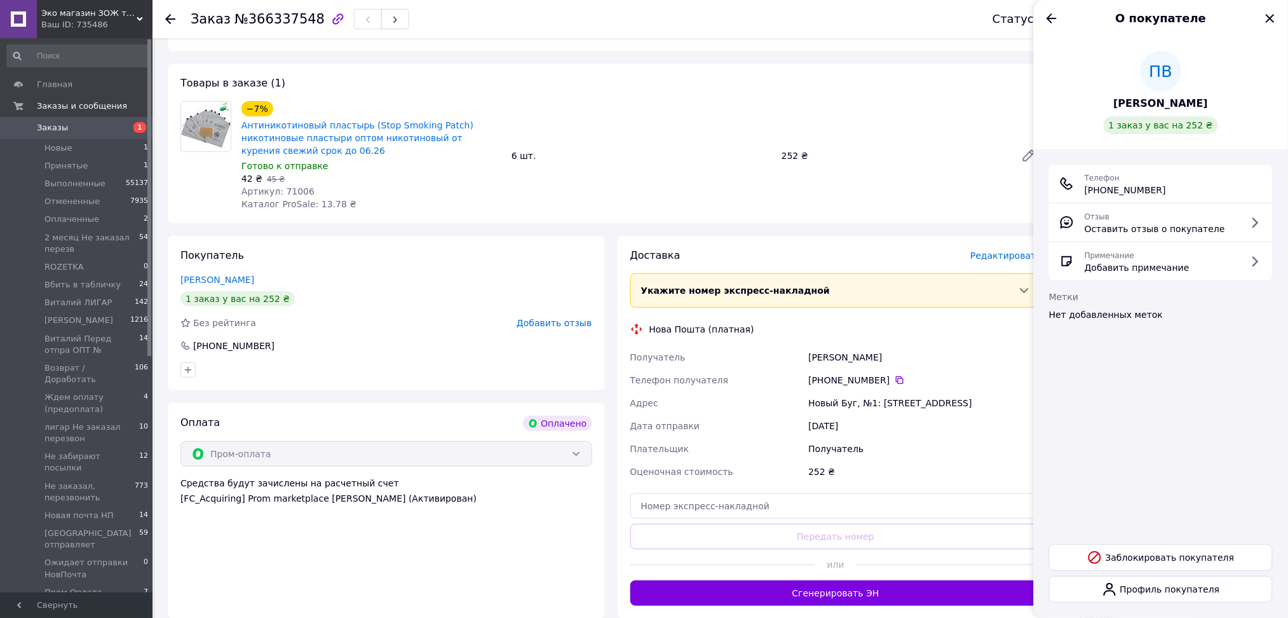
click at [1153, 104] on span "Проскура Валентина" at bounding box center [1161, 104] width 95 height 15
click at [1272, 20] on icon "Закрыть" at bounding box center [1270, 18] width 8 height 8
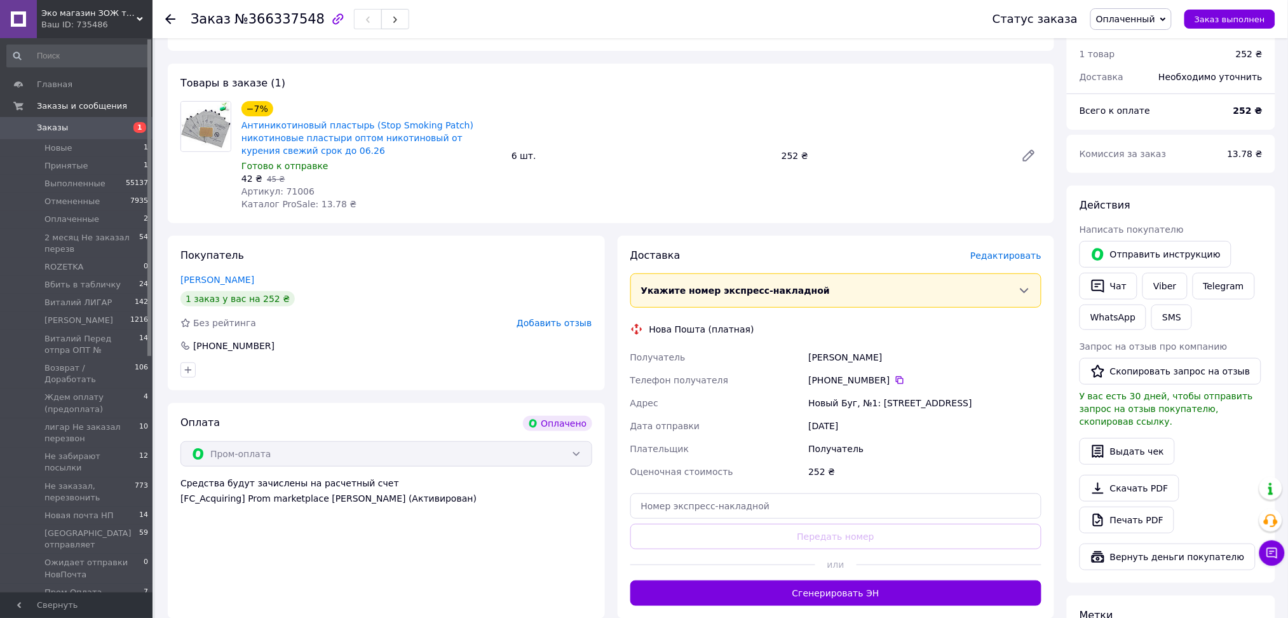
scroll to position [332, 0]
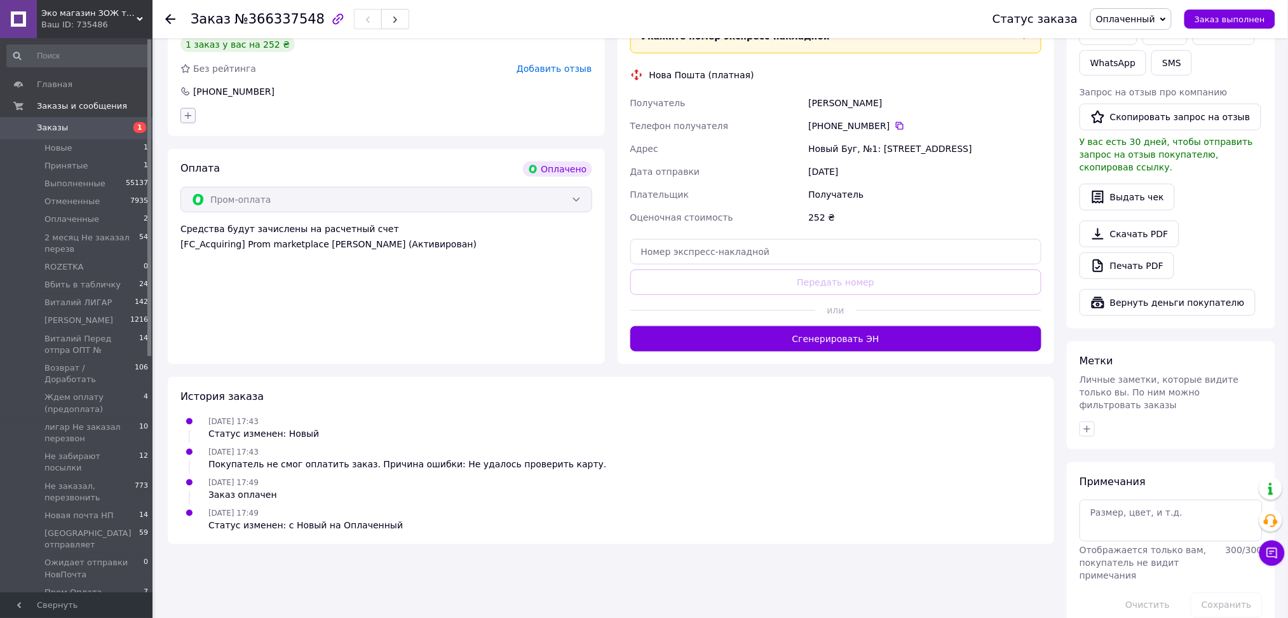
click at [184, 114] on icon "button" at bounding box center [188, 116] width 10 height 10
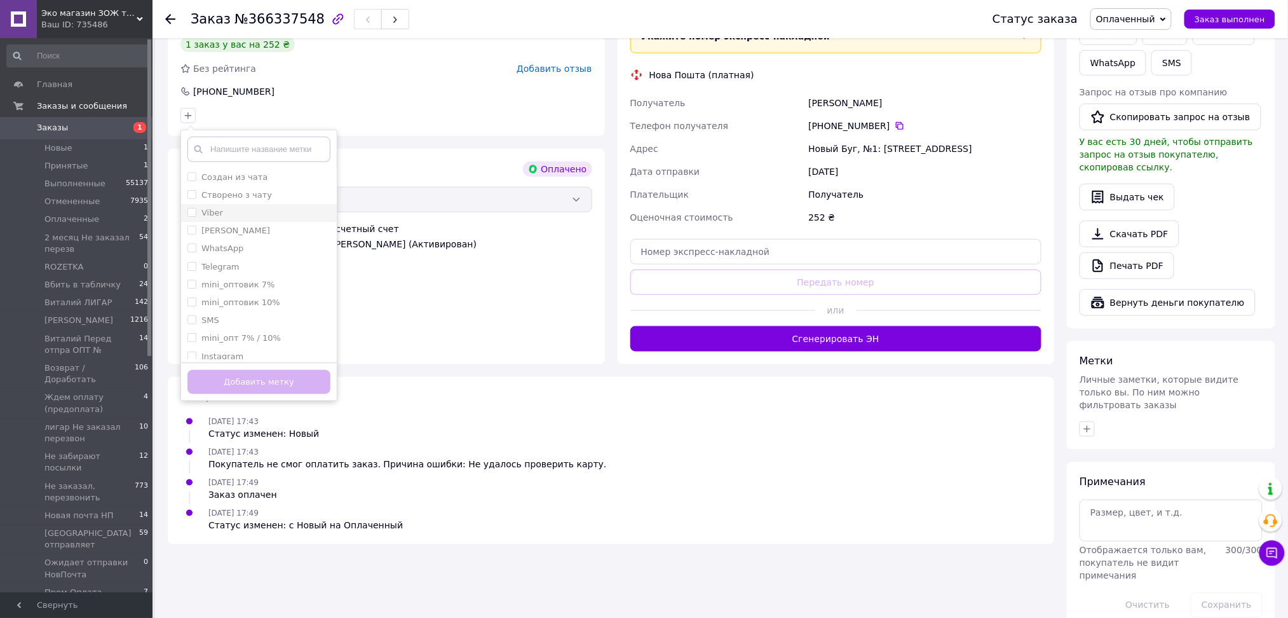
click at [190, 211] on input "Viber" at bounding box center [191, 212] width 8 height 8
checkbox input "true"
click at [248, 381] on button "Добавить метку" at bounding box center [258, 382] width 143 height 25
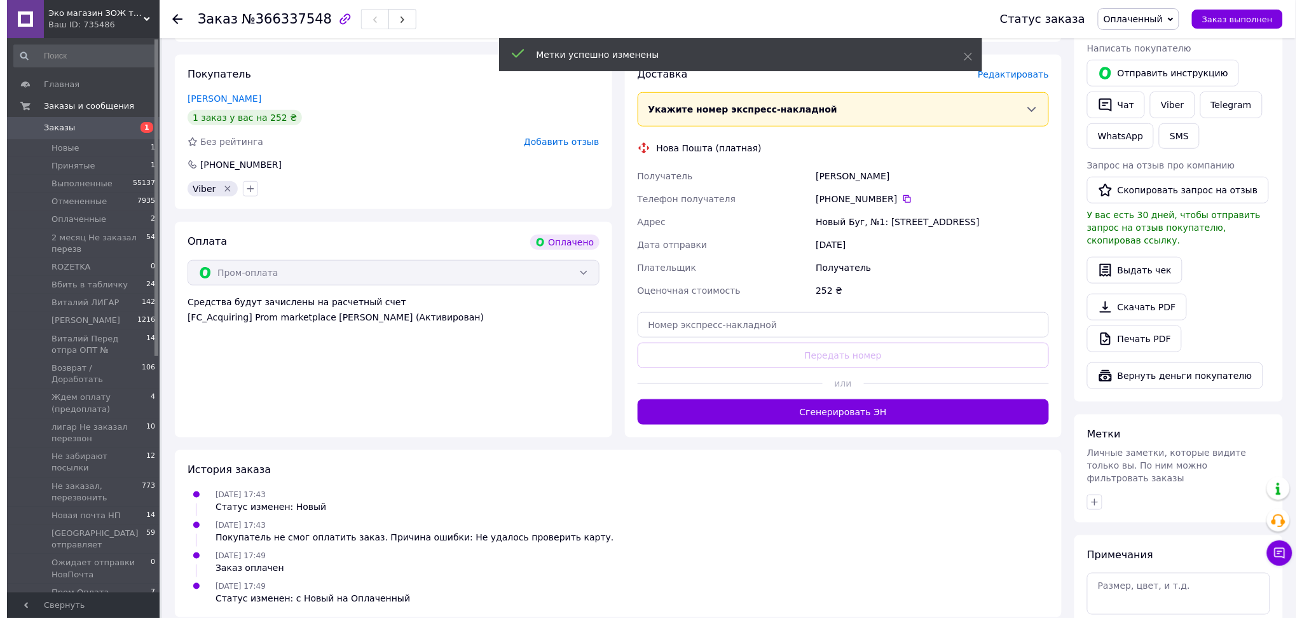
scroll to position [163, 0]
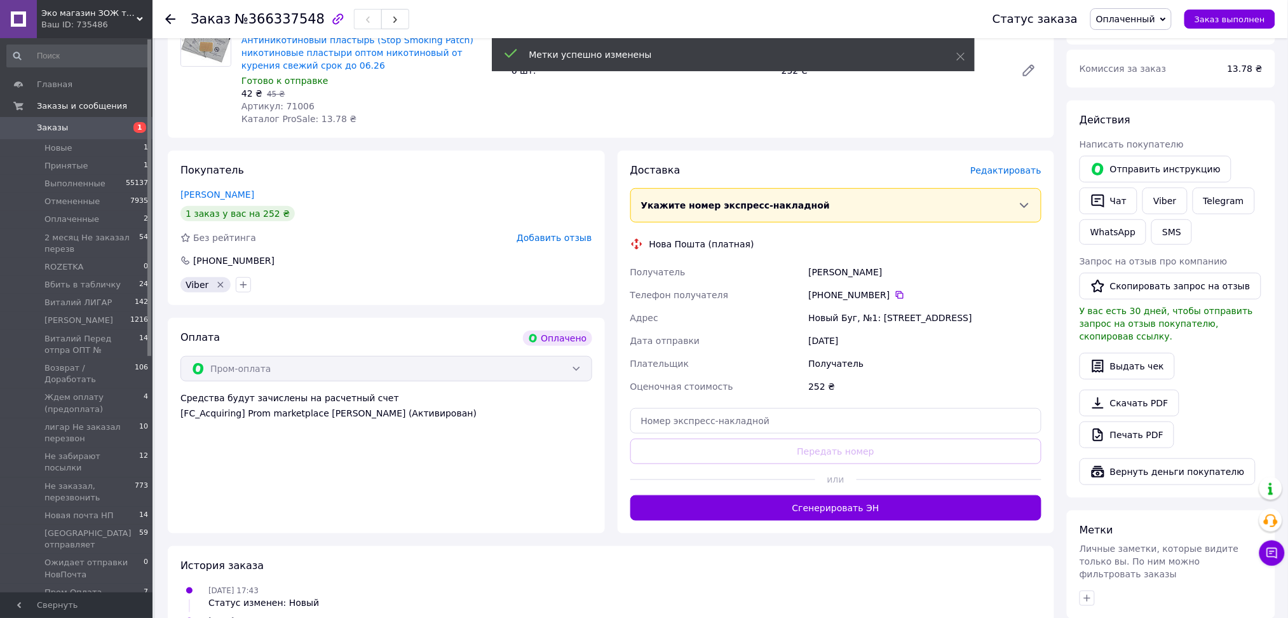
click at [1002, 168] on span "Редактировать" at bounding box center [1006, 170] width 71 height 10
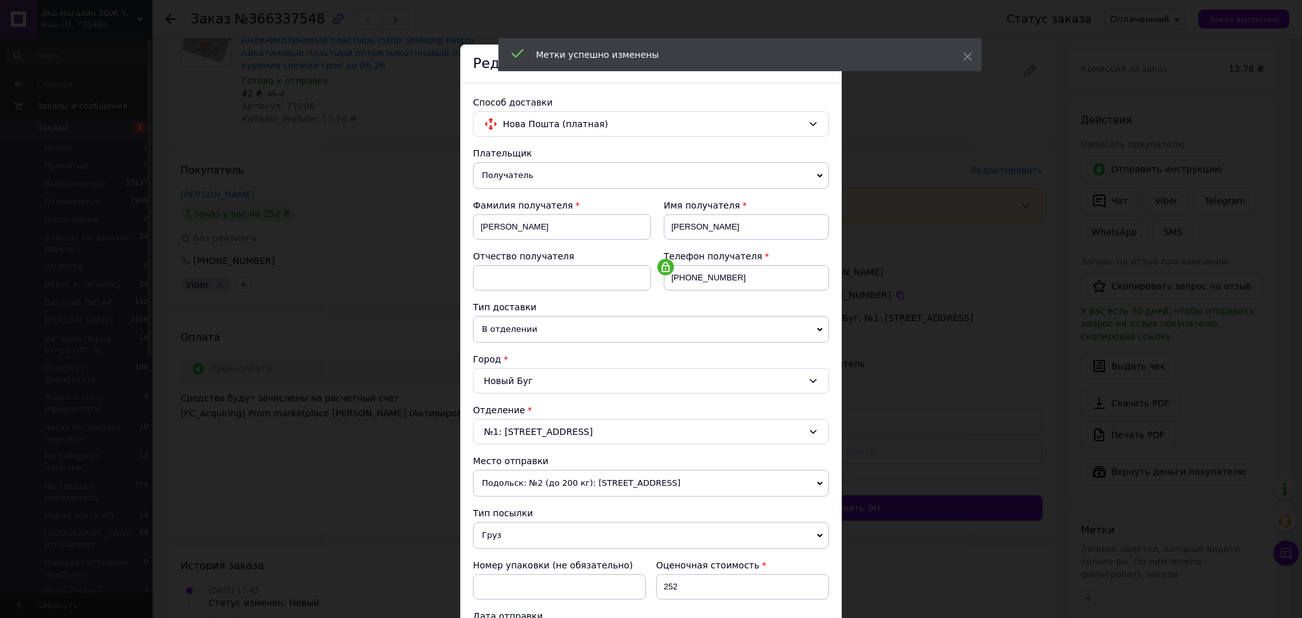
scroll to position [227, 0]
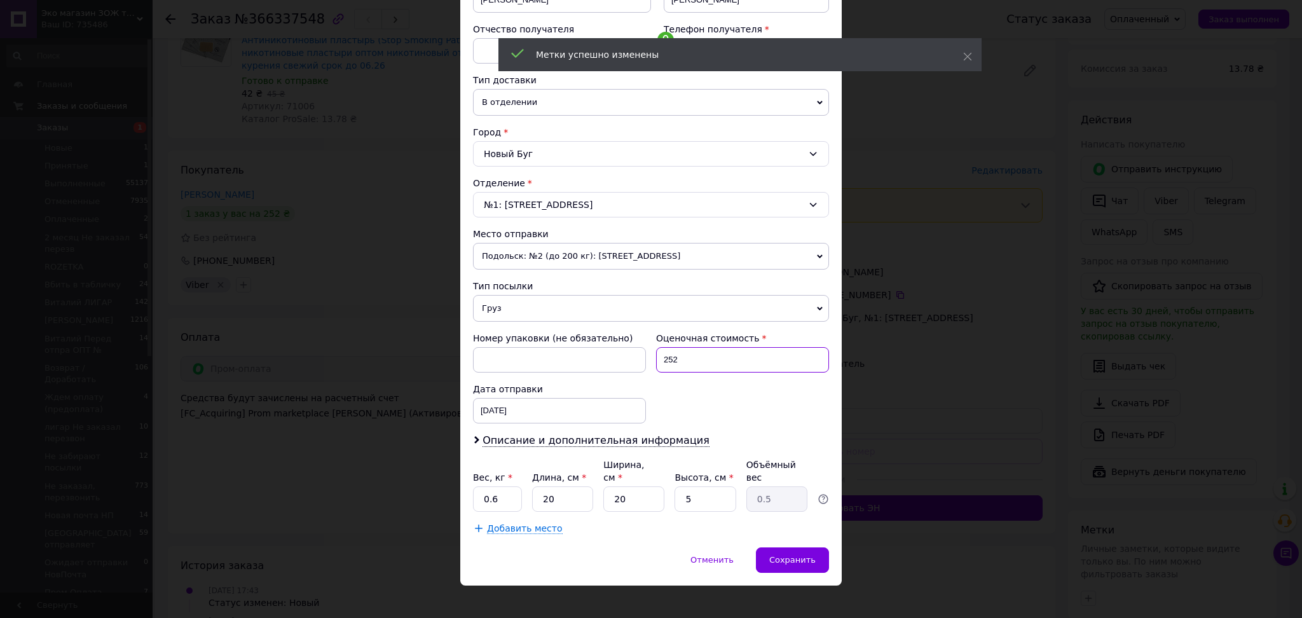
drag, startPoint x: 686, startPoint y: 362, endPoint x: 659, endPoint y: 362, distance: 26.7
click at [659, 362] on input "252" at bounding box center [742, 359] width 173 height 25
type input "500"
click at [552, 446] on span "Описание и дополнительная информация" at bounding box center [595, 440] width 227 height 13
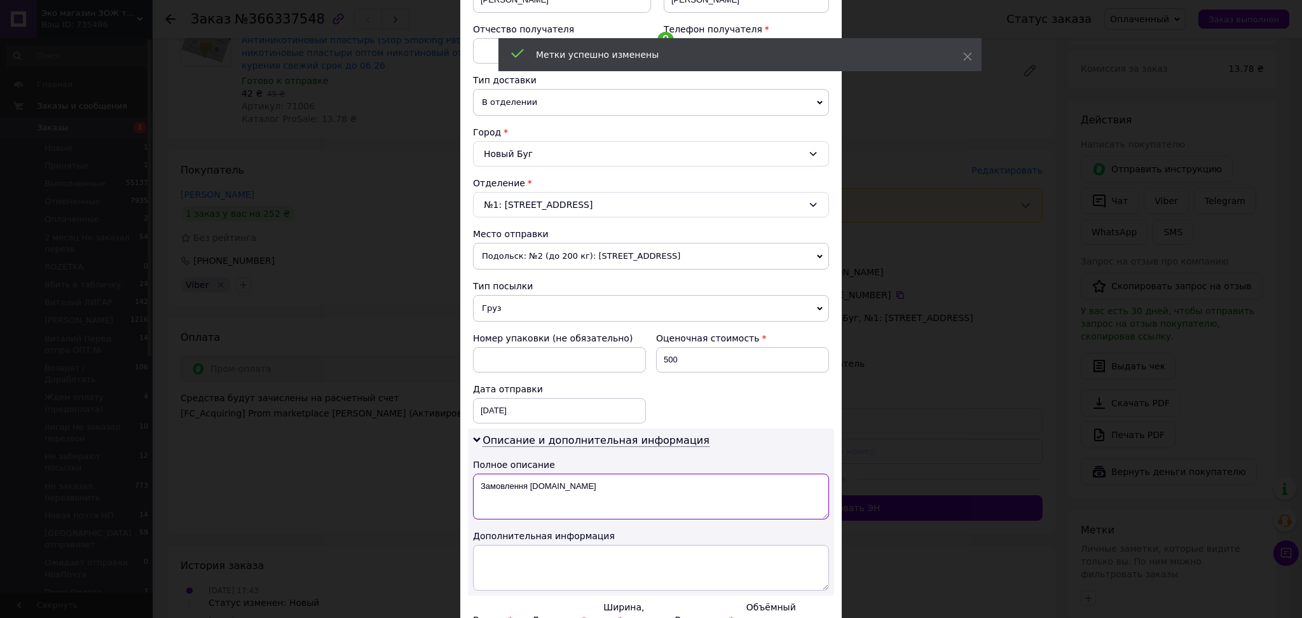
drag, startPoint x: 573, startPoint y: 492, endPoint x: 479, endPoint y: 491, distance: 93.4
click at [479, 491] on textarea "Замовлення Prom.ua" at bounding box center [651, 496] width 356 height 46
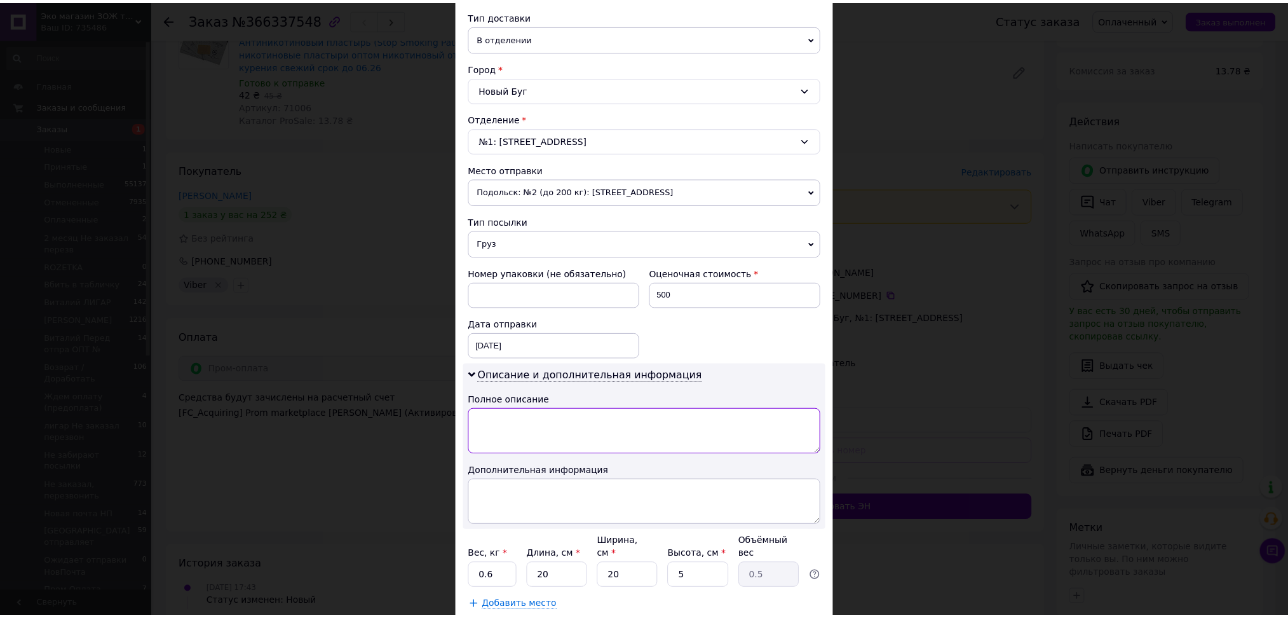
scroll to position [369, 0]
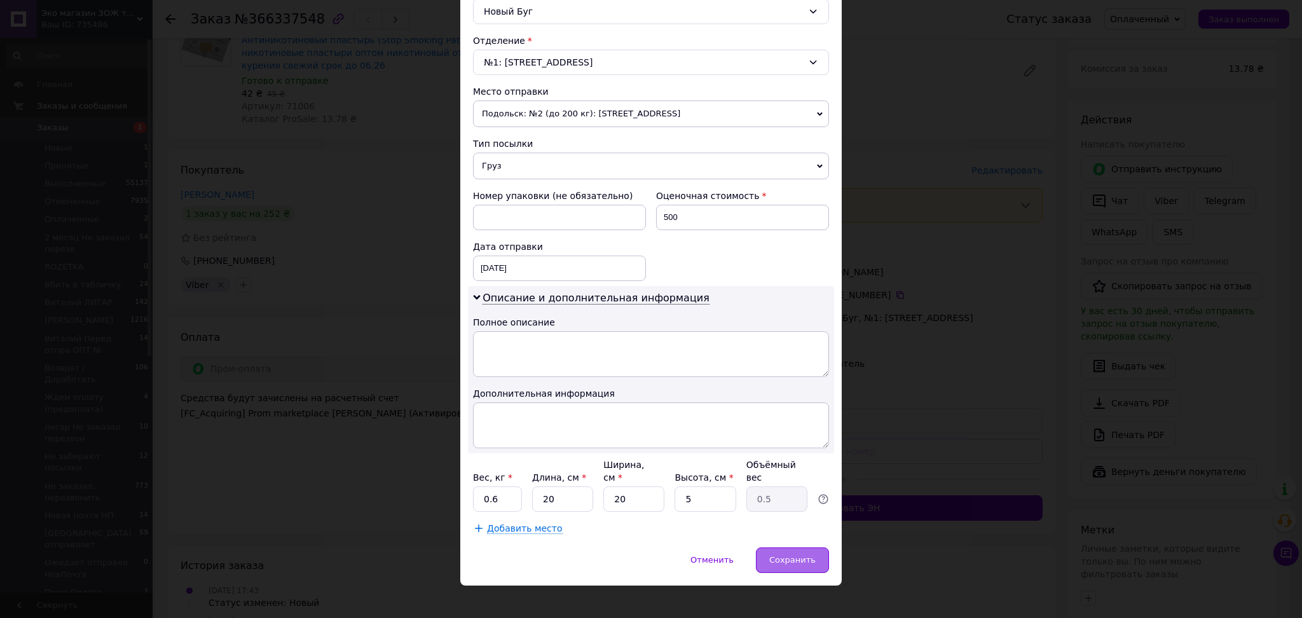
click at [783, 555] on span "Сохранить" at bounding box center [792, 560] width 46 height 10
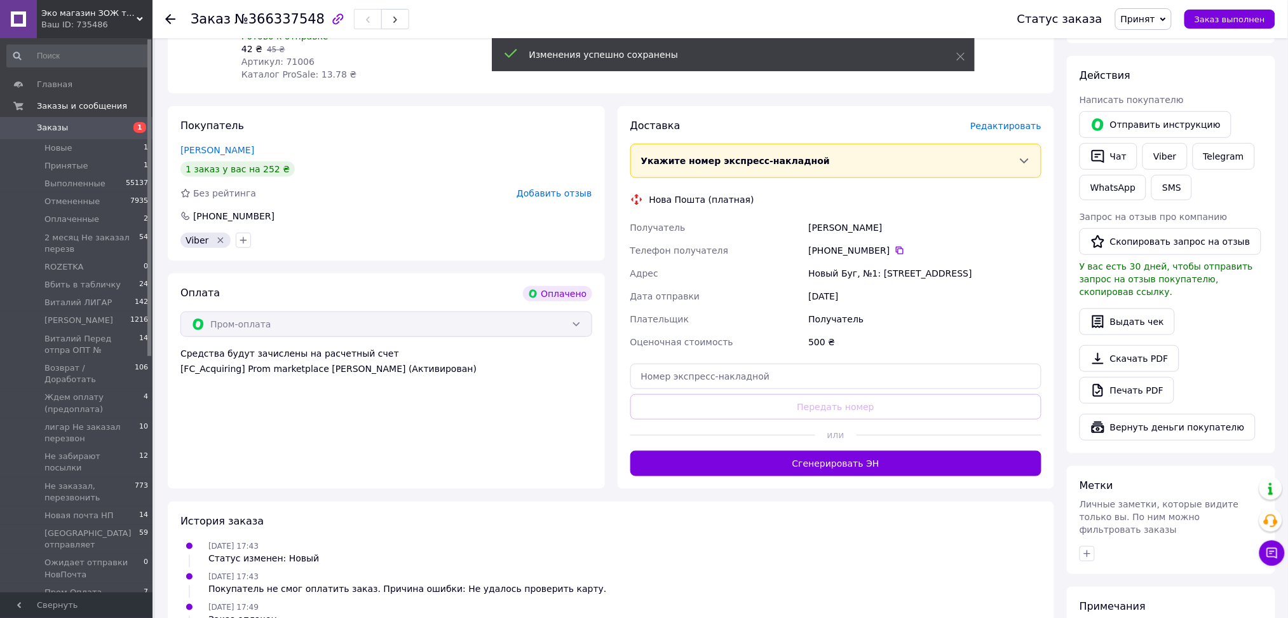
scroll to position [339, 0]
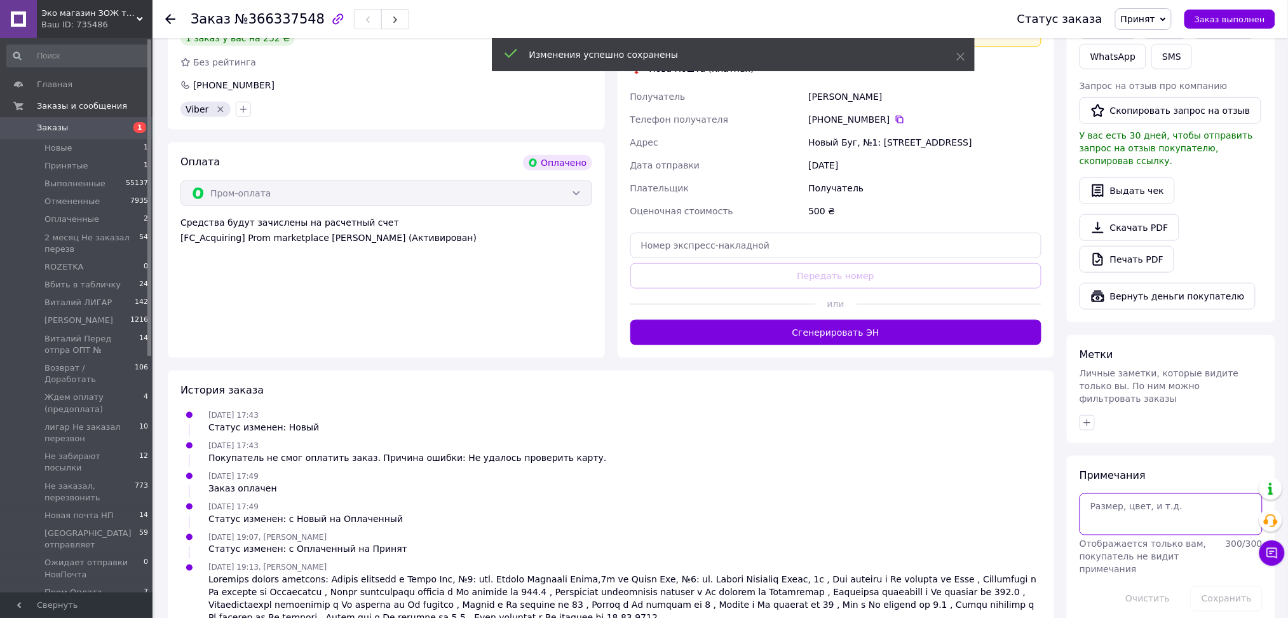
click at [1136, 493] on textarea at bounding box center [1171, 514] width 183 height 42
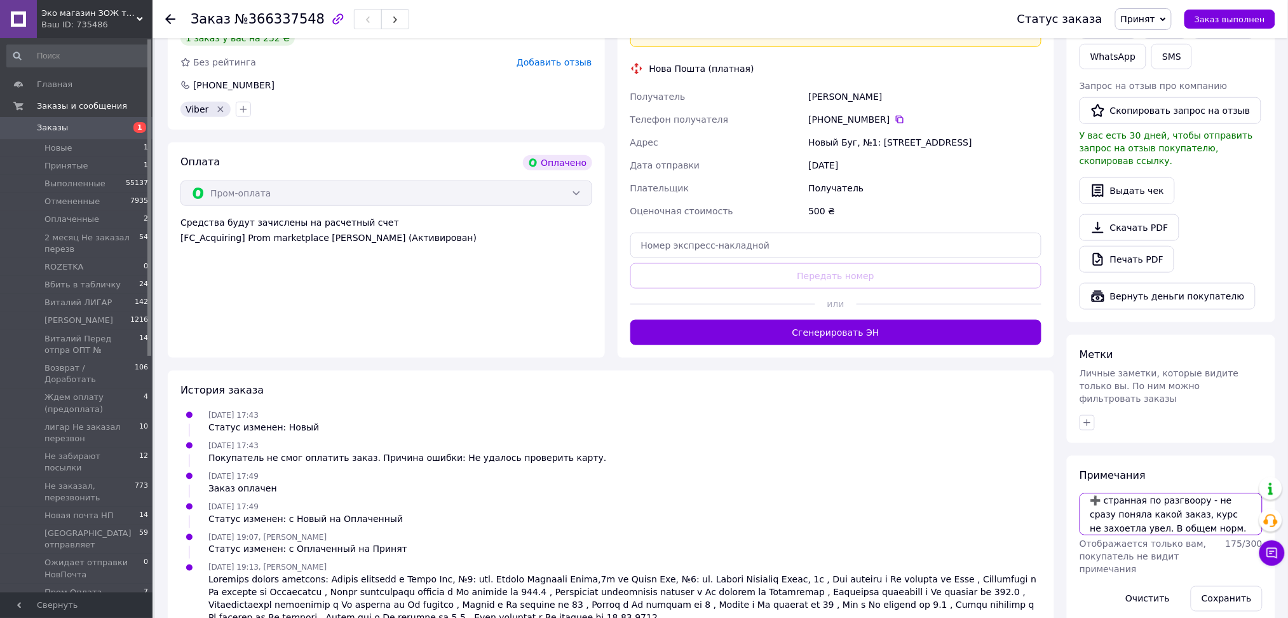
scroll to position [20, 0]
type textarea "➕ странная по разгвоору - не сразу поняла какой заказ, курс не захоетла увел. В…"
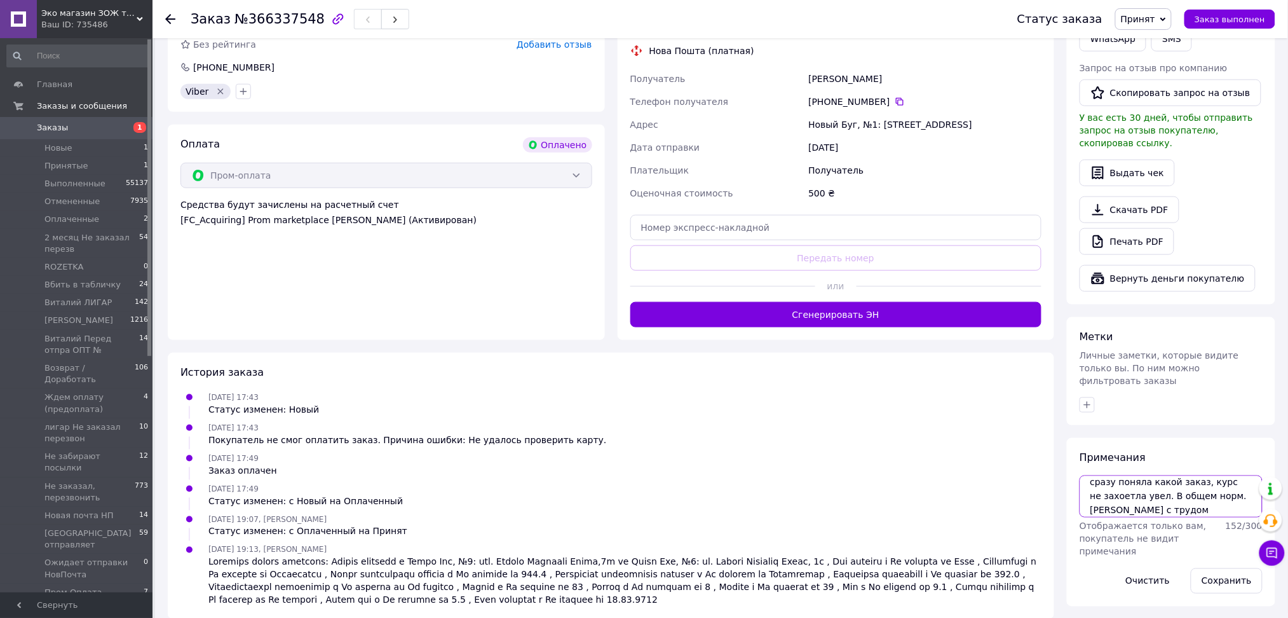
scroll to position [370, 0]
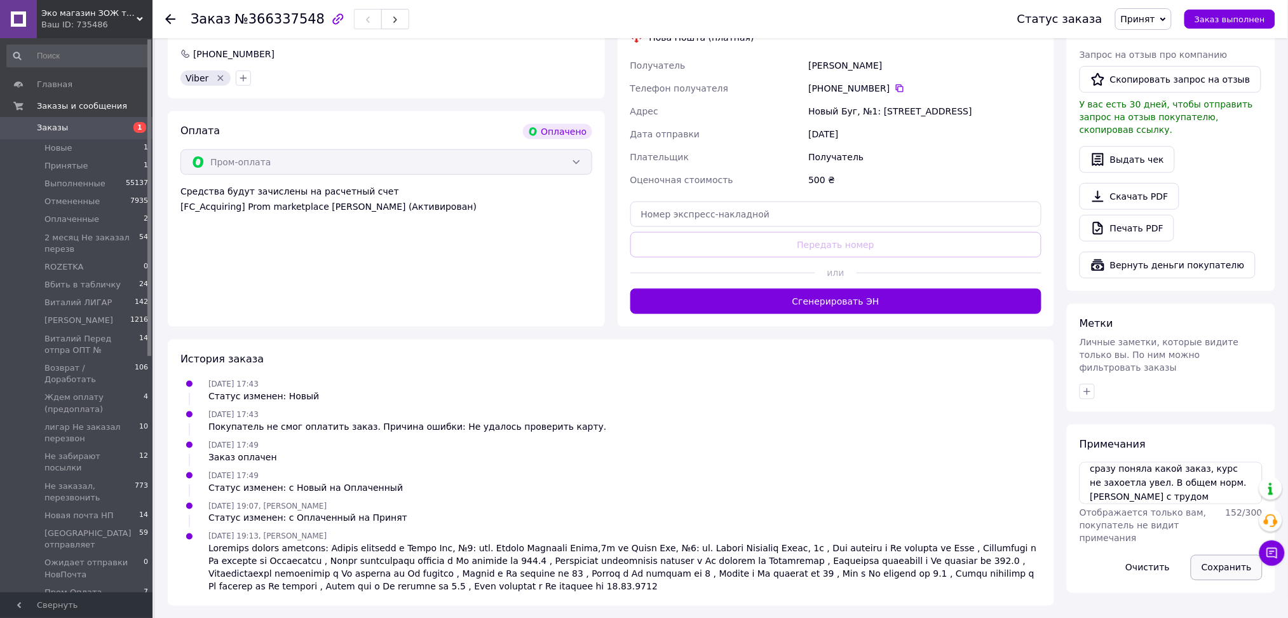
click at [1223, 555] on button "Сохранить" at bounding box center [1227, 567] width 72 height 25
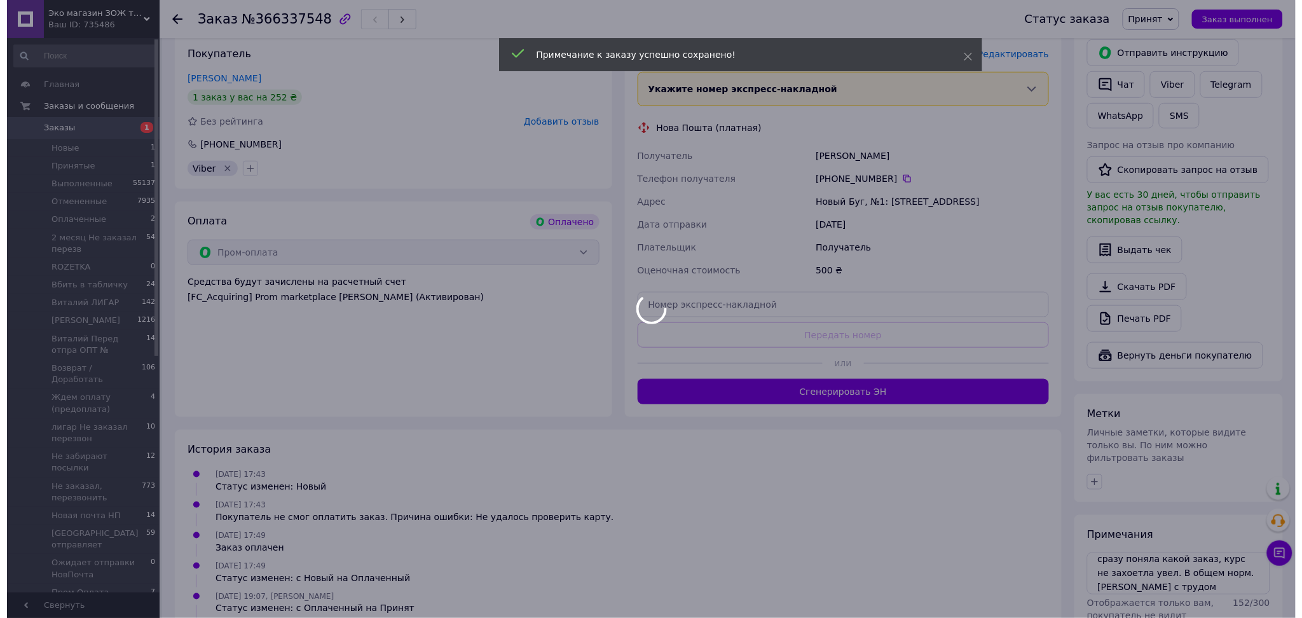
scroll to position [116, 0]
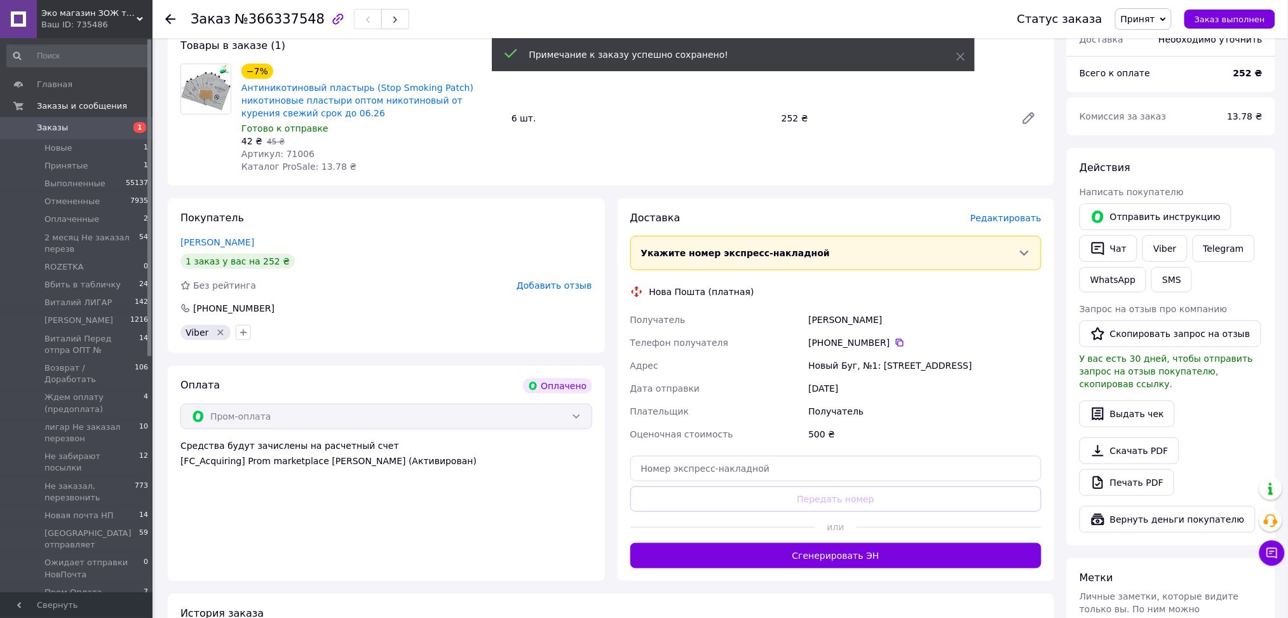
click at [1000, 217] on span "Редактировать" at bounding box center [1006, 218] width 71 height 10
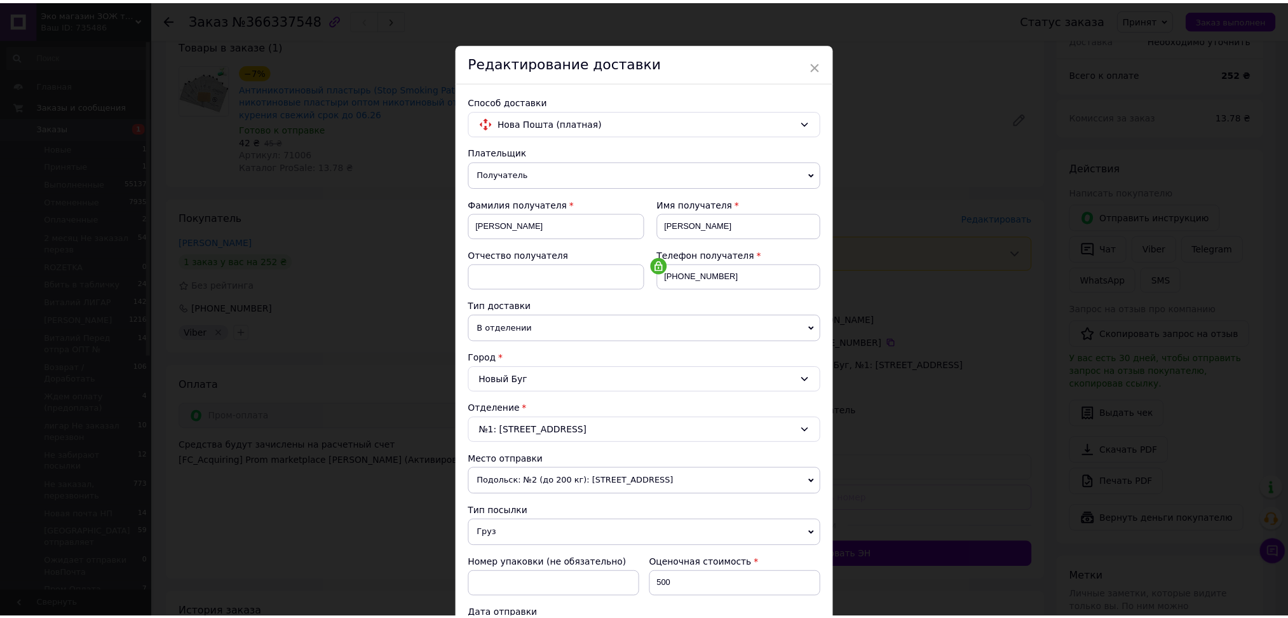
scroll to position [0, 0]
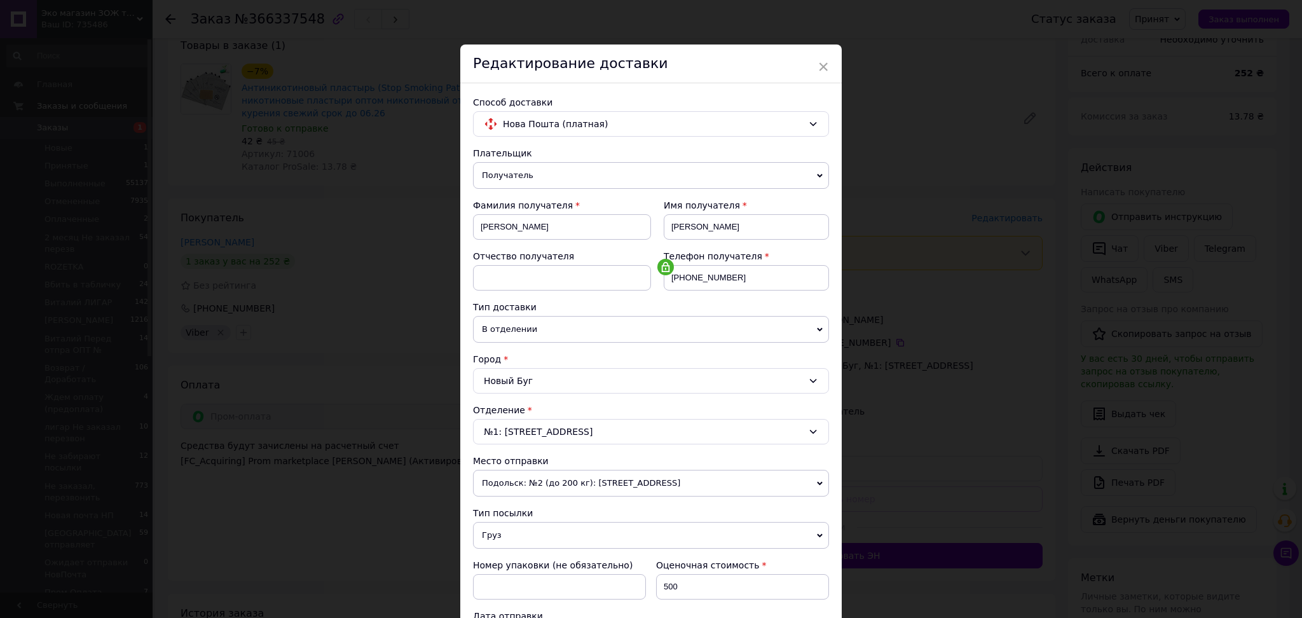
click at [990, 310] on div "× Редактирование доставки Способ доставки Нова Пошта (платная) Плательщик Получ…" at bounding box center [651, 309] width 1302 height 618
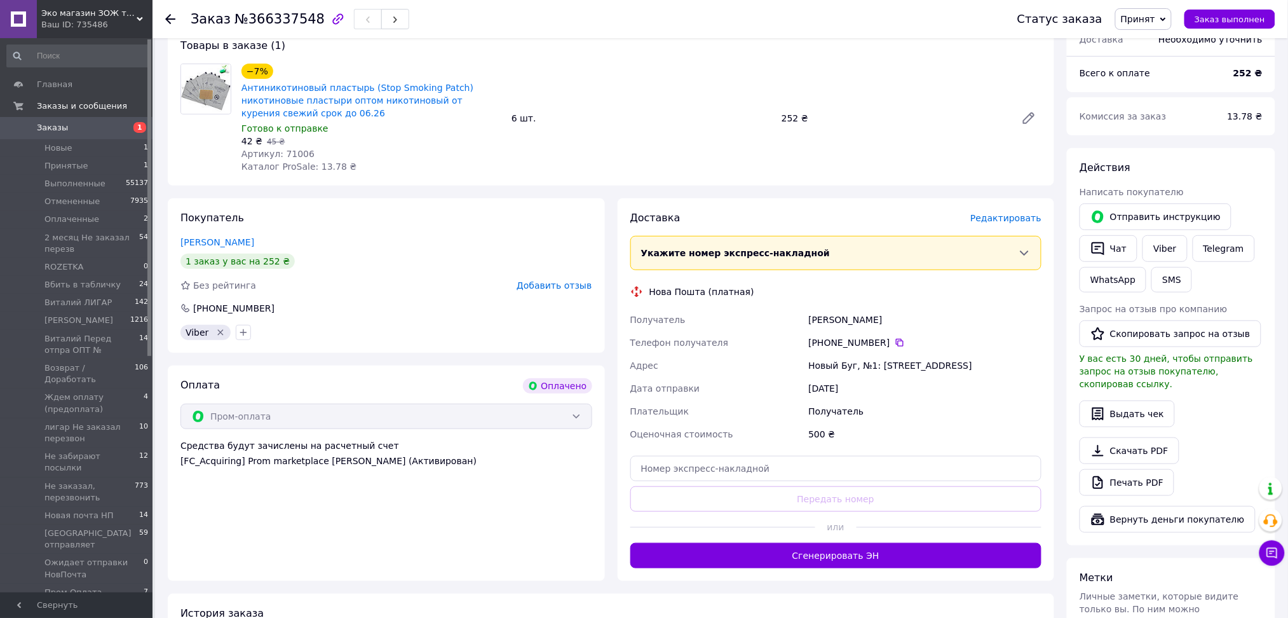
click at [1168, 18] on span "Принят" at bounding box center [1143, 19] width 57 height 22
click at [1178, 48] on li "Ожидает отправки НовПочта" at bounding box center [1192, 50] width 153 height 19
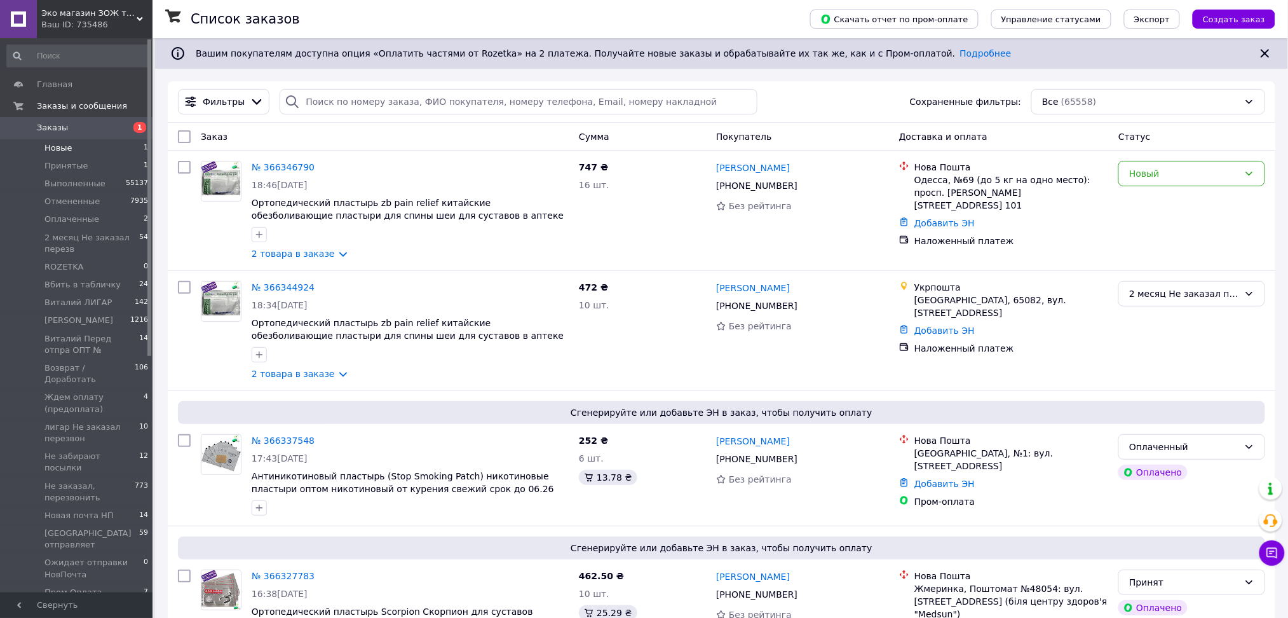
click at [93, 146] on li "Новые 1" at bounding box center [78, 148] width 156 height 18
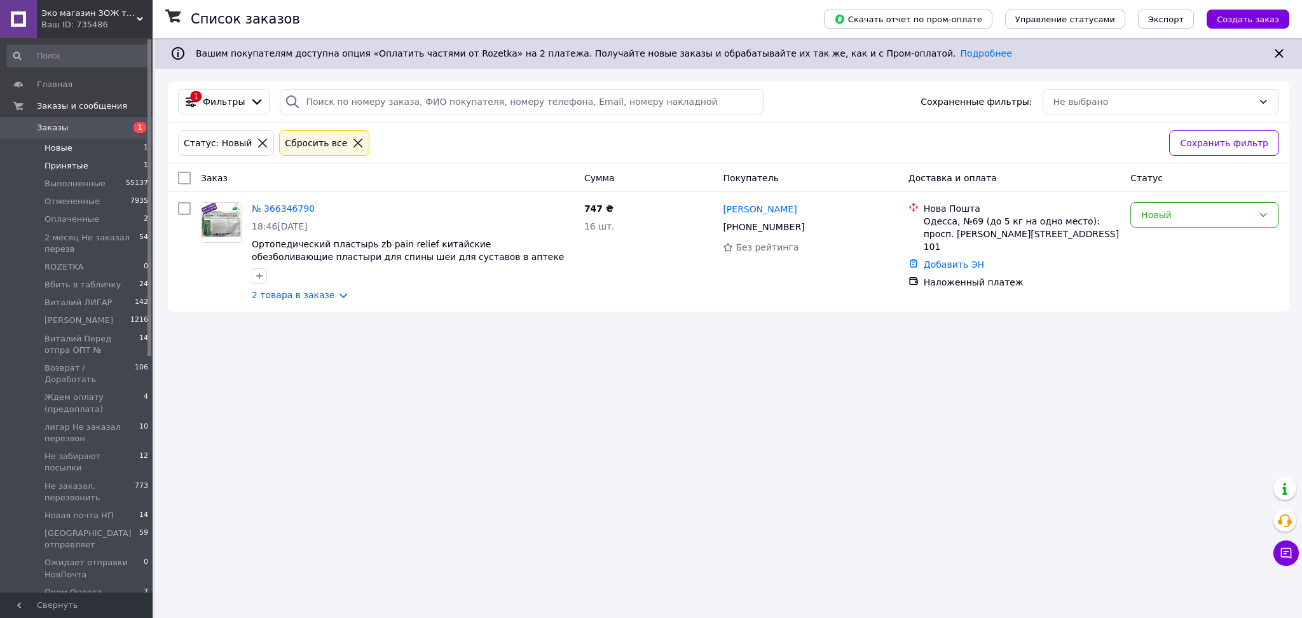
click at [75, 163] on span "Принятые" at bounding box center [66, 165] width 44 height 11
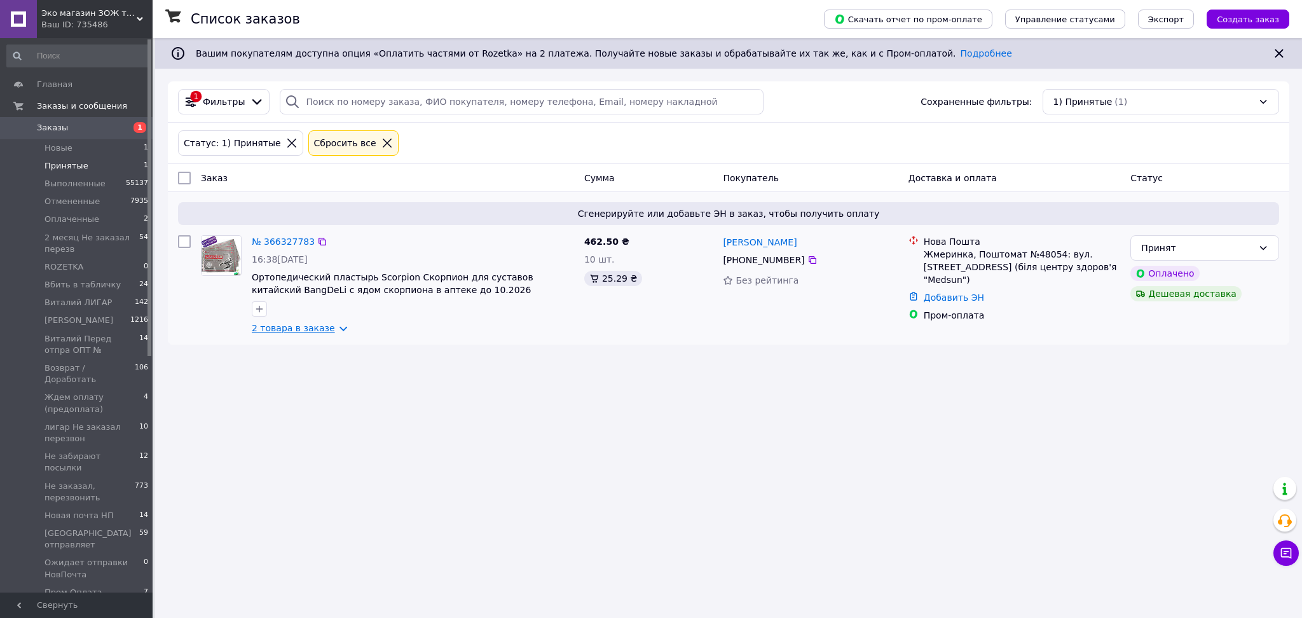
click at [309, 333] on link "2 товара в заказе" at bounding box center [293, 328] width 83 height 10
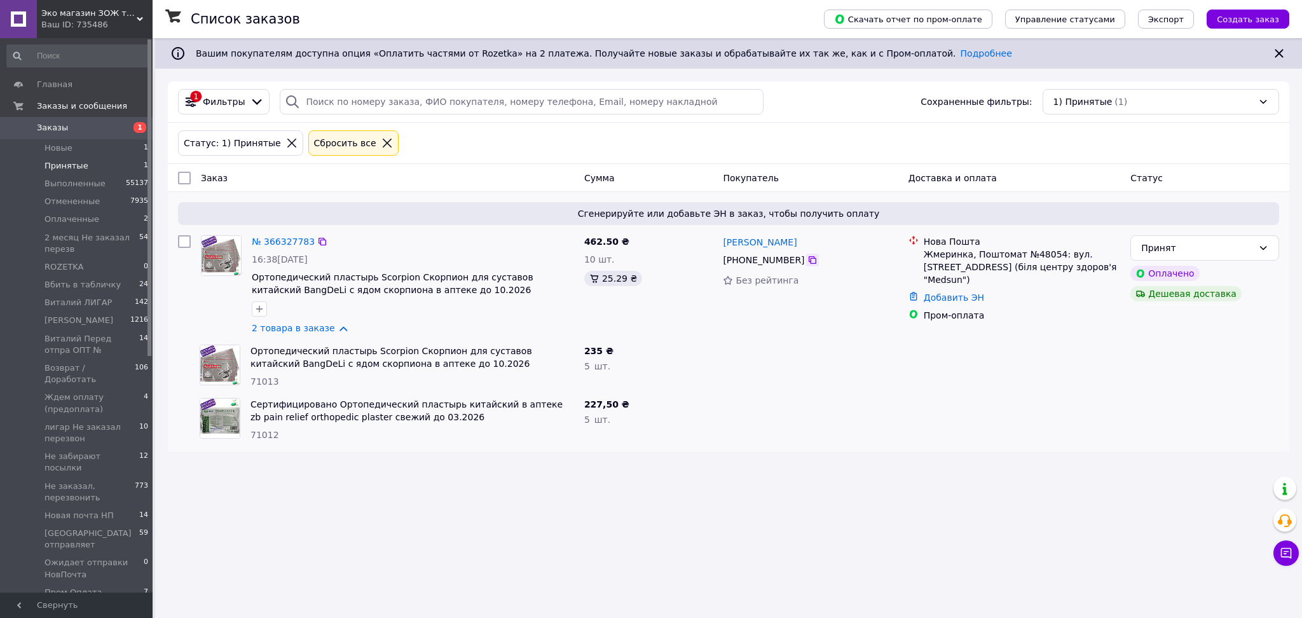
click at [808, 263] on icon at bounding box center [812, 260] width 8 height 8
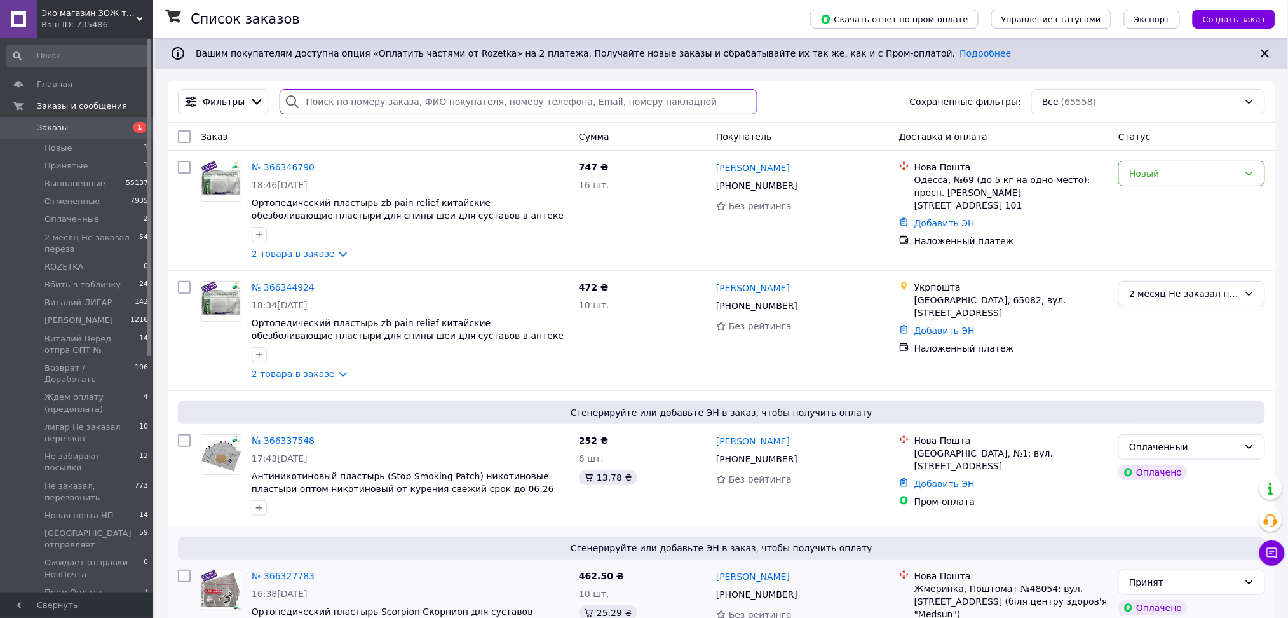
click at [327, 104] on input "search" at bounding box center [519, 101] width 478 height 25
paste input "[PHONE_NUMBER]"
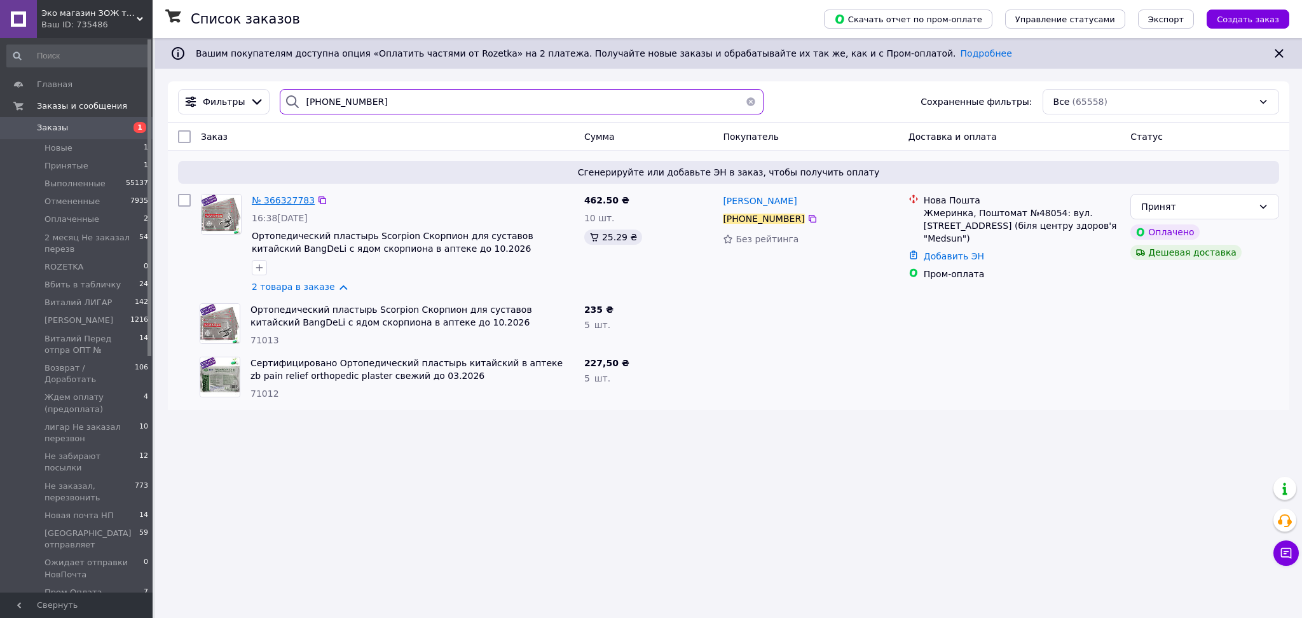
type input "[PHONE_NUMBER]"
click at [280, 201] on span "№ 366327783" at bounding box center [283, 200] width 63 height 10
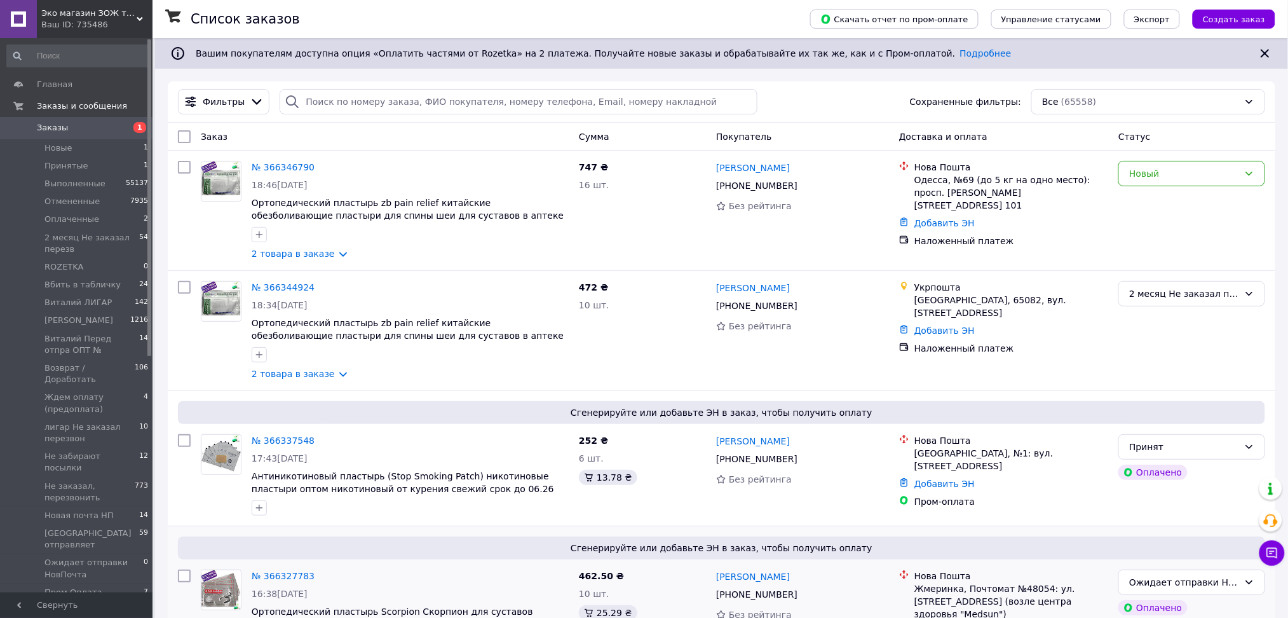
type input "[PHONE_NUMBER]"
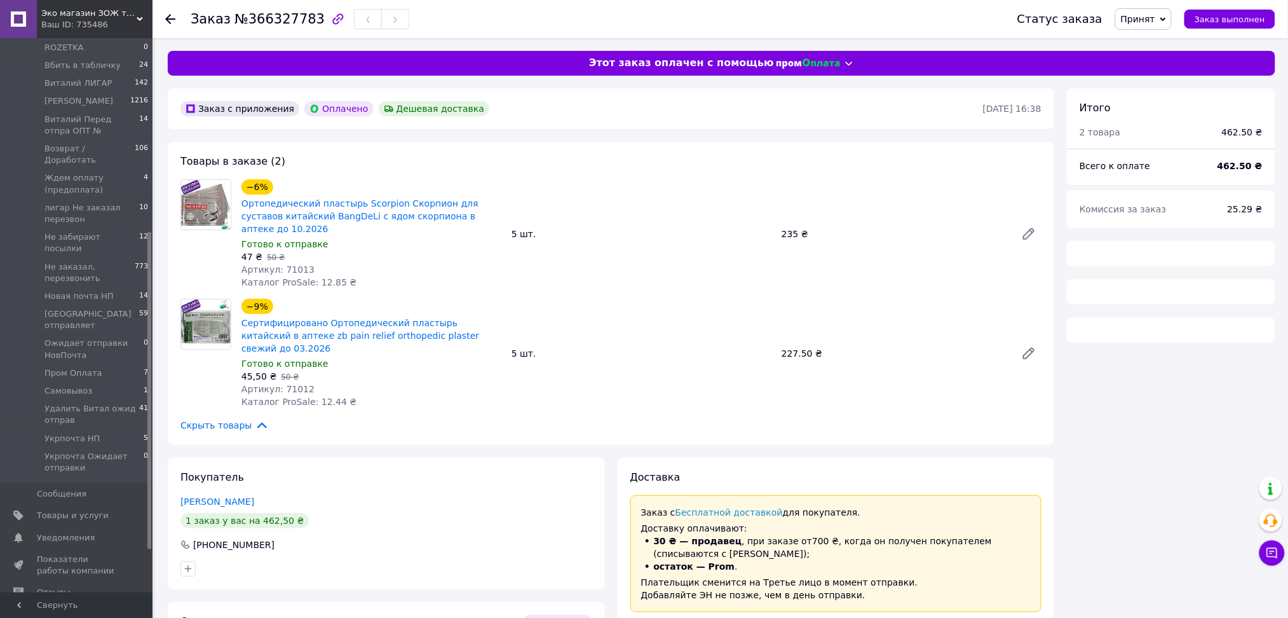
scroll to position [339, 0]
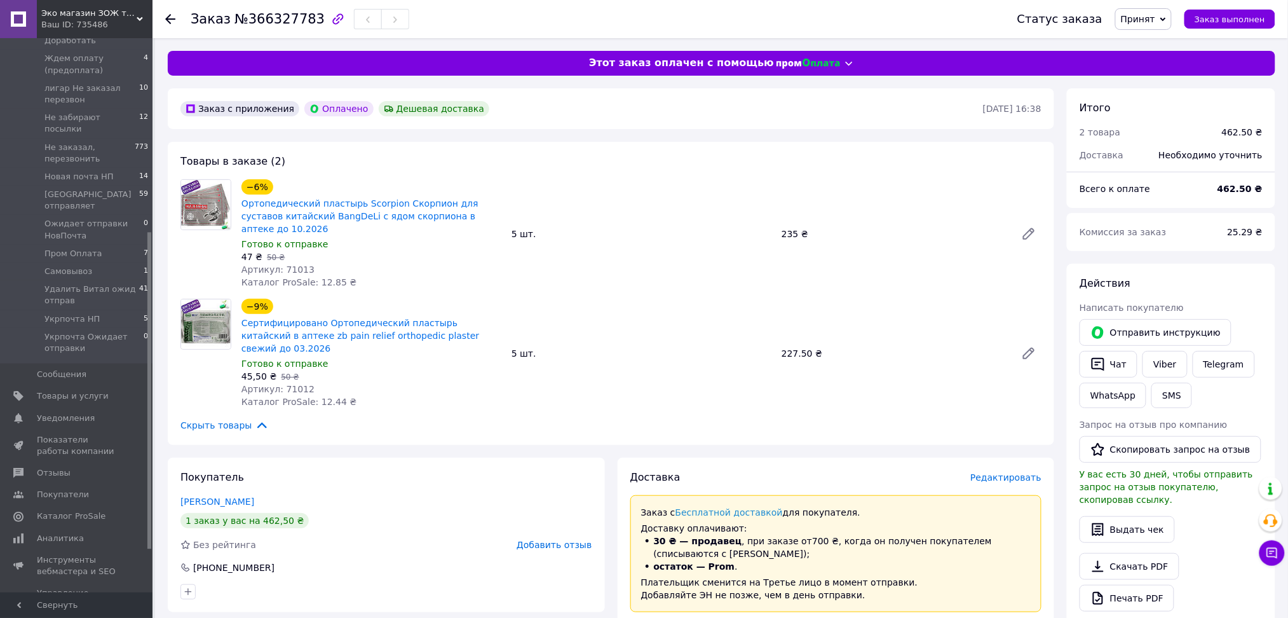
click at [135, 22] on div "Ваш ID: 735486" at bounding box center [96, 24] width 111 height 11
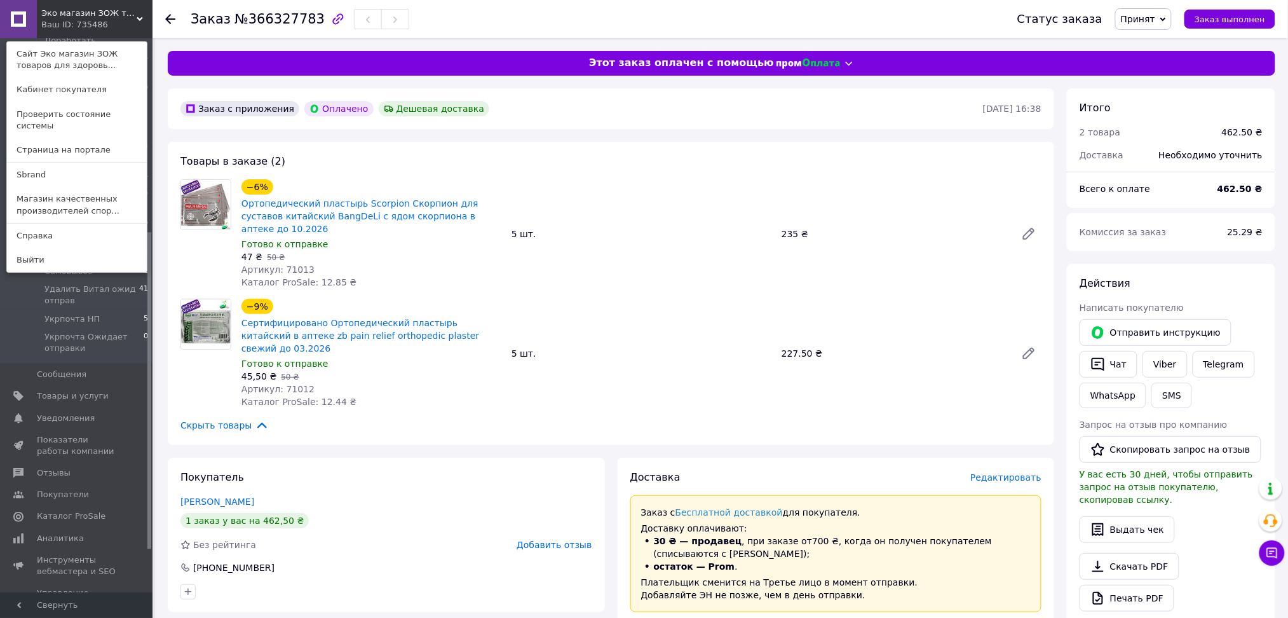
click at [120, 24] on div "Эко магазин ЗОЖ товаров для здоровья, красоты и спорта - Экомедик - ecomedik Ва…" at bounding box center [76, 19] width 153 height 38
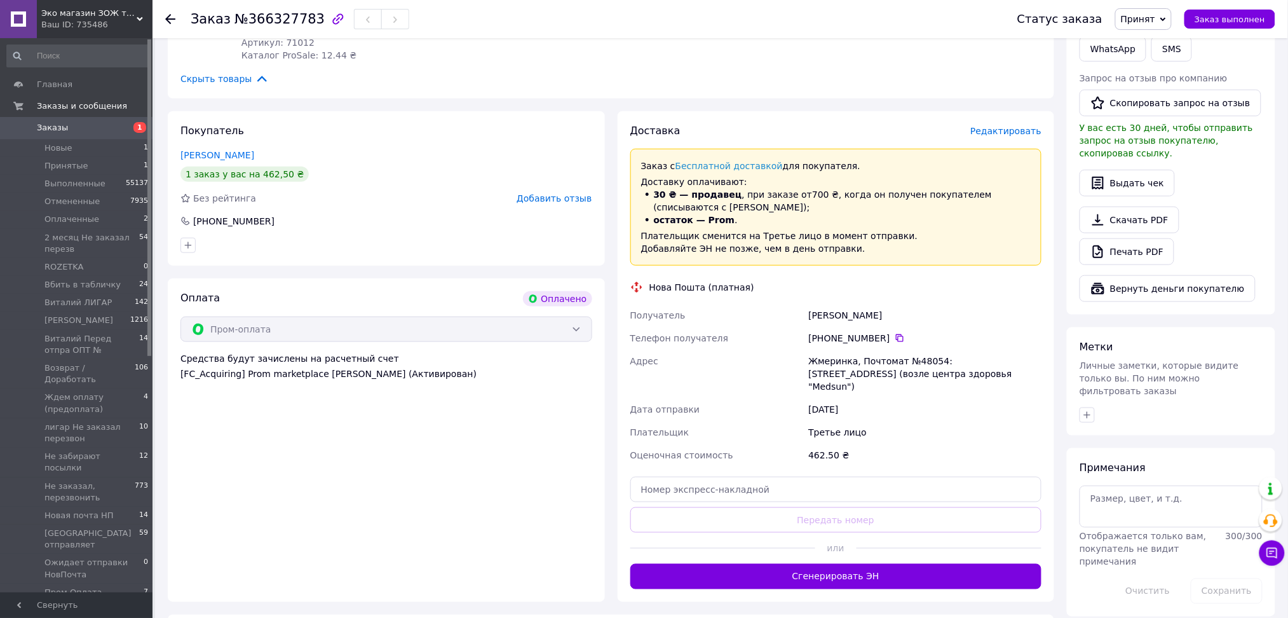
scroll to position [230, 0]
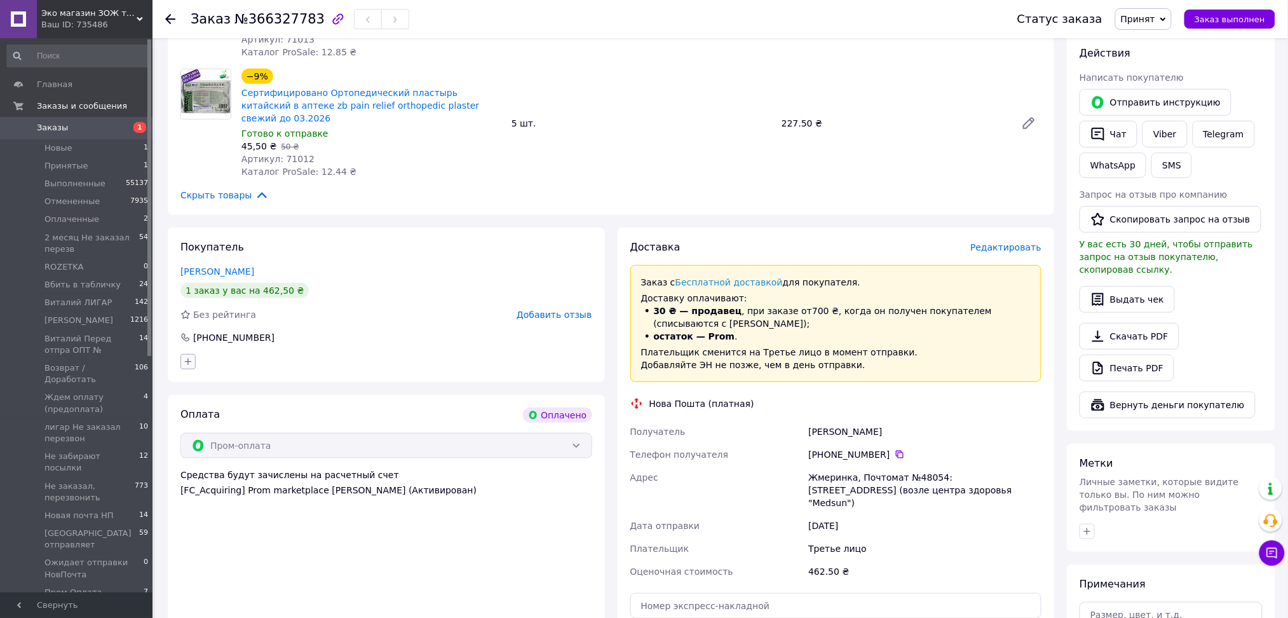
click at [187, 357] on icon "button" at bounding box center [188, 362] width 10 height 10
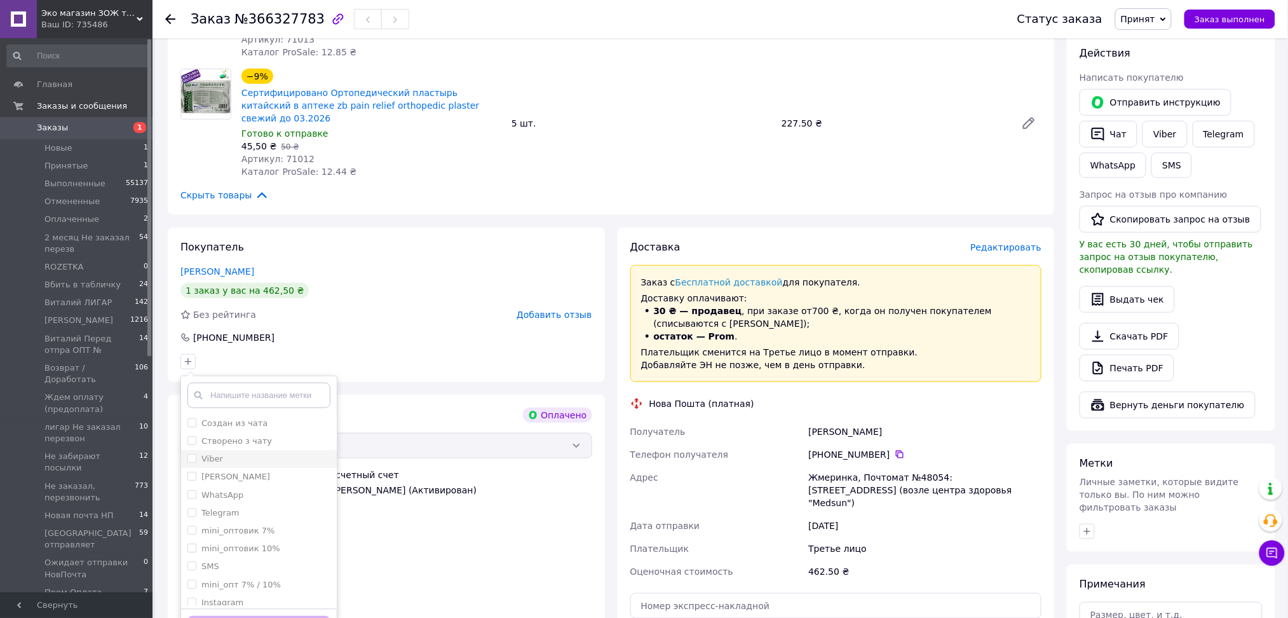
click at [191, 454] on input "Viber" at bounding box center [191, 458] width 8 height 8
checkbox input "true"
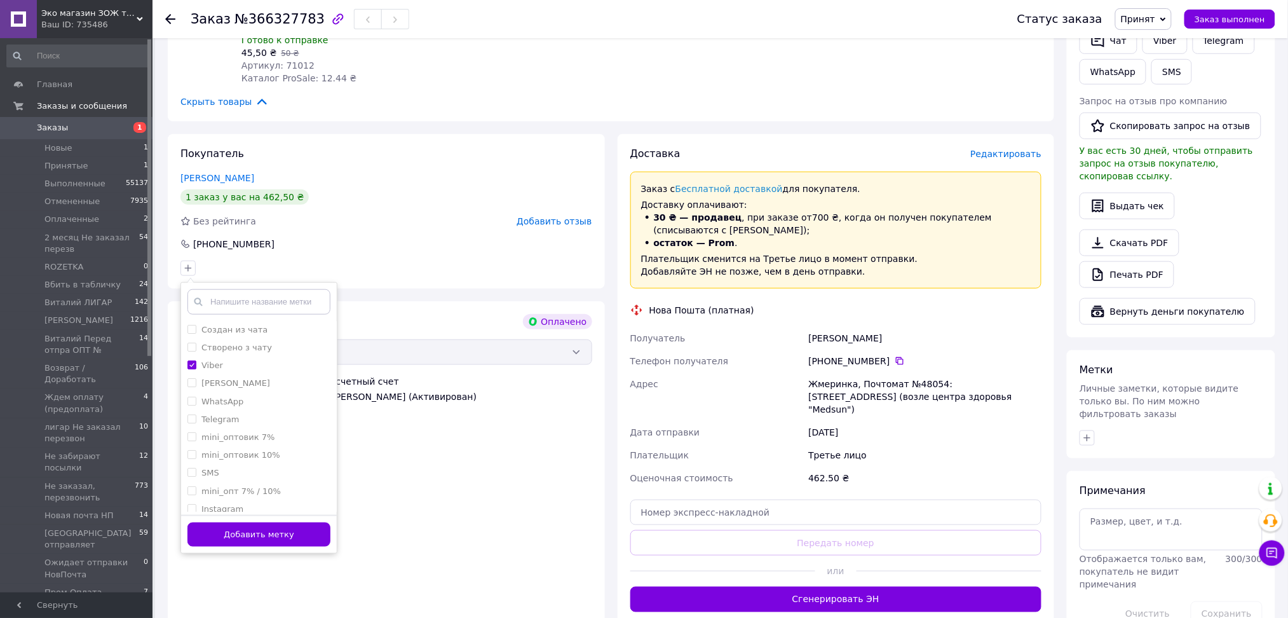
scroll to position [484, 0]
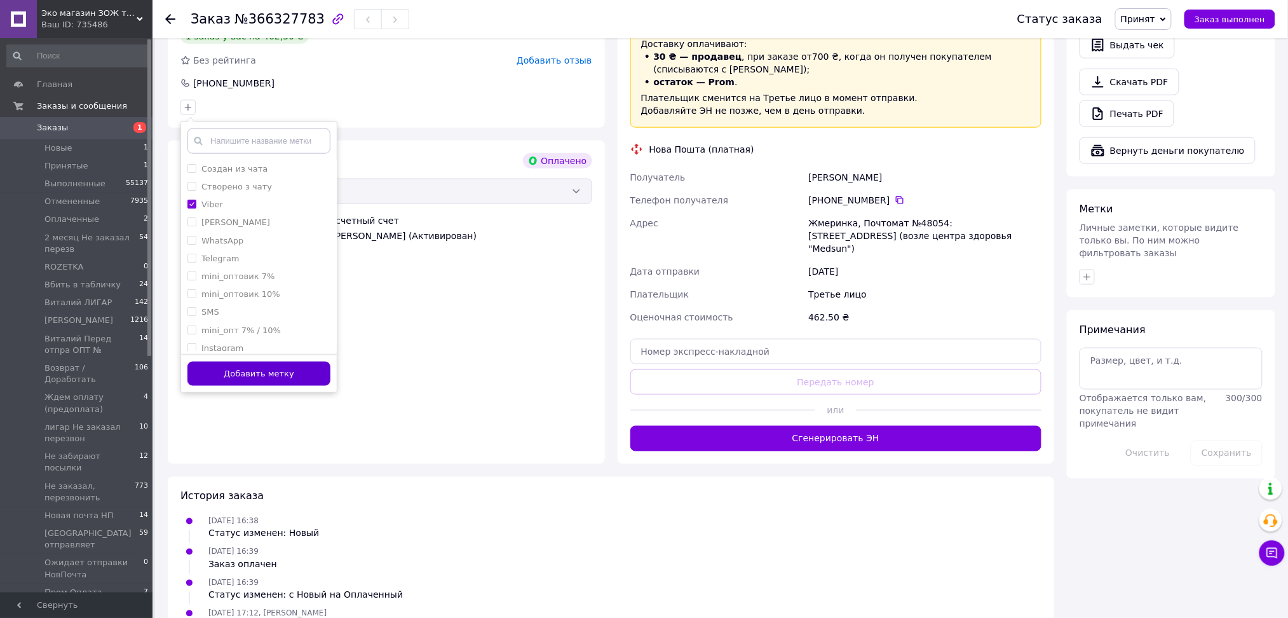
click at [247, 362] on button "Добавить метку" at bounding box center [258, 374] width 143 height 25
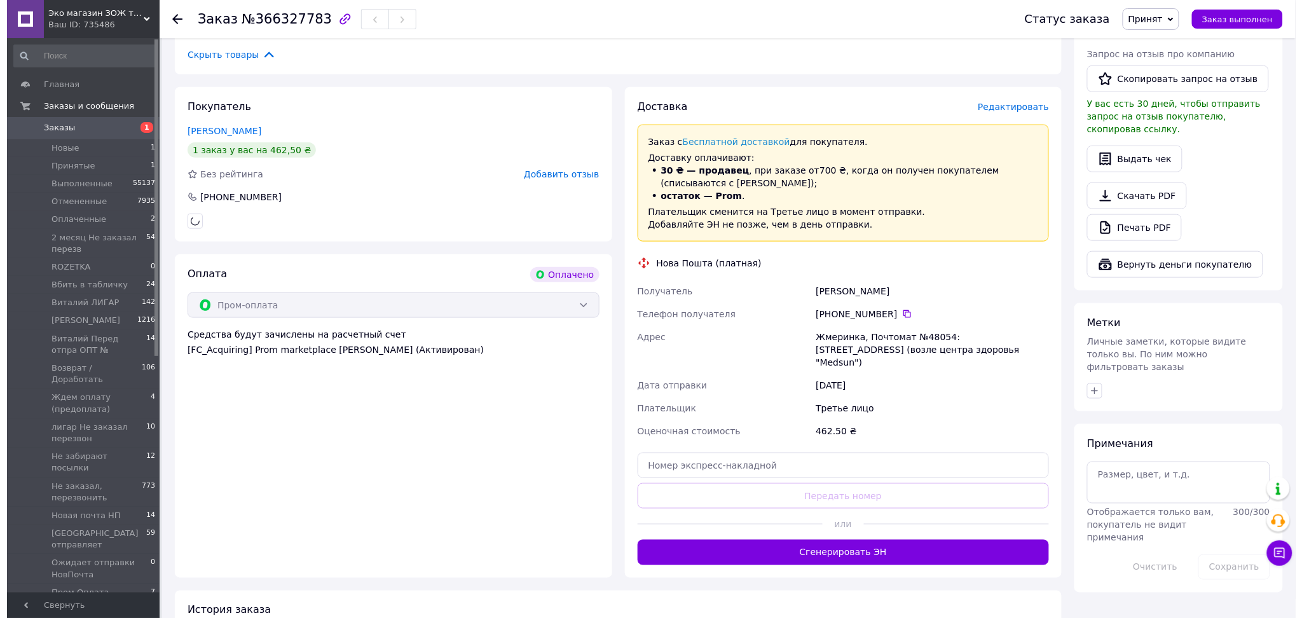
scroll to position [230, 0]
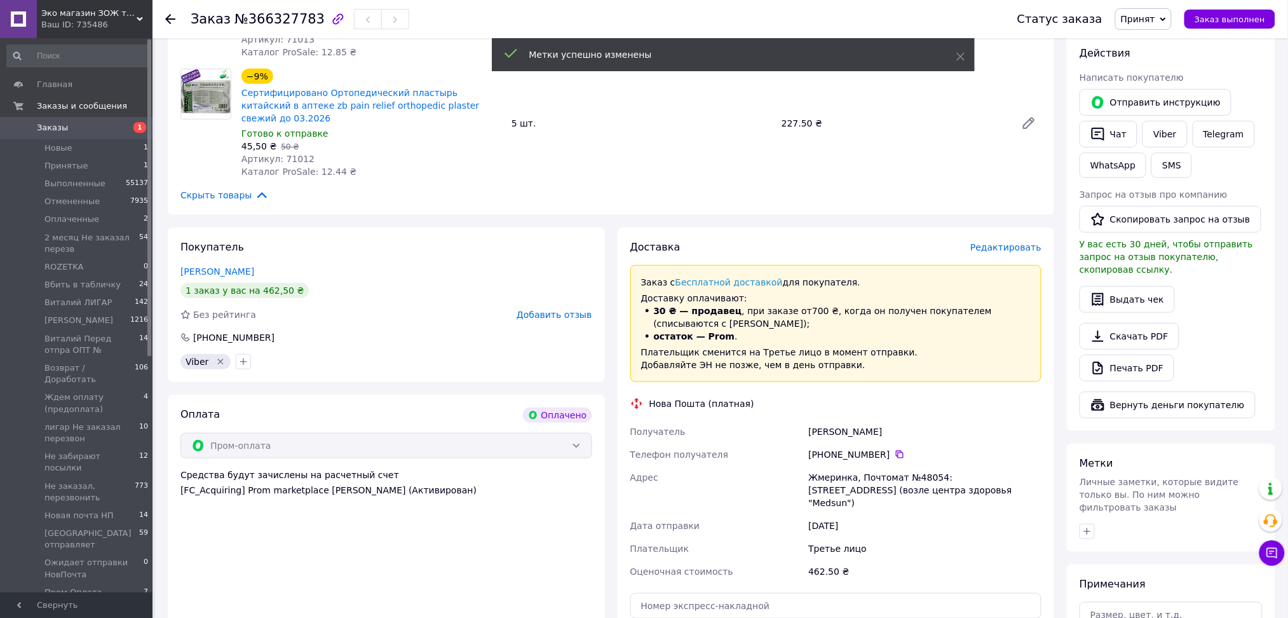
click at [1001, 242] on span "Редактировать" at bounding box center [1006, 247] width 71 height 10
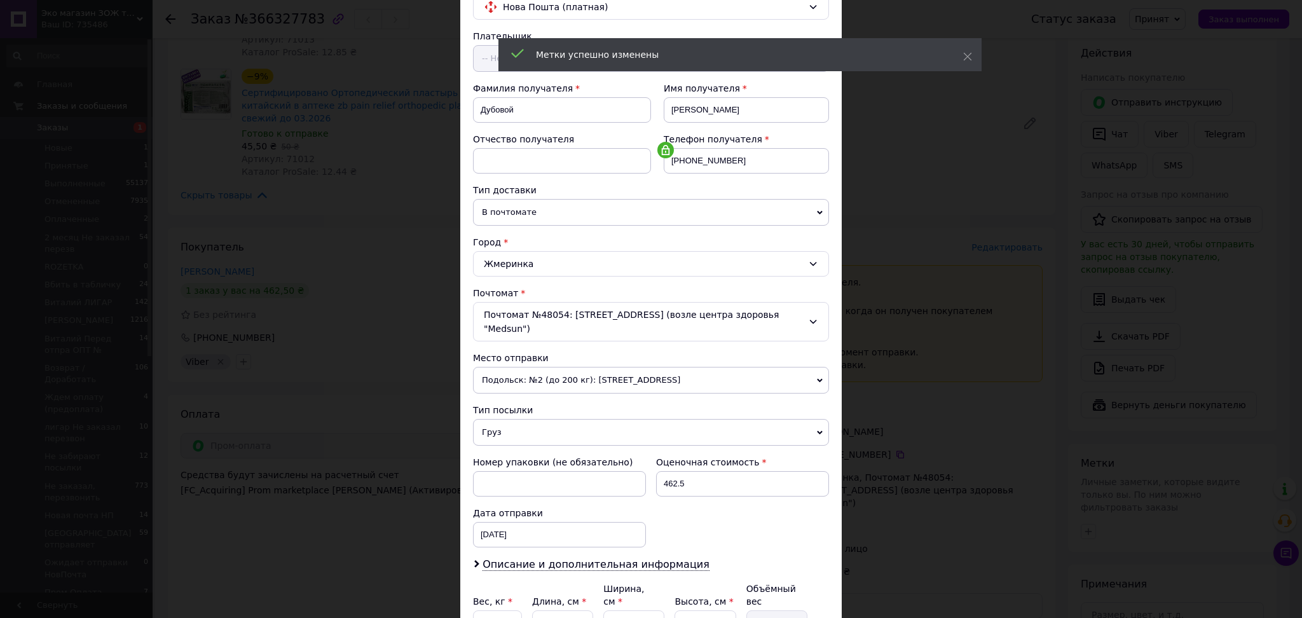
scroll to position [227, 0]
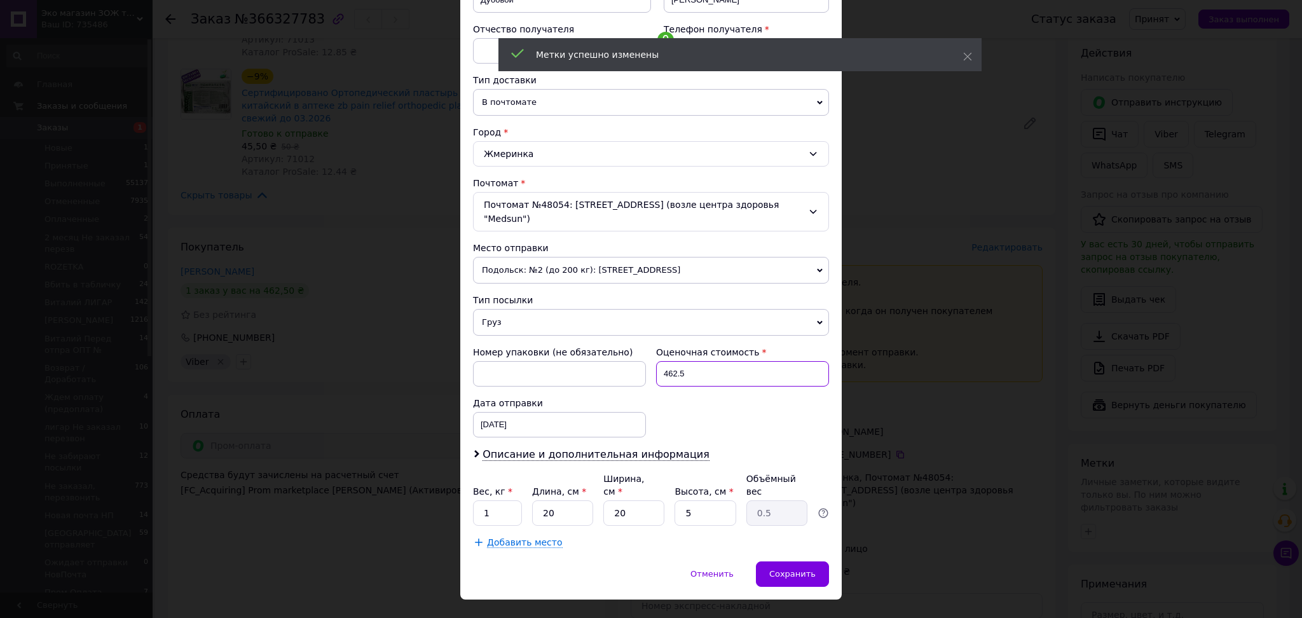
drag, startPoint x: 689, startPoint y: 362, endPoint x: 662, endPoint y: 366, distance: 27.6
click at [662, 366] on input "462.5" at bounding box center [742, 373] width 173 height 25
type input "500"
click at [494, 448] on span "Описание и дополнительная информация" at bounding box center [595, 454] width 227 height 13
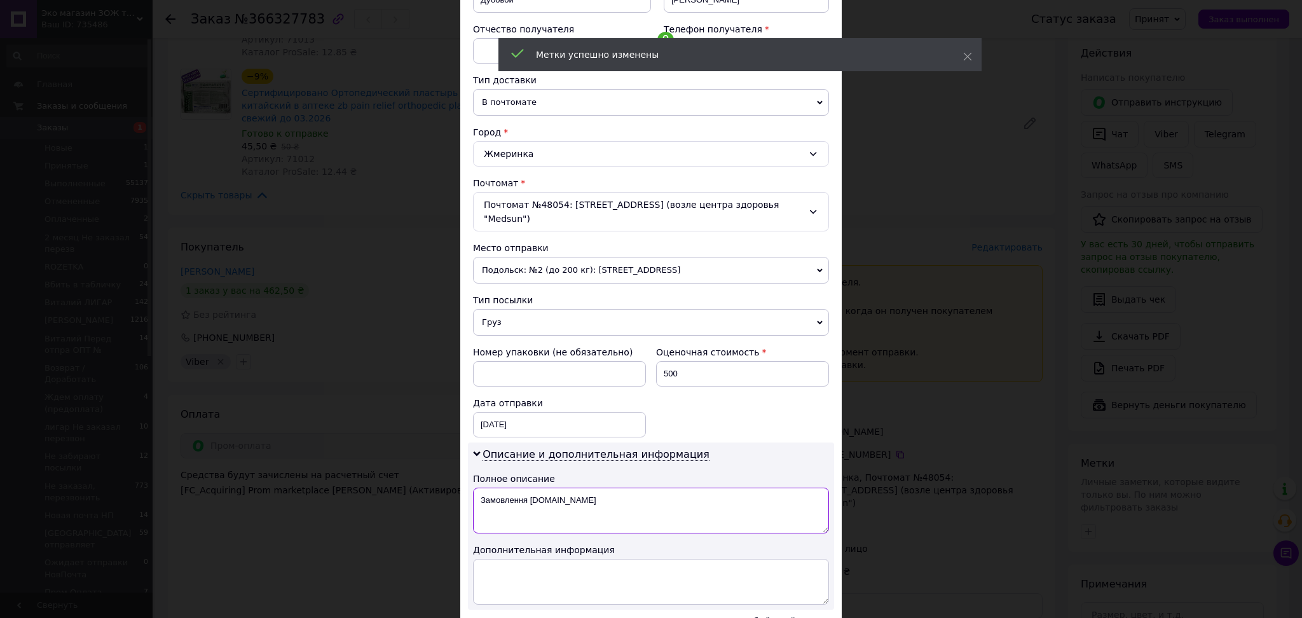
drag, startPoint x: 484, startPoint y: 487, endPoint x: 580, endPoint y: 489, distance: 96.6
click at [580, 489] on textarea "Замовлення [DOMAIN_NAME]" at bounding box center [651, 510] width 356 height 46
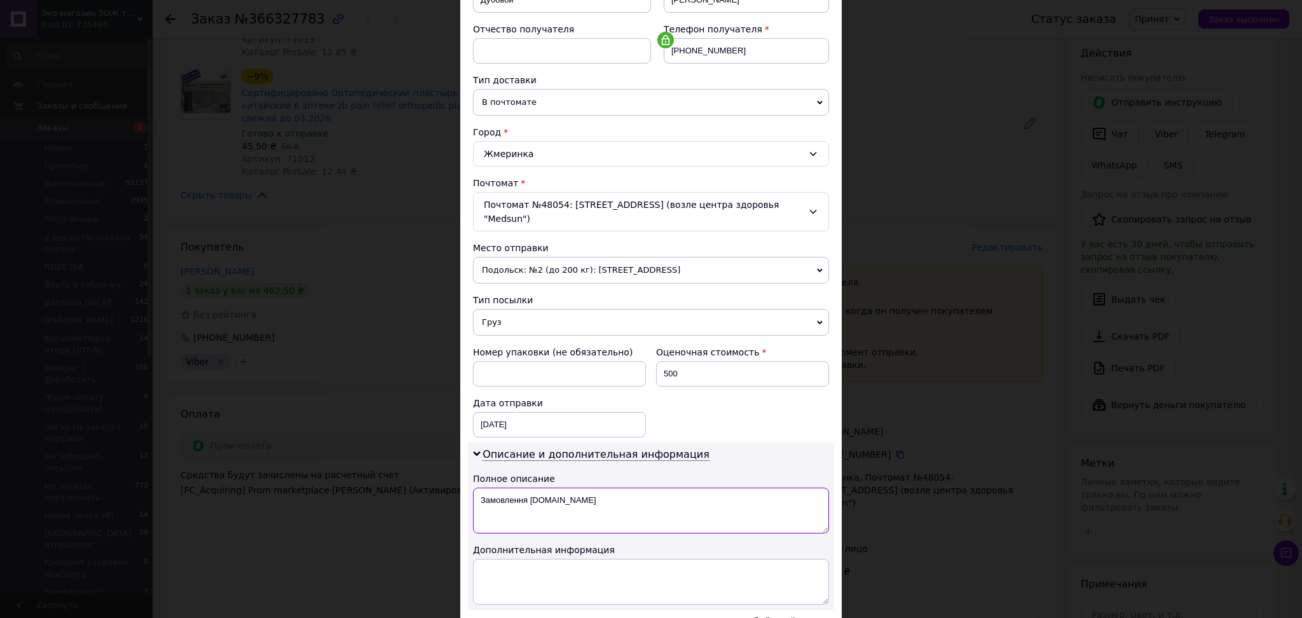
type textarea "З"
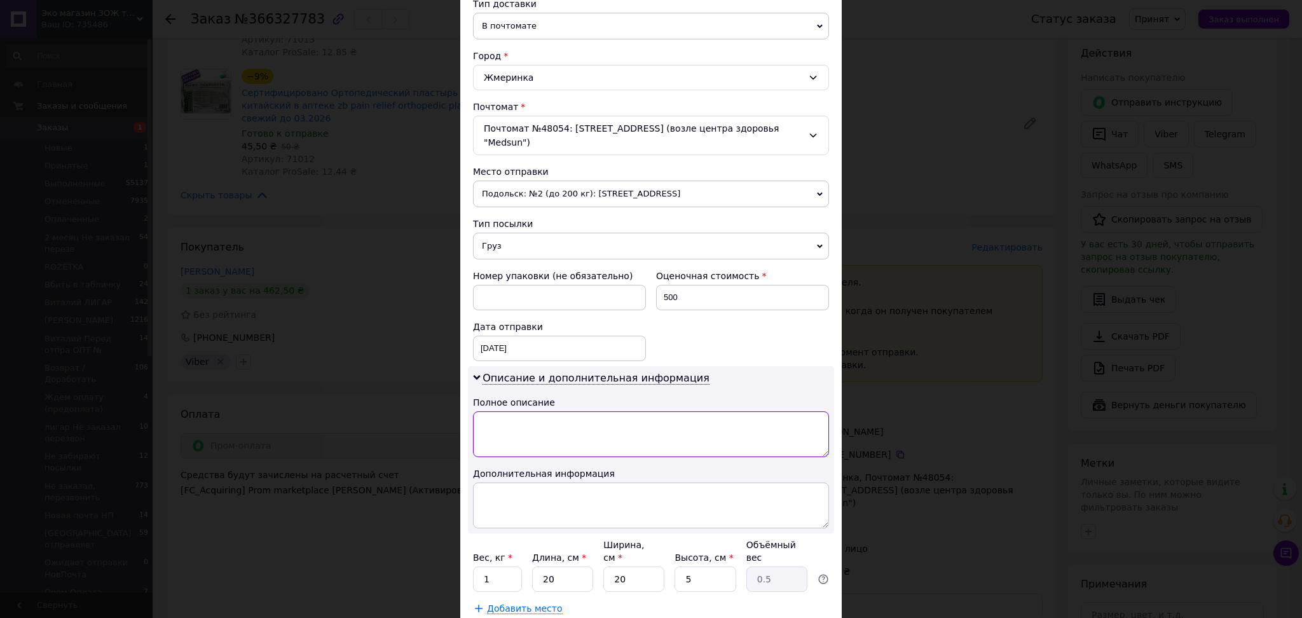
scroll to position [369, 0]
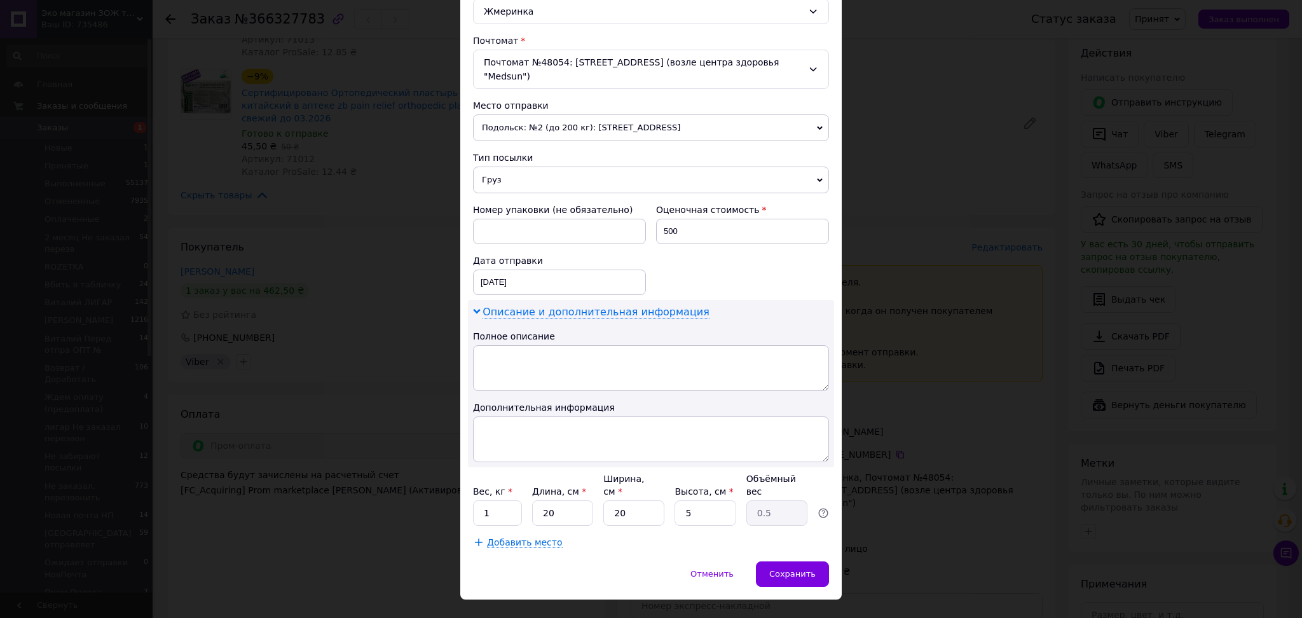
click at [597, 306] on span "Описание и дополнительная информация" at bounding box center [595, 312] width 227 height 13
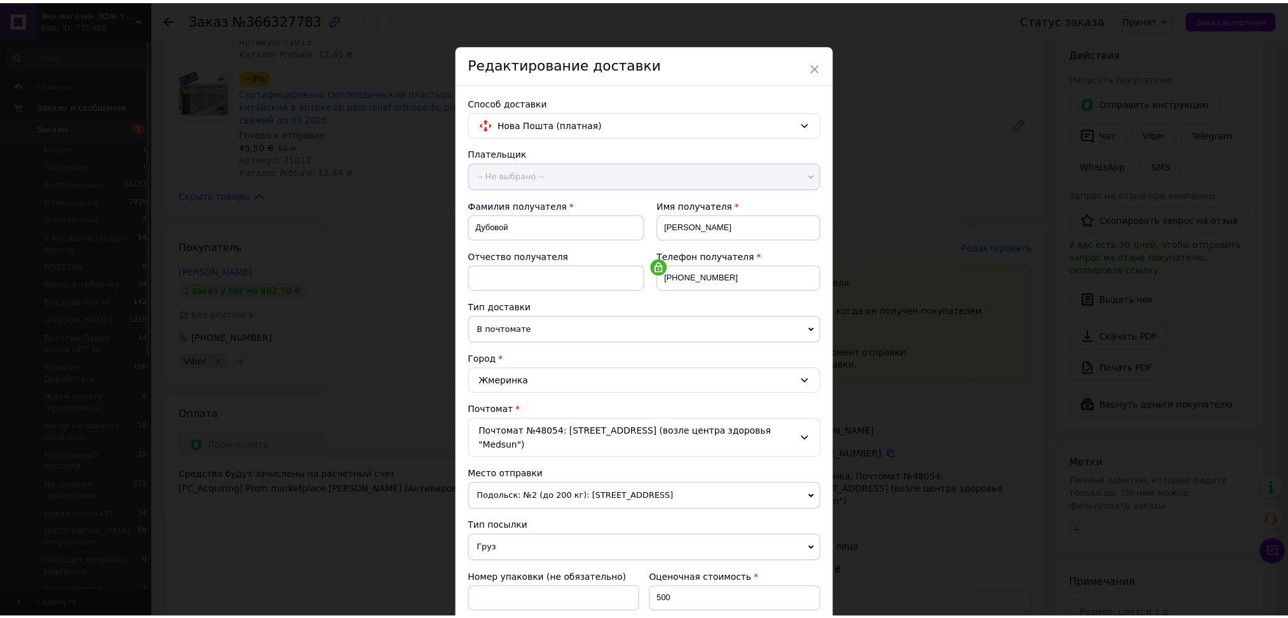
scroll to position [227, 0]
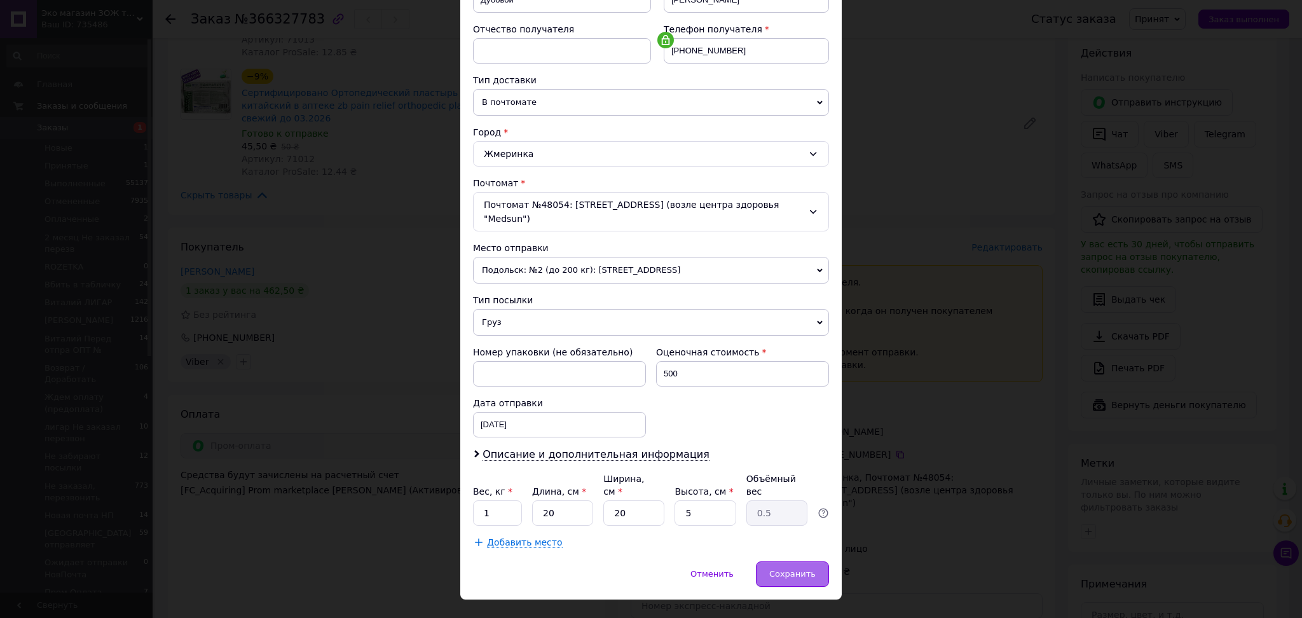
click at [796, 569] on span "Сохранить" at bounding box center [792, 574] width 46 height 10
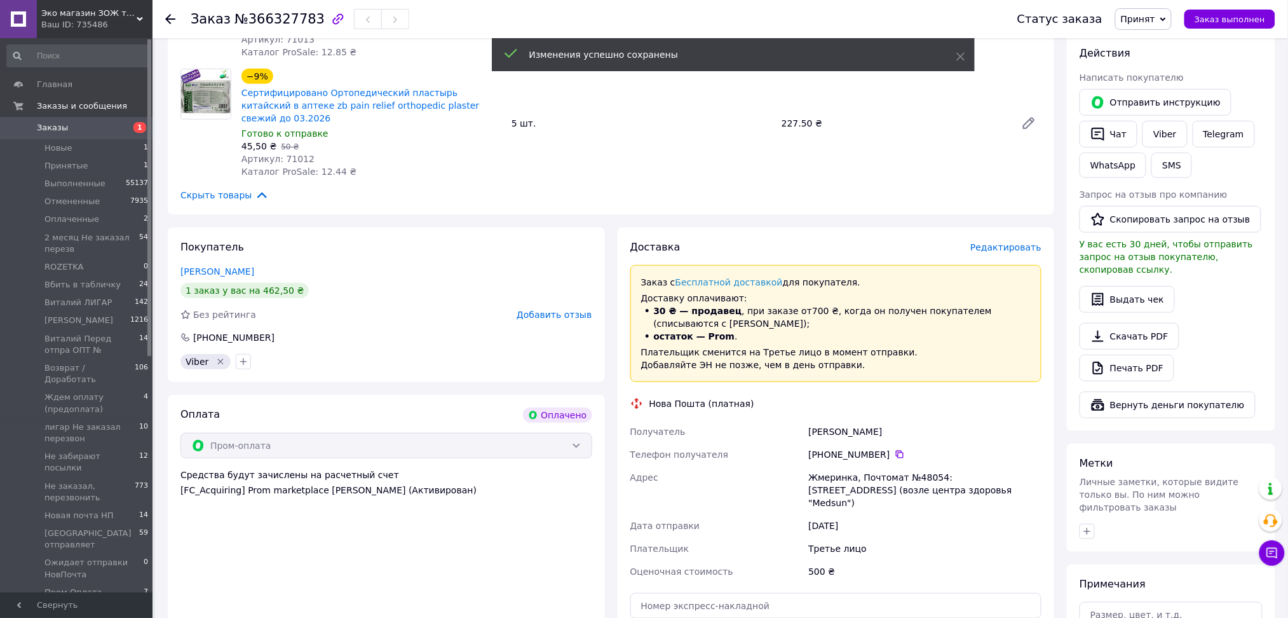
click at [1155, 23] on span "Принят" at bounding box center [1138, 19] width 34 height 10
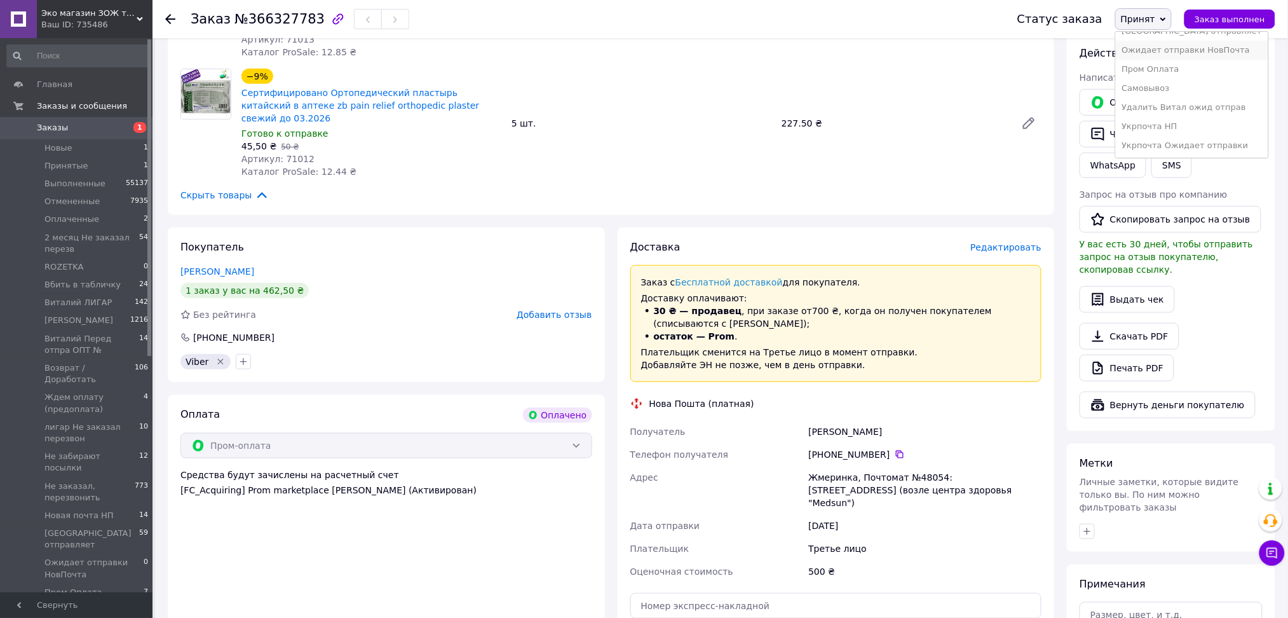
click at [1180, 49] on li "Ожидает отправки НовПочта" at bounding box center [1192, 50] width 153 height 19
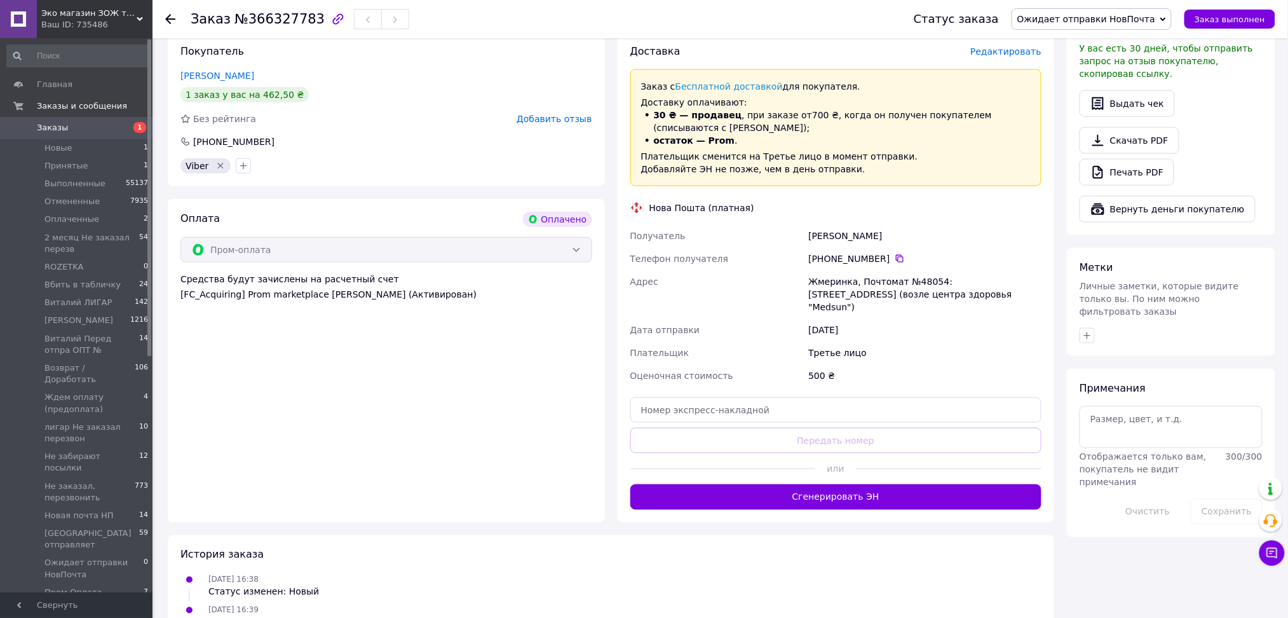
scroll to position [583, 0]
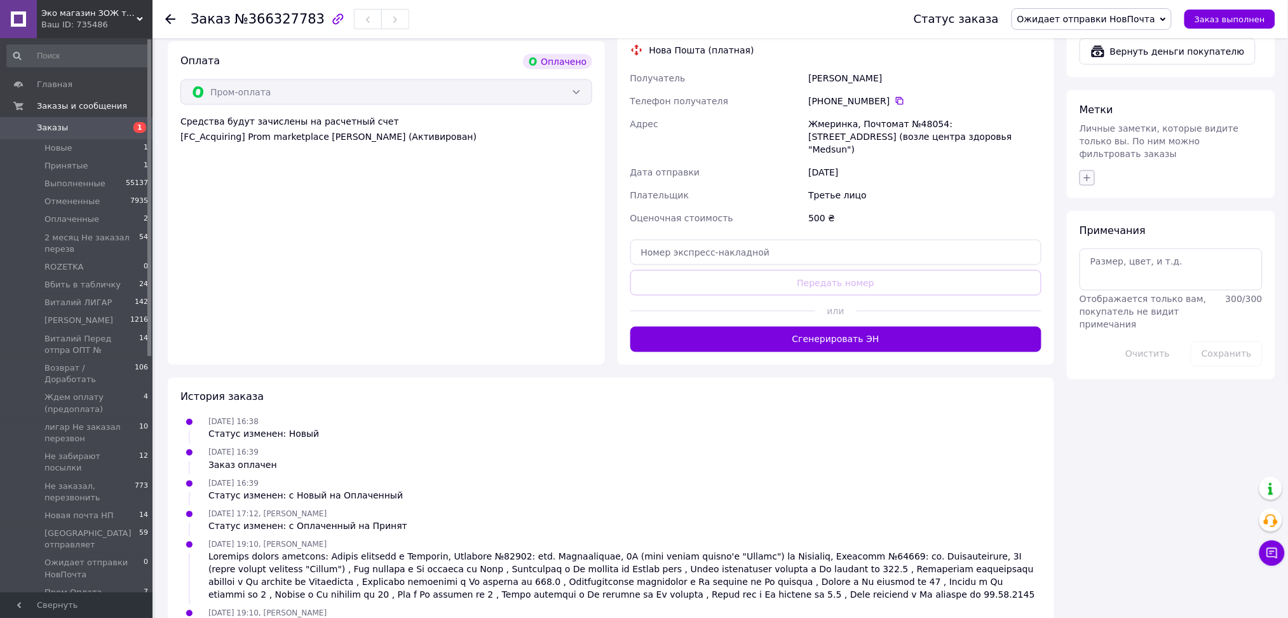
click at [1090, 173] on icon "button" at bounding box center [1087, 178] width 10 height 10
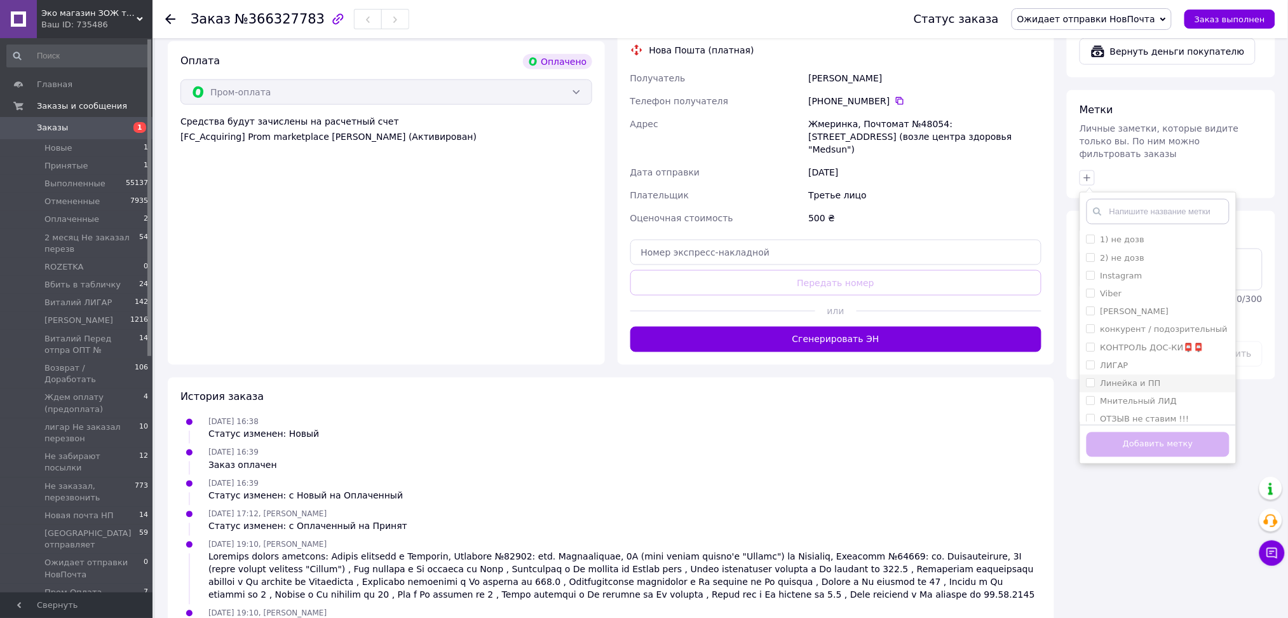
click at [1124, 378] on label "Линейка и ПП" at bounding box center [1131, 383] width 60 height 10
checkbox input "true"
click at [1124, 432] on button "Добавить метку" at bounding box center [1158, 444] width 143 height 25
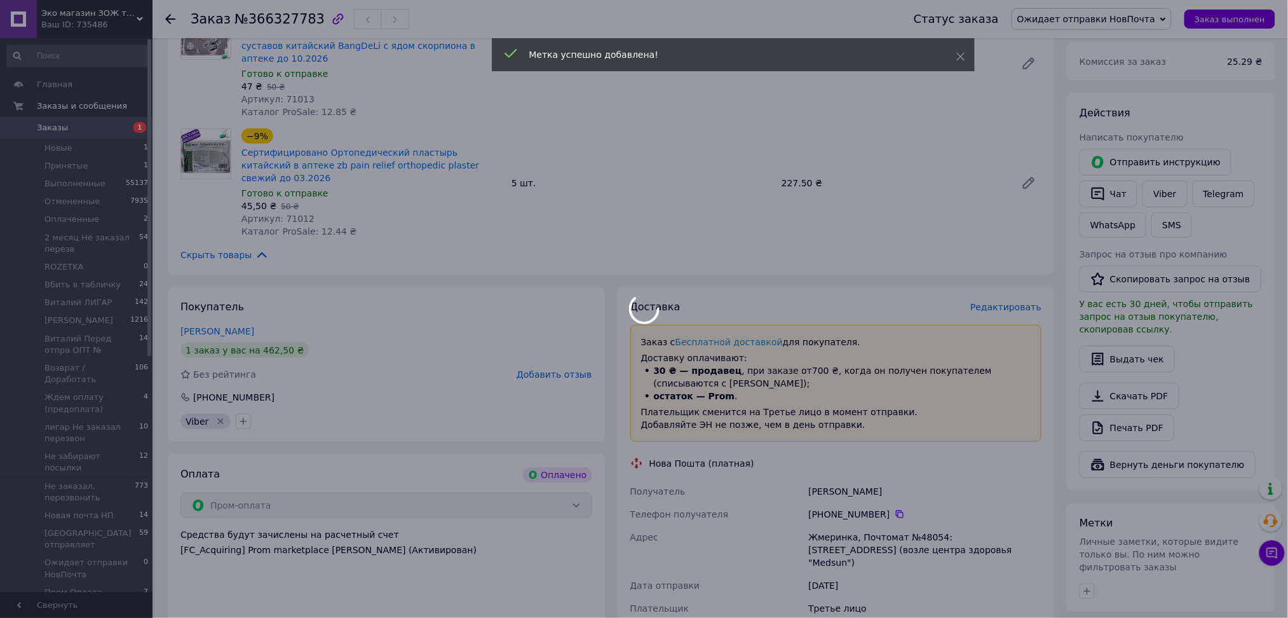
scroll to position [0, 0]
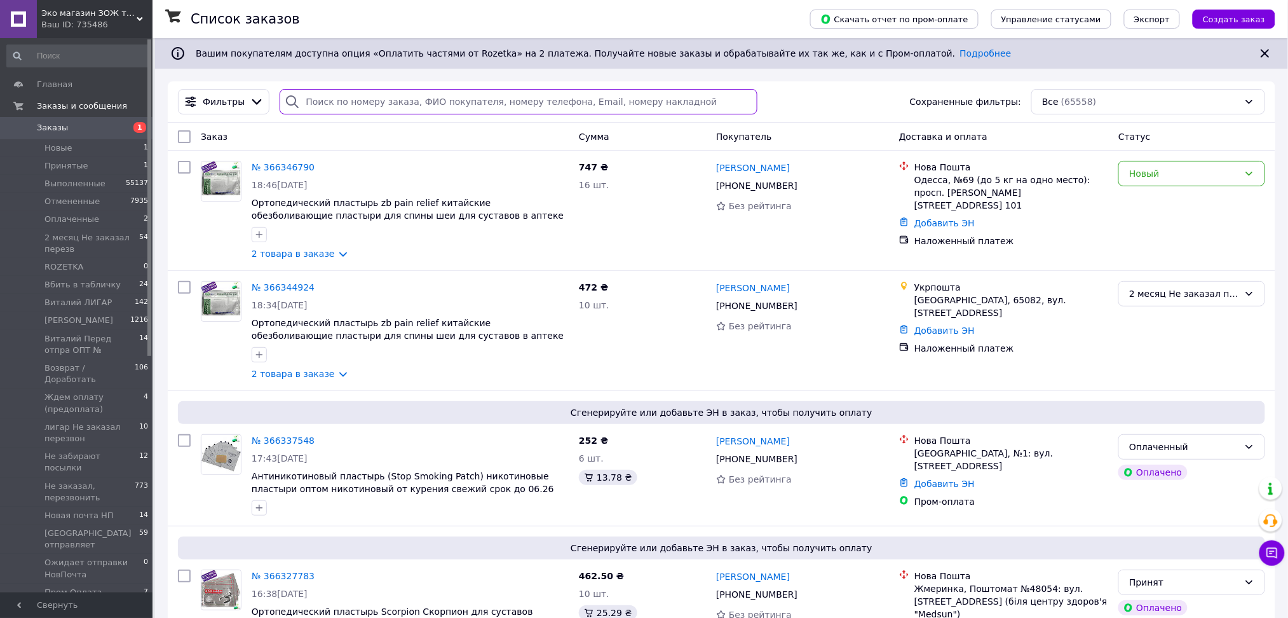
click at [404, 93] on input "search" at bounding box center [519, 101] width 478 height 25
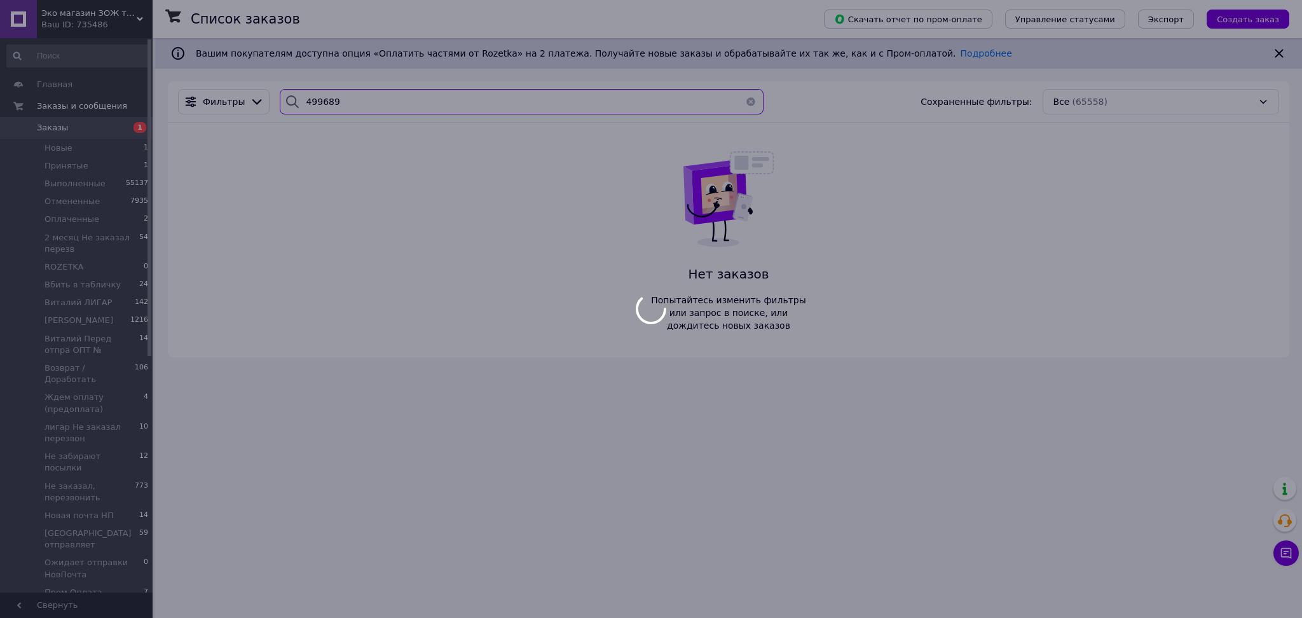
type input "499"
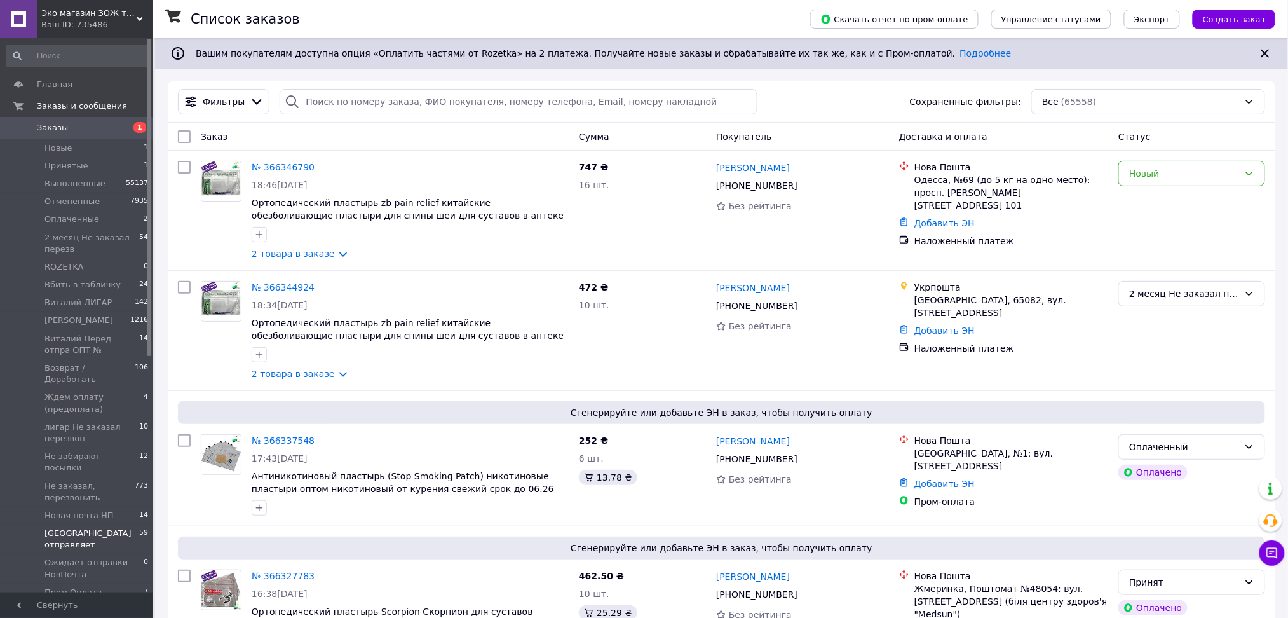
click at [74, 528] on span "[GEOGRAPHIC_DATA] отправляет" at bounding box center [91, 539] width 95 height 23
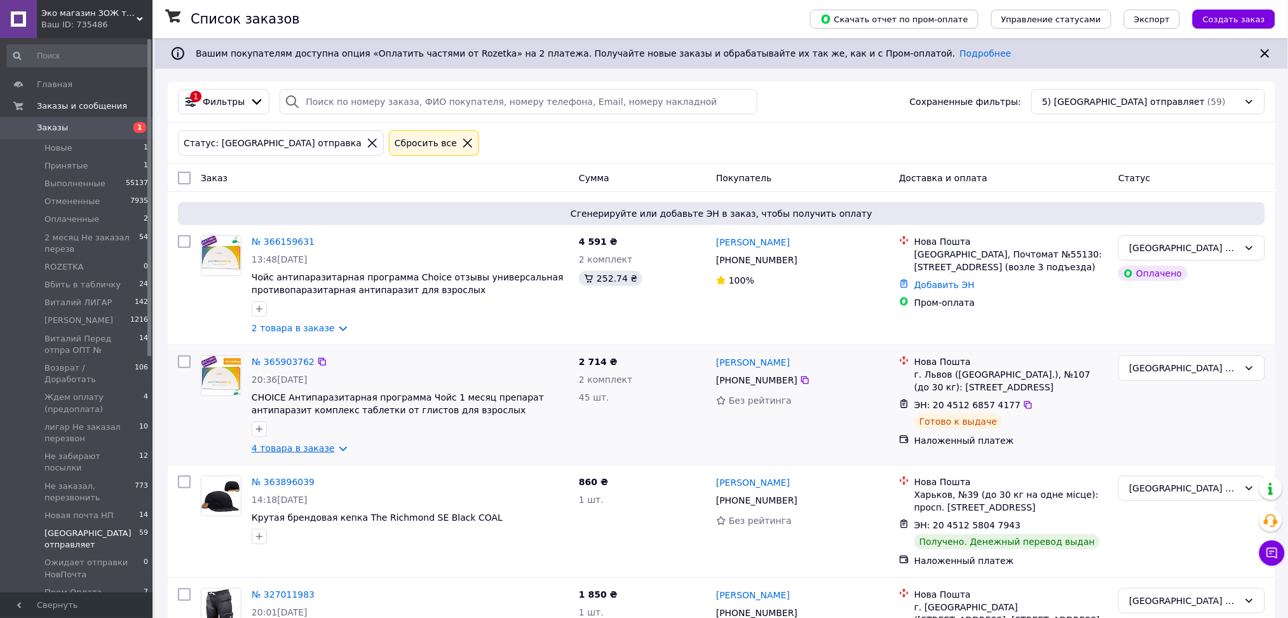
click at [291, 446] on link "4 товара в заказе" at bounding box center [293, 448] width 83 height 10
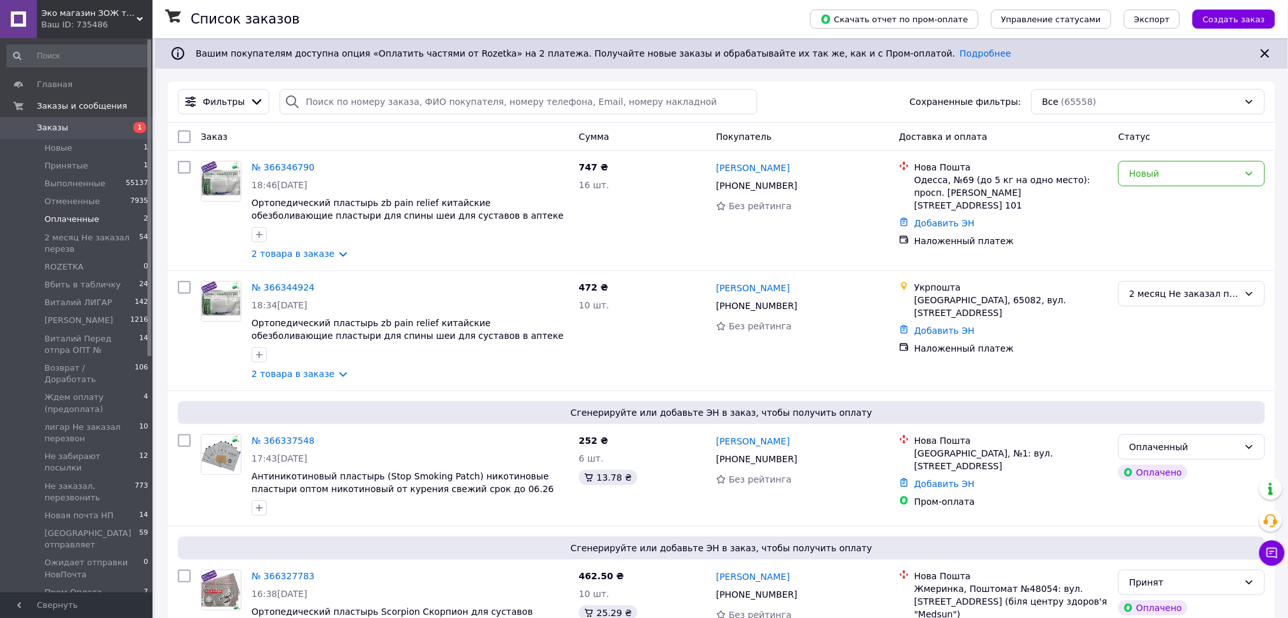
click at [69, 217] on span "Оплаченные" at bounding box center [71, 219] width 55 height 11
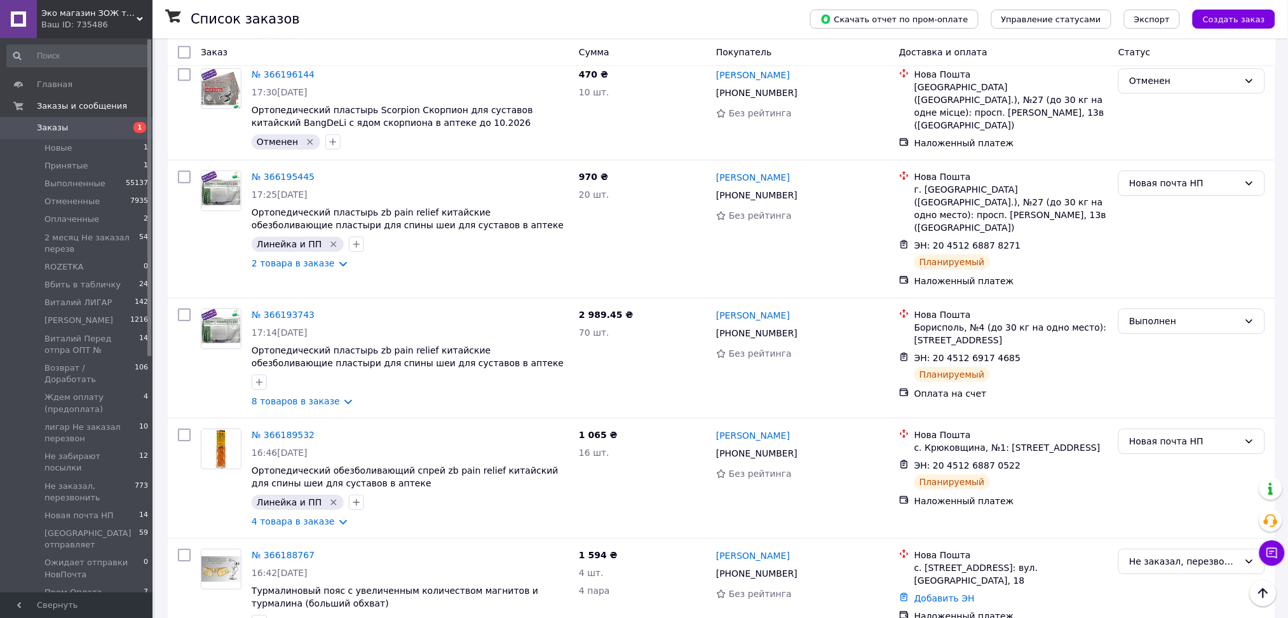
scroll to position [1356, 0]
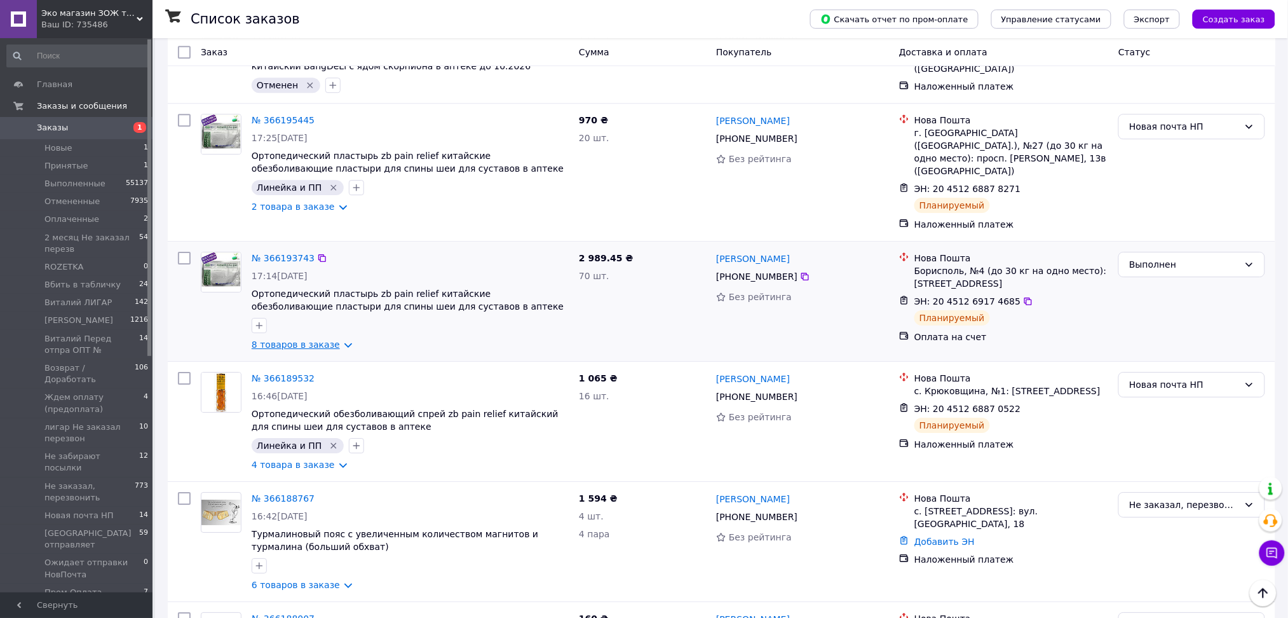
click at [301, 339] on link "8 товаров в заказе" at bounding box center [296, 344] width 88 height 10
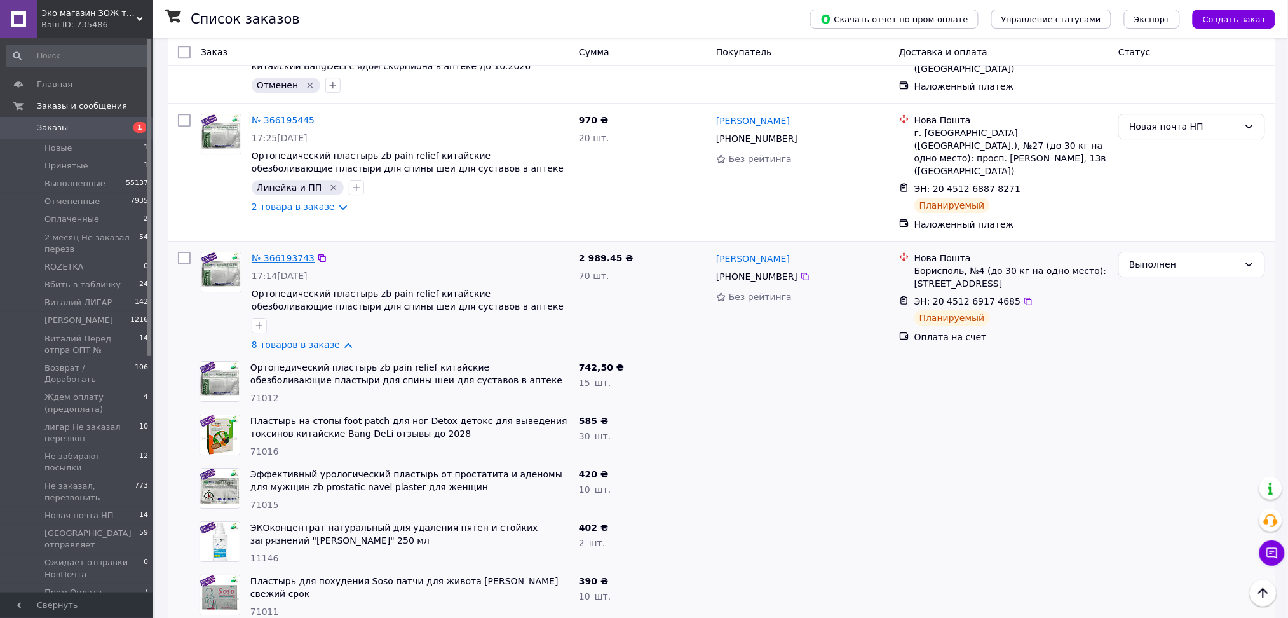
click at [275, 253] on link "№ 366193743" at bounding box center [283, 258] width 63 height 10
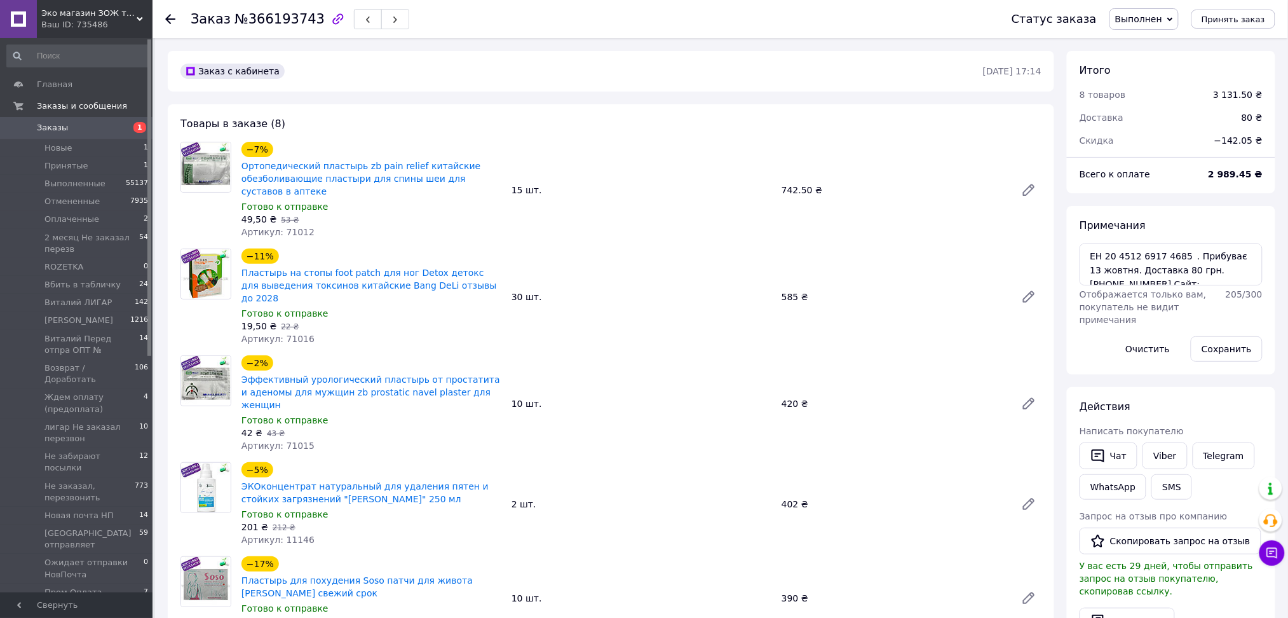
scroll to position [1182, 0]
click at [1161, 24] on span "Выполнен" at bounding box center [1138, 19] width 47 height 10
click at [1183, 76] on li "[GEOGRAPHIC_DATA] отправляет" at bounding box center [1186, 76] width 153 height 19
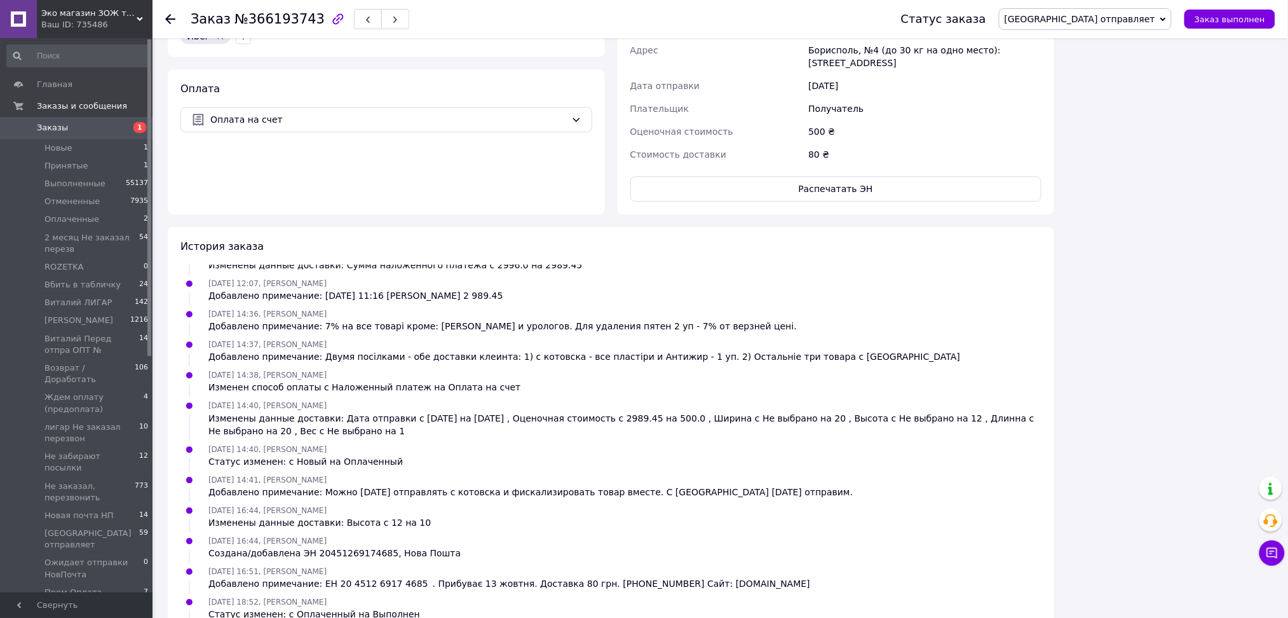
scroll to position [1091, 0]
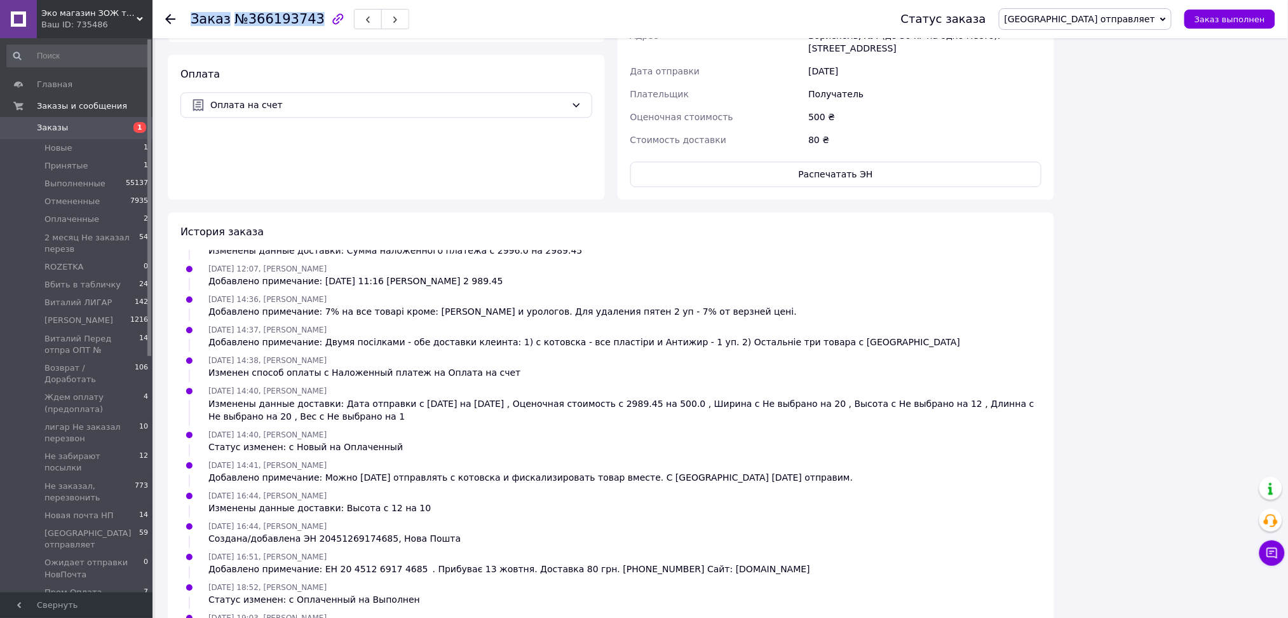
drag, startPoint x: 190, startPoint y: 20, endPoint x: 306, endPoint y: 21, distance: 115.7
click at [306, 21] on h1 "Заказ №366193743" at bounding box center [258, 18] width 134 height 15
copy h1 "Заказ №366193743"
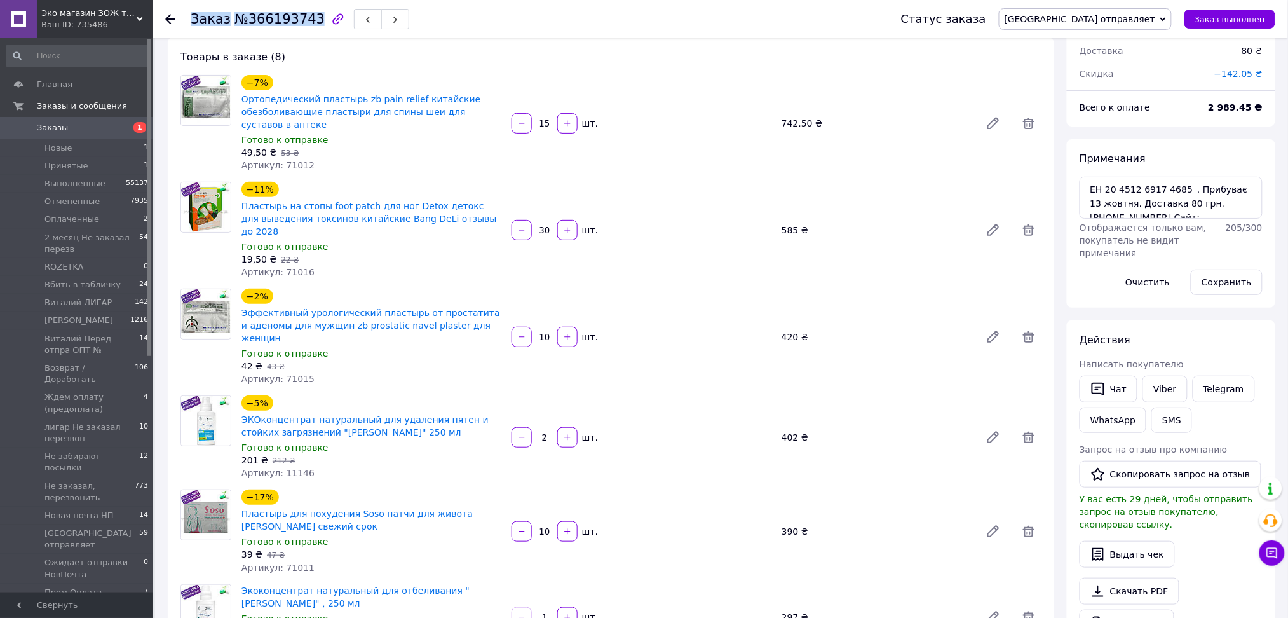
scroll to position [0, 0]
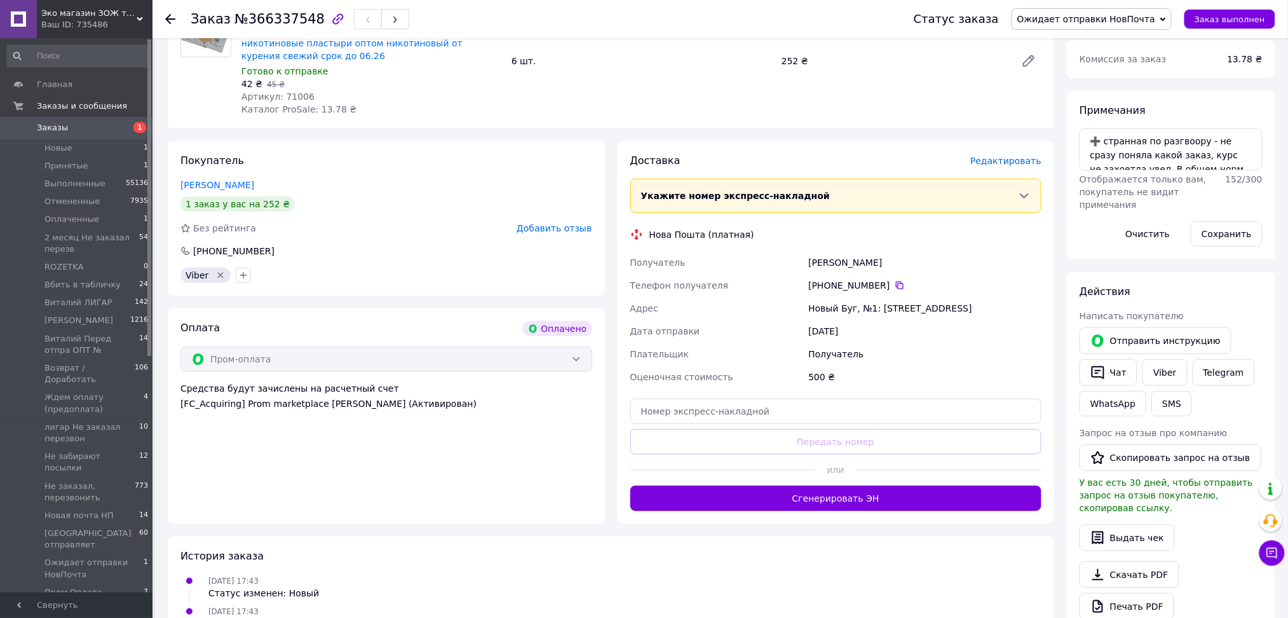
scroll to position [169, 0]
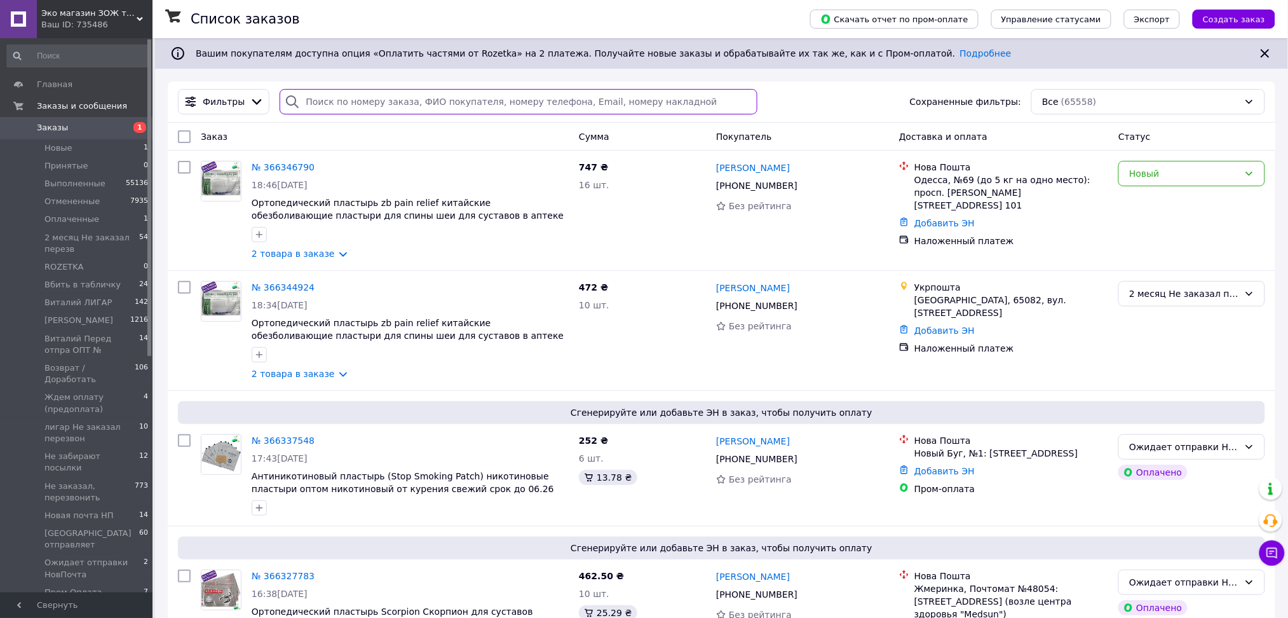
click at [334, 108] on input "search" at bounding box center [519, 101] width 478 height 25
paste input "241918748"
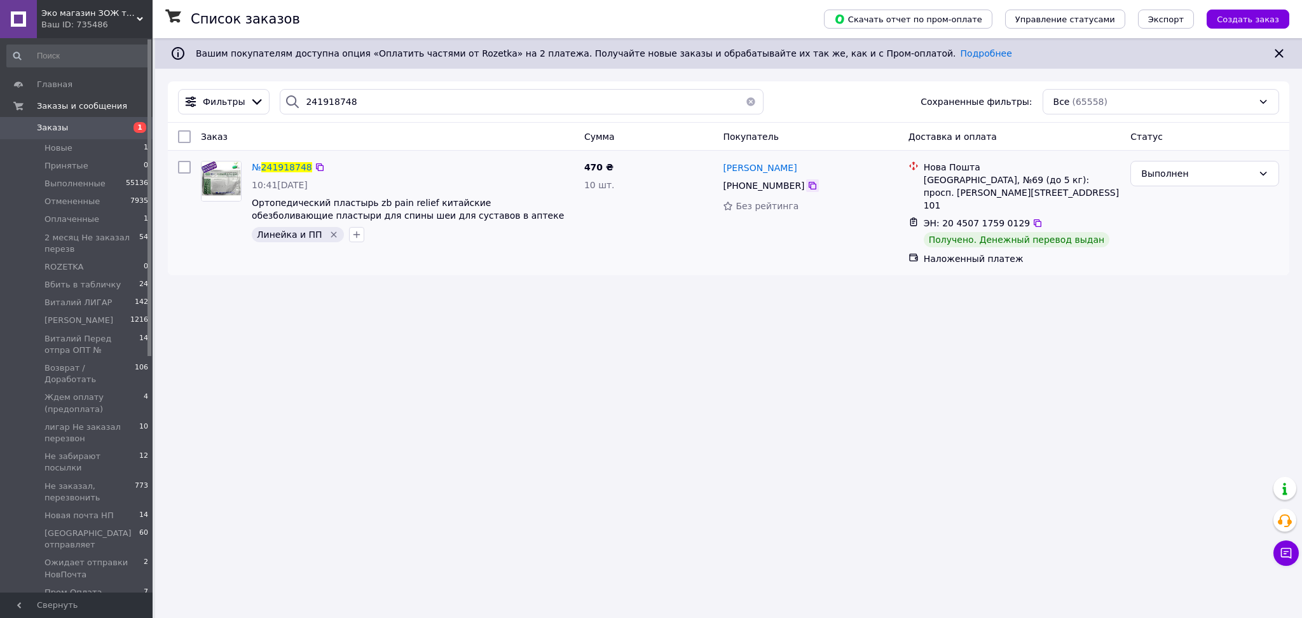
click at [807, 187] on icon at bounding box center [812, 186] width 10 height 10
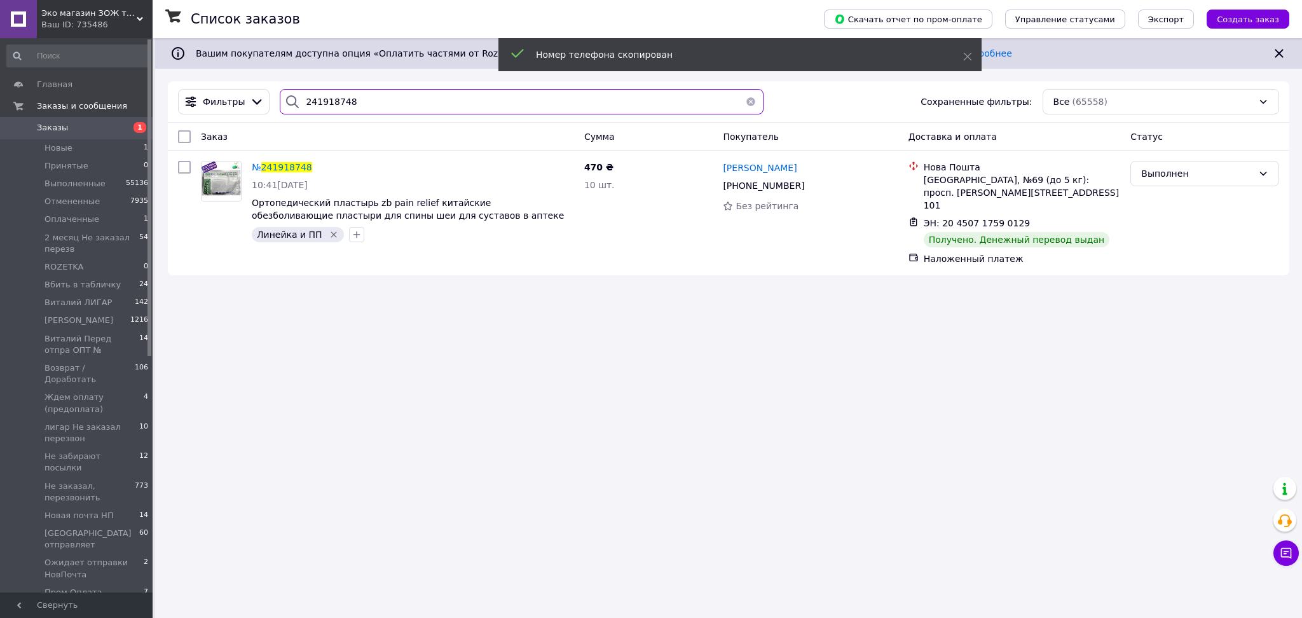
drag, startPoint x: 374, startPoint y: 99, endPoint x: 298, endPoint y: 100, distance: 75.6
click at [298, 100] on div "241918748" at bounding box center [522, 101] width 484 height 25
paste input "+380685673693"
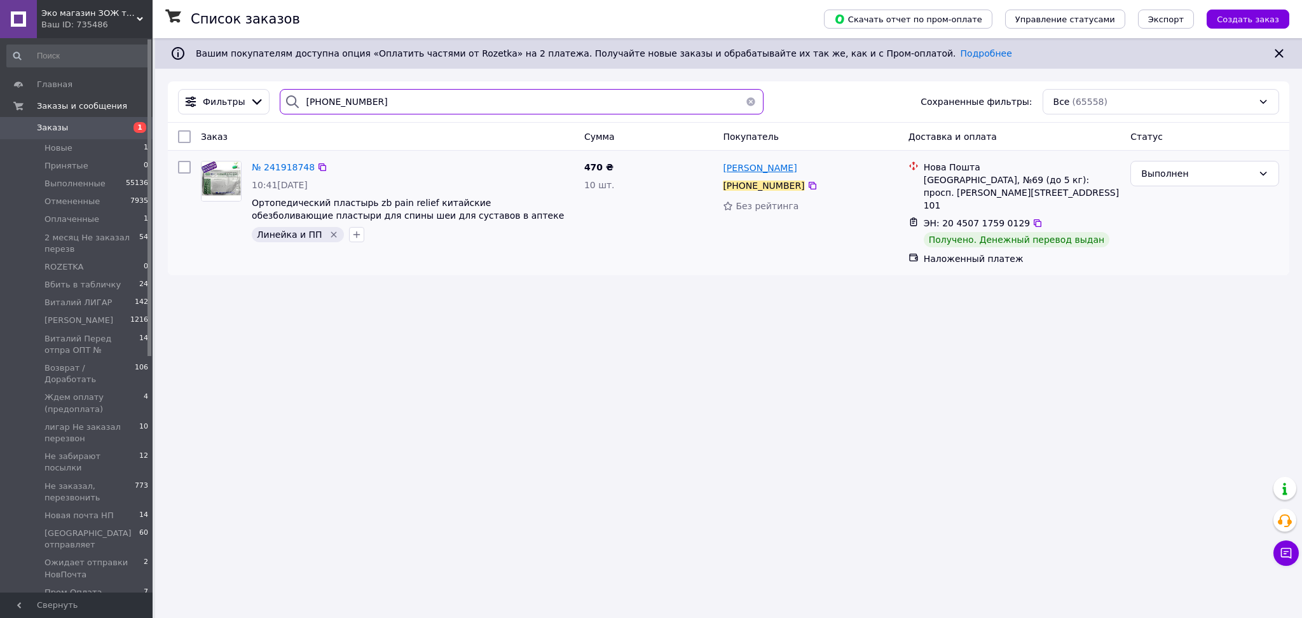
type input "+380685673693"
click at [745, 172] on span "Валерій Атабадзе" at bounding box center [760, 168] width 74 height 10
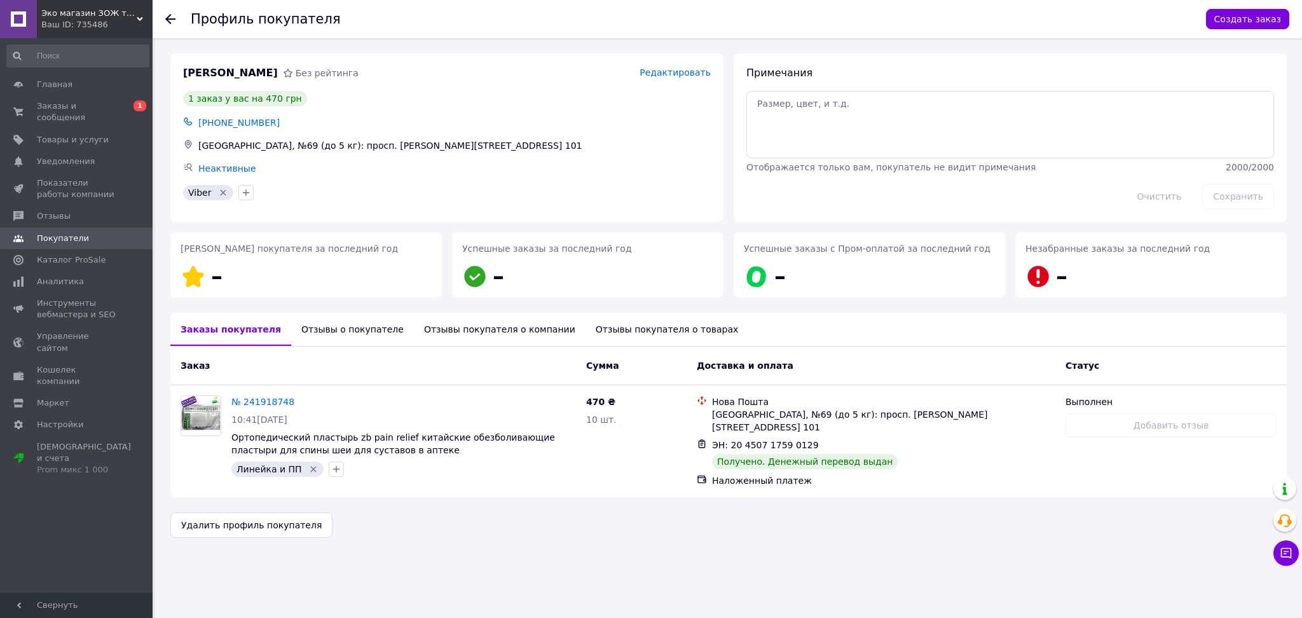
click at [322, 329] on div "Отзывы о покупателе" at bounding box center [352, 329] width 123 height 33
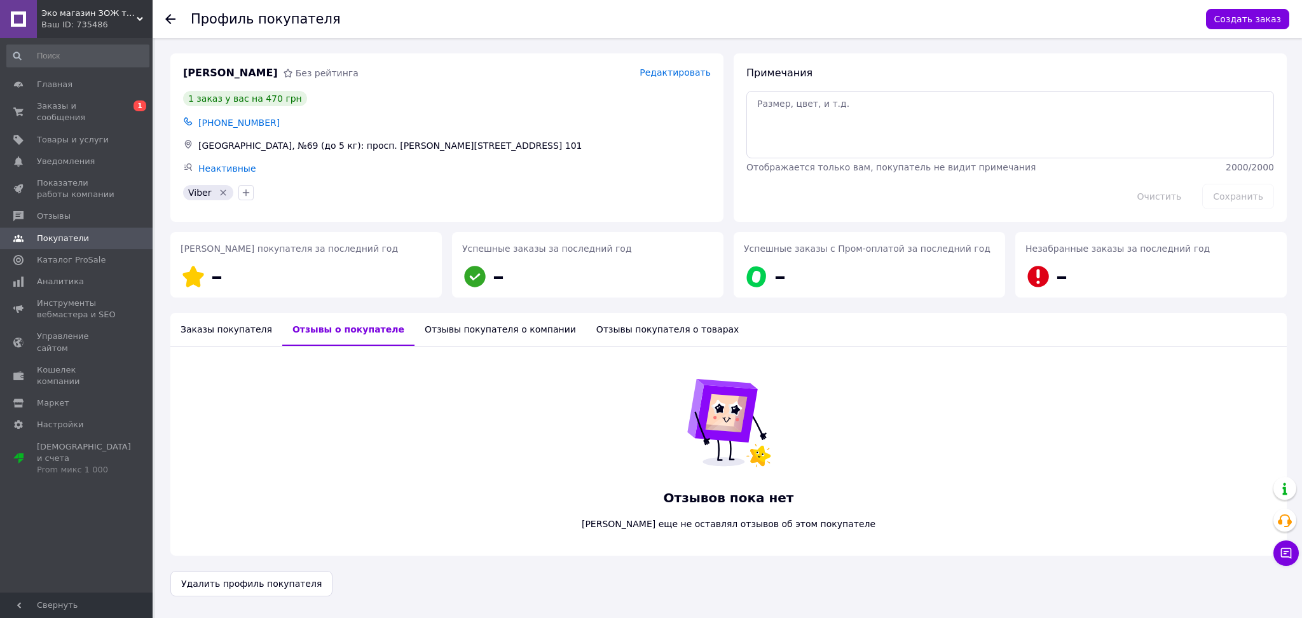
click at [226, 320] on div "Заказы покупателя" at bounding box center [226, 329] width 112 height 33
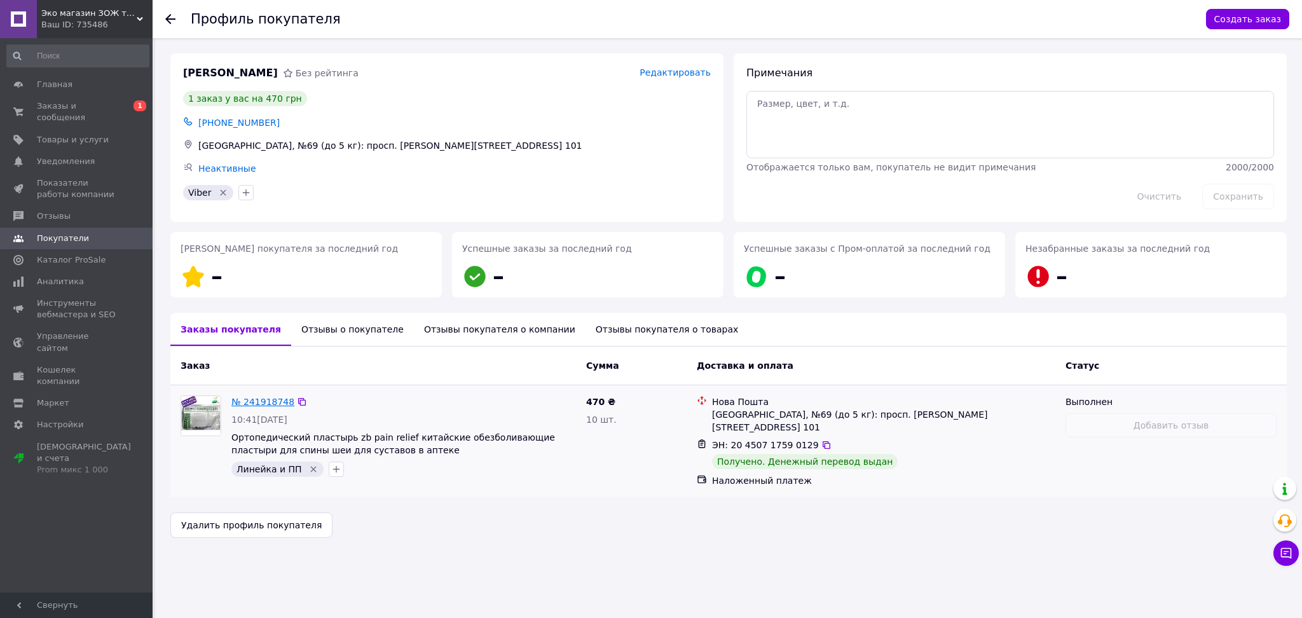
click at [275, 402] on link "№ 241918748" at bounding box center [262, 402] width 63 height 10
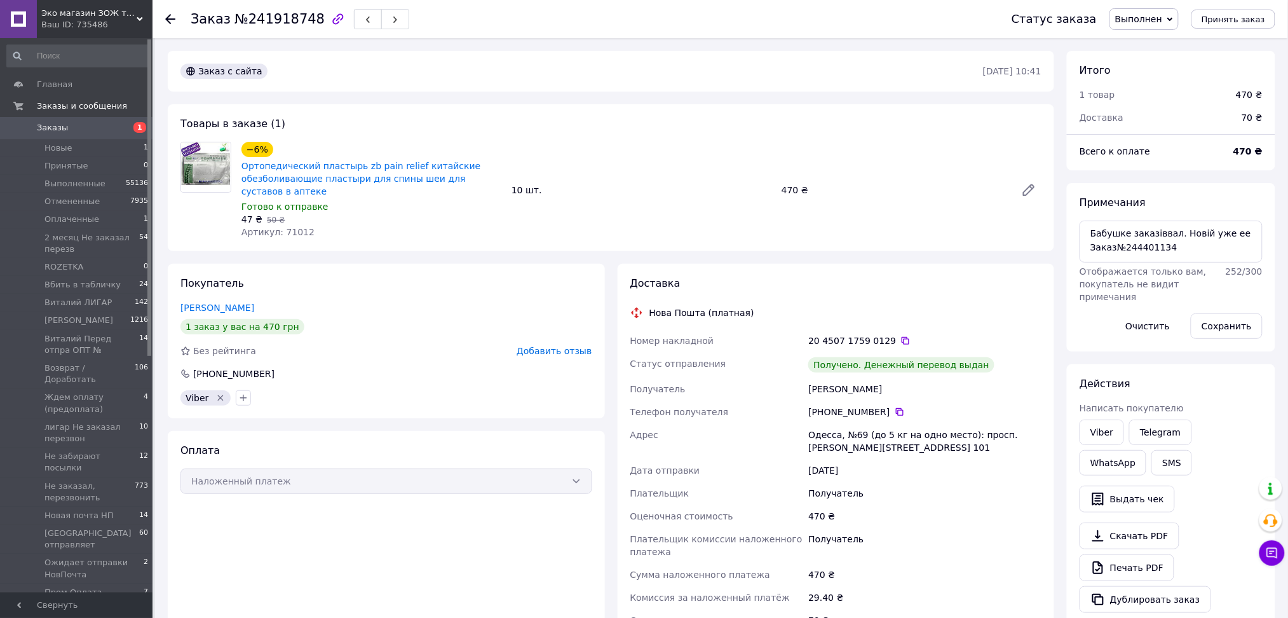
scroll to position [475, 0]
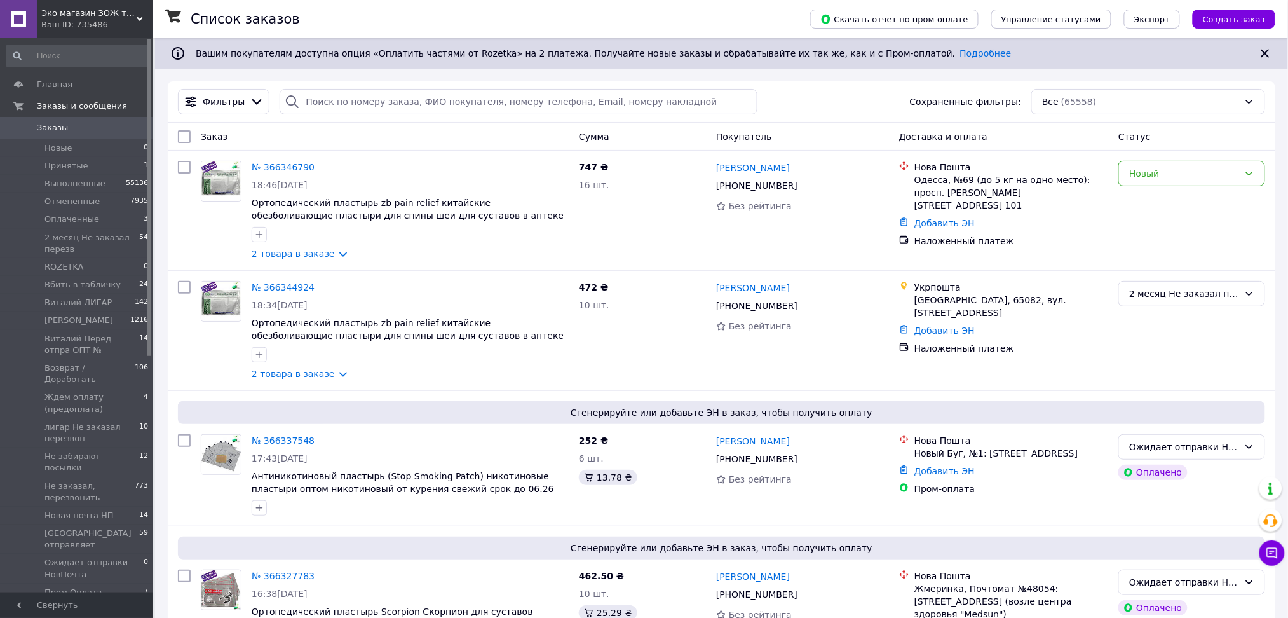
type input "0965845072"
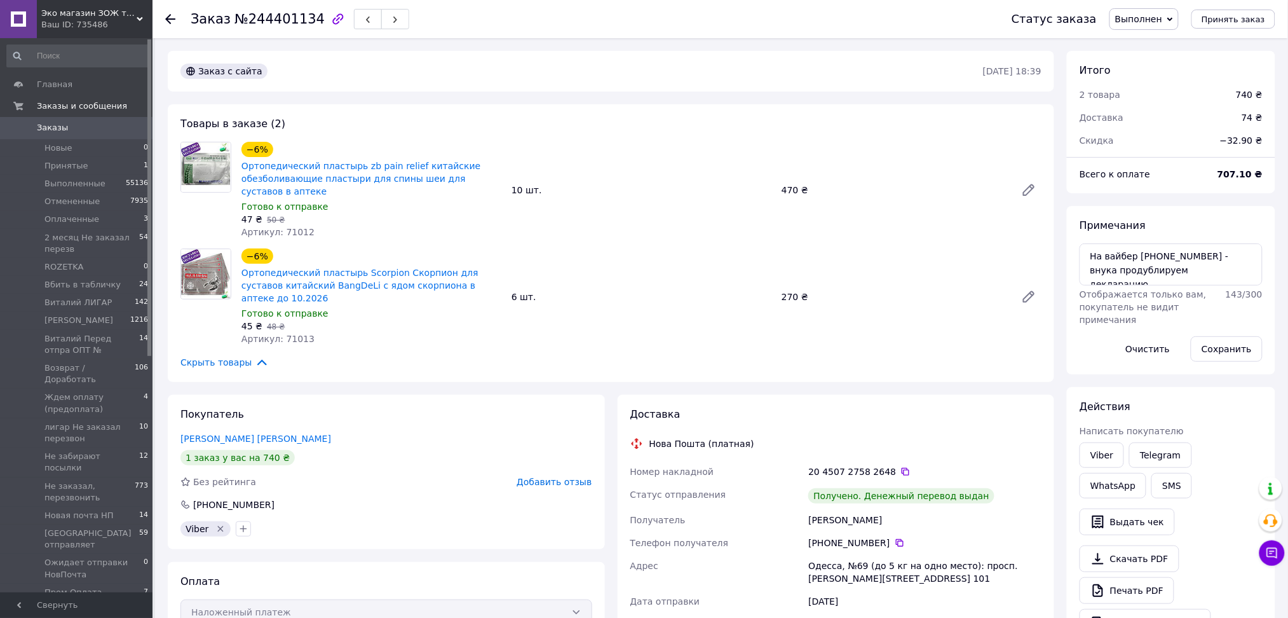
scroll to position [214, 0]
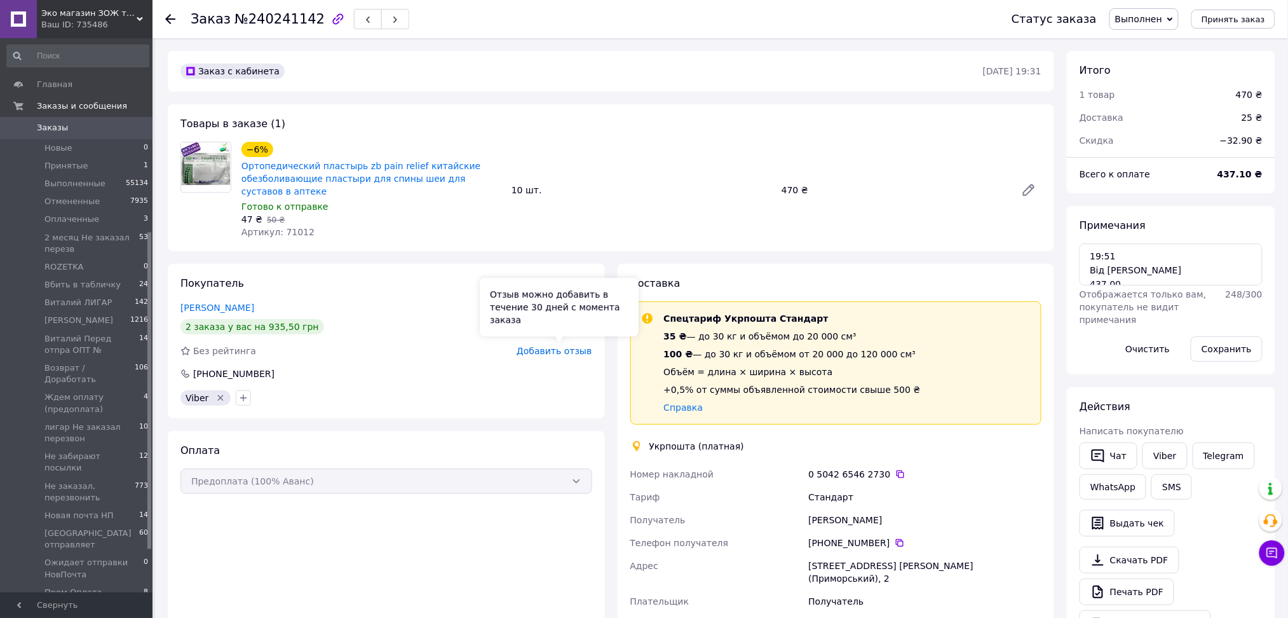
scroll to position [339, 0]
